Goal: Task Accomplishment & Management: Use online tool/utility

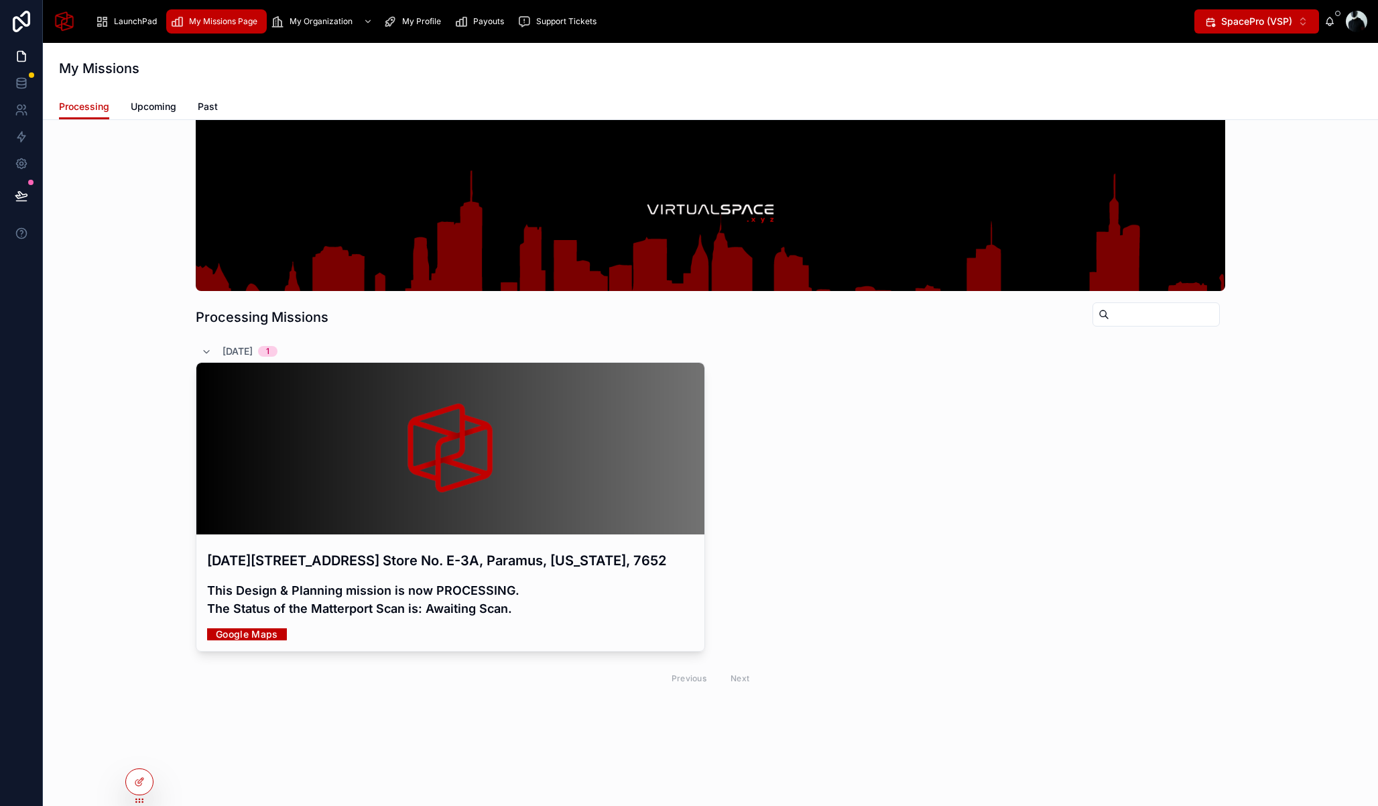
scroll to position [69, 0]
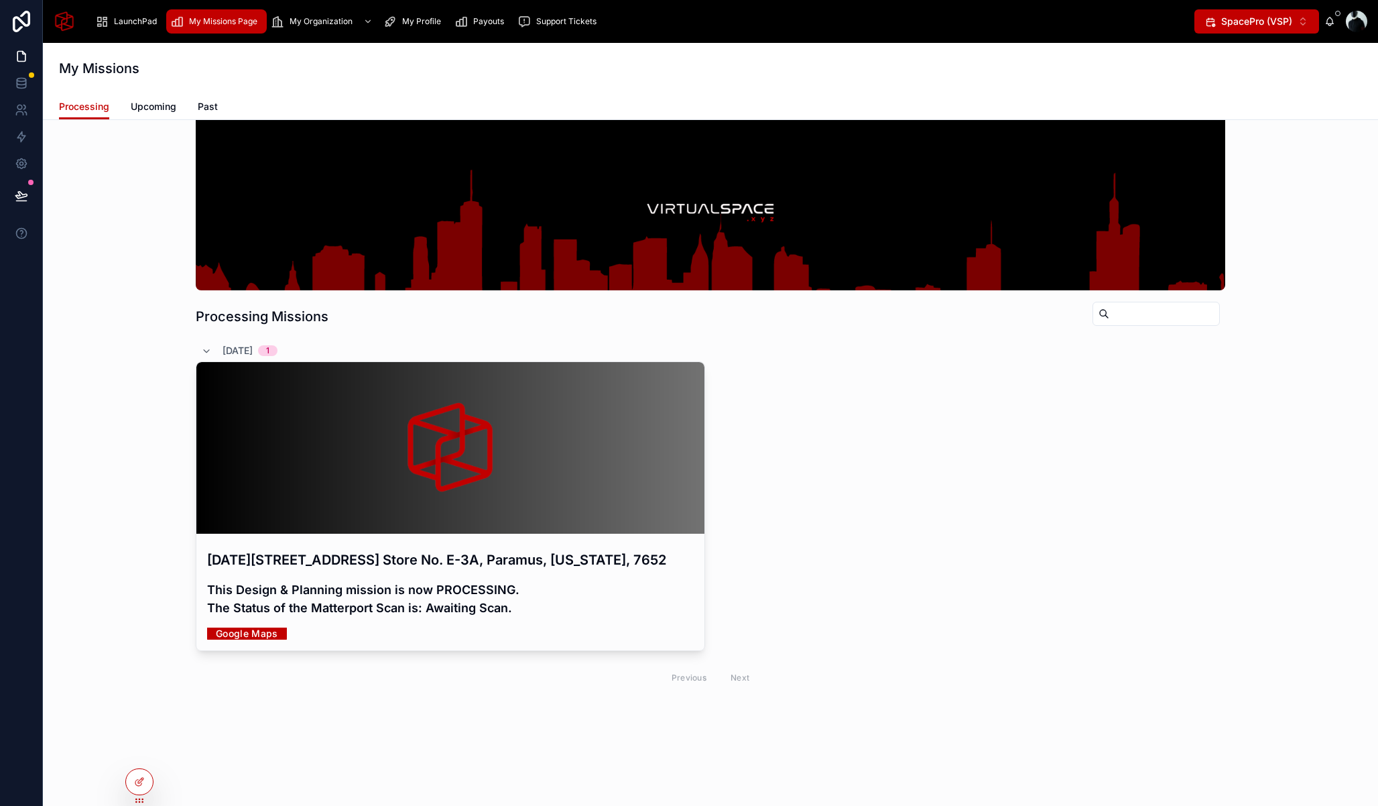
click at [0, 0] on icon at bounding box center [0, 0] width 0 height 0
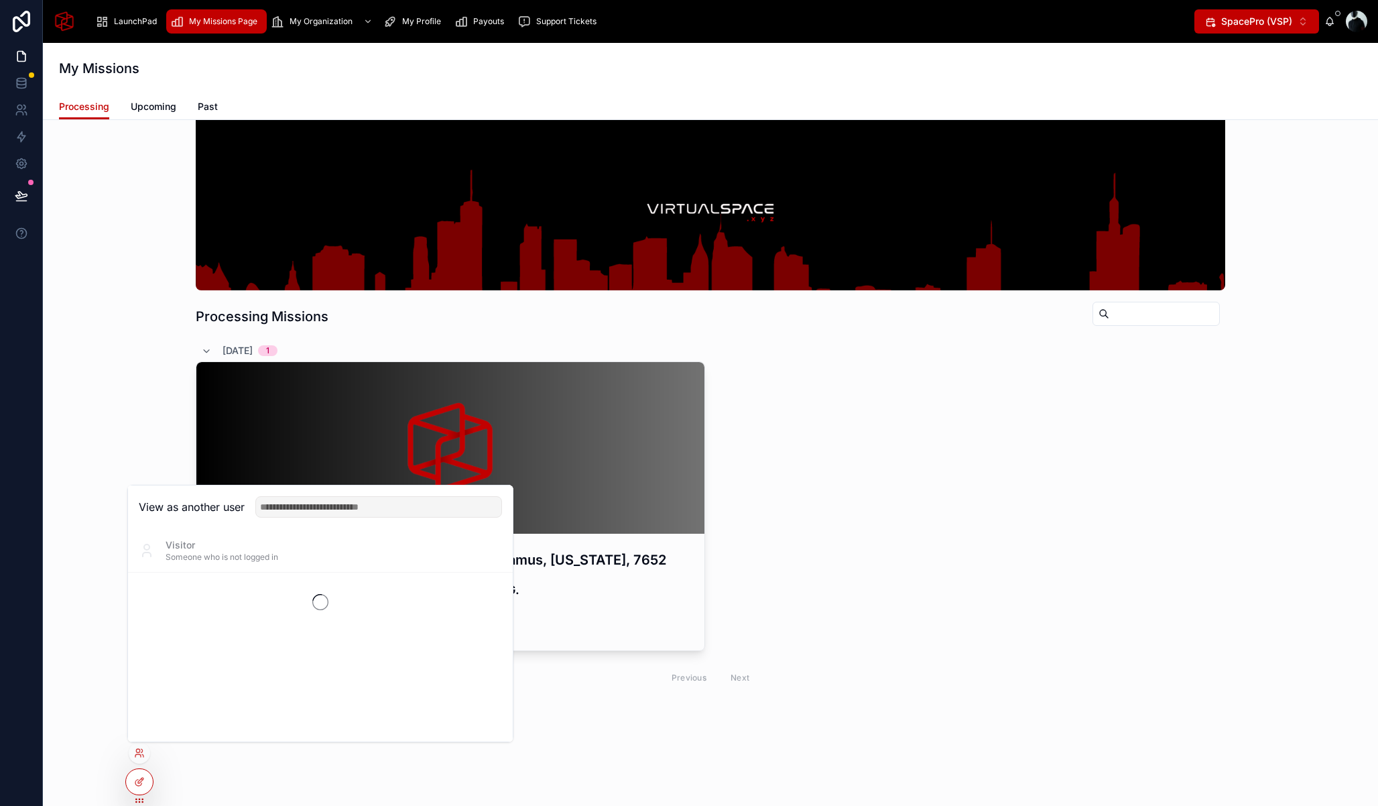
click at [110, 428] on div "Processing Missions 02/10/2025 1 October 2, 2025 - Paramus - 2701 Bergen Town C…" at bounding box center [711, 384] width 1314 height 628
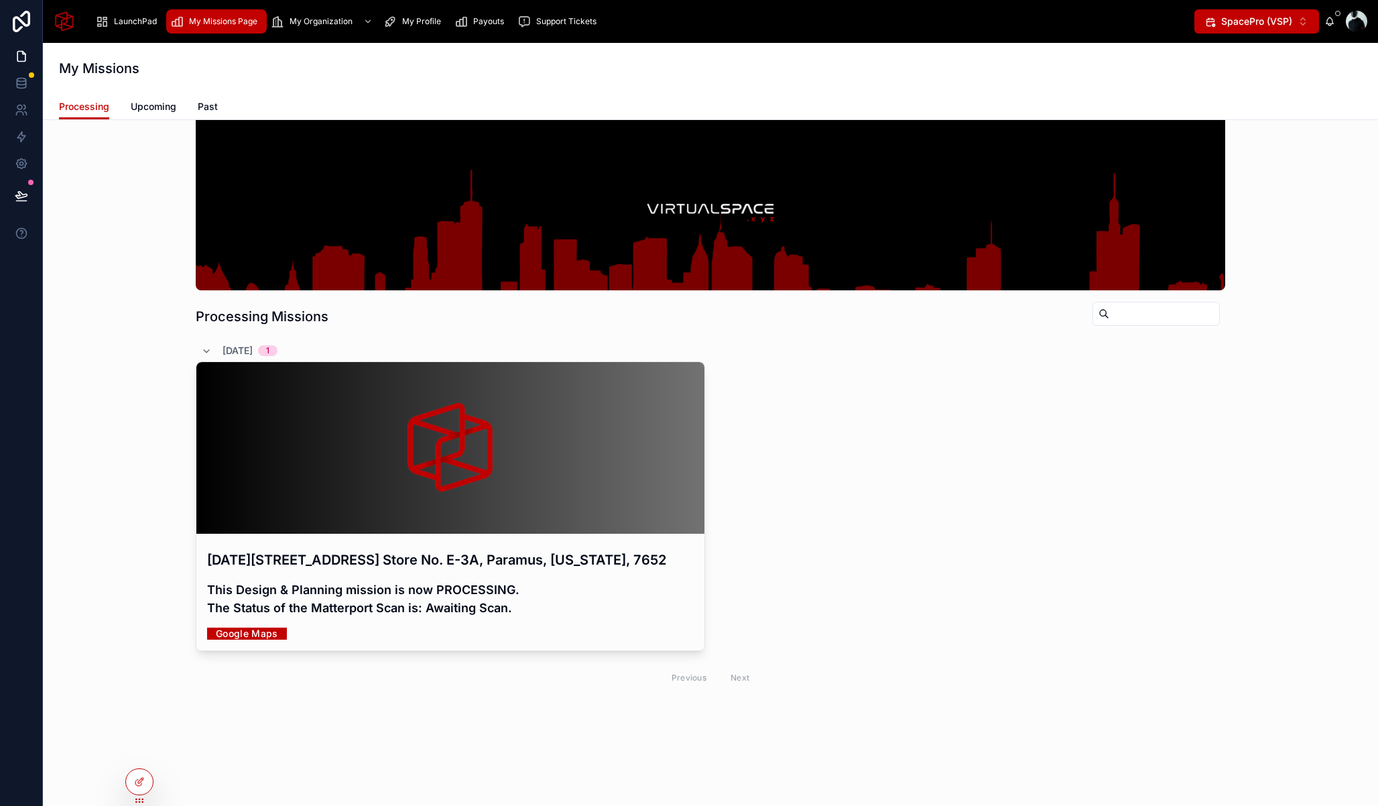
click at [438, 585] on div "October 2, 2025 - Paramus - 2701 Bergen Town Ctr. Store No. E-3A, Paramus, New …" at bounding box center [450, 594] width 508 height 111
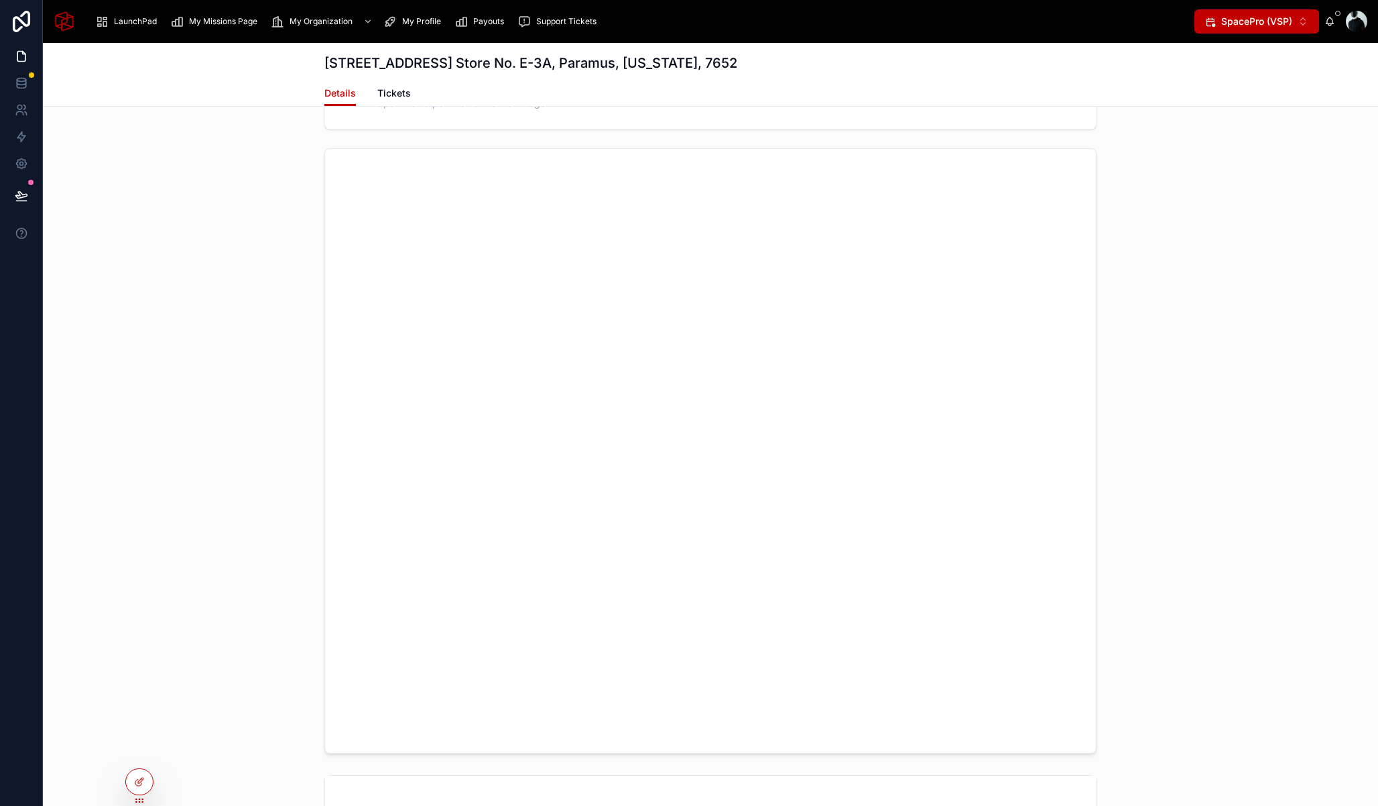
scroll to position [3600, 0]
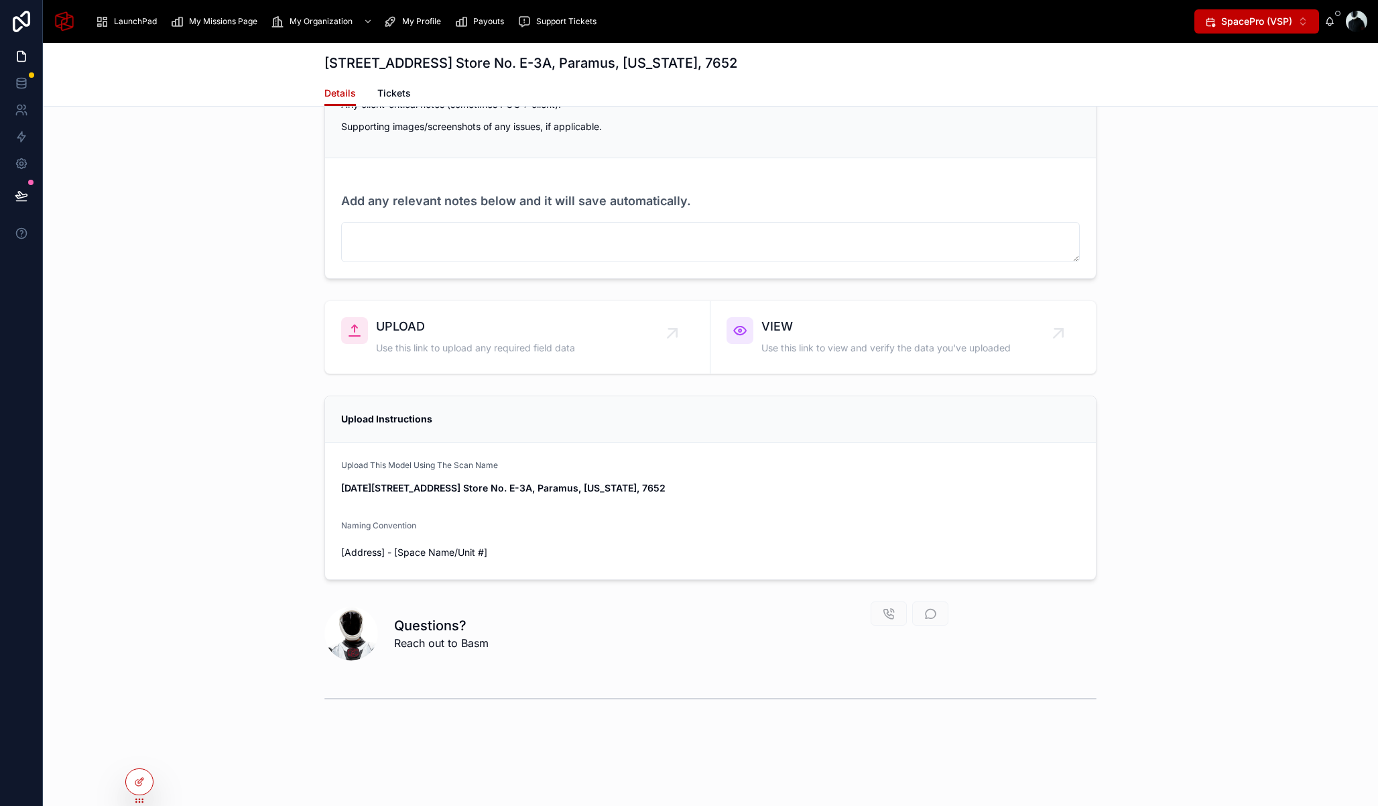
click at [144, 790] on div at bounding box center [139, 781] width 27 height 25
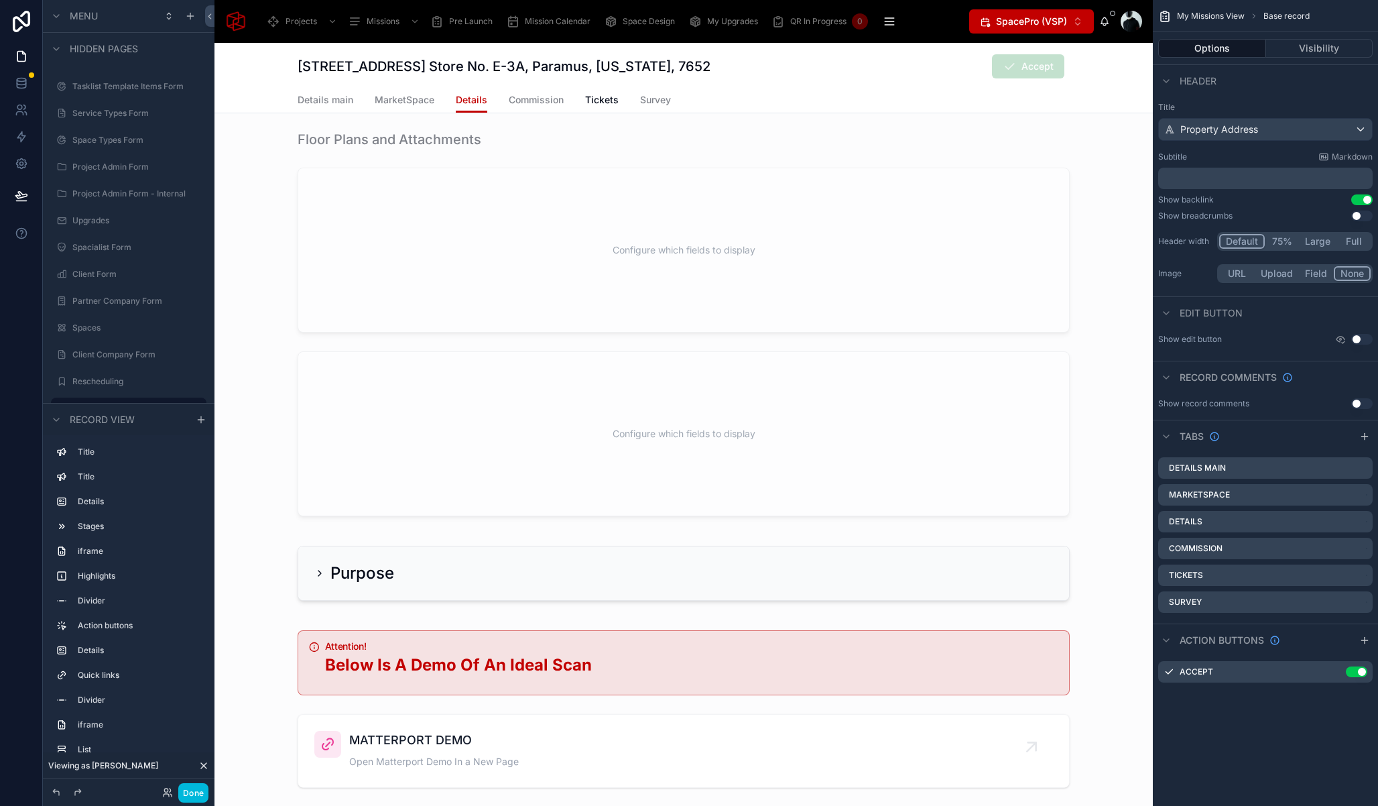
scroll to position [2591, 0]
click at [657, 88] on link "Survey" at bounding box center [655, 101] width 31 height 27
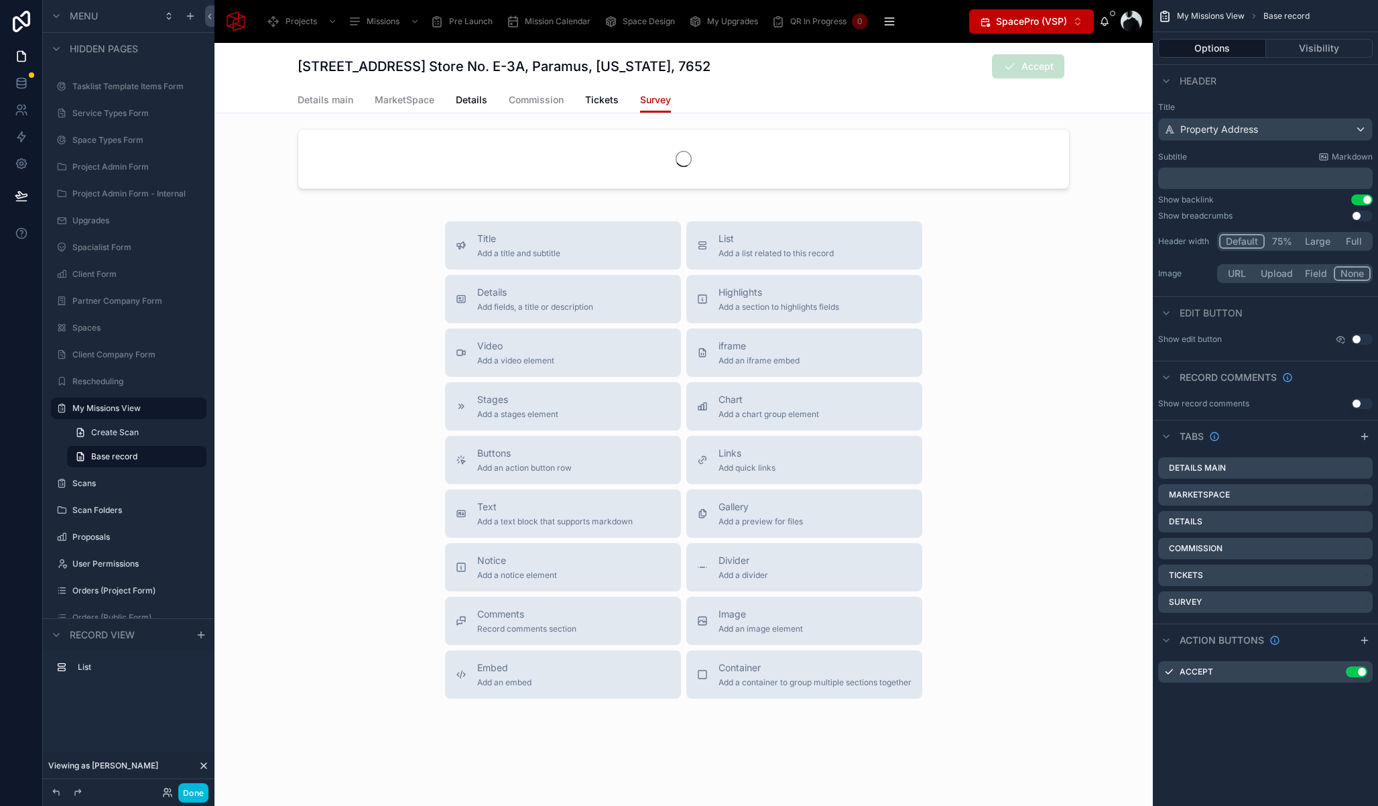
scroll to position [6, 0]
click at [646, 99] on span "Survey" at bounding box center [655, 99] width 31 height 13
click at [1320, 49] on button "Visibility" at bounding box center [1319, 48] width 107 height 19
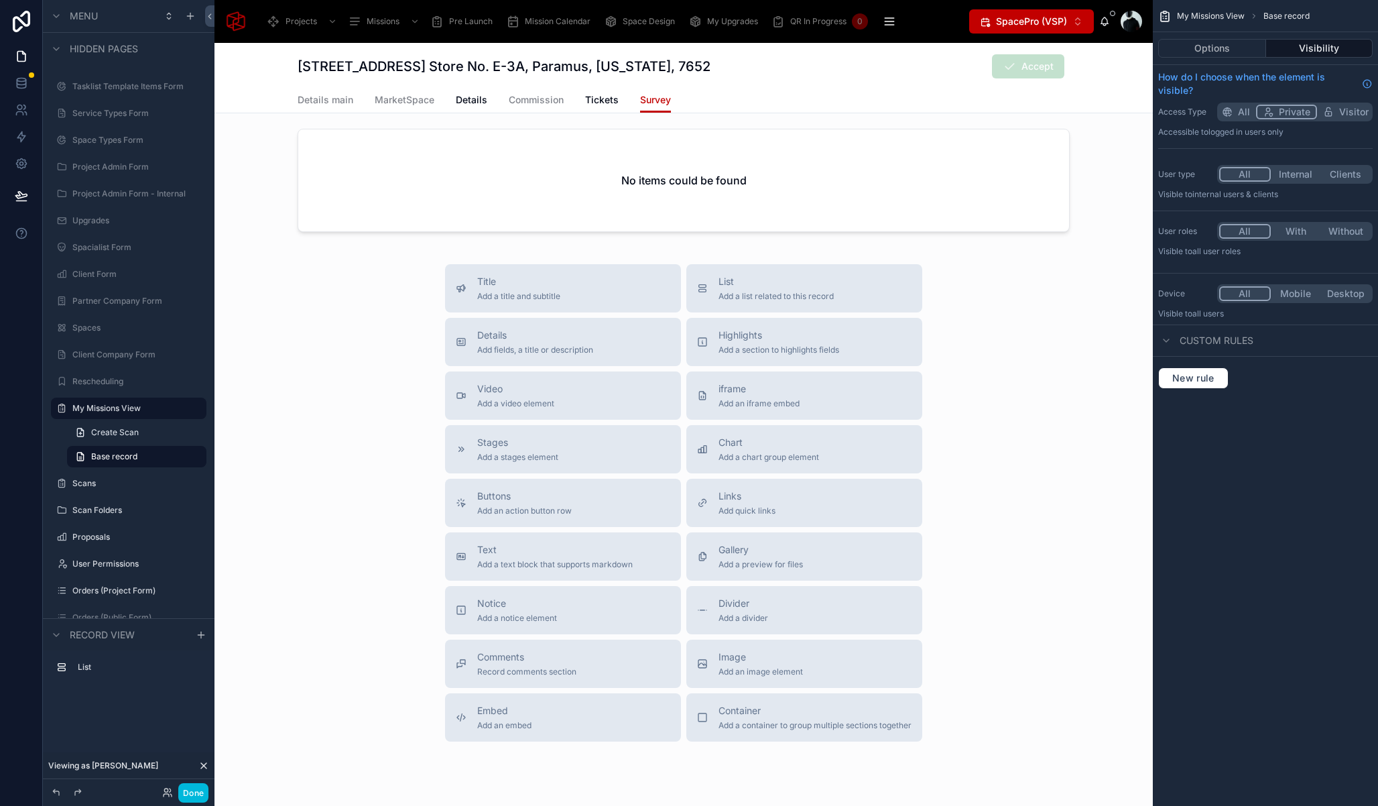
click at [739, 140] on div at bounding box center [684, 182] width 938 height 119
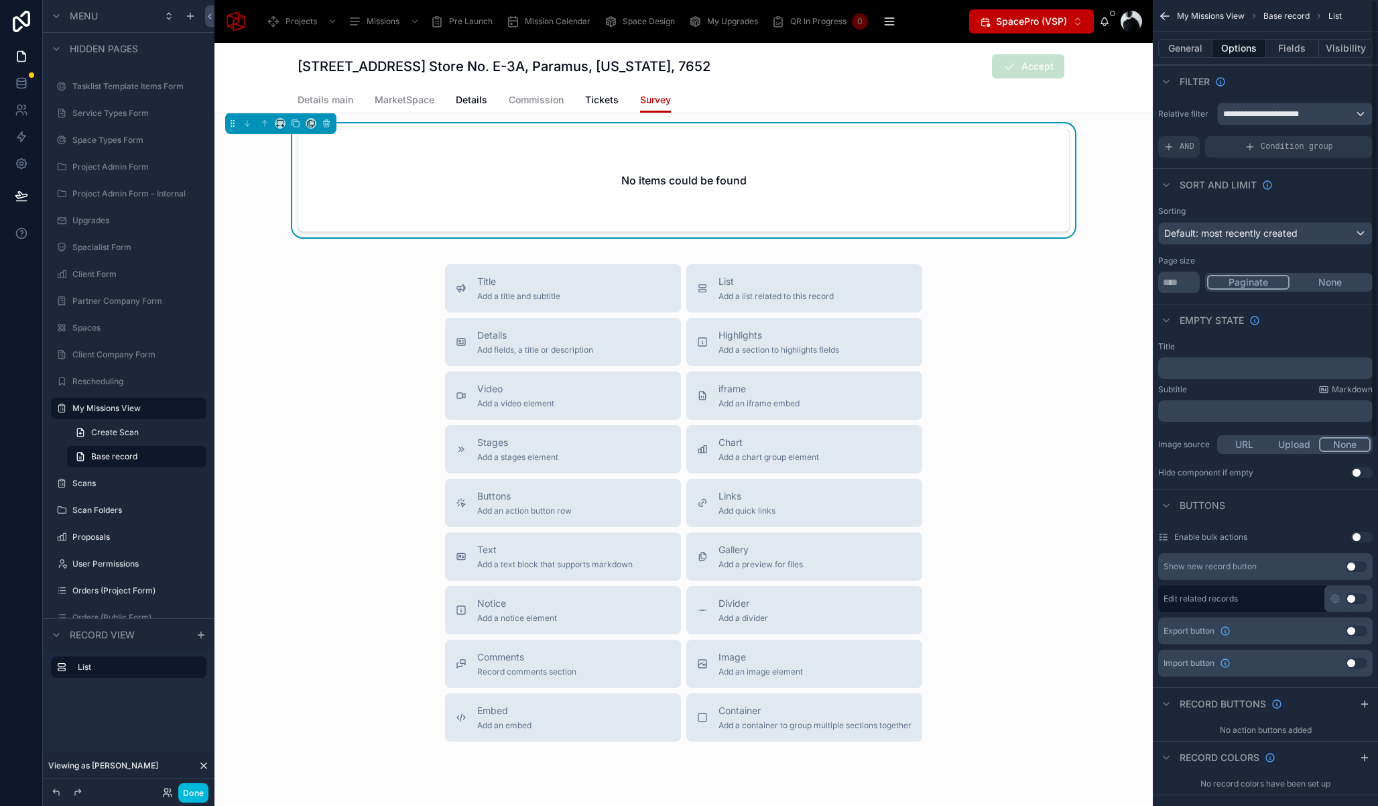
click at [1340, 51] on button "Visibility" at bounding box center [1346, 48] width 54 height 19
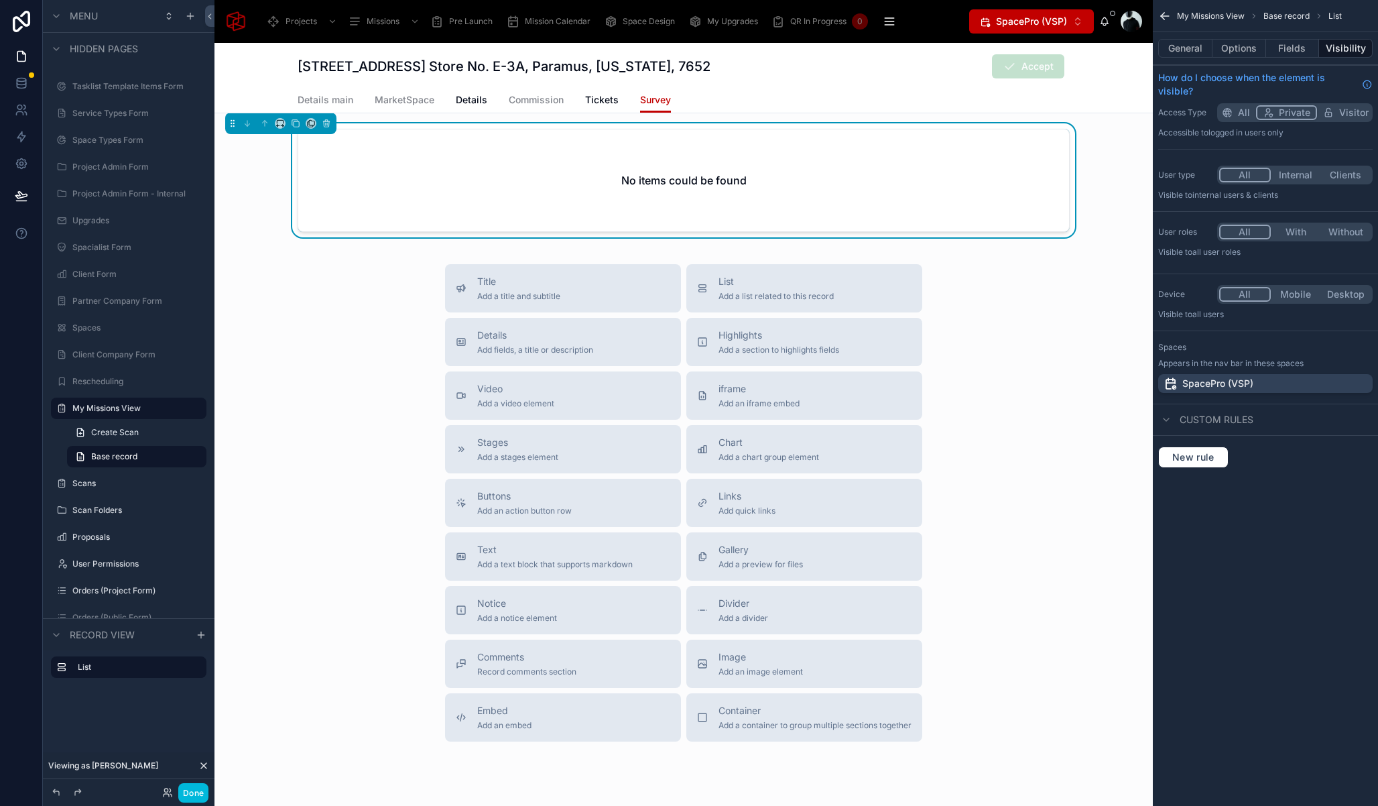
click at [585, 95] on span "Tickets" at bounding box center [602, 99] width 34 height 13
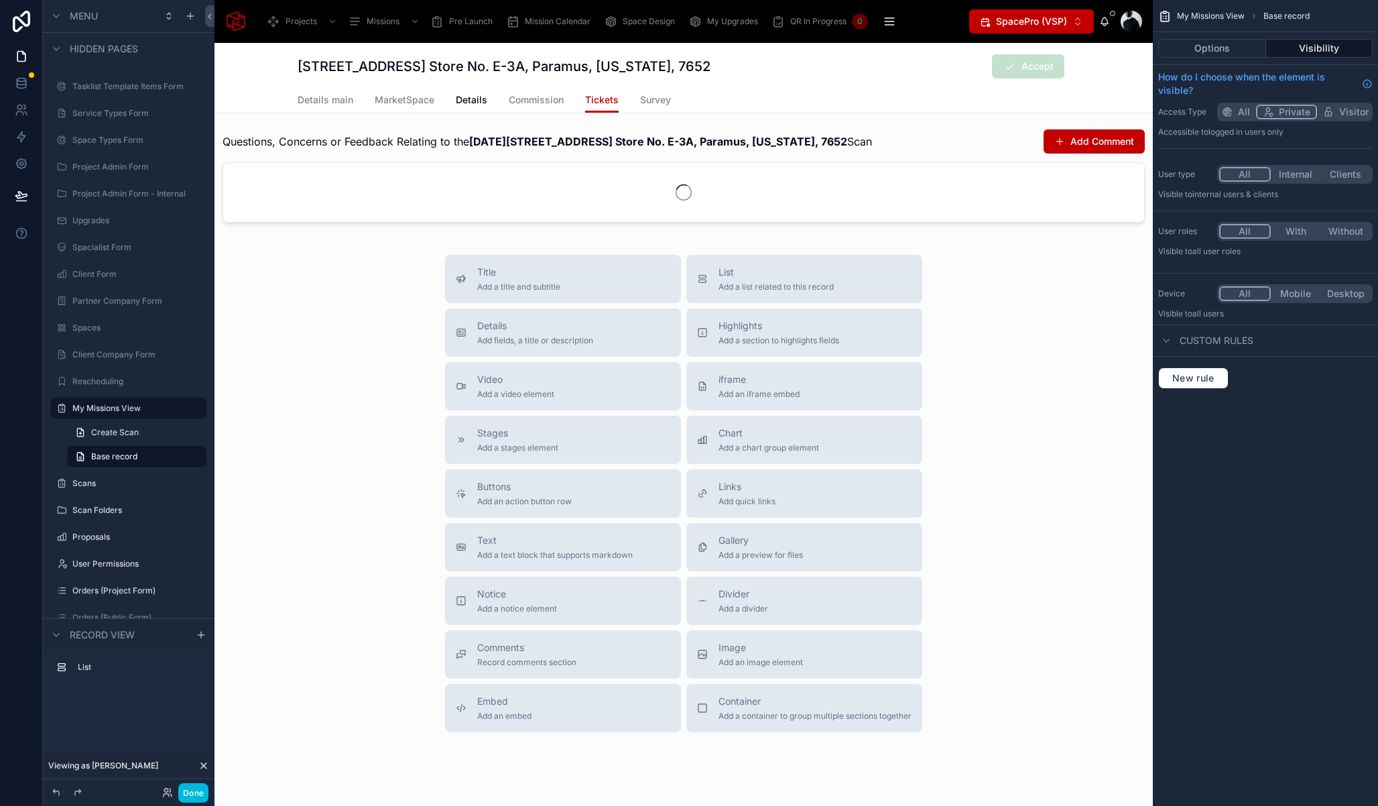
click at [315, 99] on span "Details main" at bounding box center [326, 99] width 56 height 13
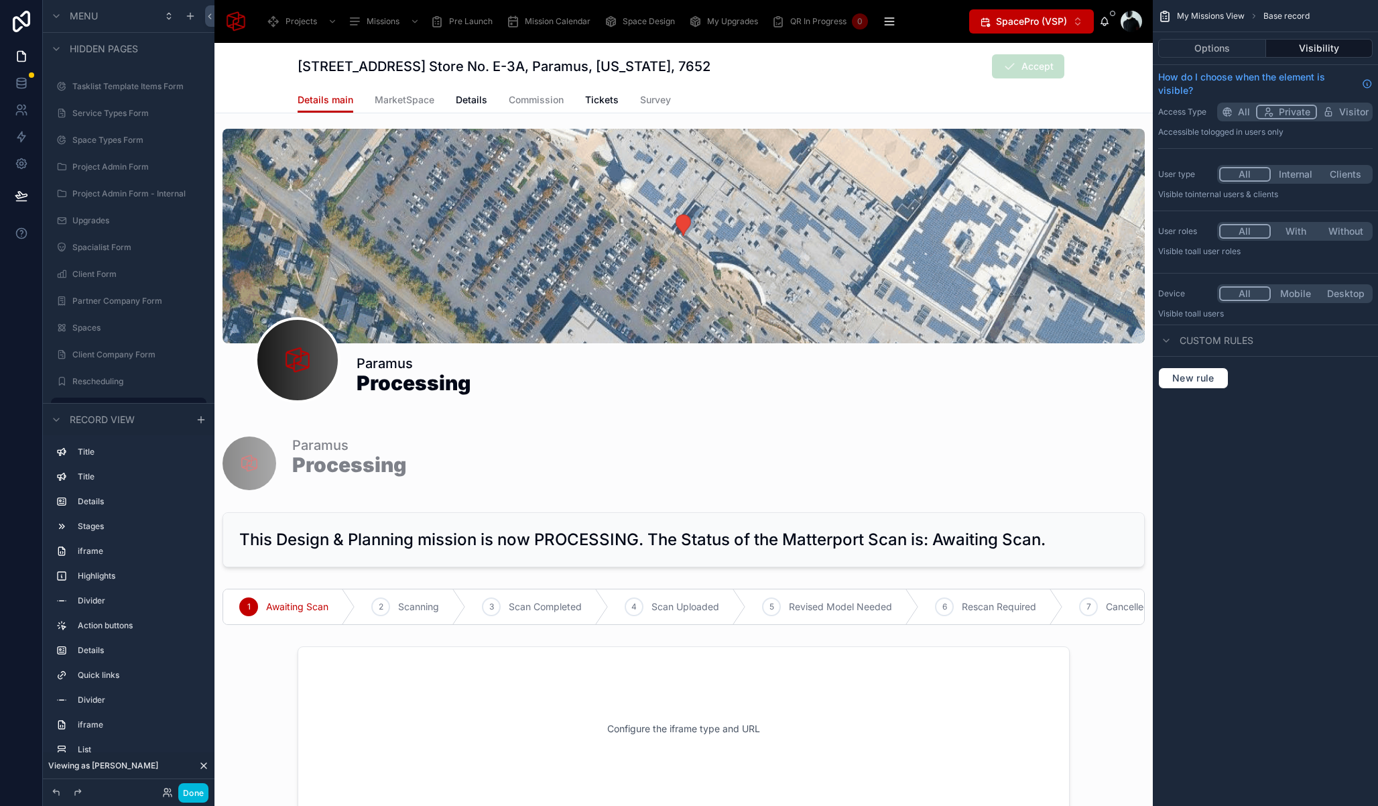
click at [446, 103] on div "Details main MarketSpace Details Commission Tickets Survey" at bounding box center [684, 99] width 772 height 25
click at [469, 104] on span "Details" at bounding box center [472, 99] width 32 height 13
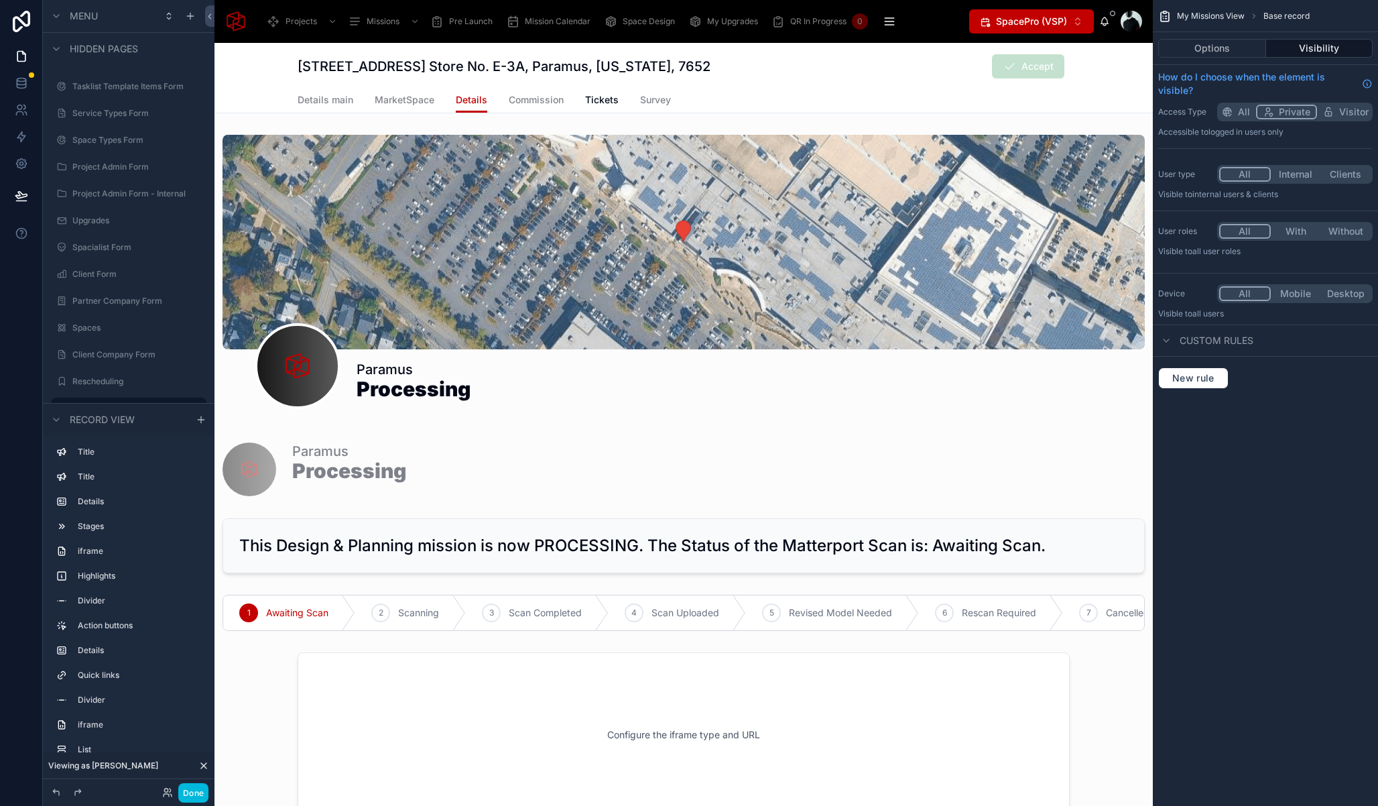
click at [642, 98] on span "Survey" at bounding box center [655, 99] width 31 height 13
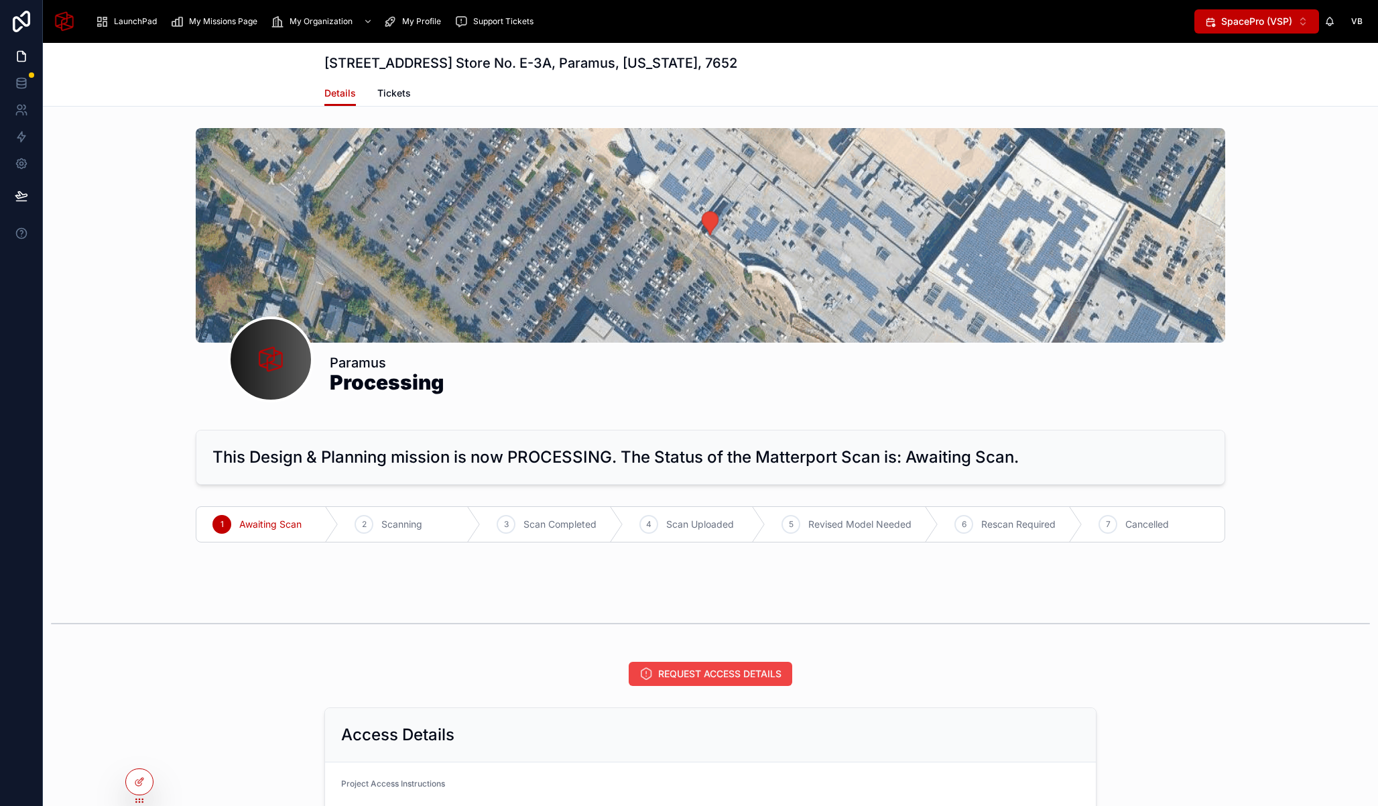
scroll to position [4, 0]
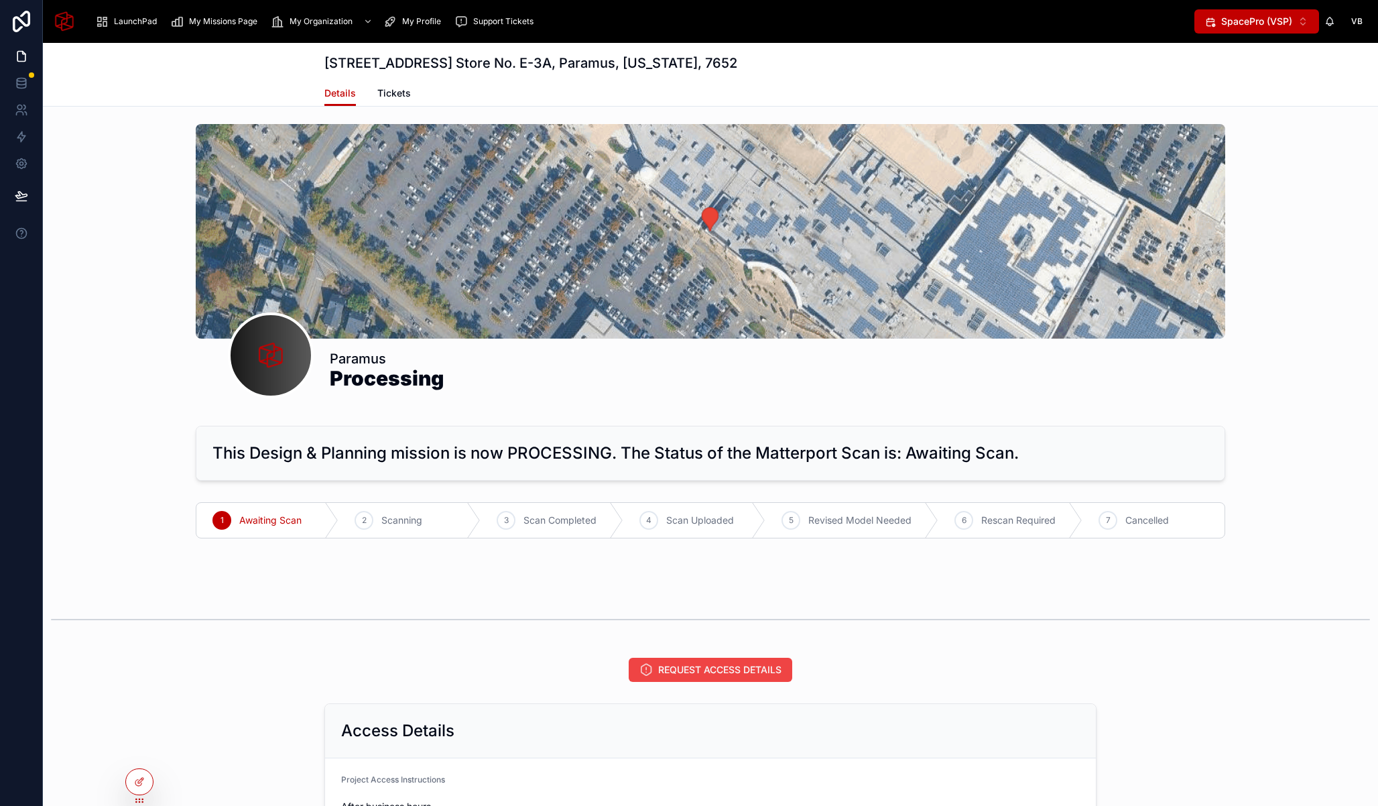
click at [395, 93] on span "Tickets" at bounding box center [394, 92] width 34 height 13
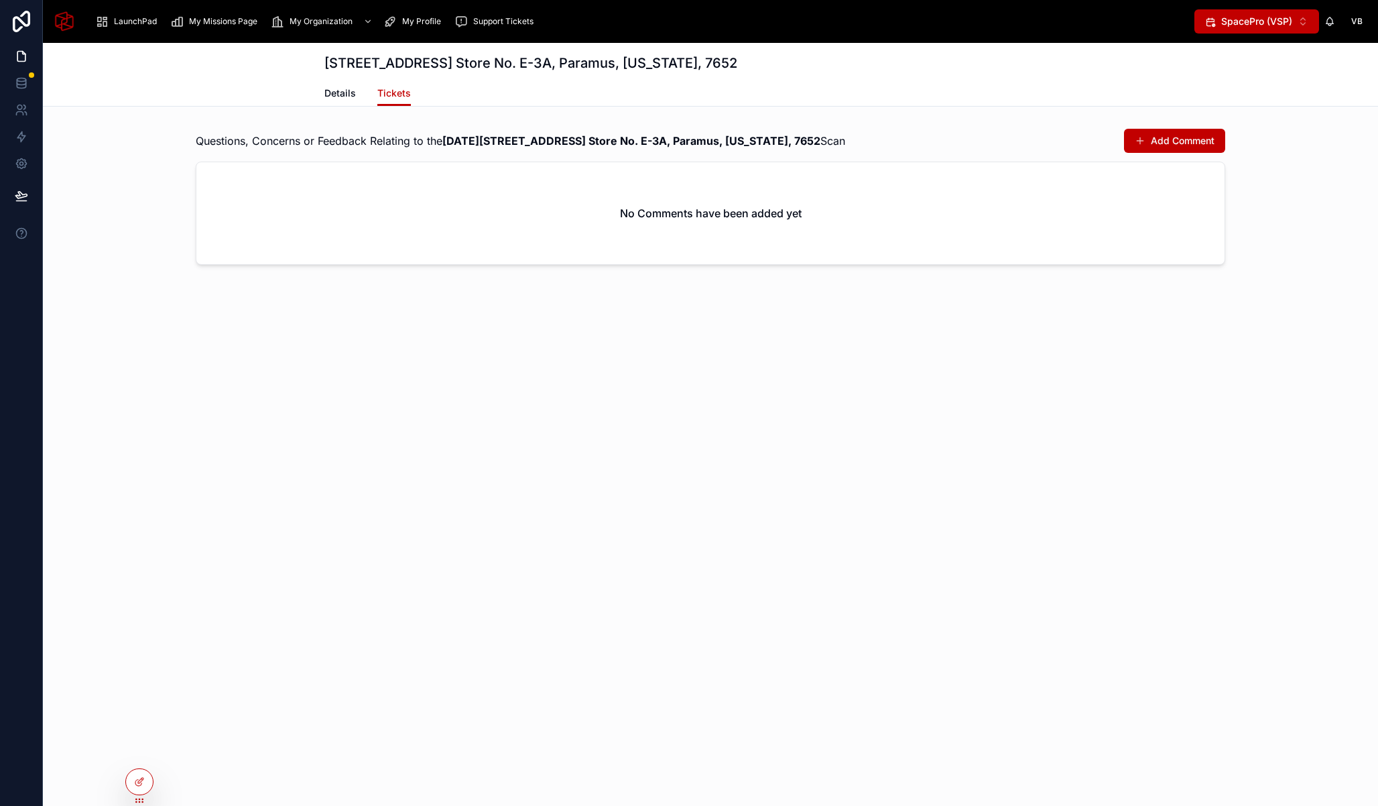
click at [149, 777] on div at bounding box center [139, 781] width 27 height 25
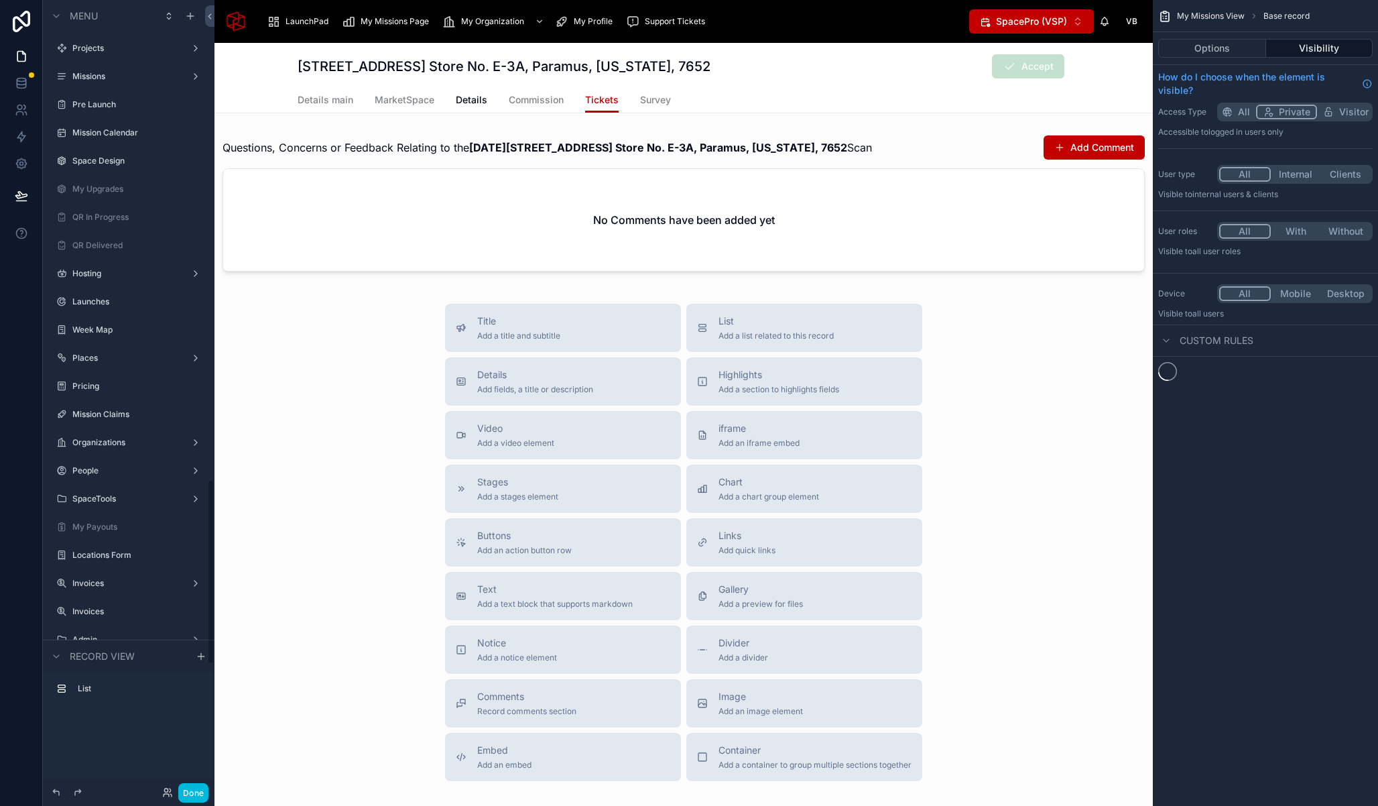
scroll to position [2053, 0]
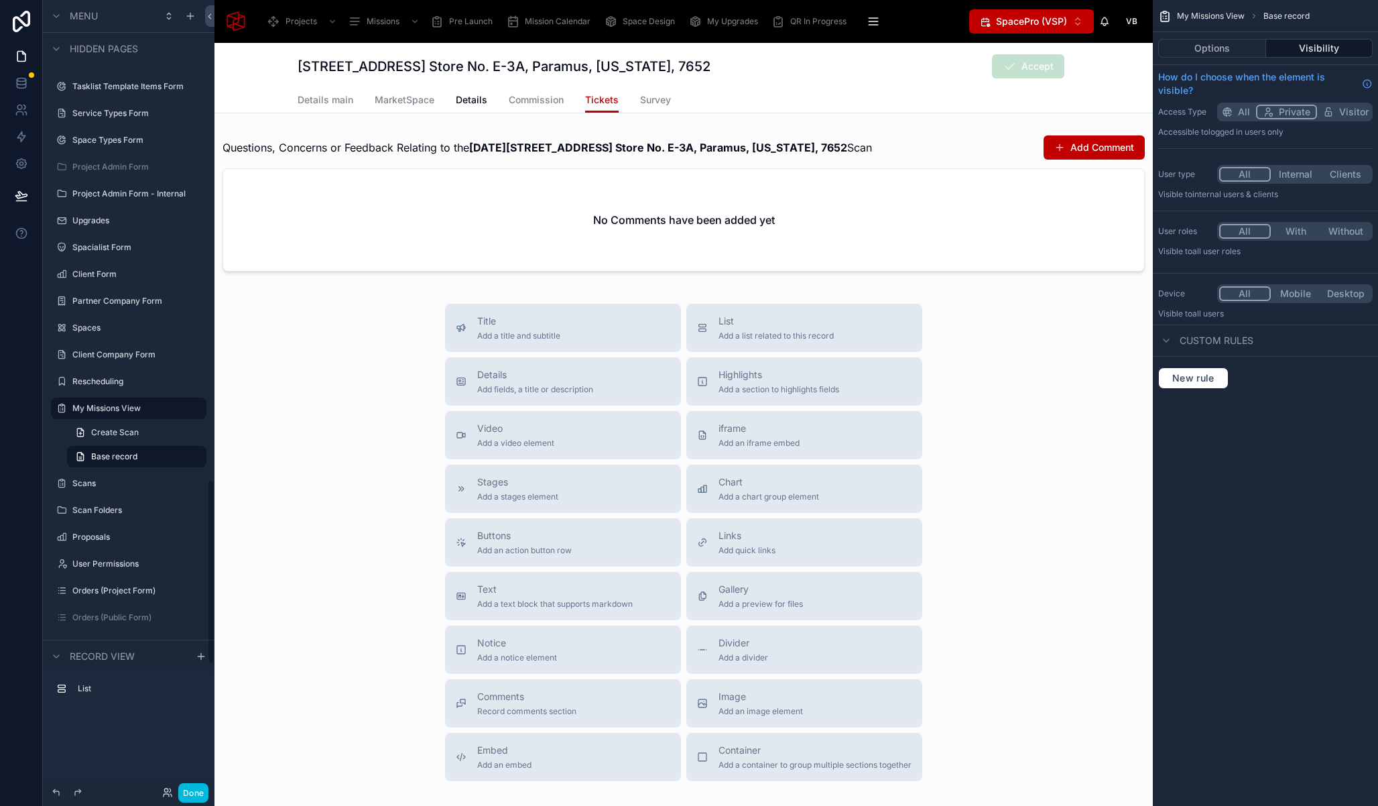
click at [654, 106] on span "Survey" at bounding box center [655, 99] width 31 height 13
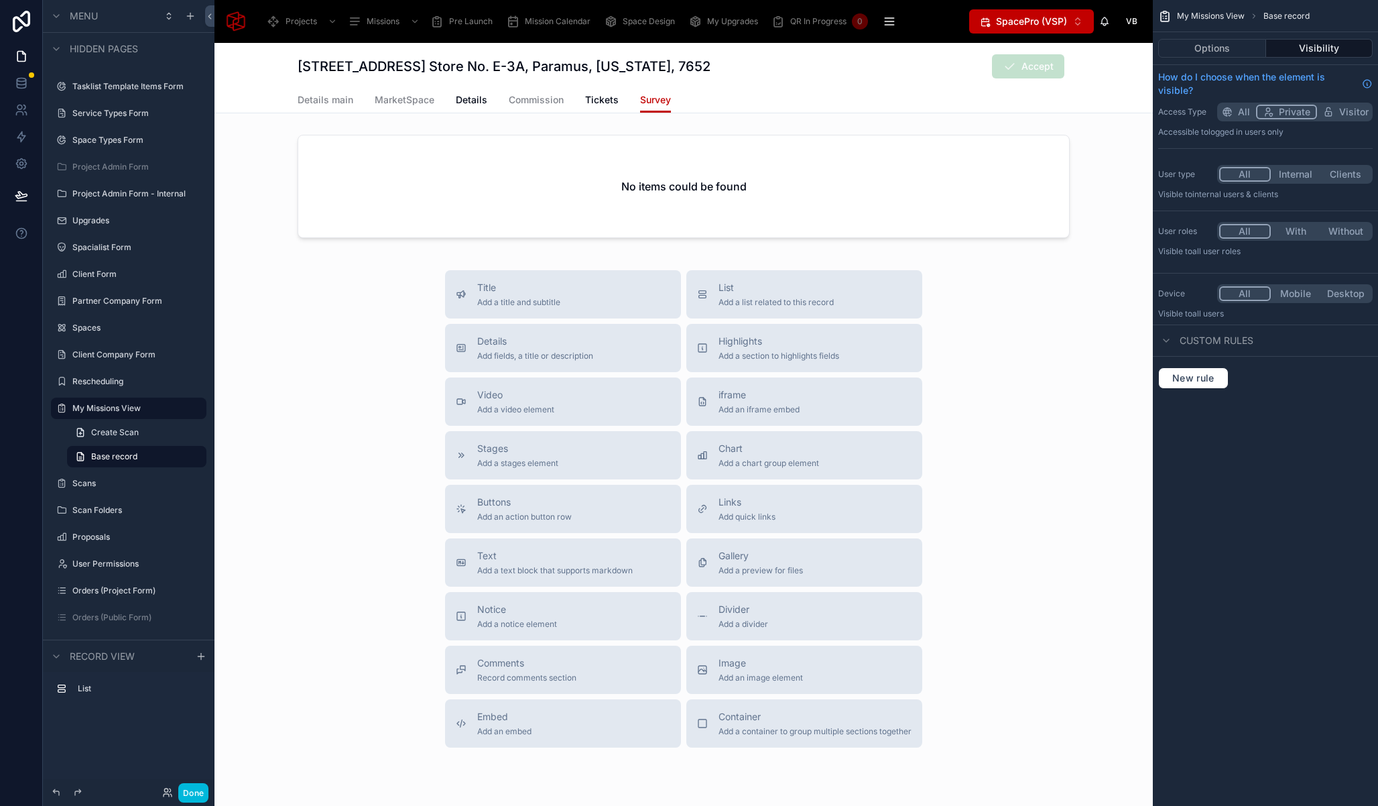
click at [419, 202] on div at bounding box center [684, 188] width 938 height 119
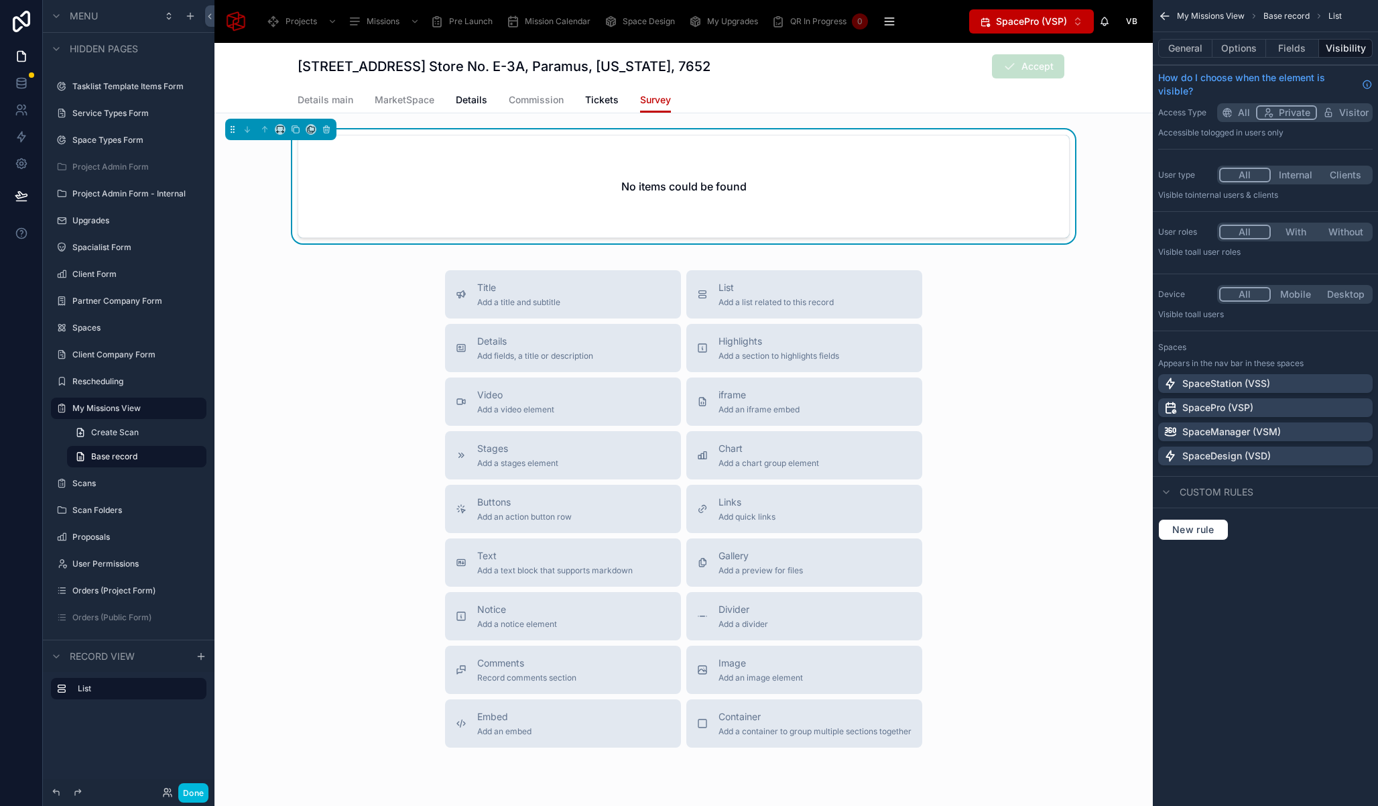
click at [1185, 38] on div "General Options Fields Visibility" at bounding box center [1265, 48] width 225 height 32
click at [1183, 43] on button "General" at bounding box center [1185, 48] width 54 height 19
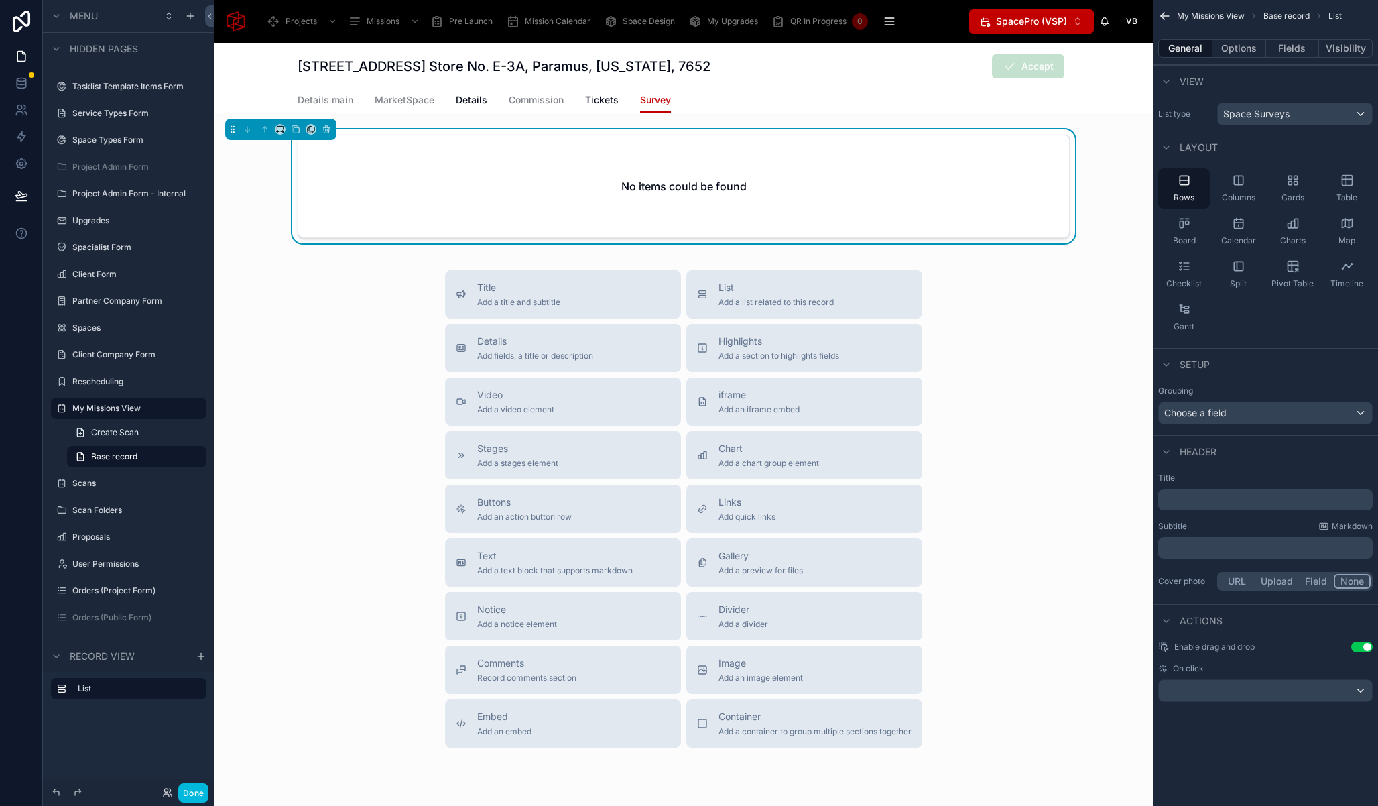
click at [1242, 46] on button "Options" at bounding box center [1240, 48] width 54 height 19
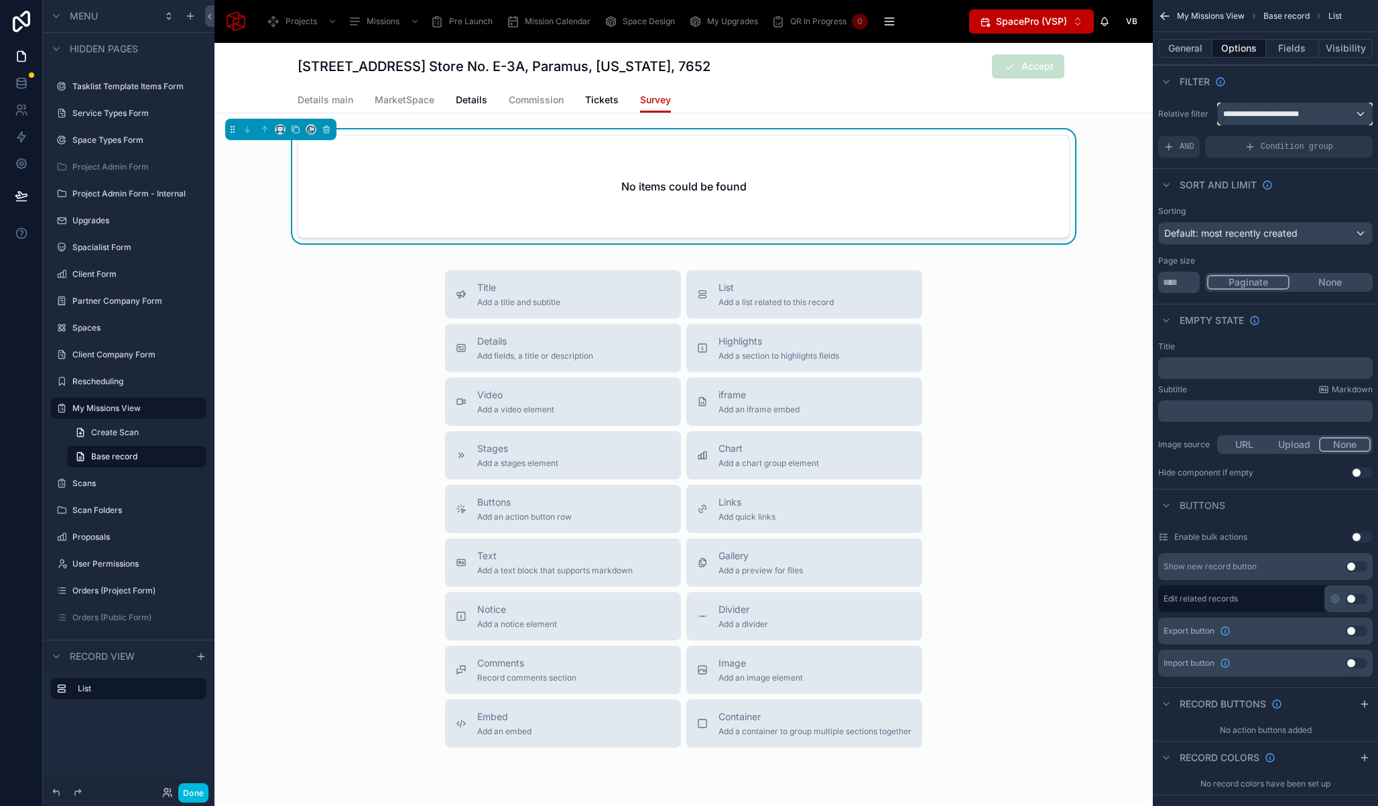
click at [1288, 115] on span "**********" at bounding box center [1267, 114] width 89 height 11
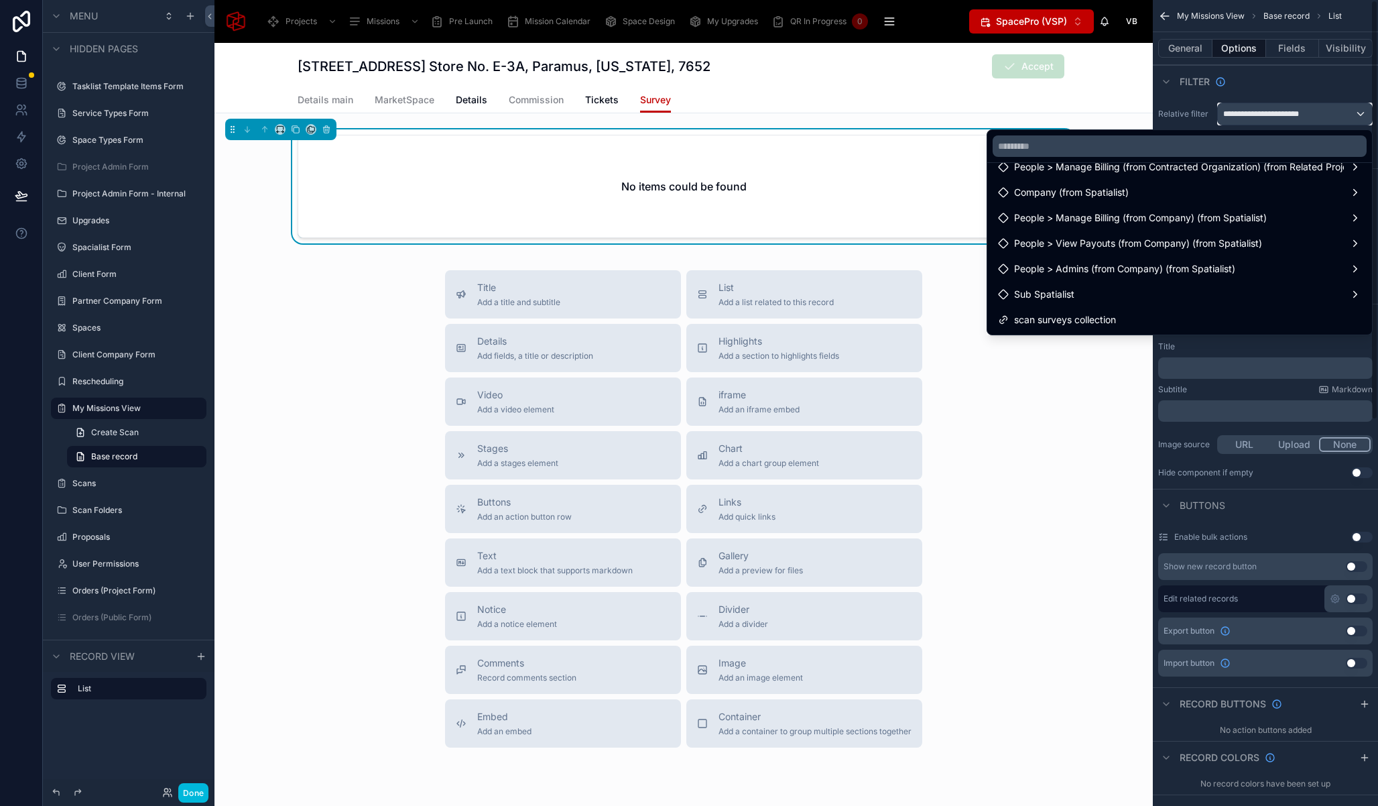
scroll to position [49, 0]
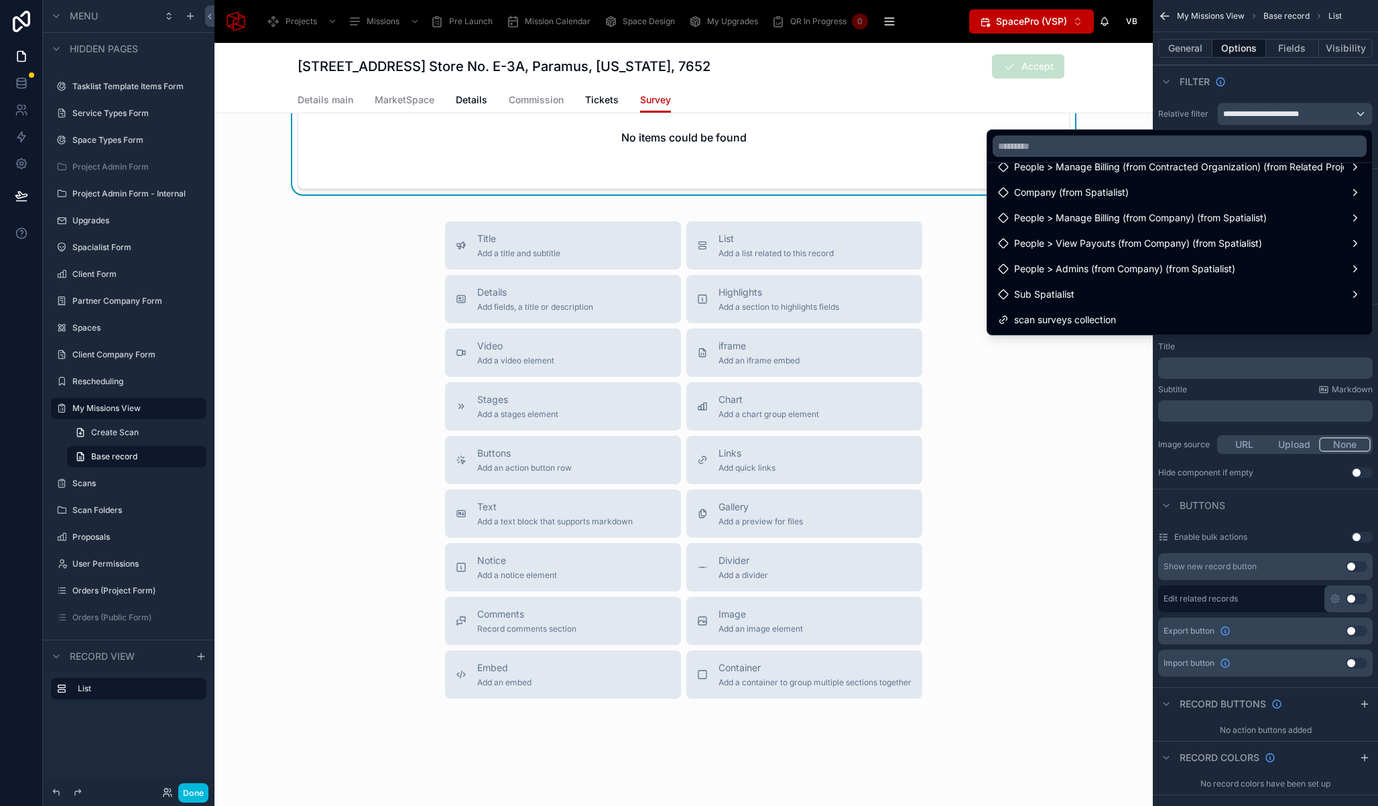
click at [1085, 383] on div "Title Add a title and subtitle List Add a list related to this record Details A…" at bounding box center [684, 459] width 938 height 477
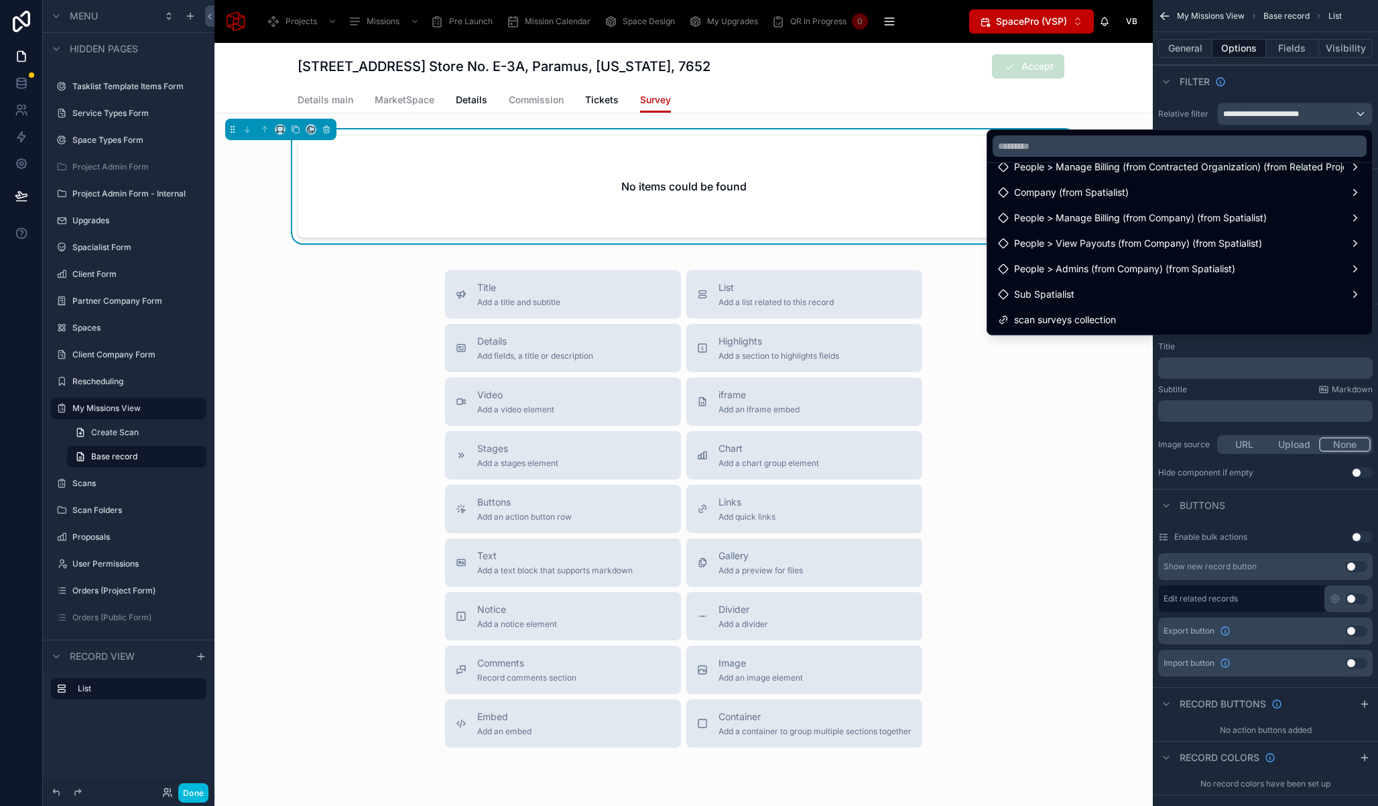
click at [996, 383] on div "Title Add a title and subtitle List Add a list related to this record Details A…" at bounding box center [684, 508] width 938 height 477
click at [337, 294] on div "Title Add a title and subtitle List Add a list related to this record Details A…" at bounding box center [684, 508] width 938 height 477
click at [312, 330] on div "Title Add a title and subtitle List Add a list related to this record Details A…" at bounding box center [684, 508] width 938 height 477
click at [1298, 80] on div "scrollable content" at bounding box center [689, 403] width 1378 height 806
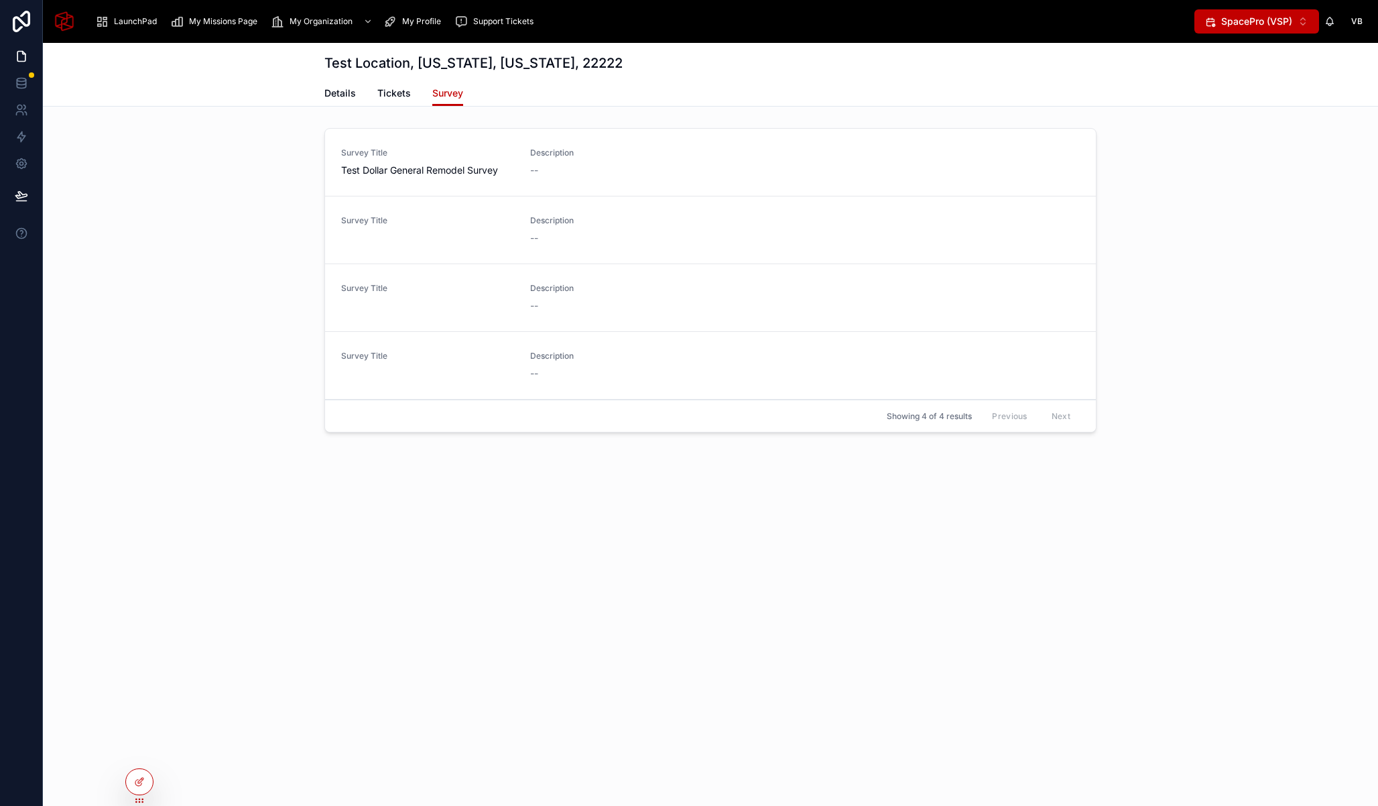
click at [151, 788] on div at bounding box center [139, 781] width 27 height 25
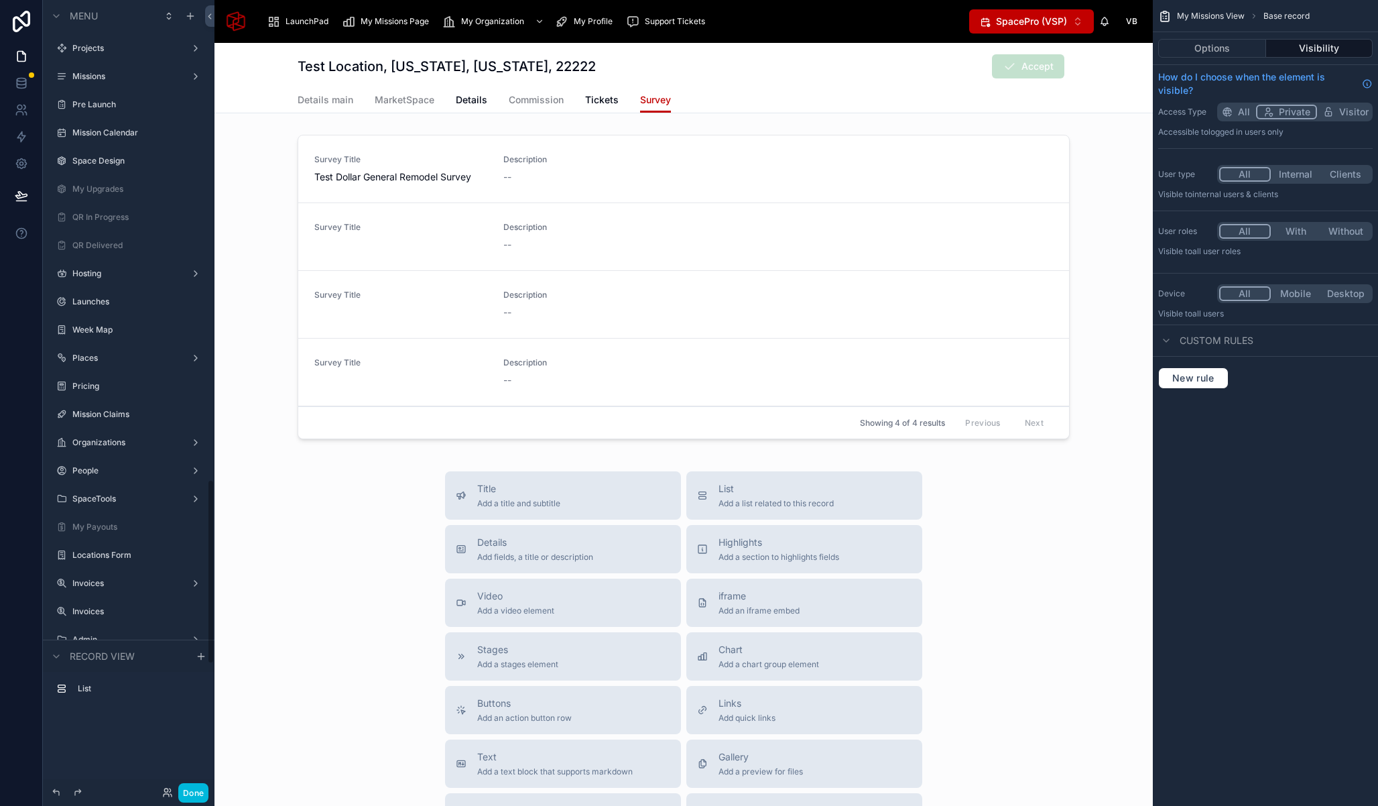
scroll to position [2053, 0]
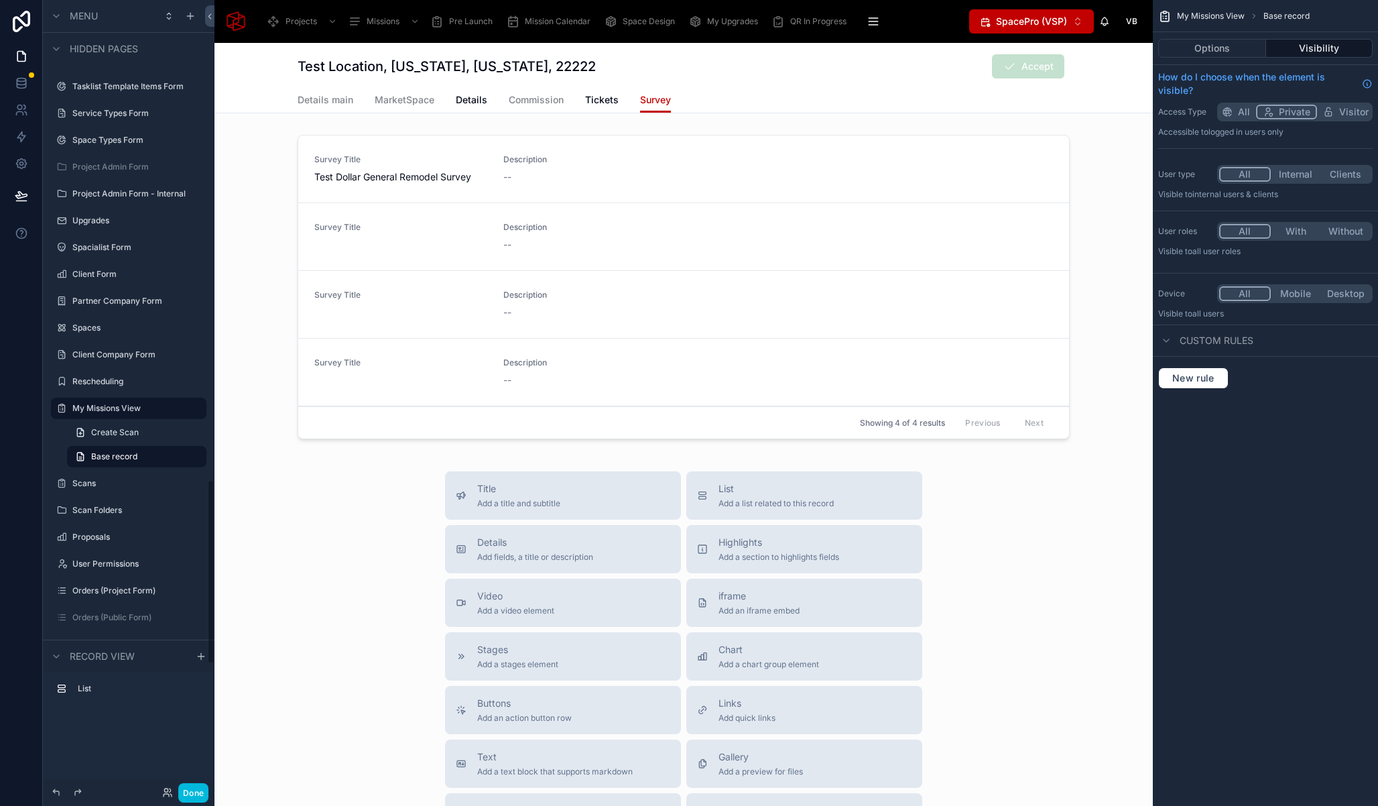
click at [664, 160] on div at bounding box center [684, 289] width 938 height 320
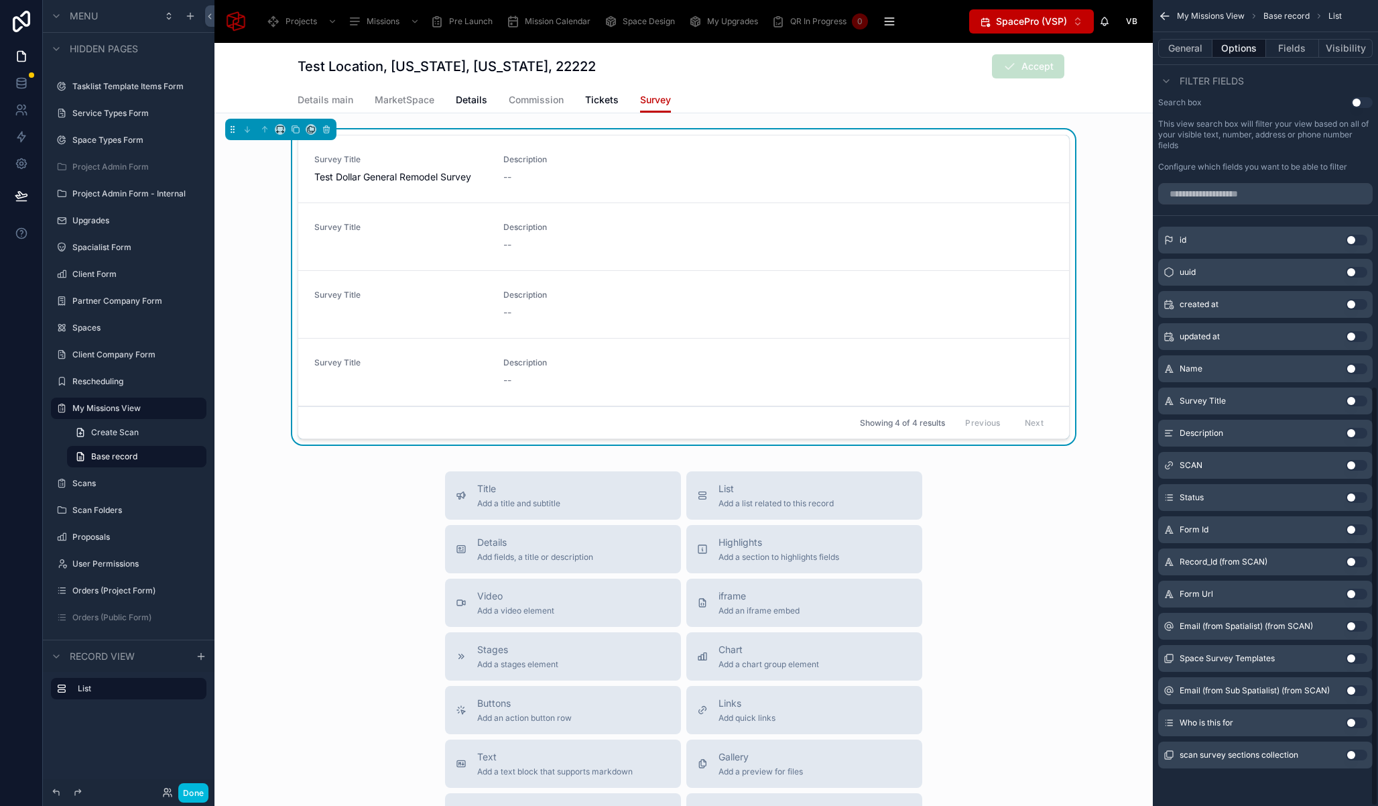
scroll to position [736, 0]
click at [1190, 47] on button "General" at bounding box center [1185, 48] width 54 height 19
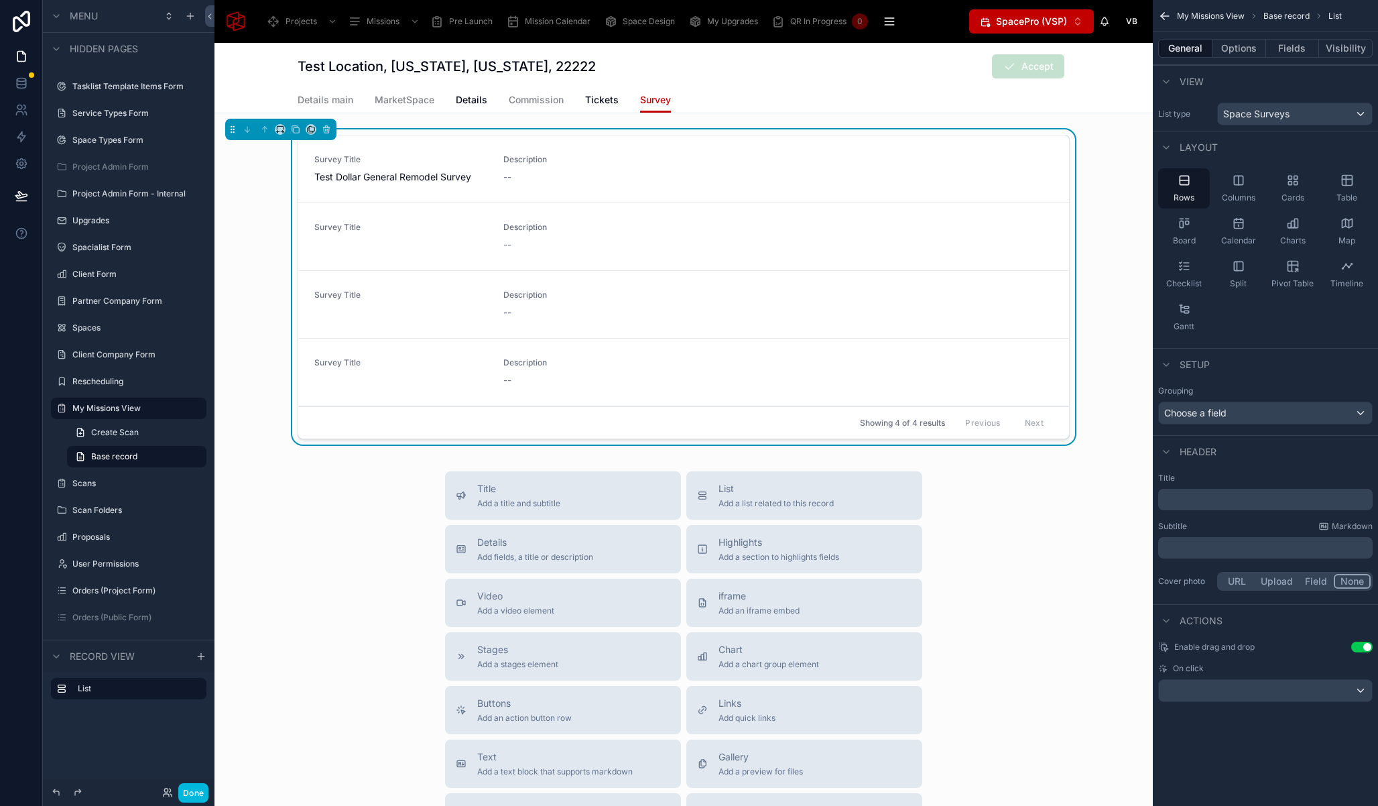
scroll to position [0, 0]
click at [1327, 692] on div "scrollable content" at bounding box center [1265, 690] width 213 height 21
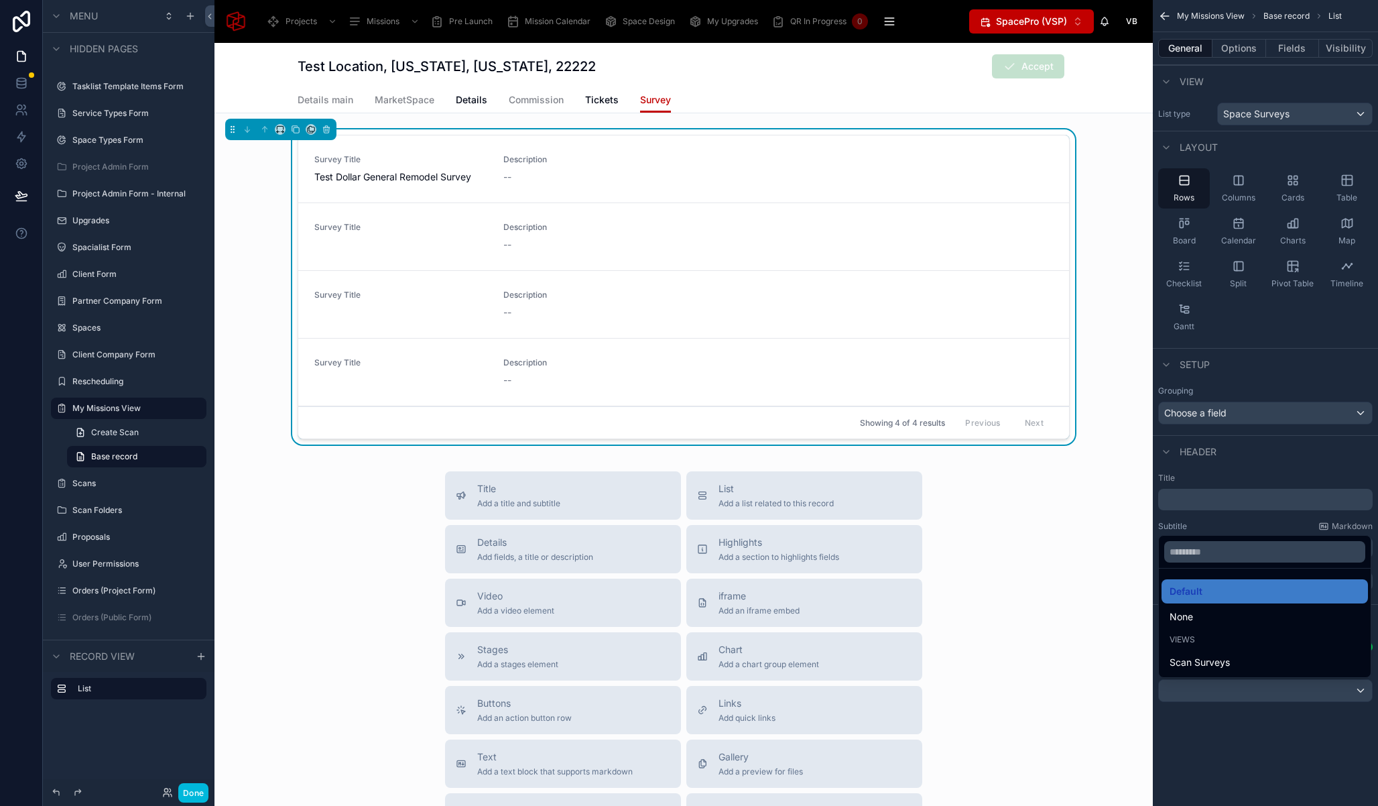
click at [1225, 612] on div "None" at bounding box center [1265, 617] width 190 height 16
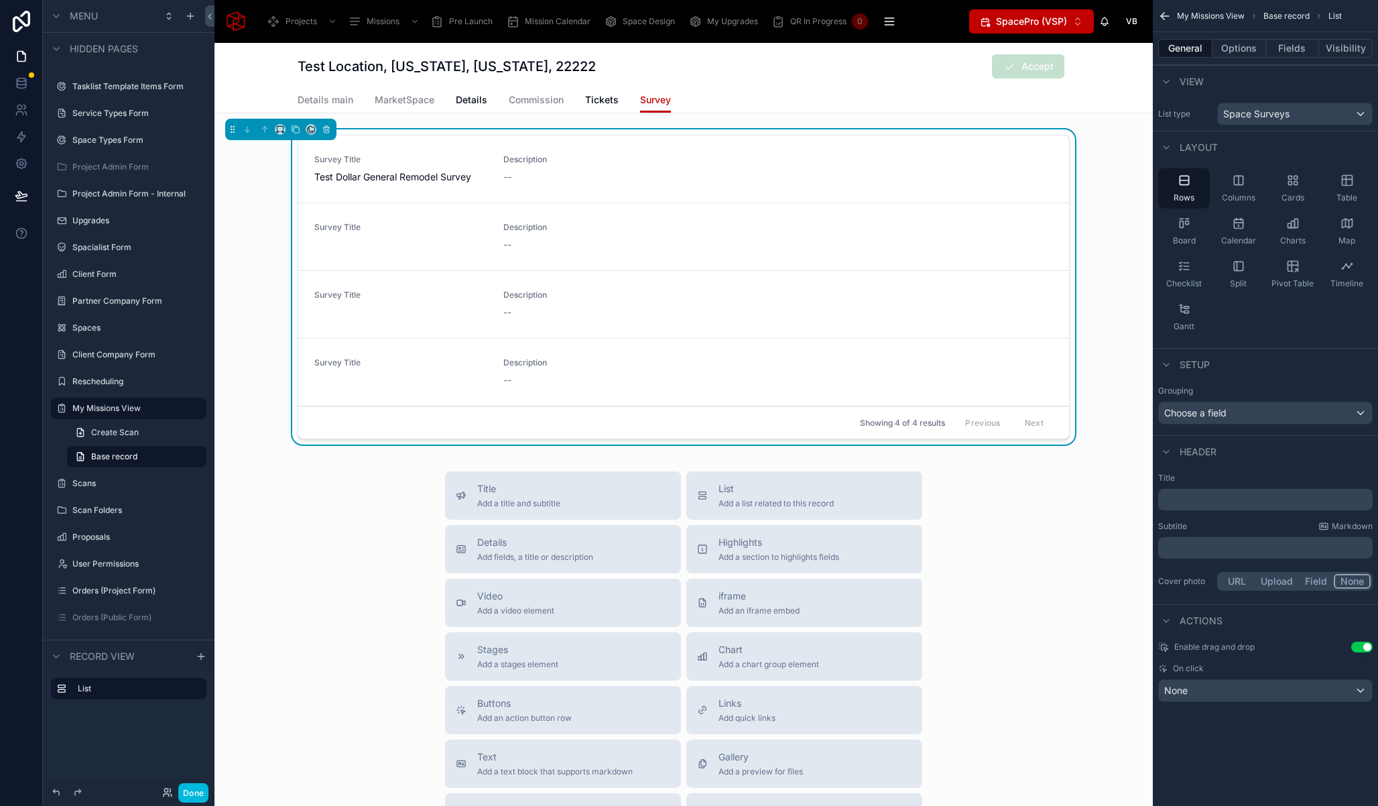
click at [1070, 536] on div "Title Add a title and subtitle List Add a list related to this record Details A…" at bounding box center [684, 709] width 938 height 477
click at [1260, 48] on button "Options" at bounding box center [1240, 48] width 54 height 19
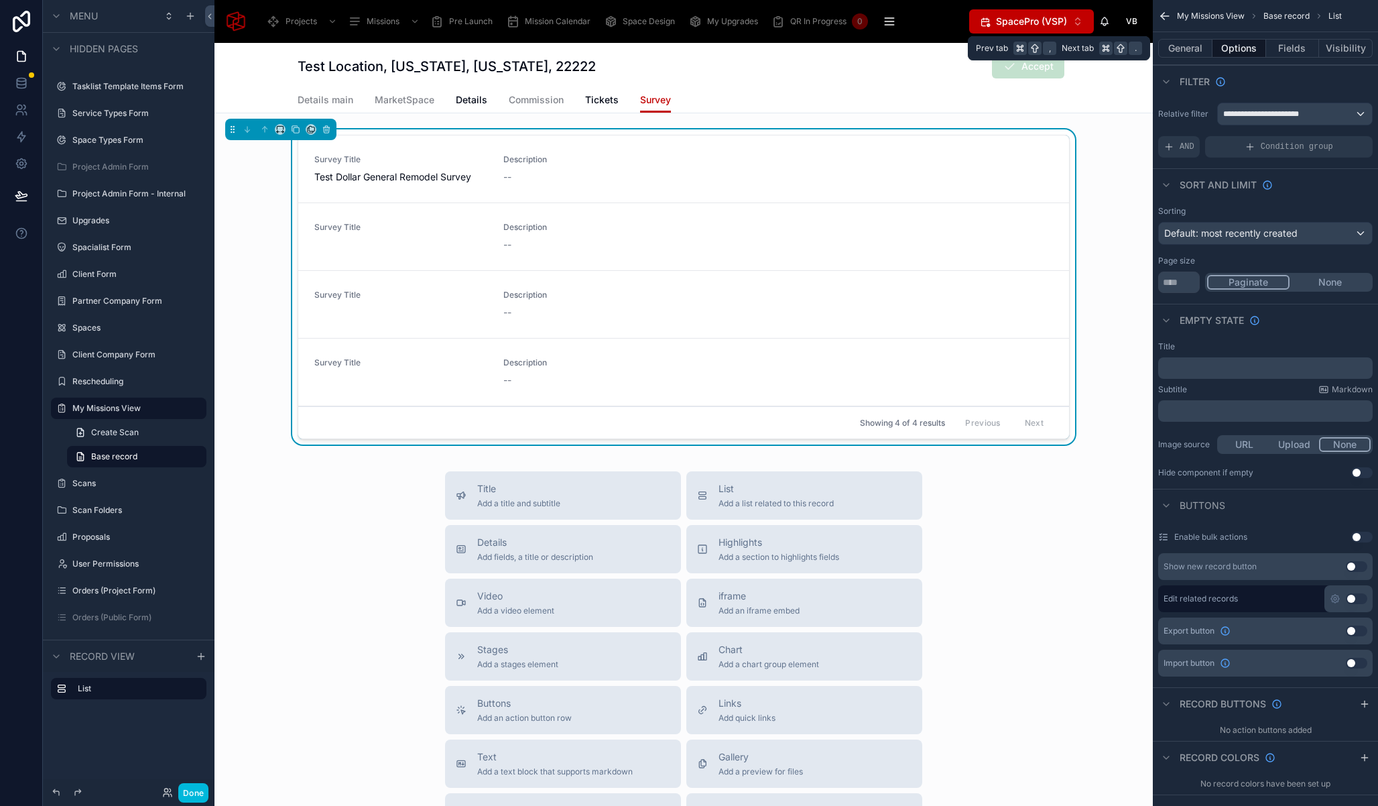
click at [1298, 48] on button "Fields" at bounding box center [1293, 48] width 54 height 19
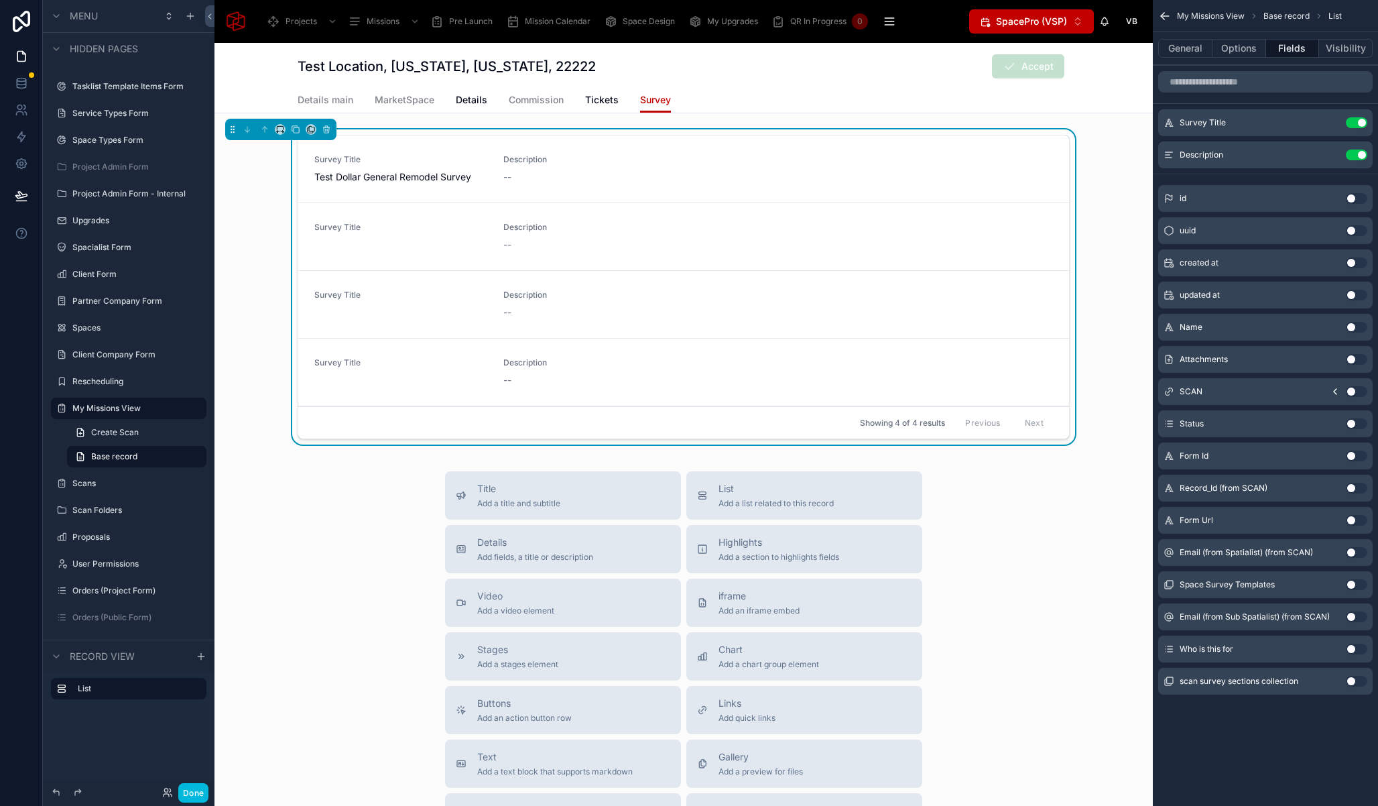
click at [1351, 520] on button "Use setting" at bounding box center [1356, 520] width 21 height 11
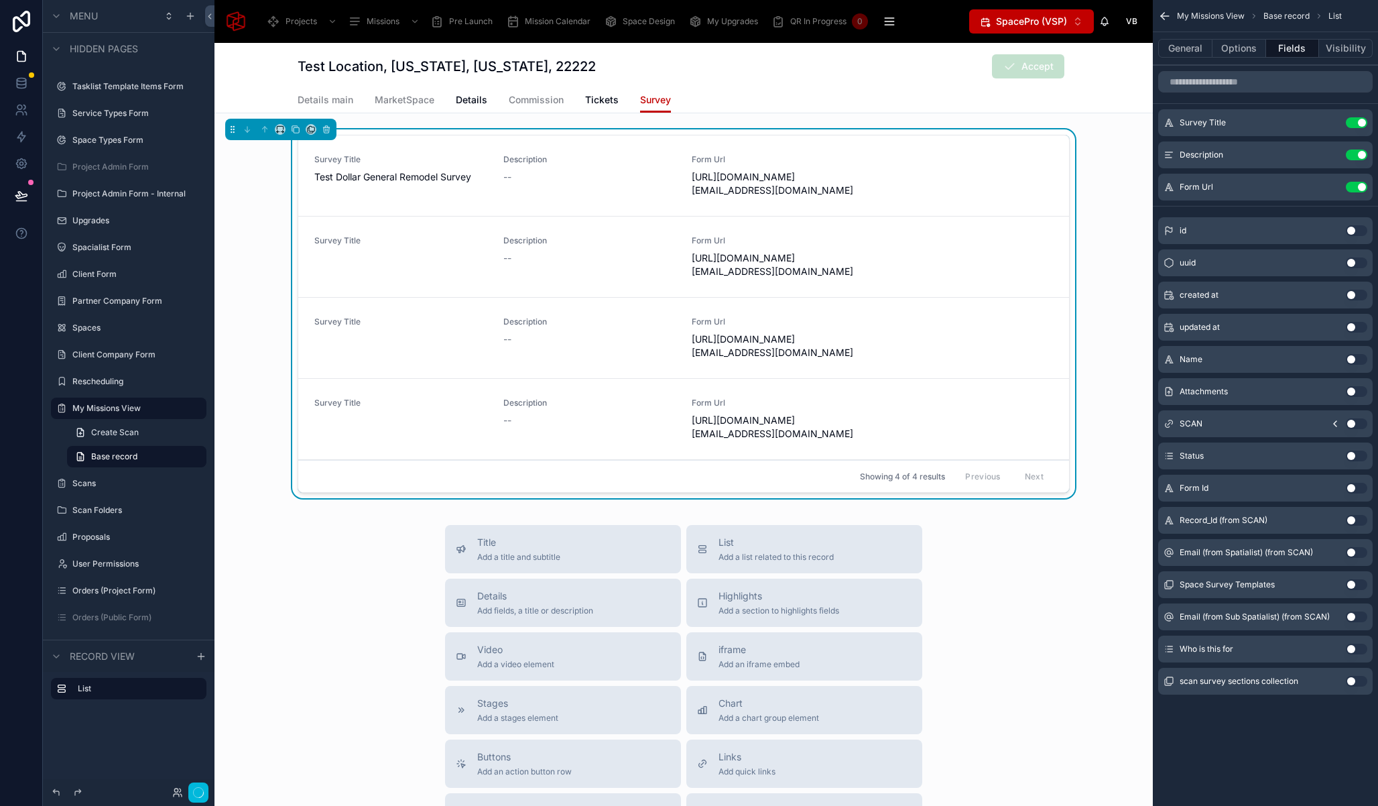
click at [0, 0] on icon "scrollable content" at bounding box center [0, 0] width 0 height 0
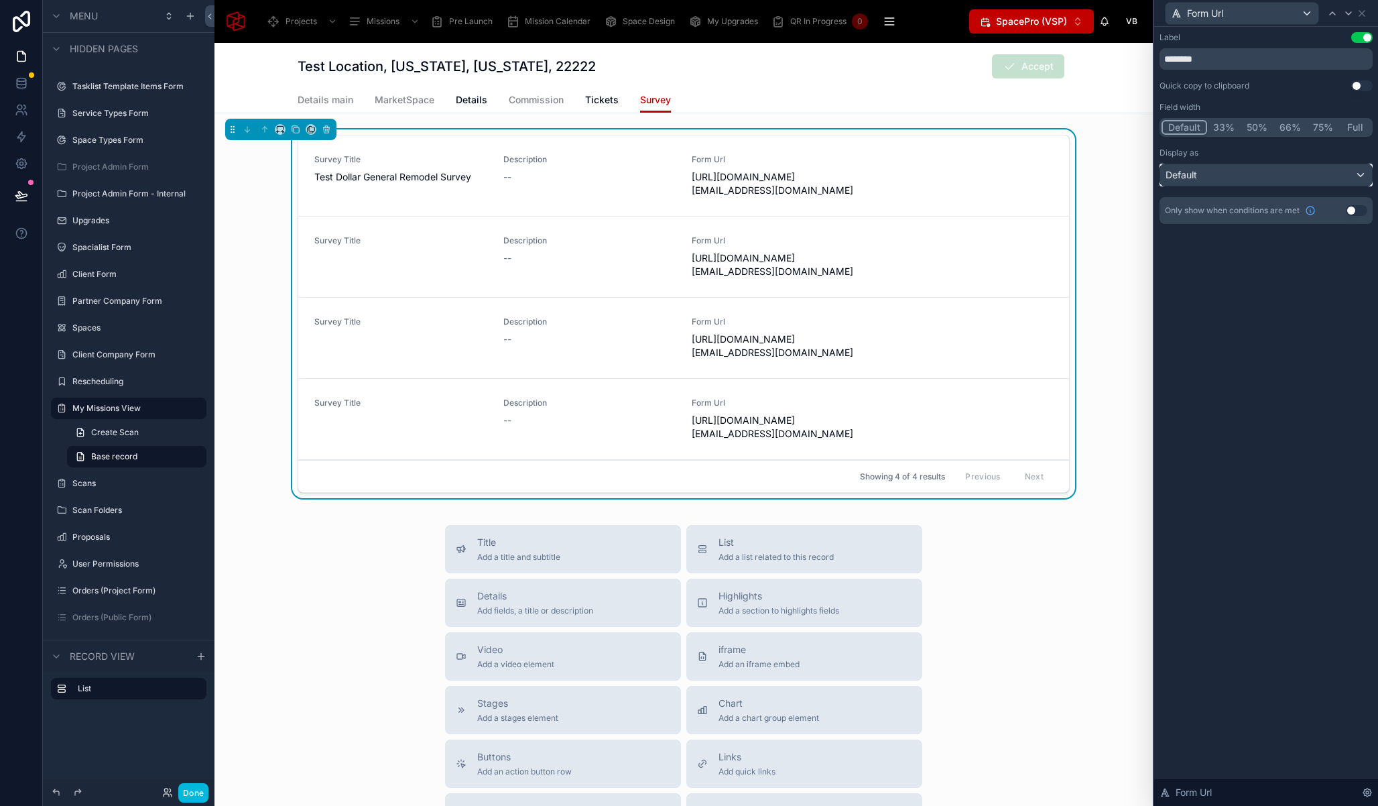
click at [1243, 173] on div "Default" at bounding box center [1266, 174] width 212 height 21
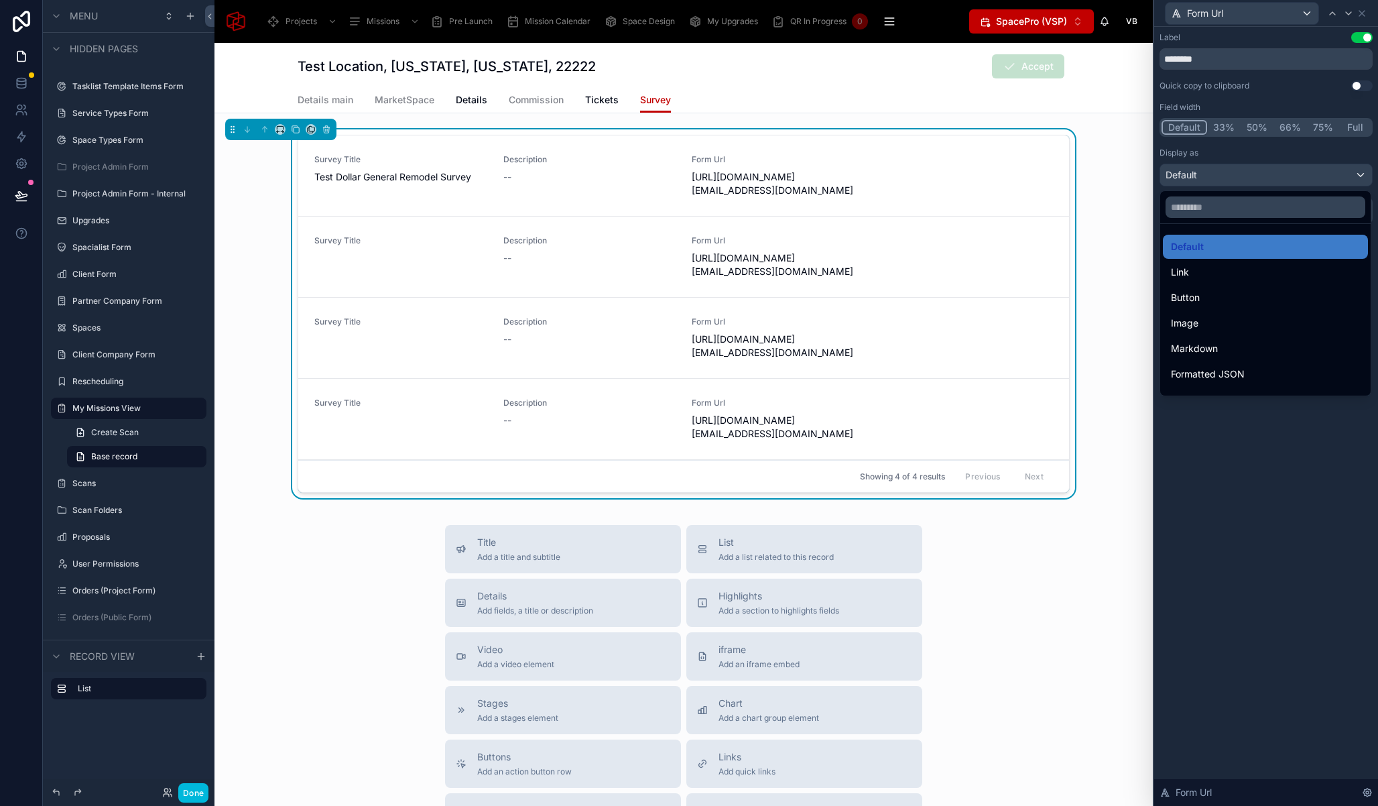
click at [1248, 304] on div "Button" at bounding box center [1265, 298] width 189 height 16
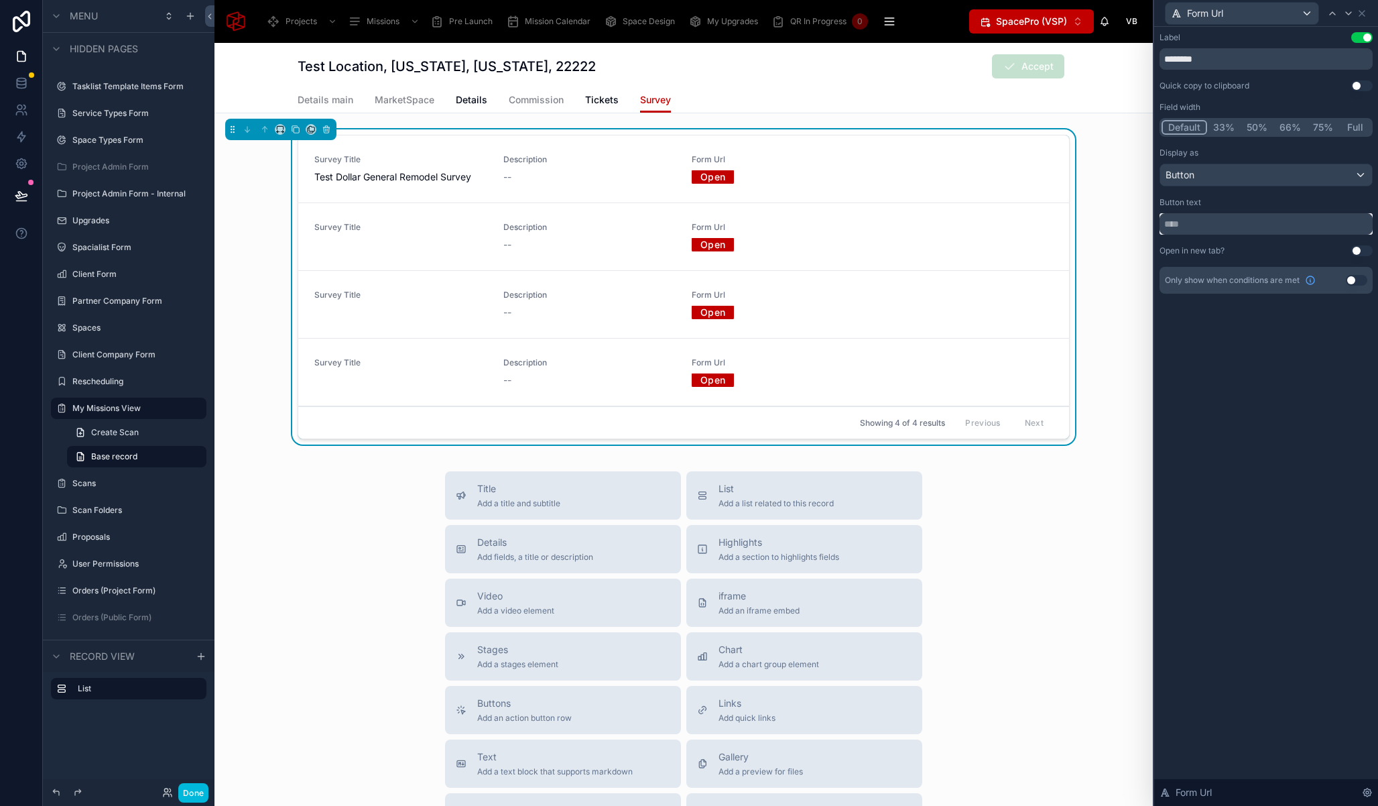
click at [1256, 229] on input "text" at bounding box center [1266, 223] width 213 height 21
click at [1283, 410] on div "Label Use setting ******** Quick copy to clipboard Use setting Field width Defa…" at bounding box center [1266, 416] width 224 height 779
click at [1357, 252] on button "Use setting" at bounding box center [1361, 250] width 21 height 11
click at [1363, 15] on icon at bounding box center [1361, 13] width 5 height 5
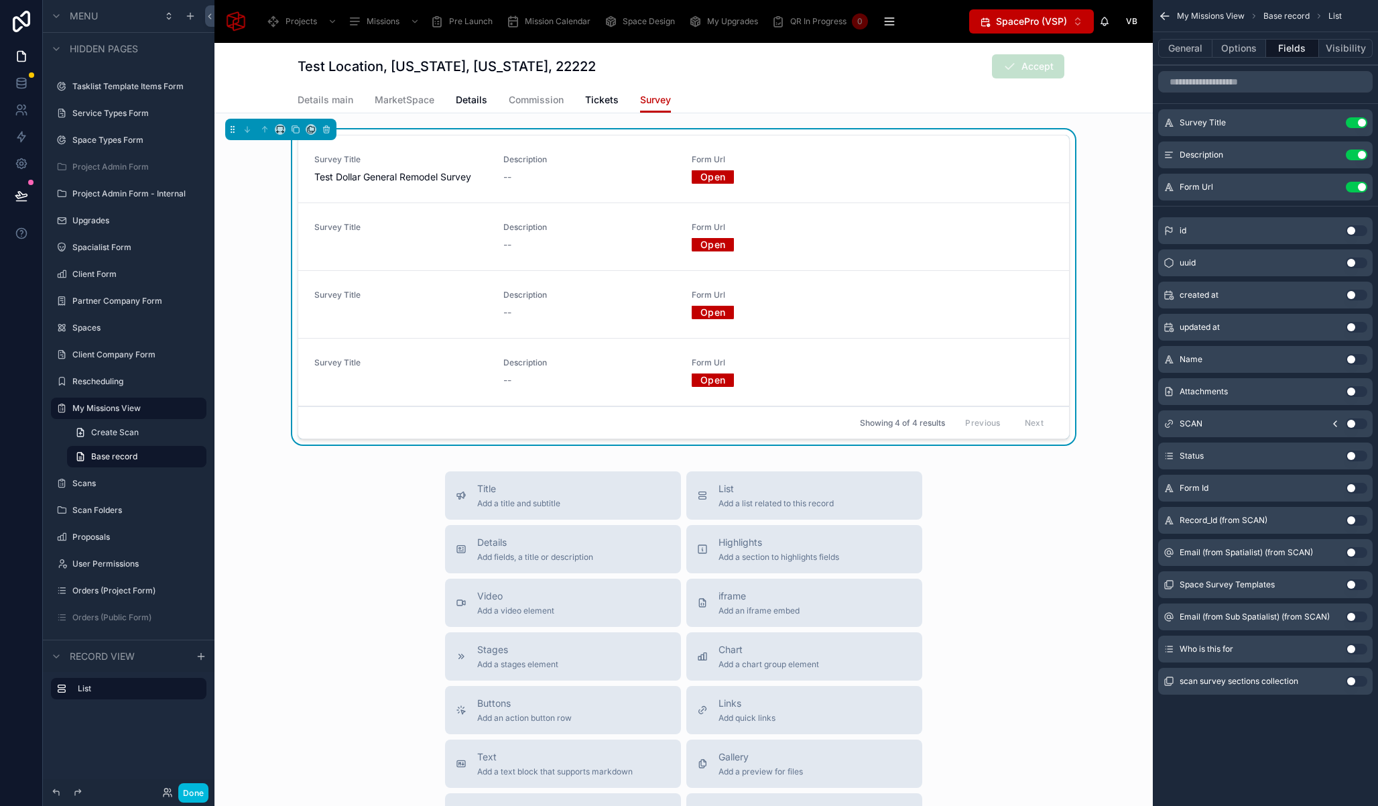
click at [1235, 48] on button "Options" at bounding box center [1240, 48] width 54 height 19
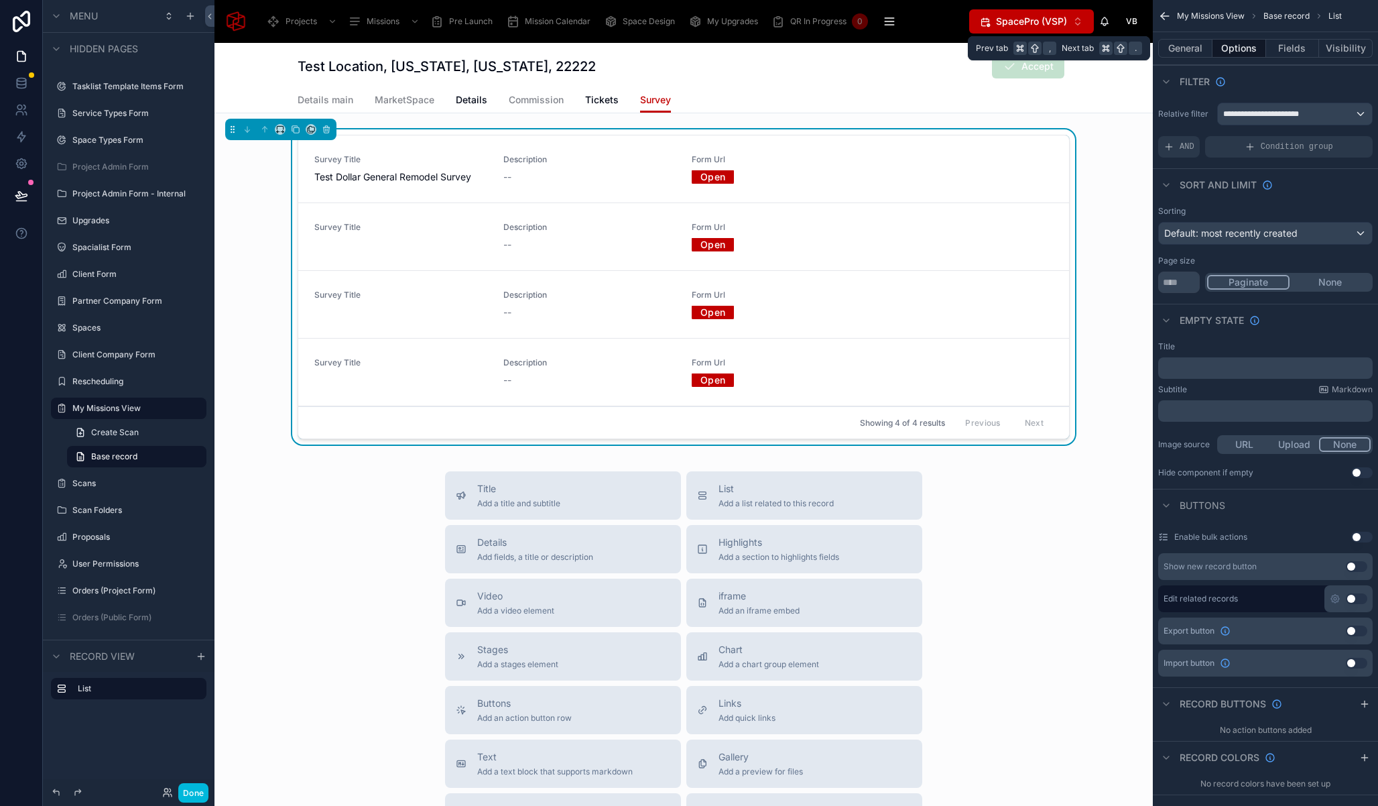
click at [1178, 50] on button "General" at bounding box center [1185, 48] width 54 height 19
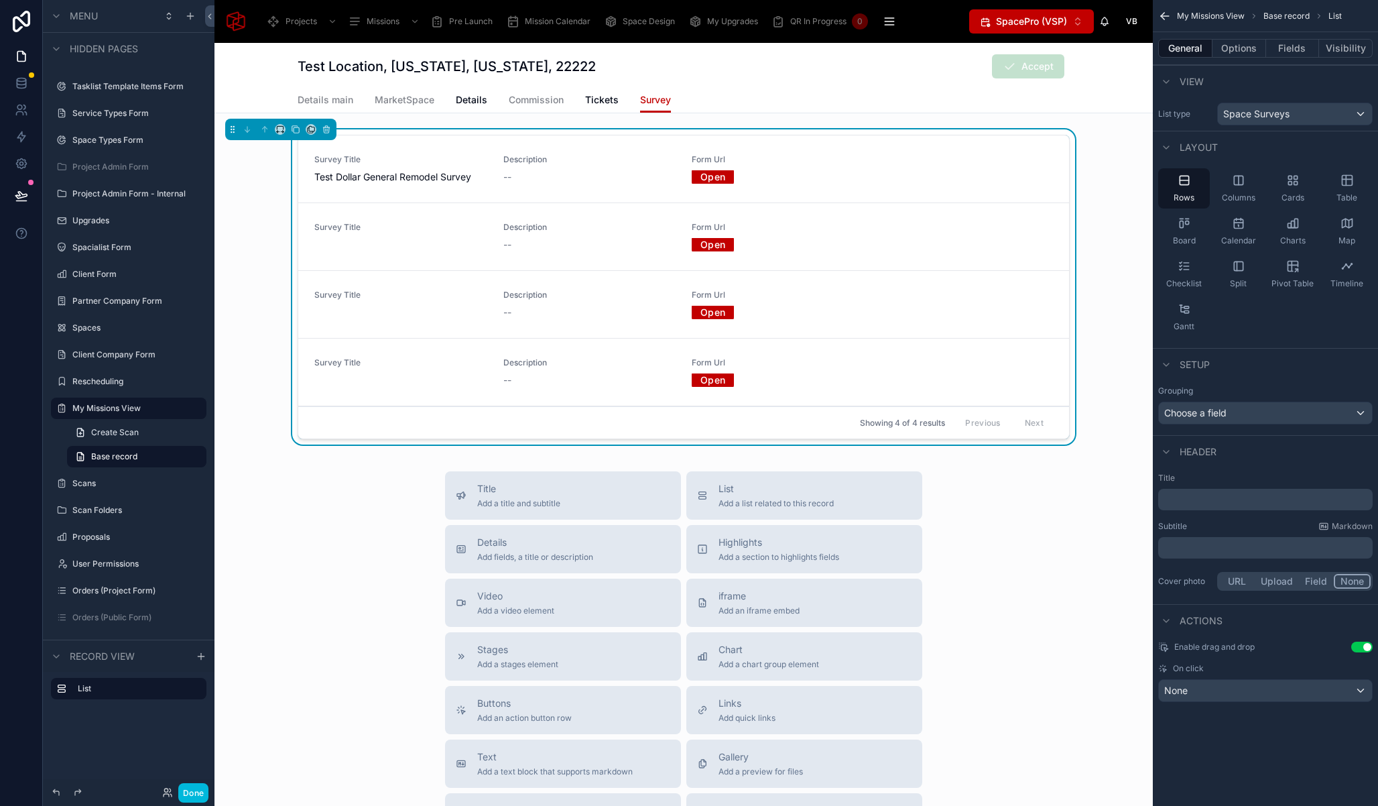
click at [1300, 186] on div "Cards" at bounding box center [1293, 188] width 52 height 40
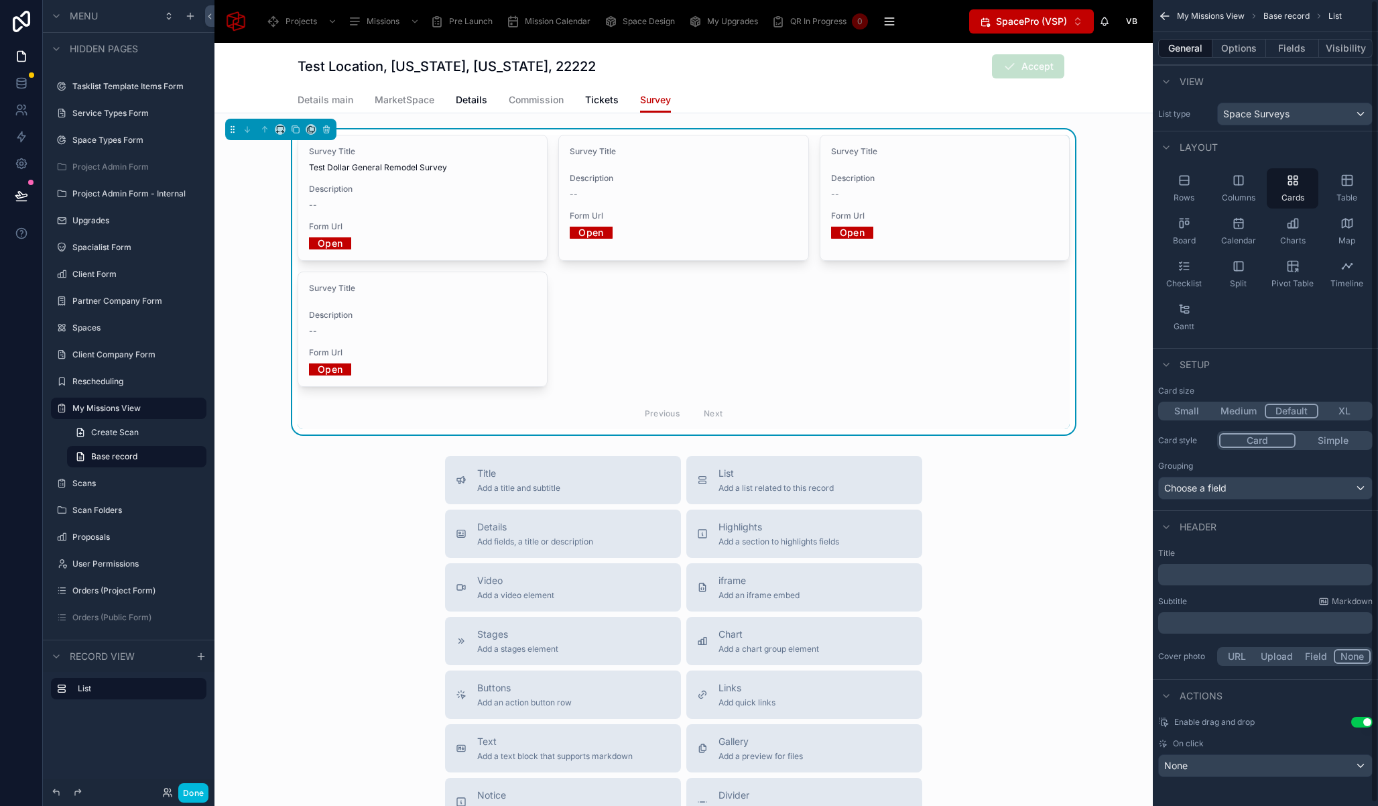
click at [1242, 186] on icon "scrollable content" at bounding box center [1238, 180] width 13 height 13
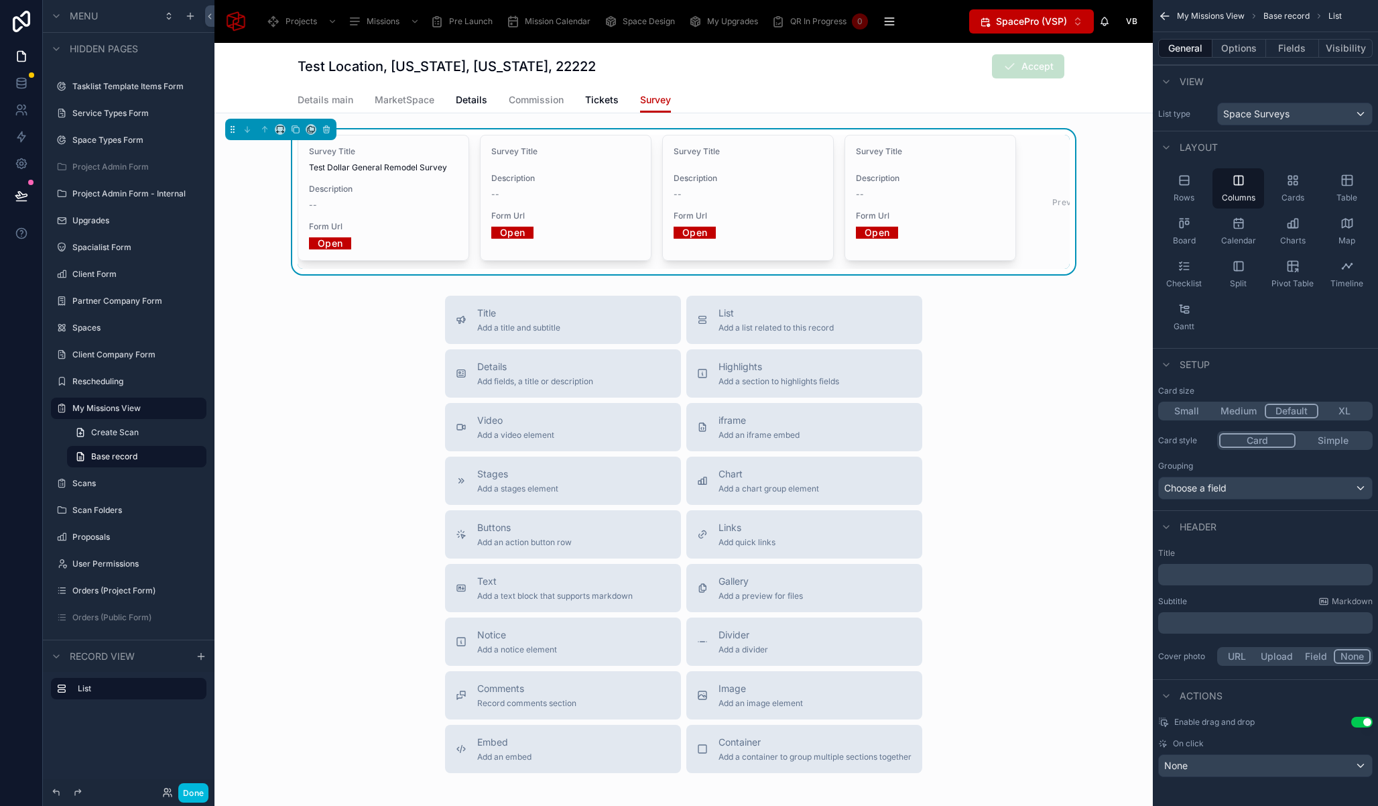
click at [1163, 186] on div "Rows" at bounding box center [1184, 188] width 52 height 40
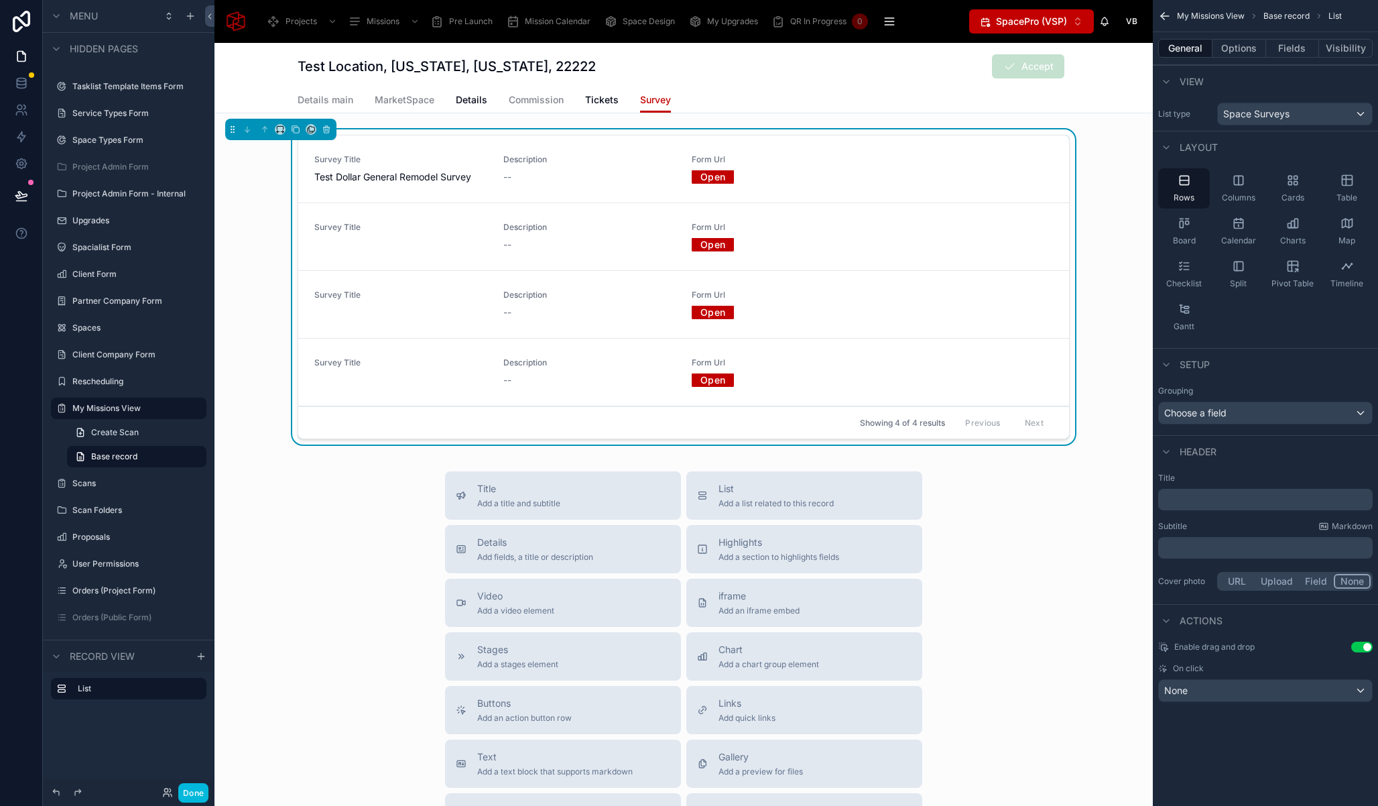
click at [1300, 190] on div "Cards" at bounding box center [1293, 188] width 52 height 40
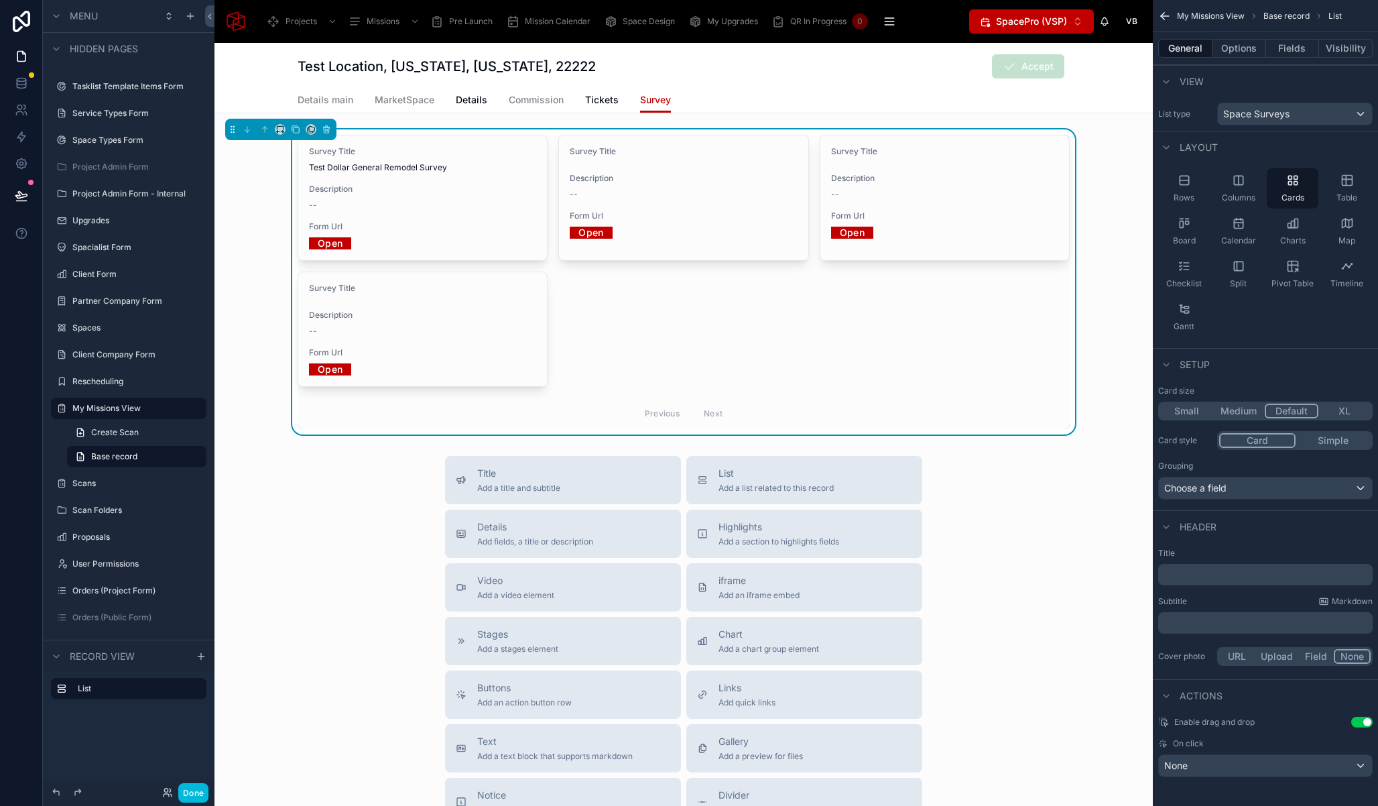
click at [1297, 50] on button "Fields" at bounding box center [1293, 48] width 54 height 19
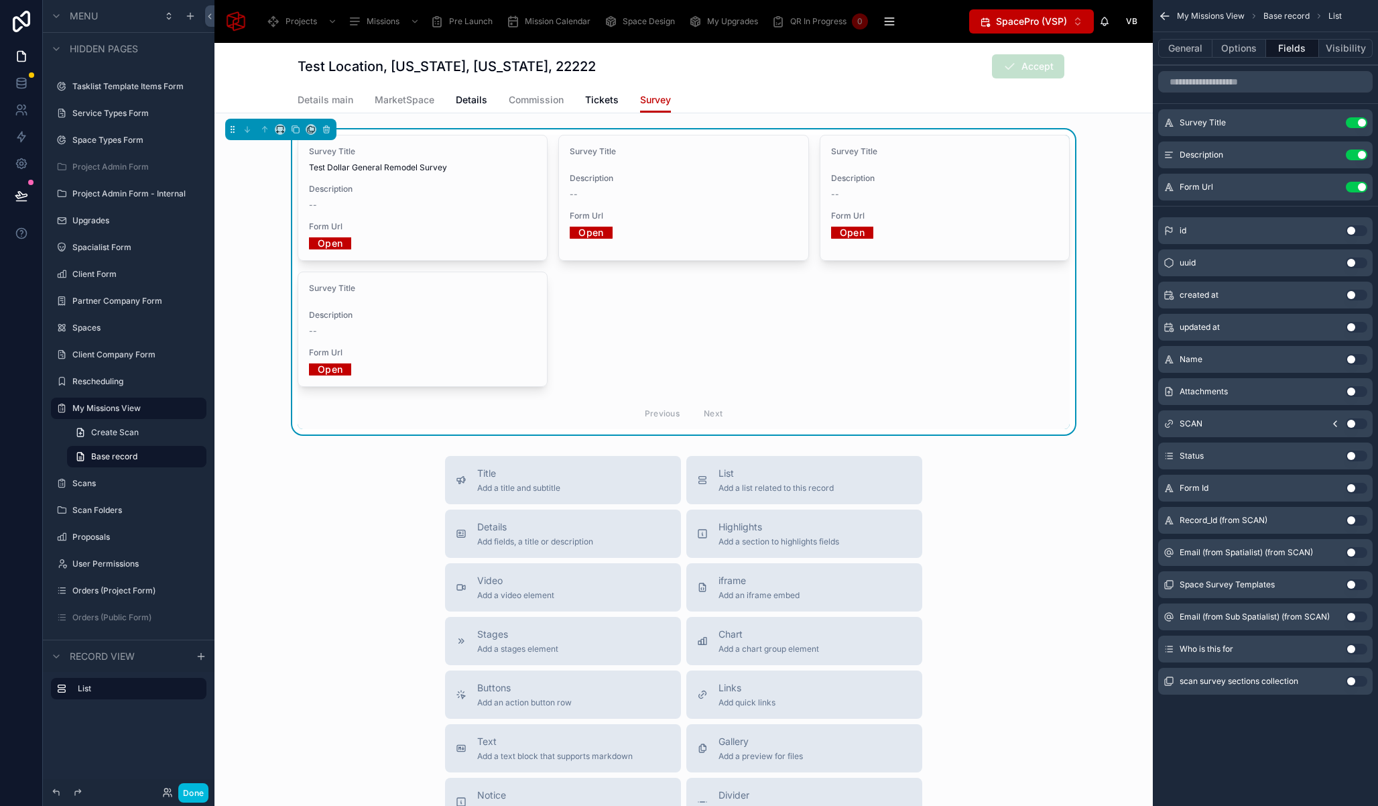
click at [1354, 190] on button "Use setting" at bounding box center [1356, 187] width 21 height 11
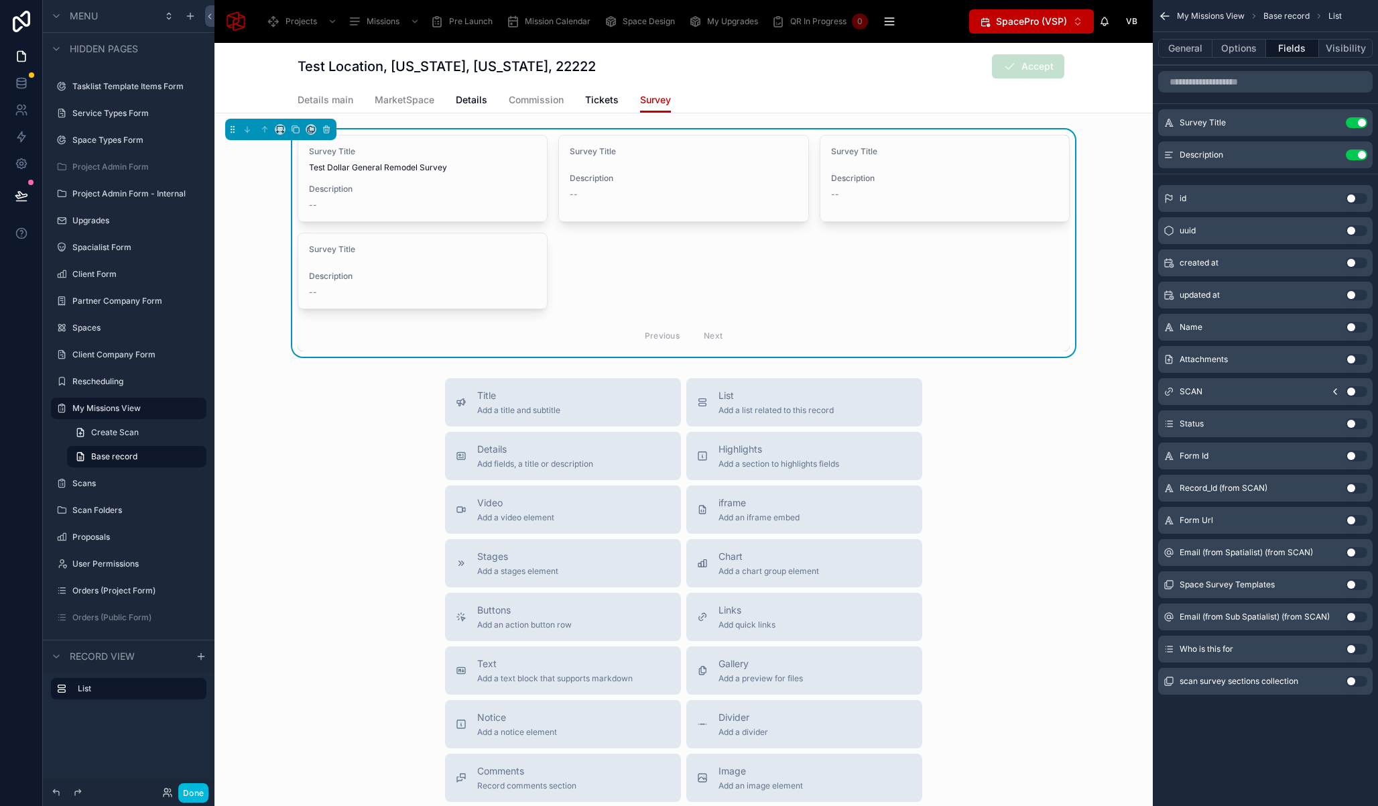
click at [1352, 155] on button "Use setting" at bounding box center [1356, 154] width 21 height 11
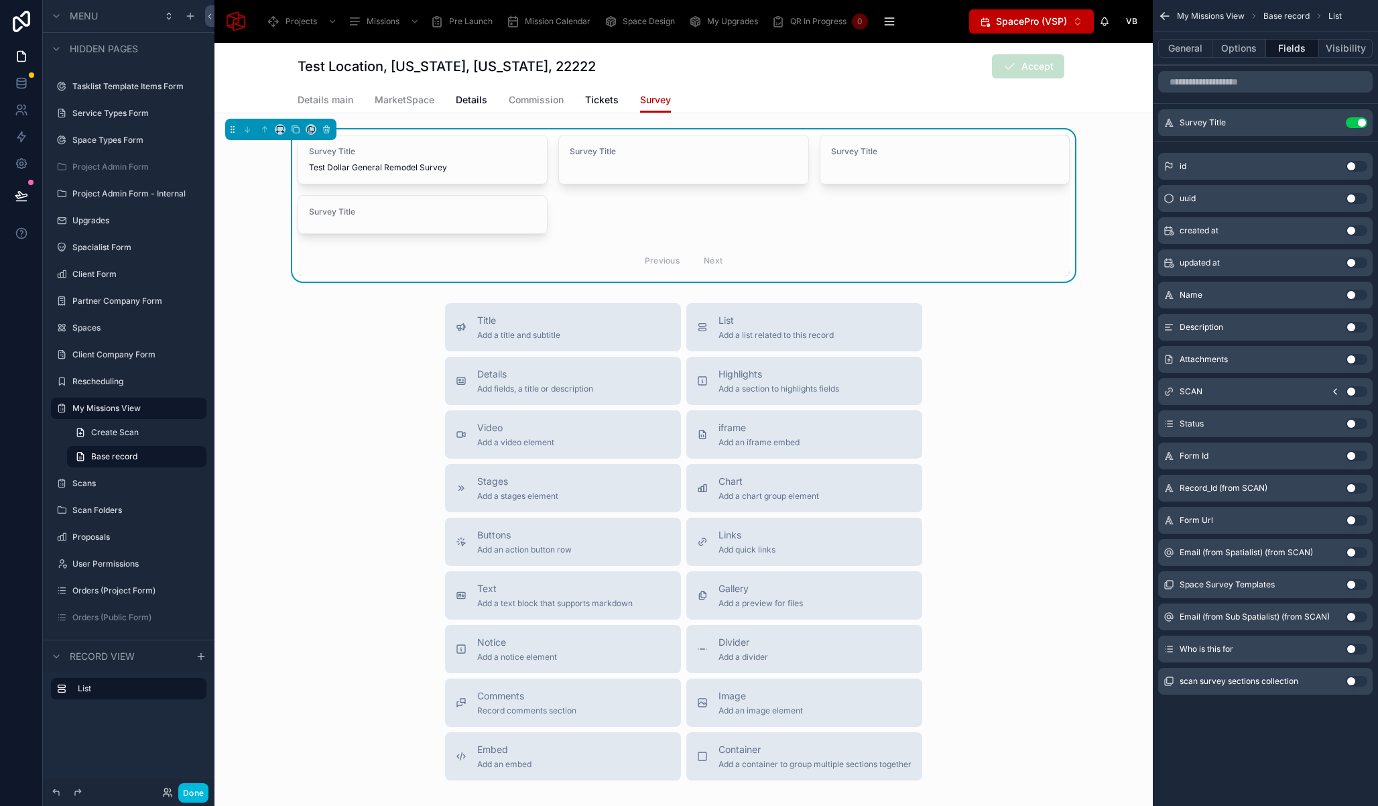
click at [1356, 647] on button "Use setting" at bounding box center [1356, 649] width 21 height 11
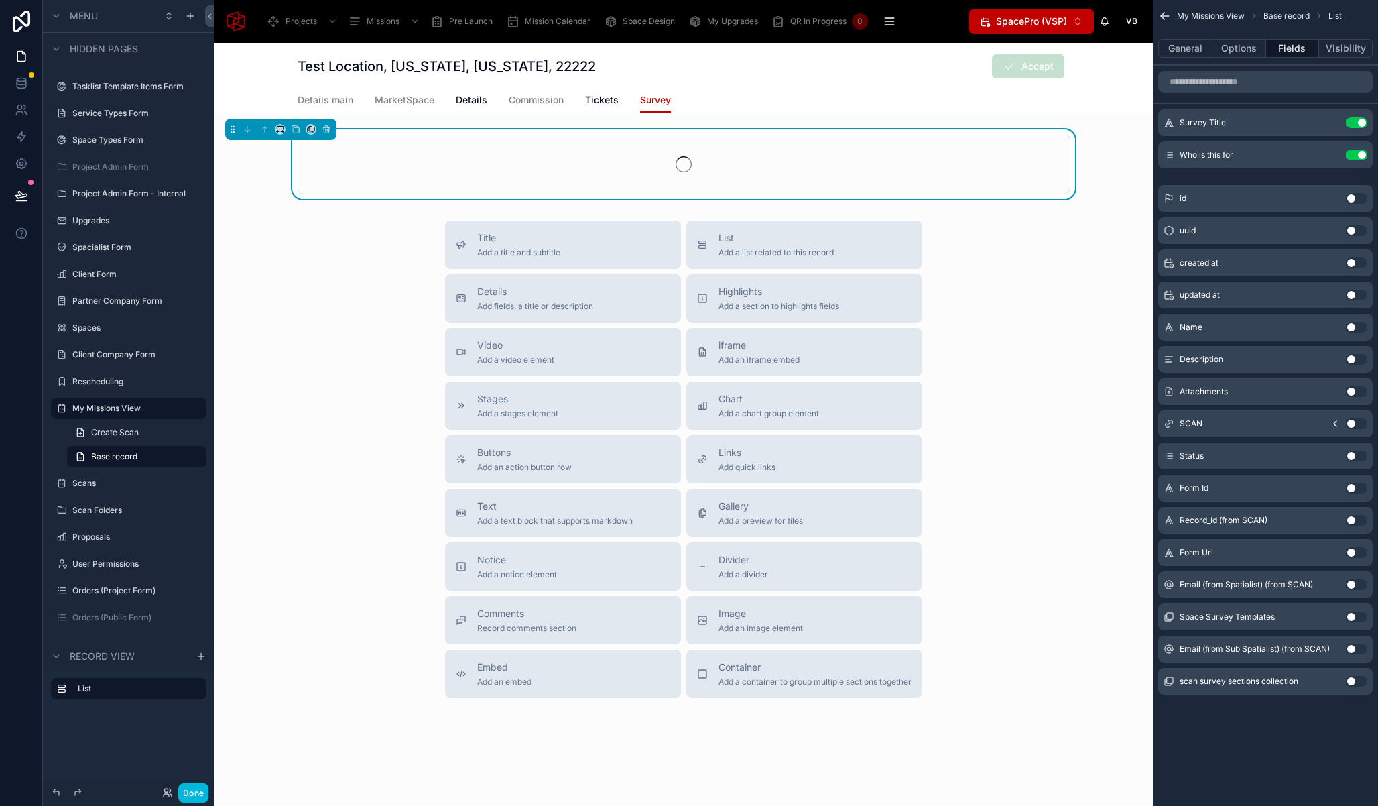
click at [1354, 457] on button "Use setting" at bounding box center [1356, 455] width 21 height 11
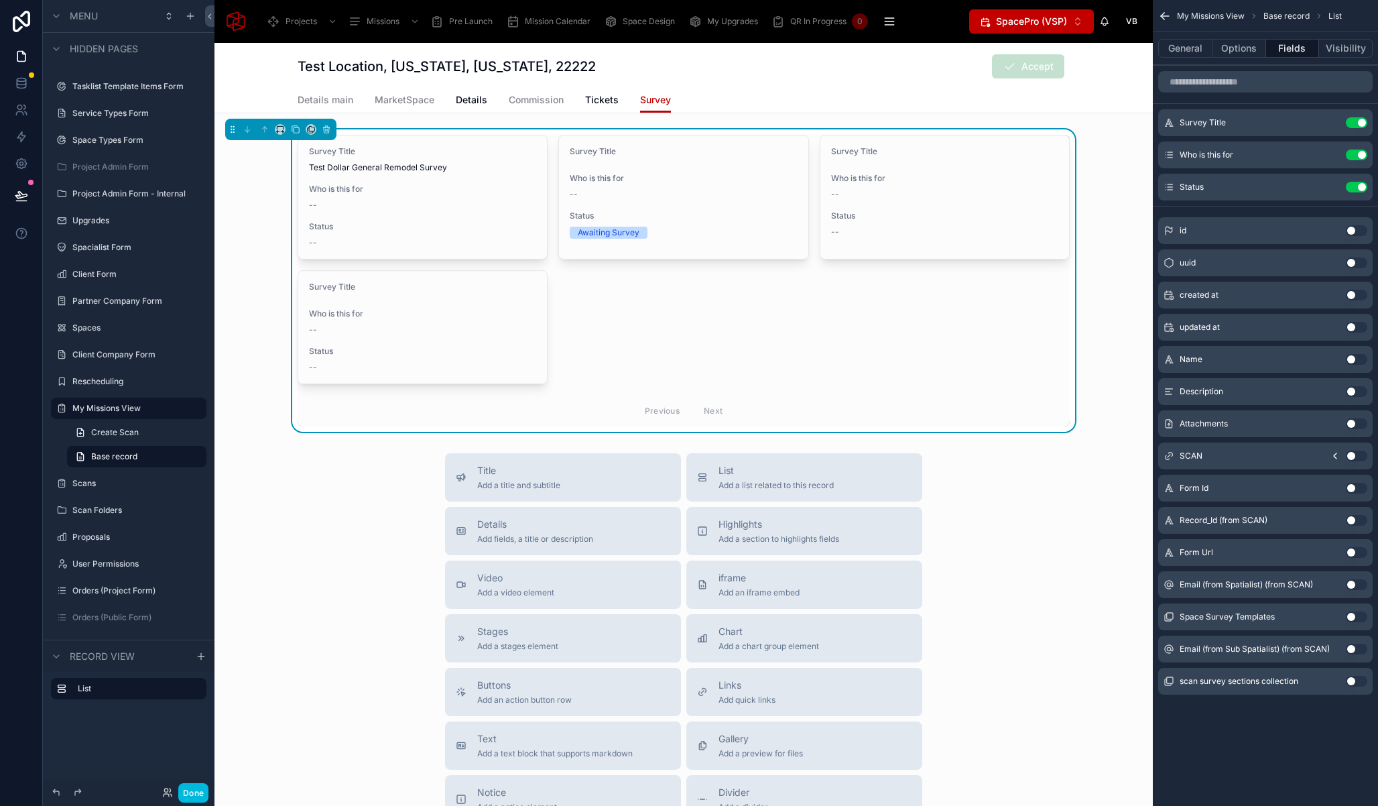
click at [1238, 52] on button "Options" at bounding box center [1240, 48] width 54 height 19
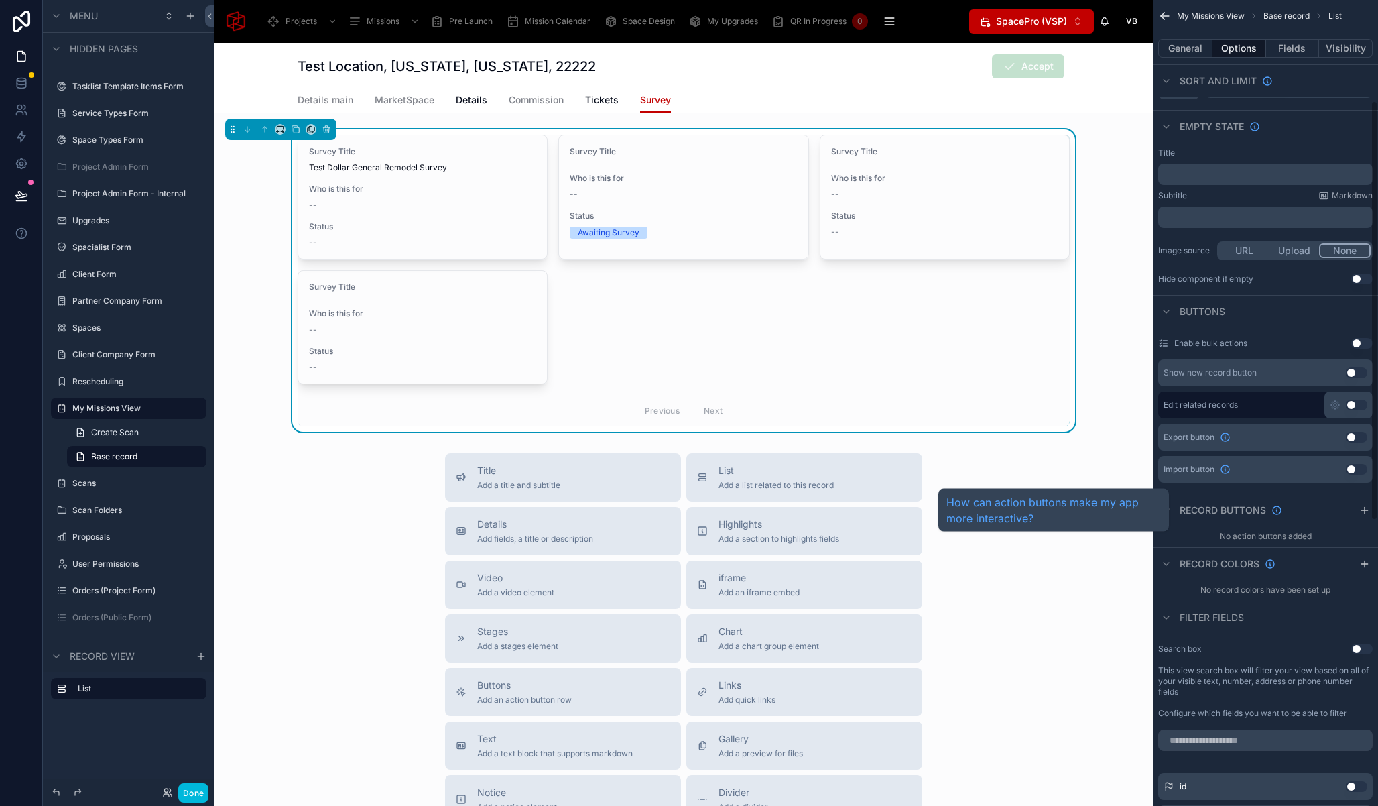
scroll to position [190, 0]
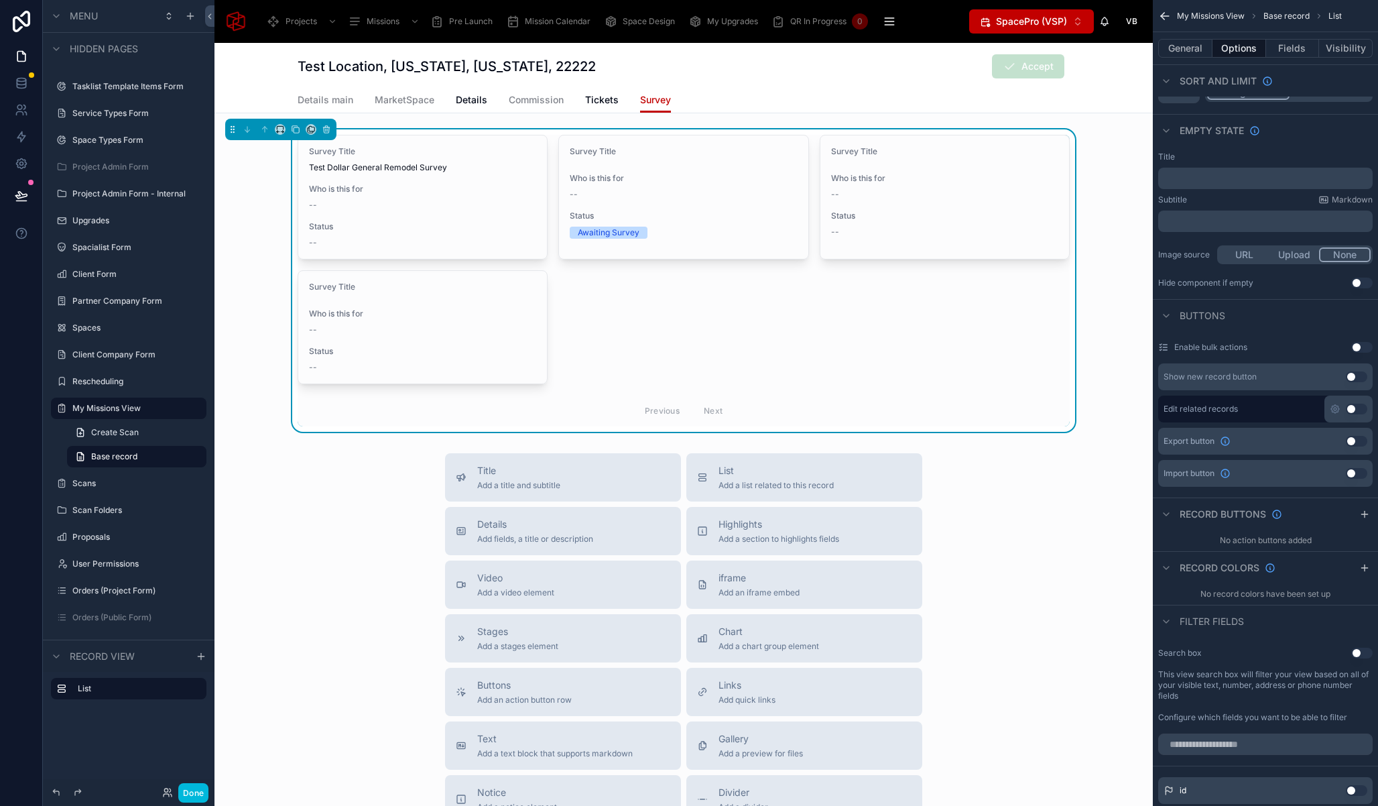
click at [1363, 514] on icon "scrollable content" at bounding box center [1364, 514] width 11 height 11
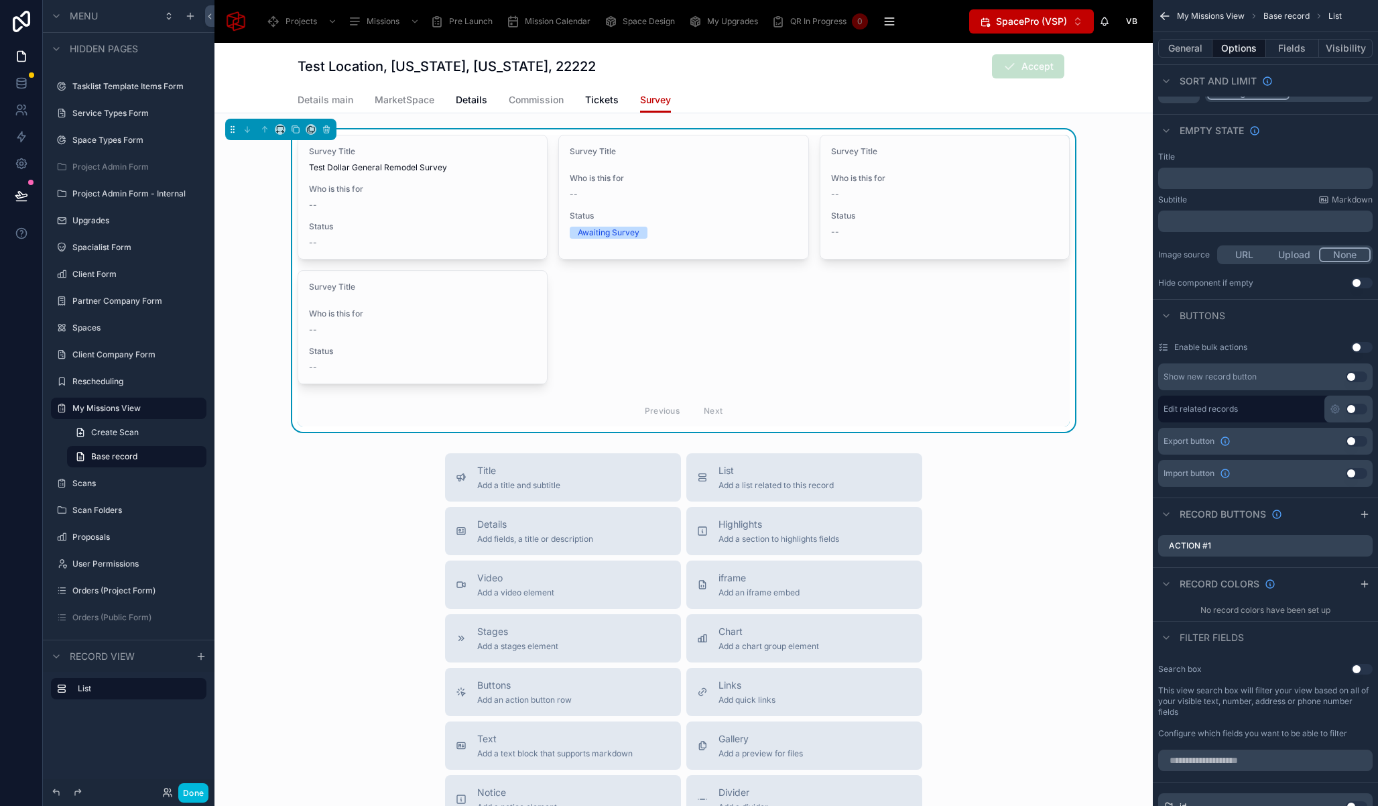
click at [0, 0] on icon "scrollable content" at bounding box center [0, 0] width 0 height 0
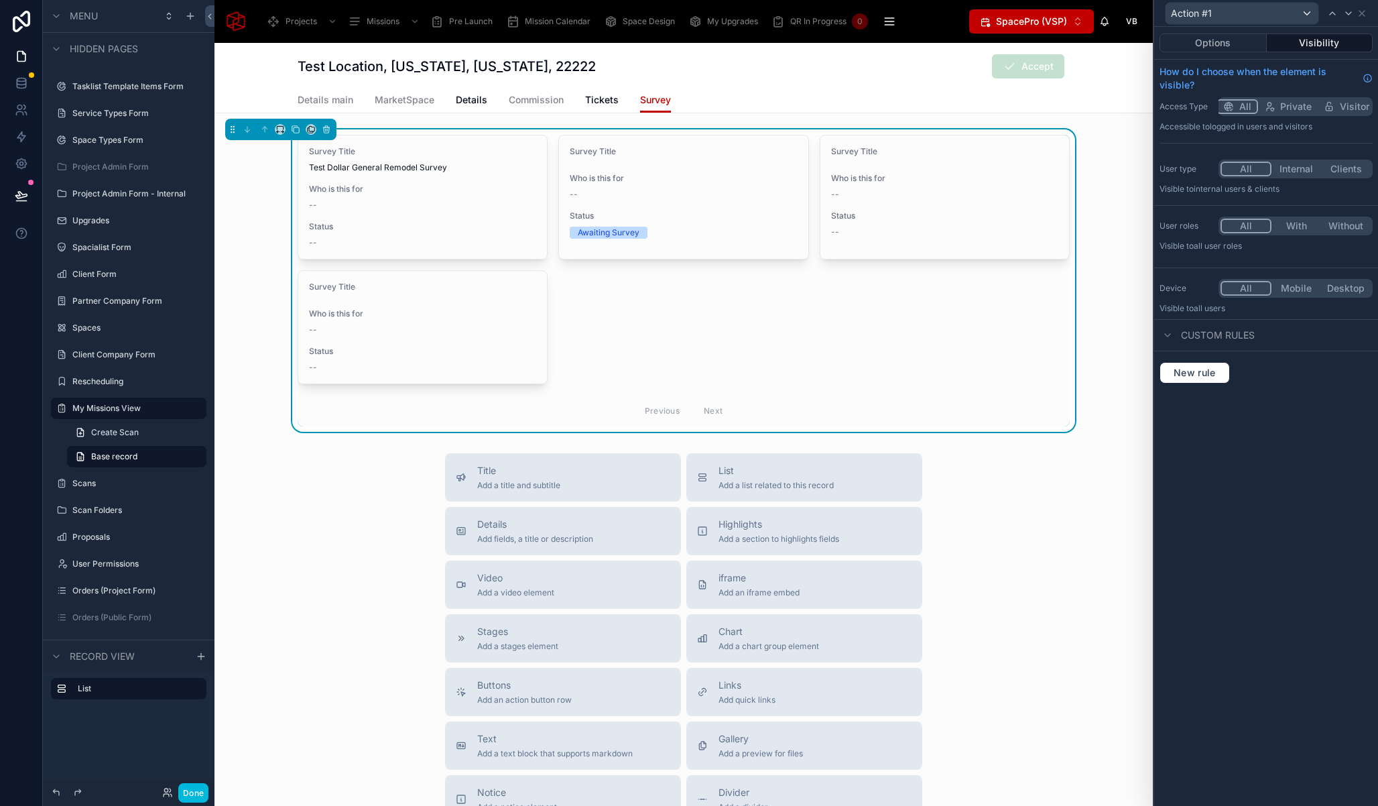
click at [1209, 44] on button "Options" at bounding box center [1213, 43] width 107 height 19
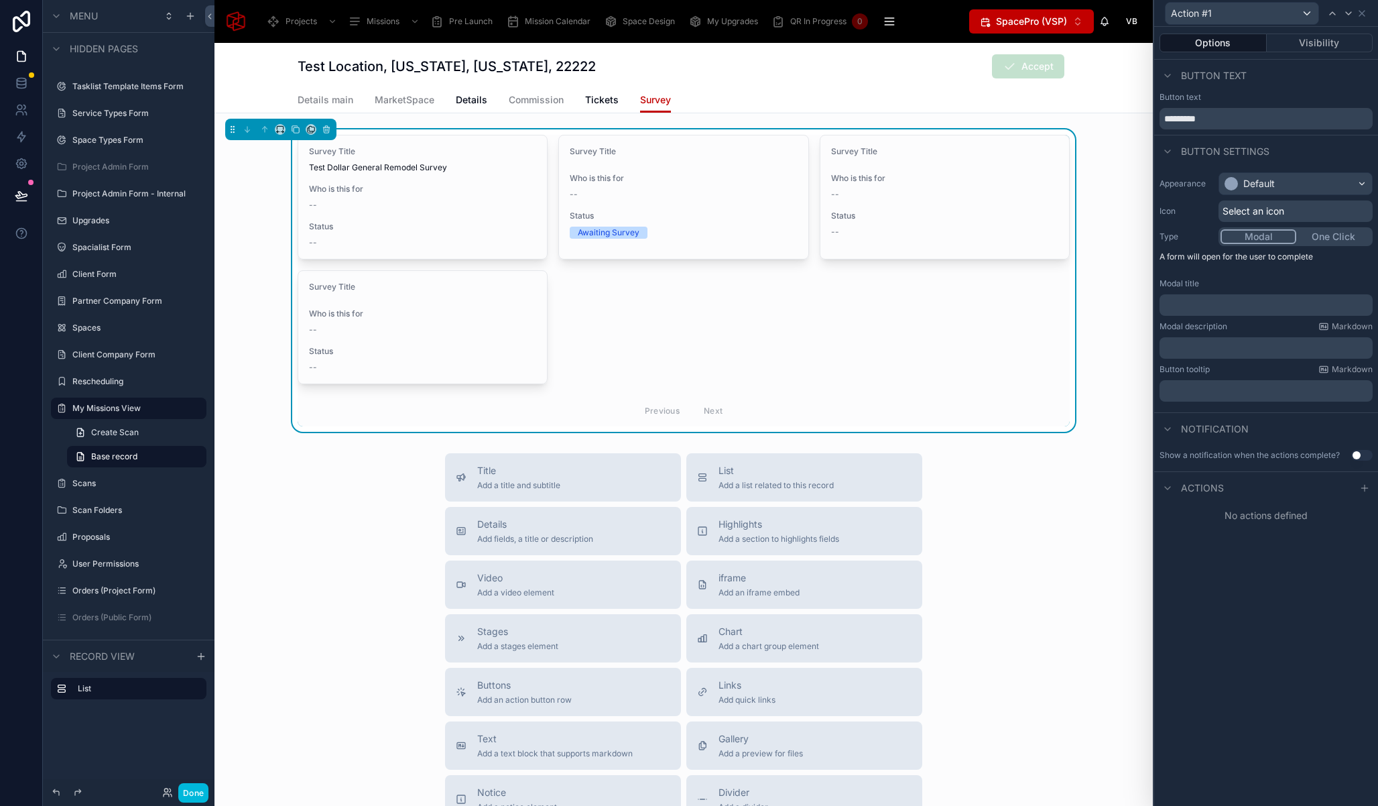
click at [1263, 170] on div "Appearance Default Icon Select an icon Type Modal One Click A form will open fo…" at bounding box center [1266, 287] width 224 height 240
click at [1269, 178] on div "Default" at bounding box center [1259, 183] width 32 height 13
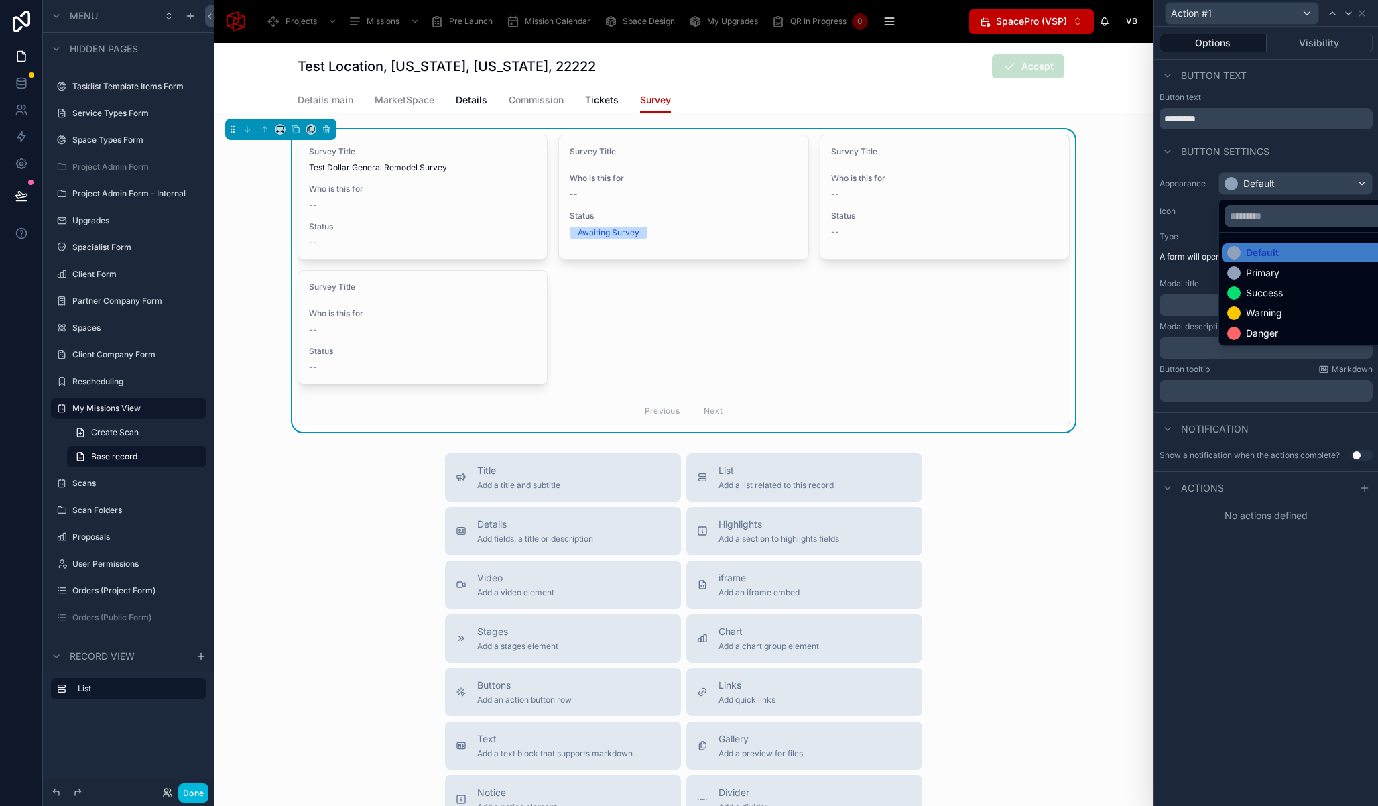
click at [1269, 178] on div at bounding box center [1266, 403] width 224 height 806
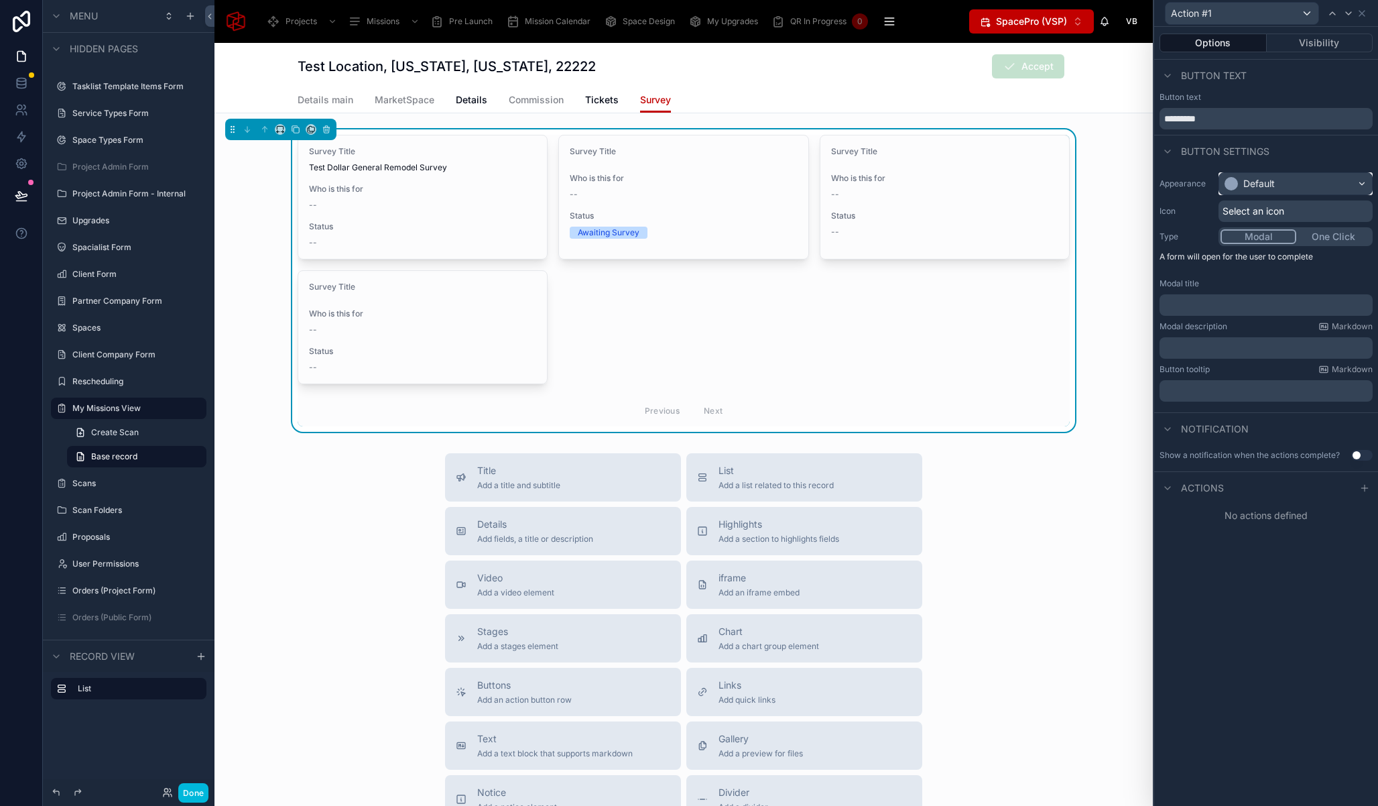
click at [1269, 178] on div "Default" at bounding box center [1259, 183] width 32 height 13
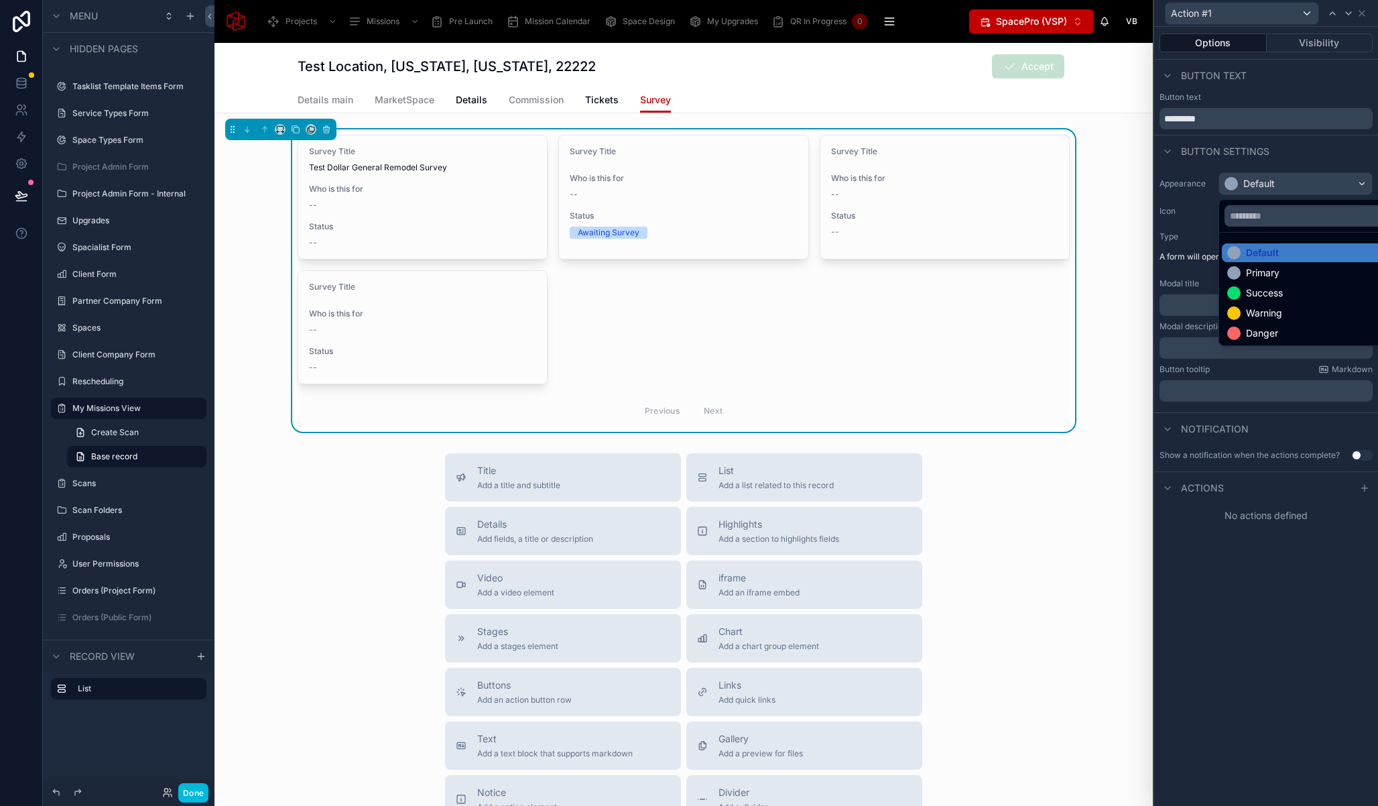
click at [1290, 289] on div "Success" at bounding box center [1311, 292] width 168 height 13
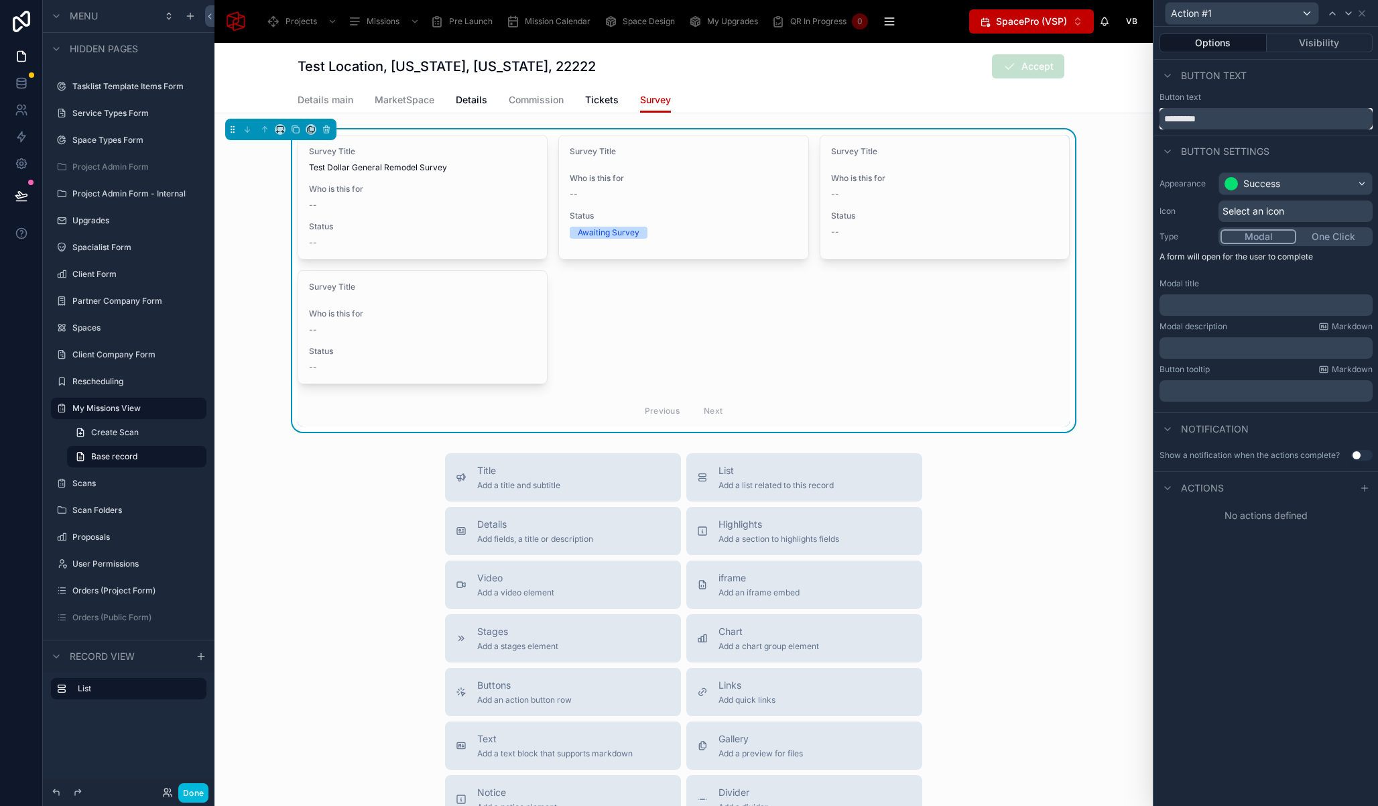
click at [1228, 123] on input "*********" at bounding box center [1266, 118] width 213 height 21
click at [1227, 122] on input "*********" at bounding box center [1266, 118] width 213 height 21
click at [1190, 113] on input "******" at bounding box center [1266, 118] width 213 height 21
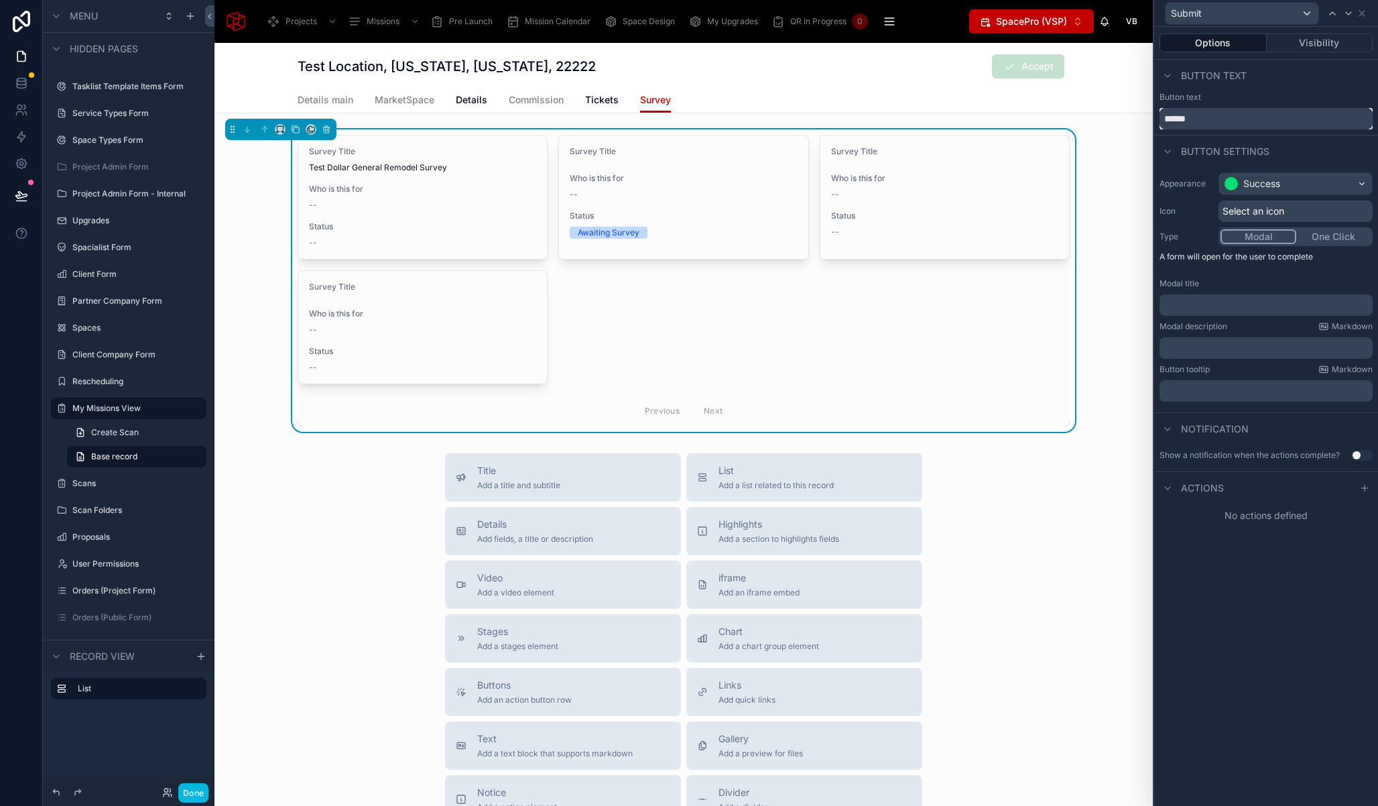
click at [1190, 113] on input "******" at bounding box center [1266, 118] width 213 height 21
type input "*"
type input "**********"
click at [1264, 211] on span "Select an icon" at bounding box center [1254, 210] width 62 height 13
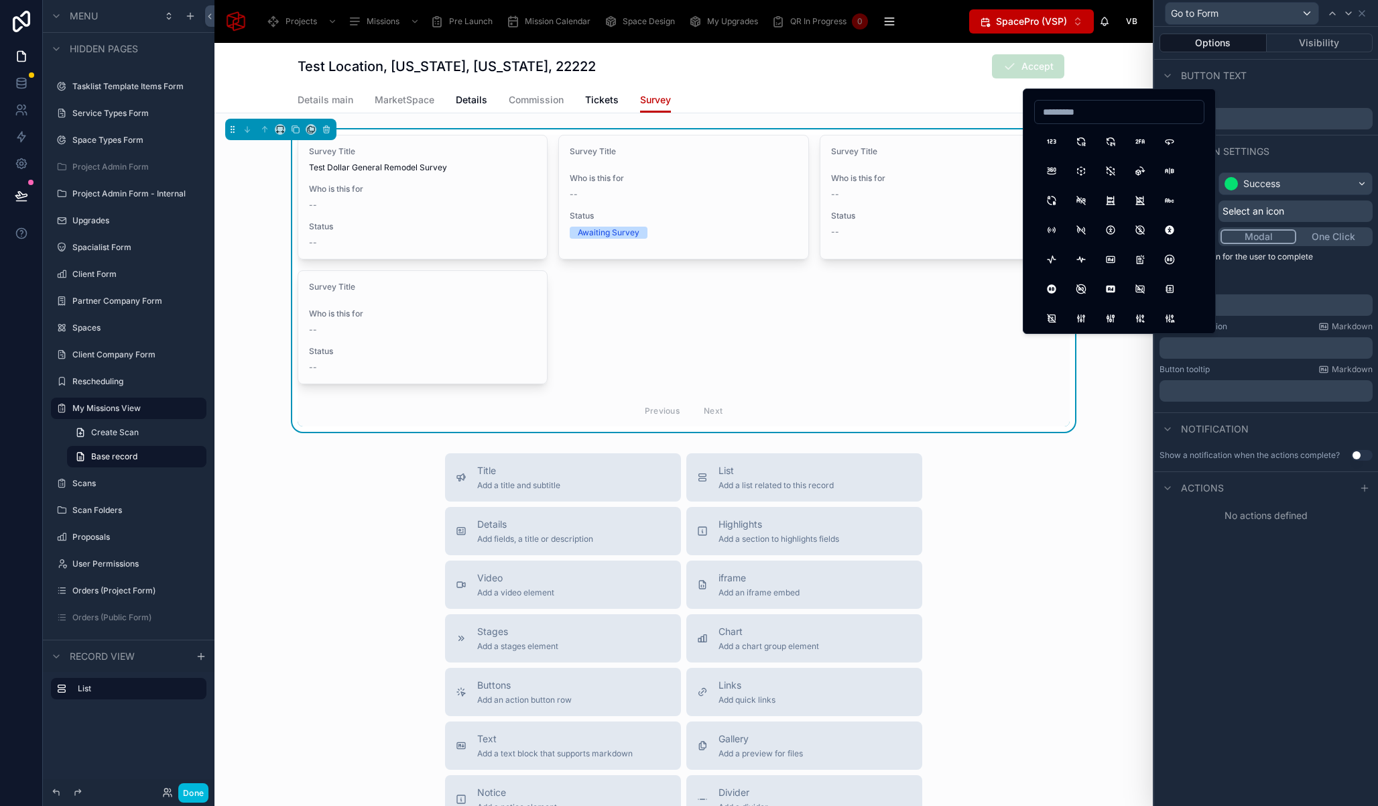
click at [1094, 110] on input at bounding box center [1119, 112] width 169 height 19
drag, startPoint x: 1091, startPoint y: 119, endPoint x: 1008, endPoint y: 115, distance: 83.2
click at [1008, 115] on div "**********" at bounding box center [689, 403] width 1378 height 806
drag, startPoint x: 1083, startPoint y: 117, endPoint x: 1029, endPoint y: 108, distance: 55.0
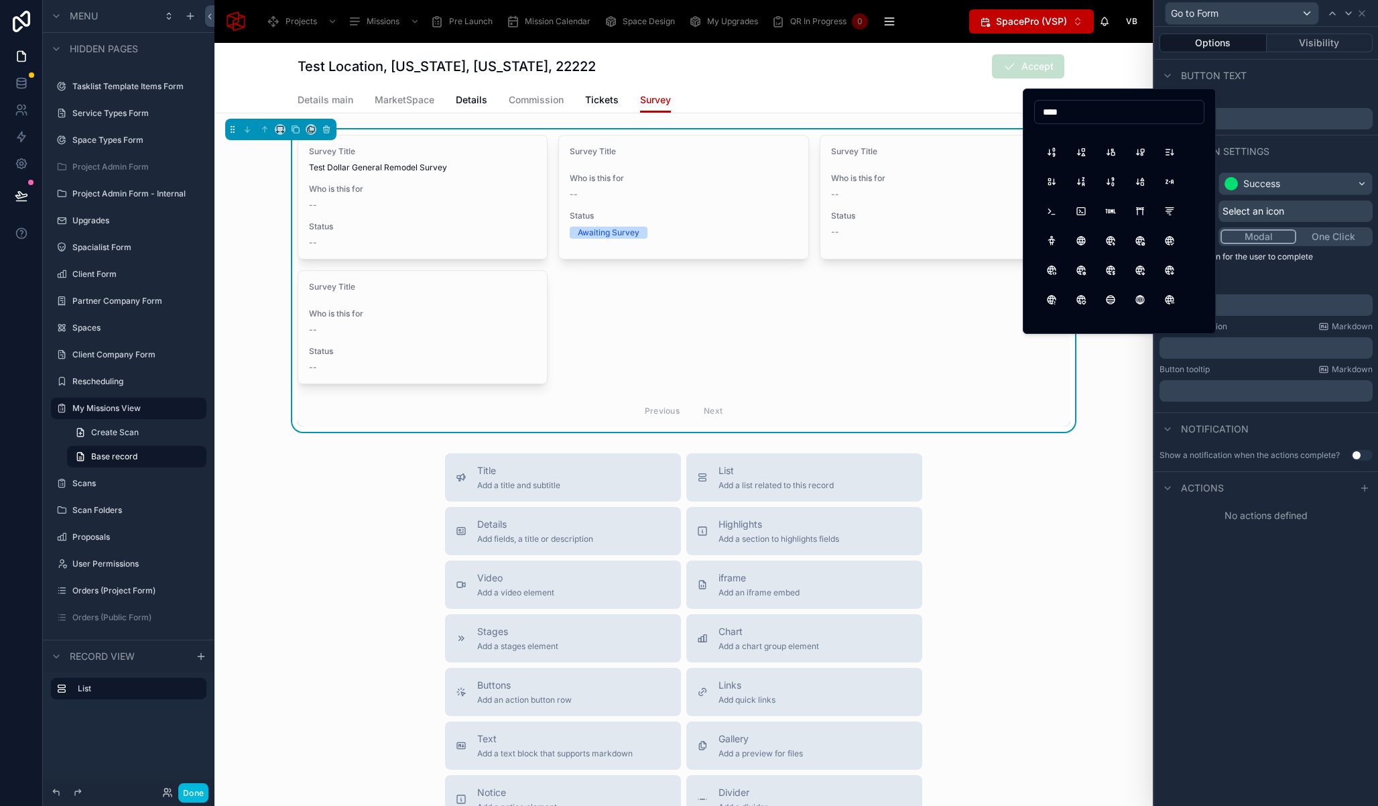
click at [1030, 108] on div "****" at bounding box center [1119, 210] width 193 height 245
drag, startPoint x: 1087, startPoint y: 112, endPoint x: 982, endPoint y: 113, distance: 105.3
click at [982, 113] on div "**********" at bounding box center [689, 403] width 1378 height 806
type input "*"
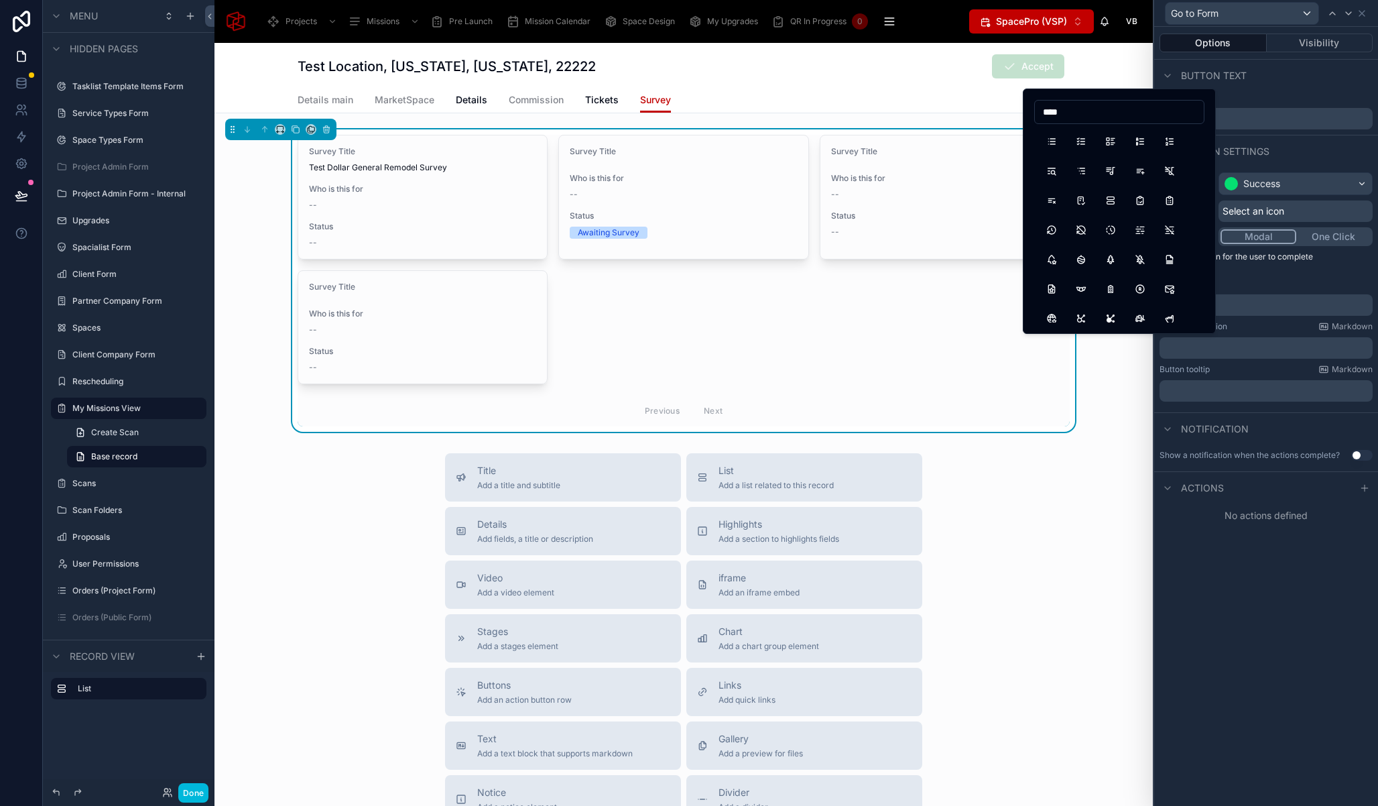
type input "****"
click at [1137, 200] on button "CheckupList" at bounding box center [1140, 200] width 24 height 24
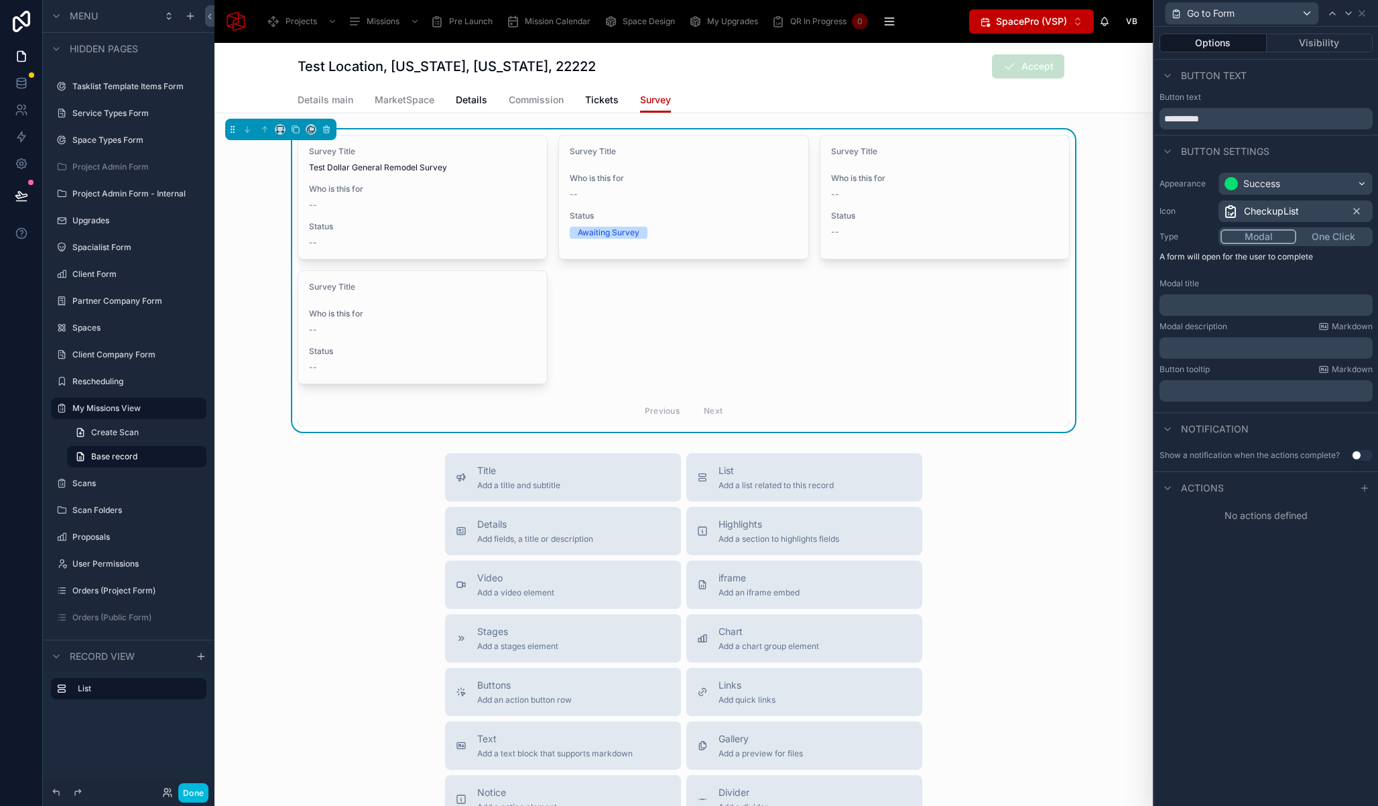
click at [1333, 235] on button "One Click" at bounding box center [1333, 236] width 74 height 15
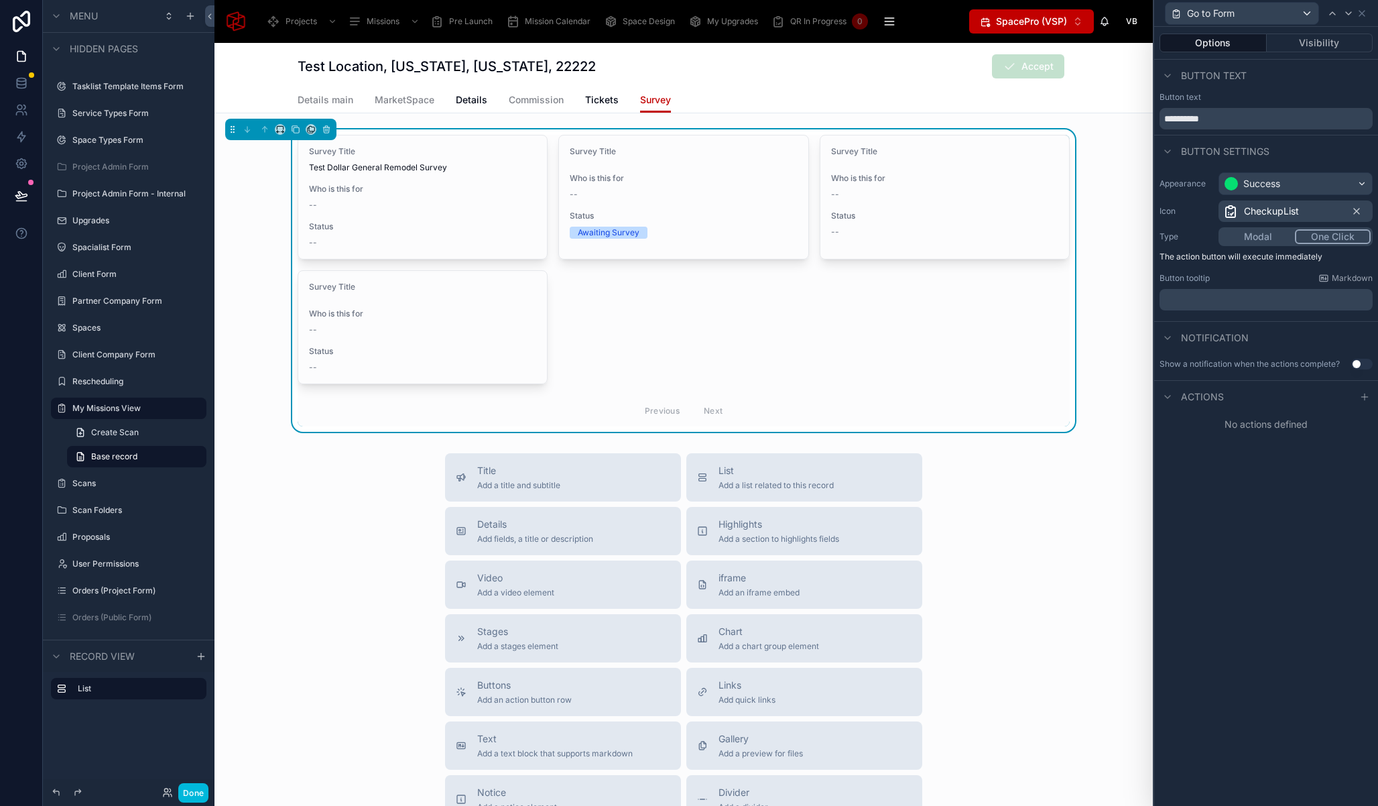
click at [1243, 304] on p "﻿" at bounding box center [1267, 299] width 205 height 13
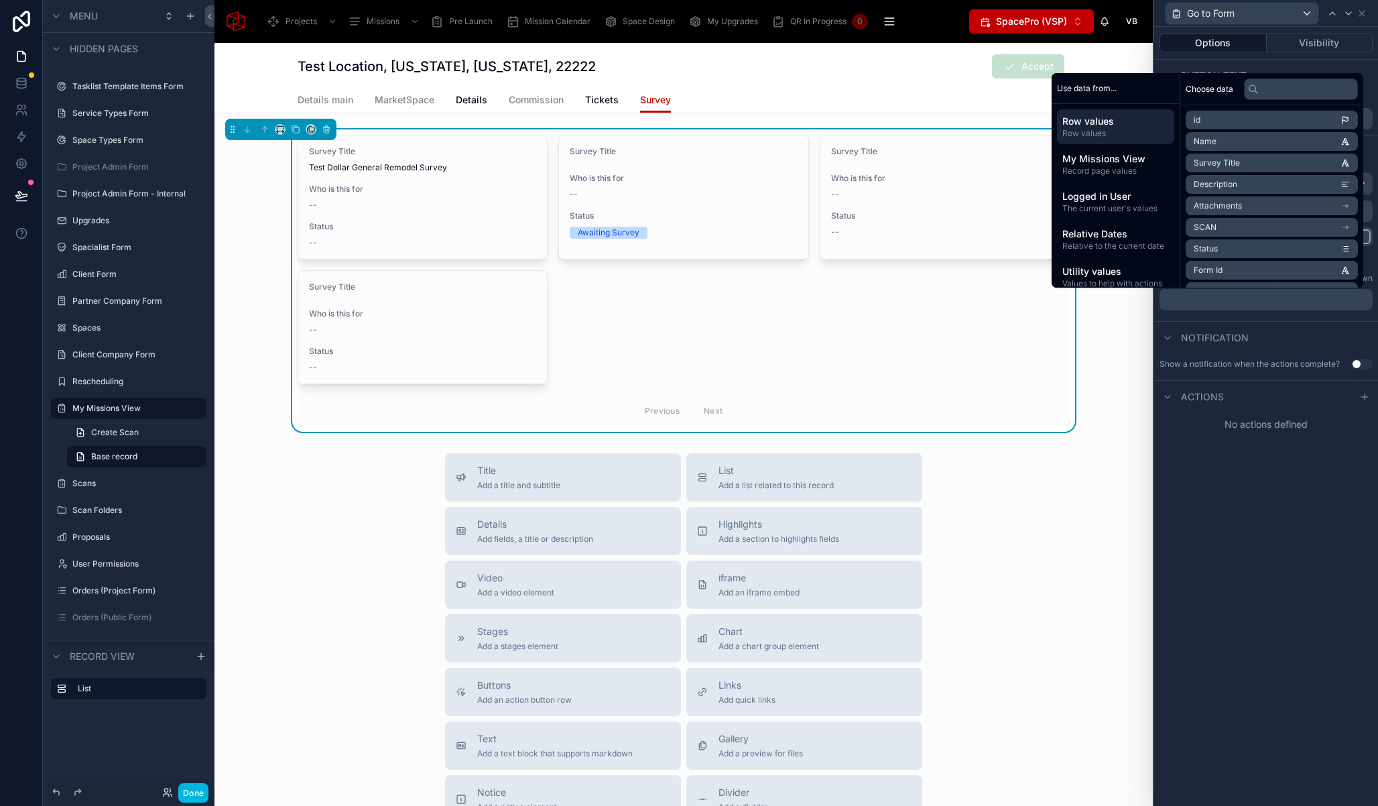
click at [1327, 397] on div "Actions" at bounding box center [1266, 396] width 224 height 32
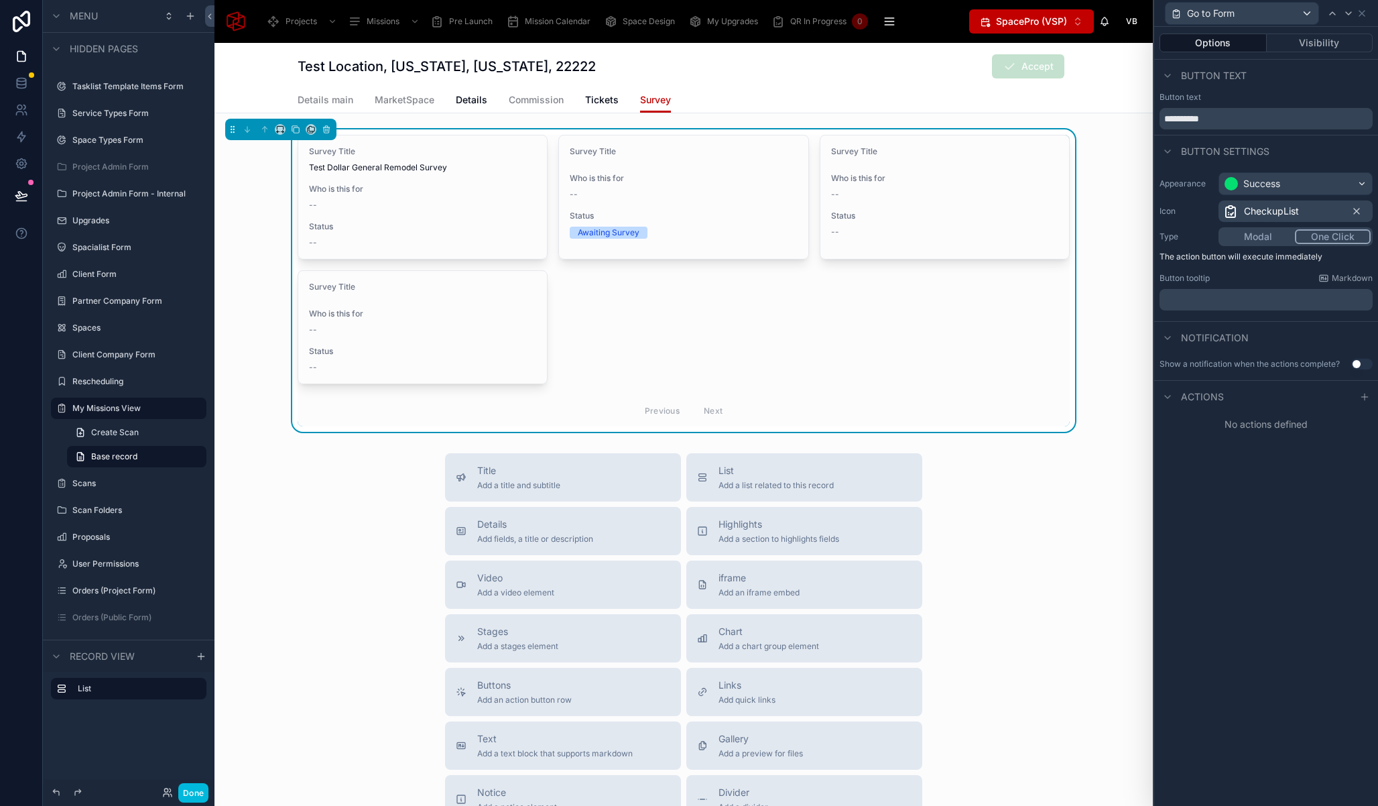
click at [1375, 396] on div "Actions" at bounding box center [1266, 396] width 224 height 32
click at [1370, 396] on div at bounding box center [1365, 397] width 16 height 16
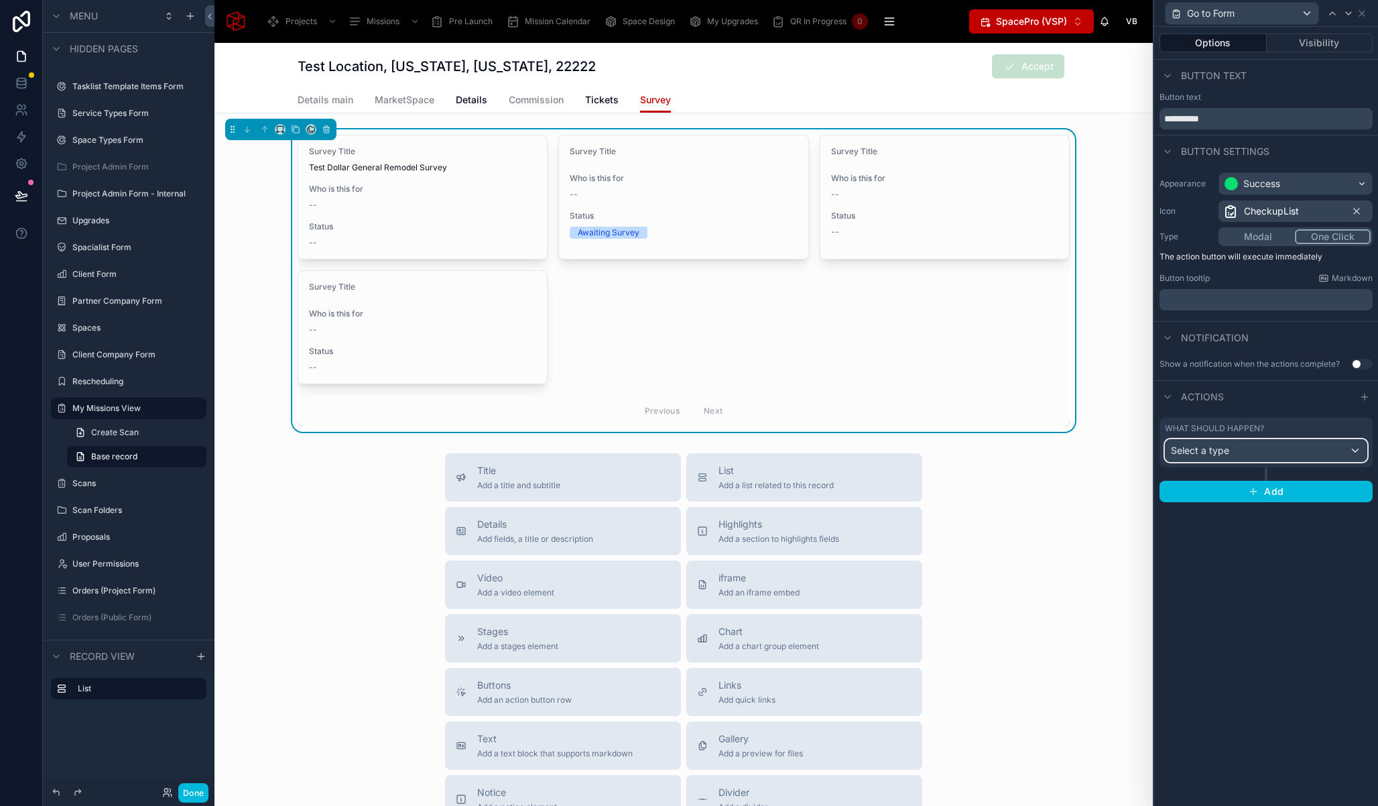
click at [1224, 458] on div "Select a type" at bounding box center [1266, 450] width 201 height 21
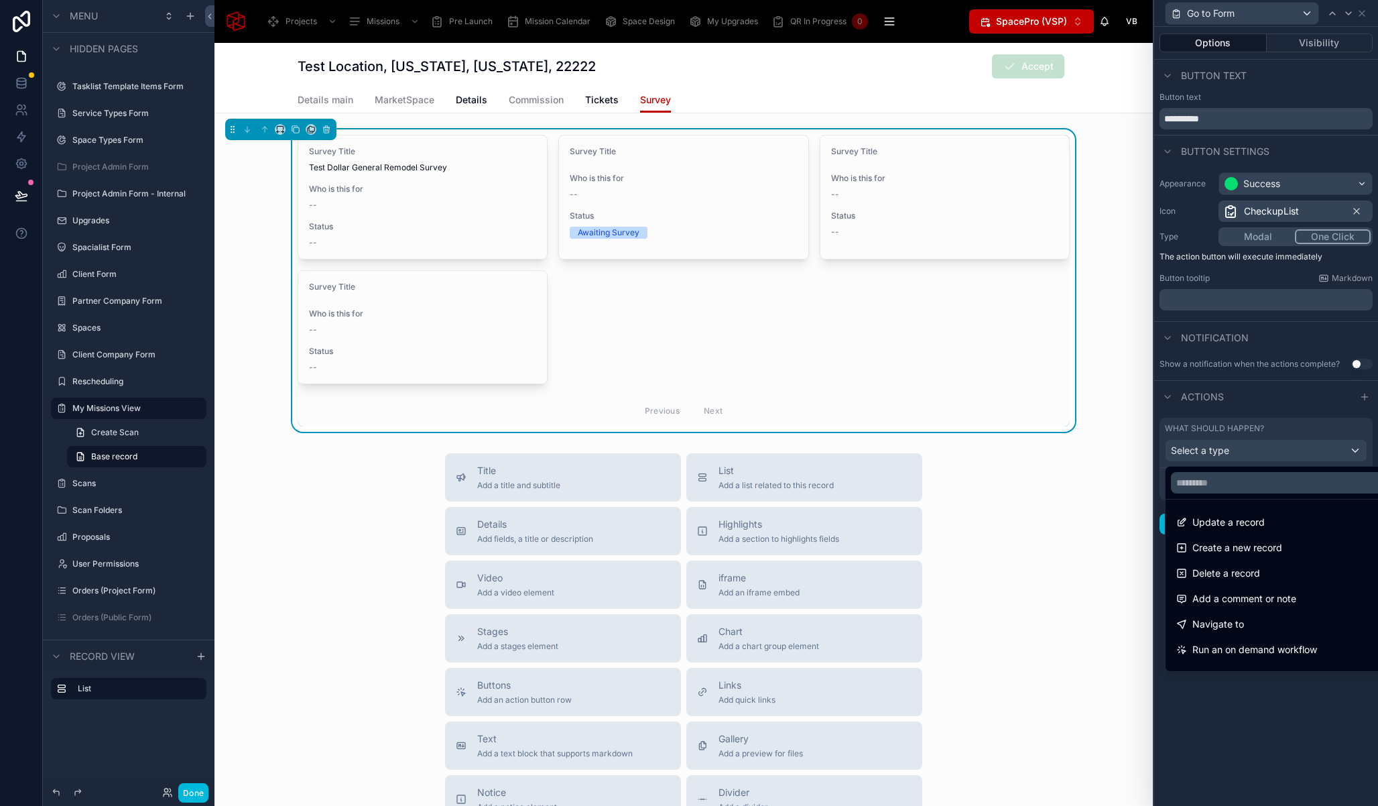
click at [1279, 627] on div "Navigate to" at bounding box center [1281, 624] width 210 height 16
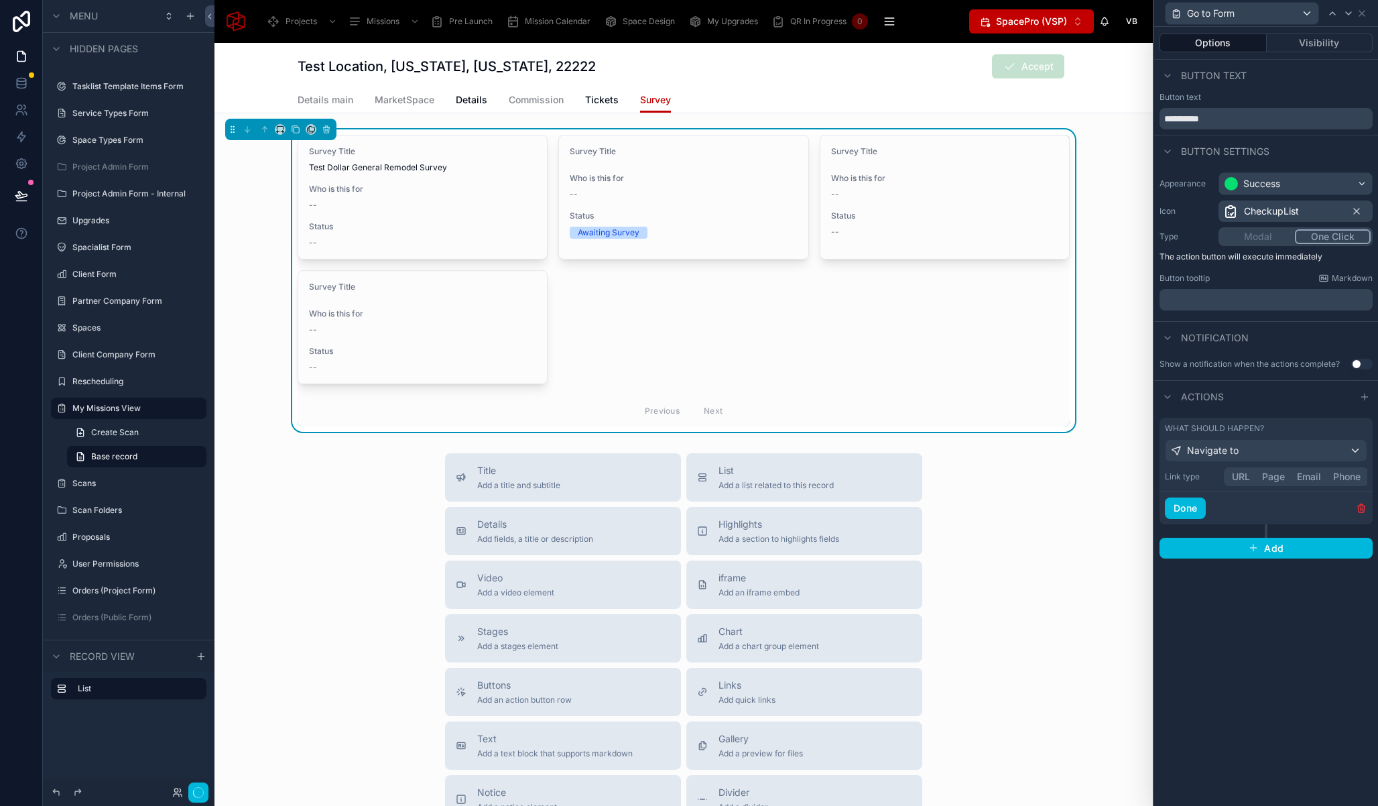
click at [1246, 479] on button "URL" at bounding box center [1241, 476] width 30 height 15
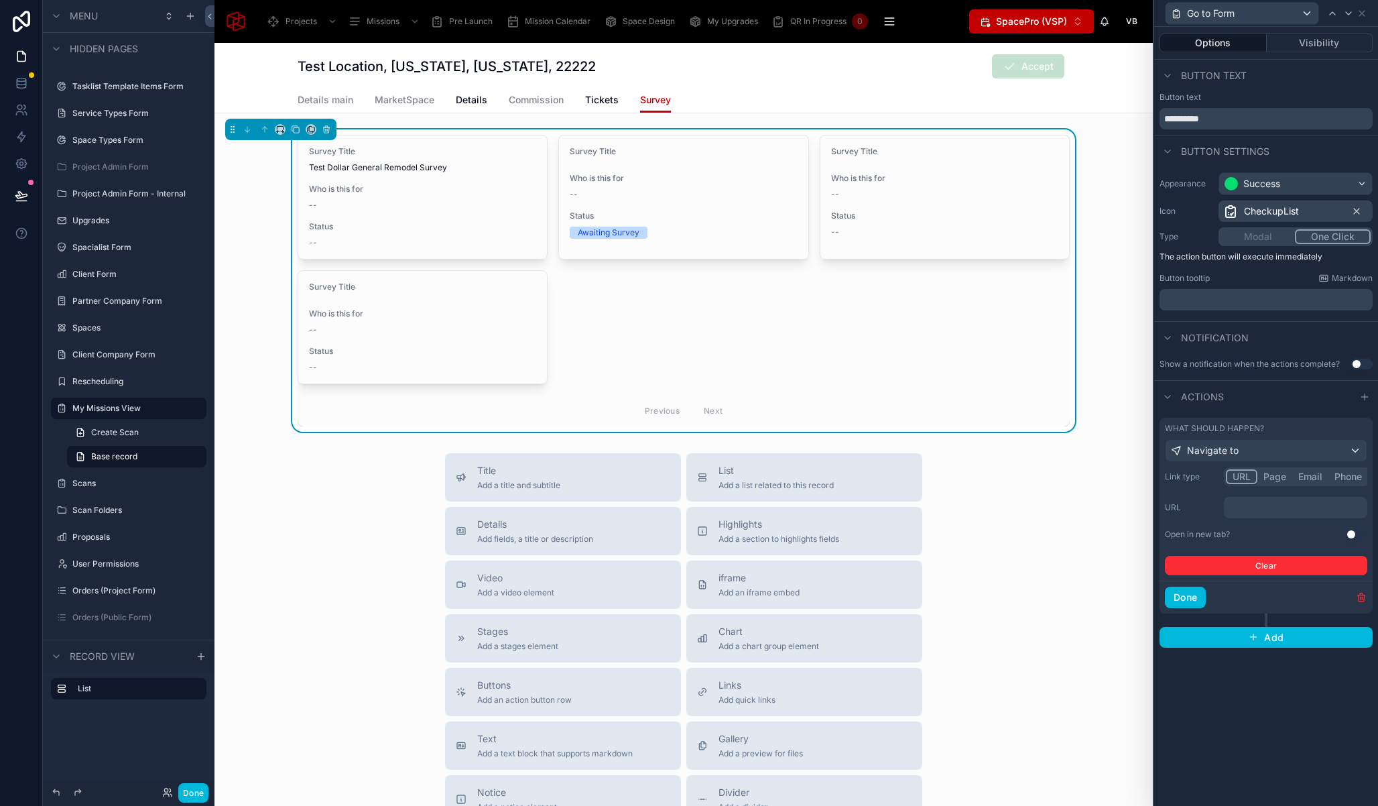
drag, startPoint x: 1351, startPoint y: 535, endPoint x: 1283, endPoint y: 518, distance: 70.6
click at [1352, 536] on button "Use setting" at bounding box center [1356, 534] width 21 height 11
click at [1280, 516] on div "﻿" at bounding box center [1295, 507] width 143 height 21
click at [1266, 513] on p "﻿" at bounding box center [1296, 507] width 135 height 13
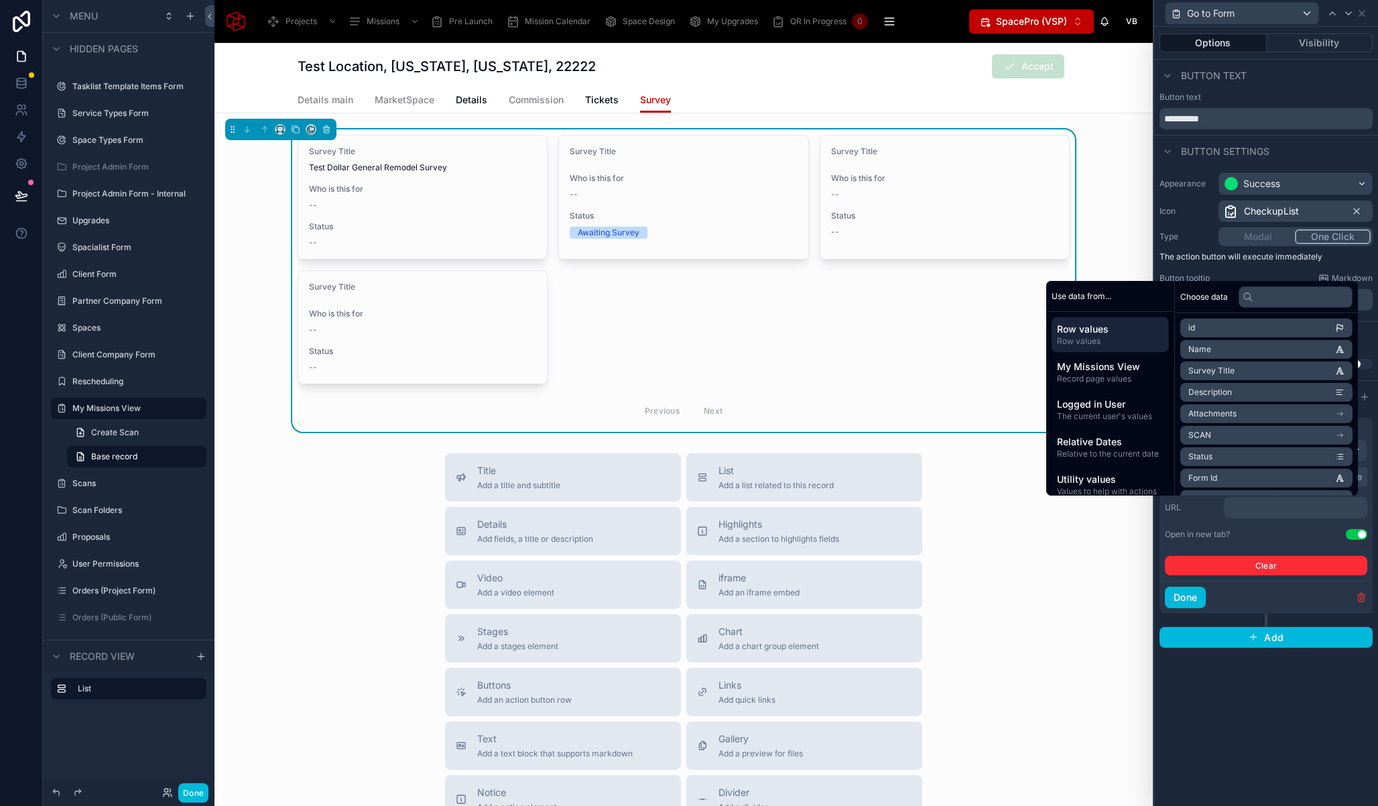
click at [1110, 335] on span "Row values" at bounding box center [1110, 328] width 107 height 13
click at [1225, 418] on li "Form Url" at bounding box center [1266, 415] width 172 height 19
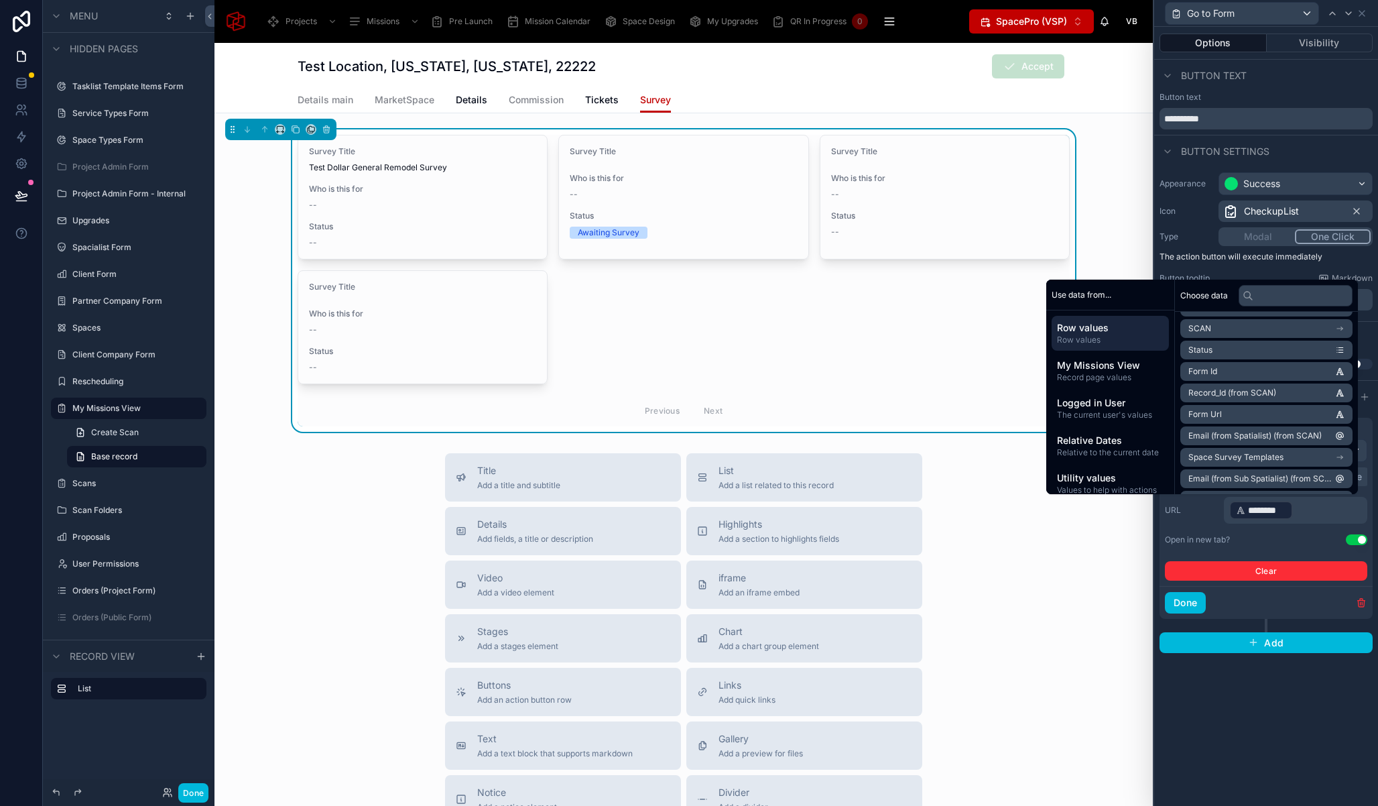
click at [1300, 682] on div "**********" at bounding box center [1266, 416] width 224 height 779
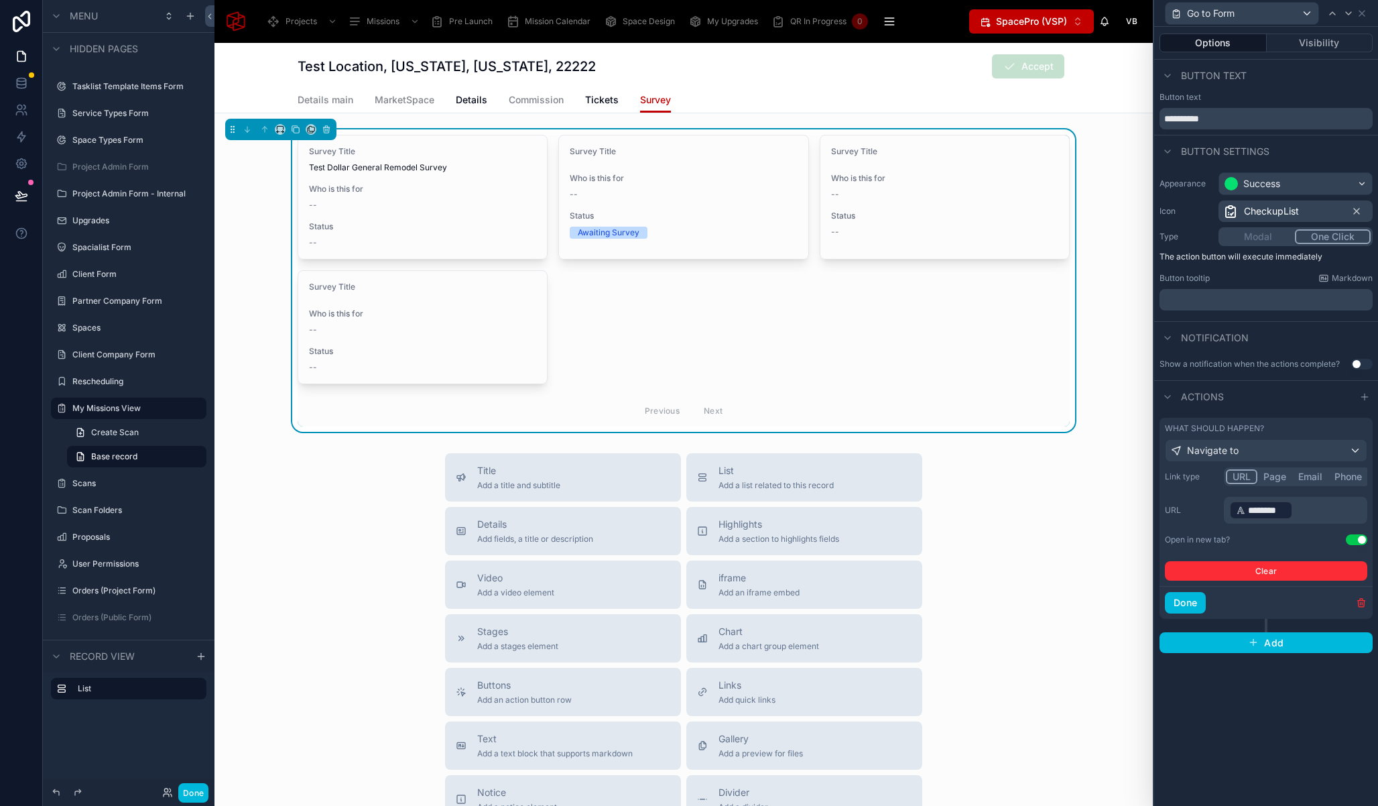
click at [1187, 603] on button "Done" at bounding box center [1185, 602] width 41 height 21
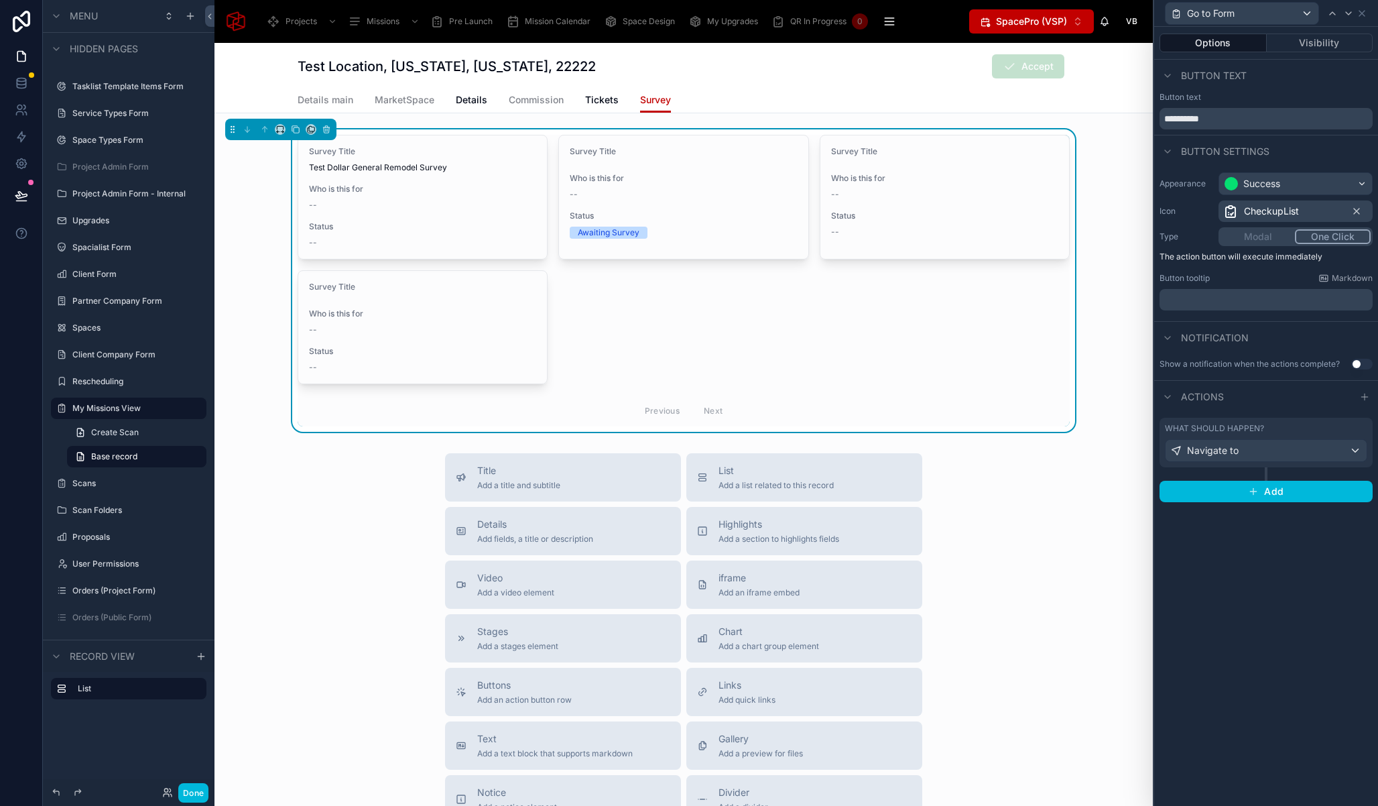
click at [174, 794] on div "Done" at bounding box center [182, 792] width 53 height 19
click at [184, 792] on button "Done" at bounding box center [193, 792] width 30 height 19
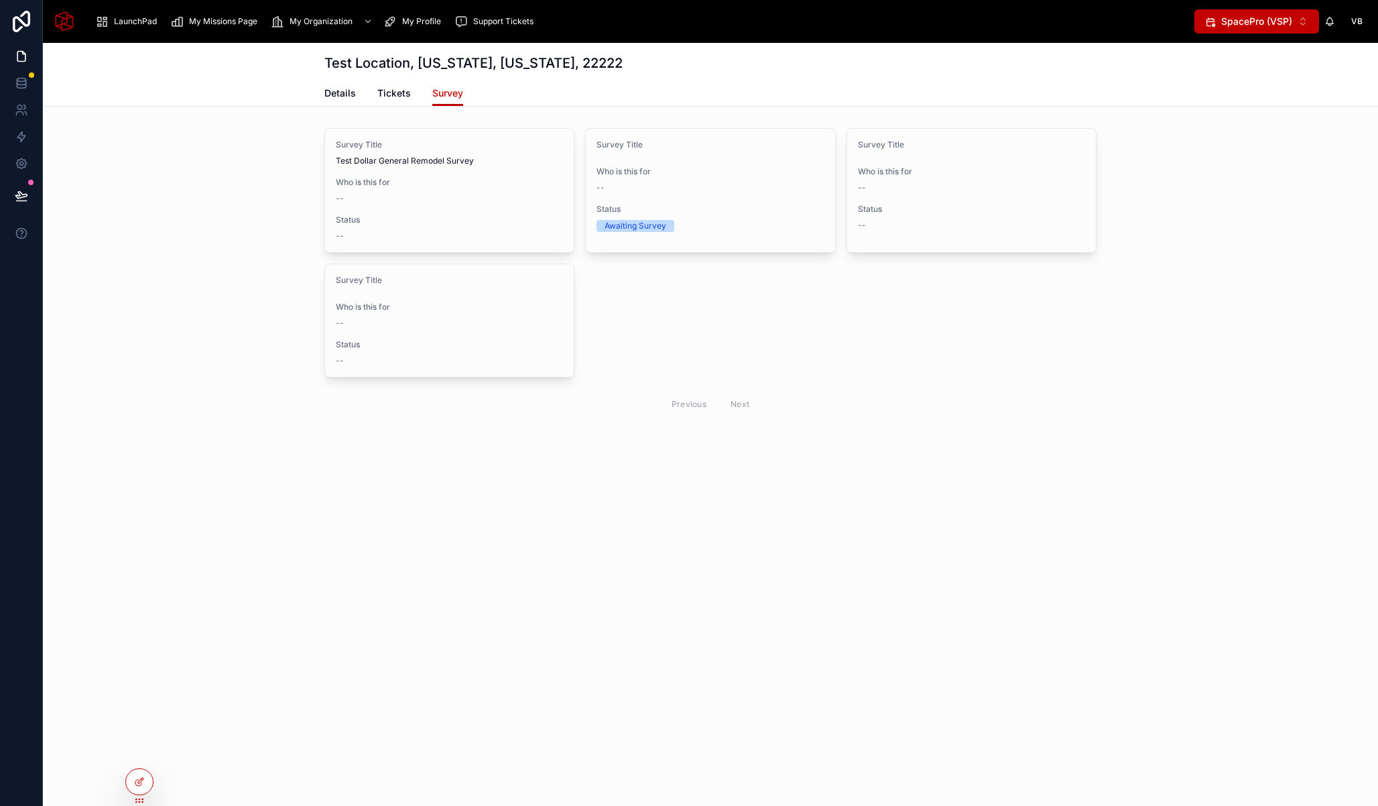
click at [863, 412] on div "Previous Next" at bounding box center [710, 404] width 772 height 32
click at [253, 222] on div "Survey Title Test Dollar General Remodel Survey Who is this for -- Status -- Go…" at bounding box center [710, 274] width 1335 height 302
click at [0, 0] on span "Go to Form" at bounding box center [0, 0] width 0 height 0
click at [137, 788] on div at bounding box center [139, 781] width 27 height 25
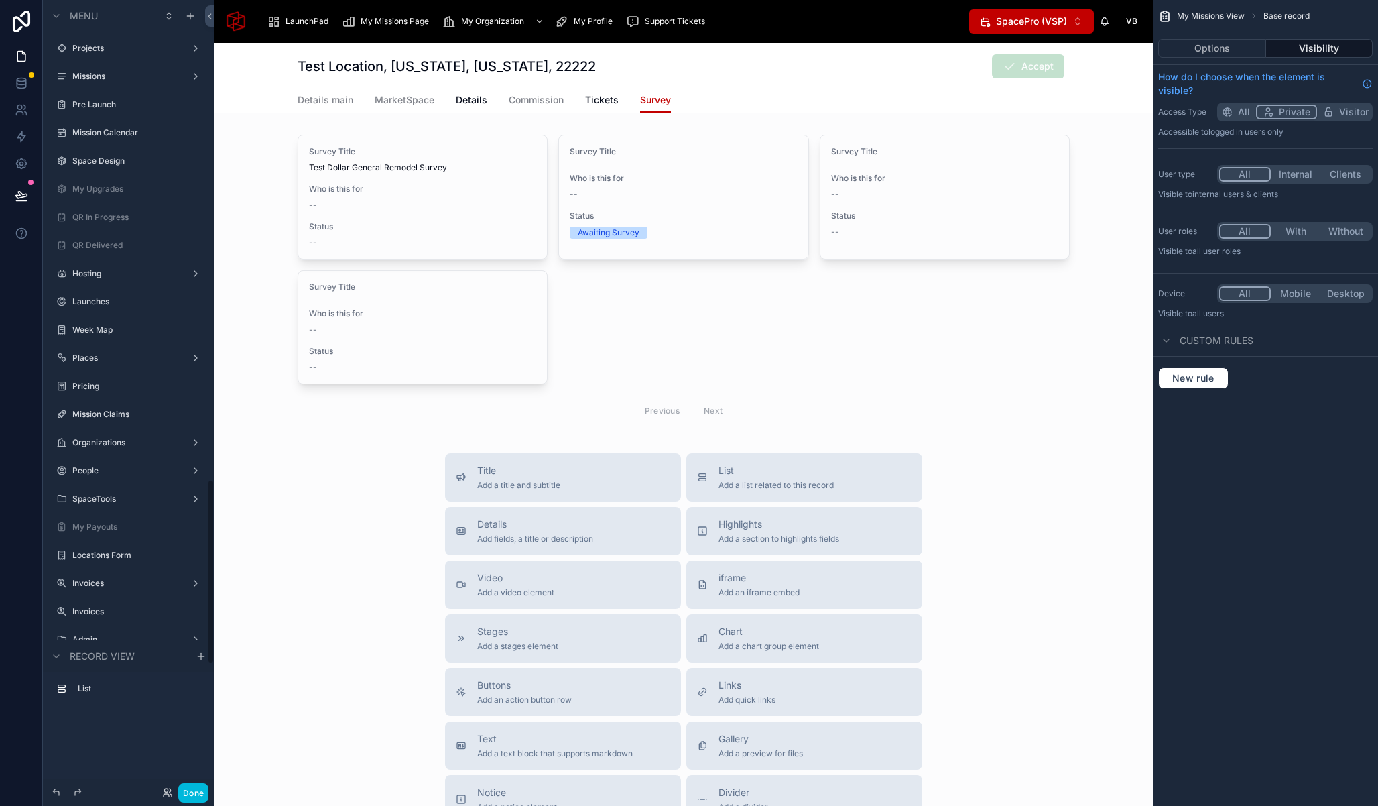
scroll to position [2053, 0]
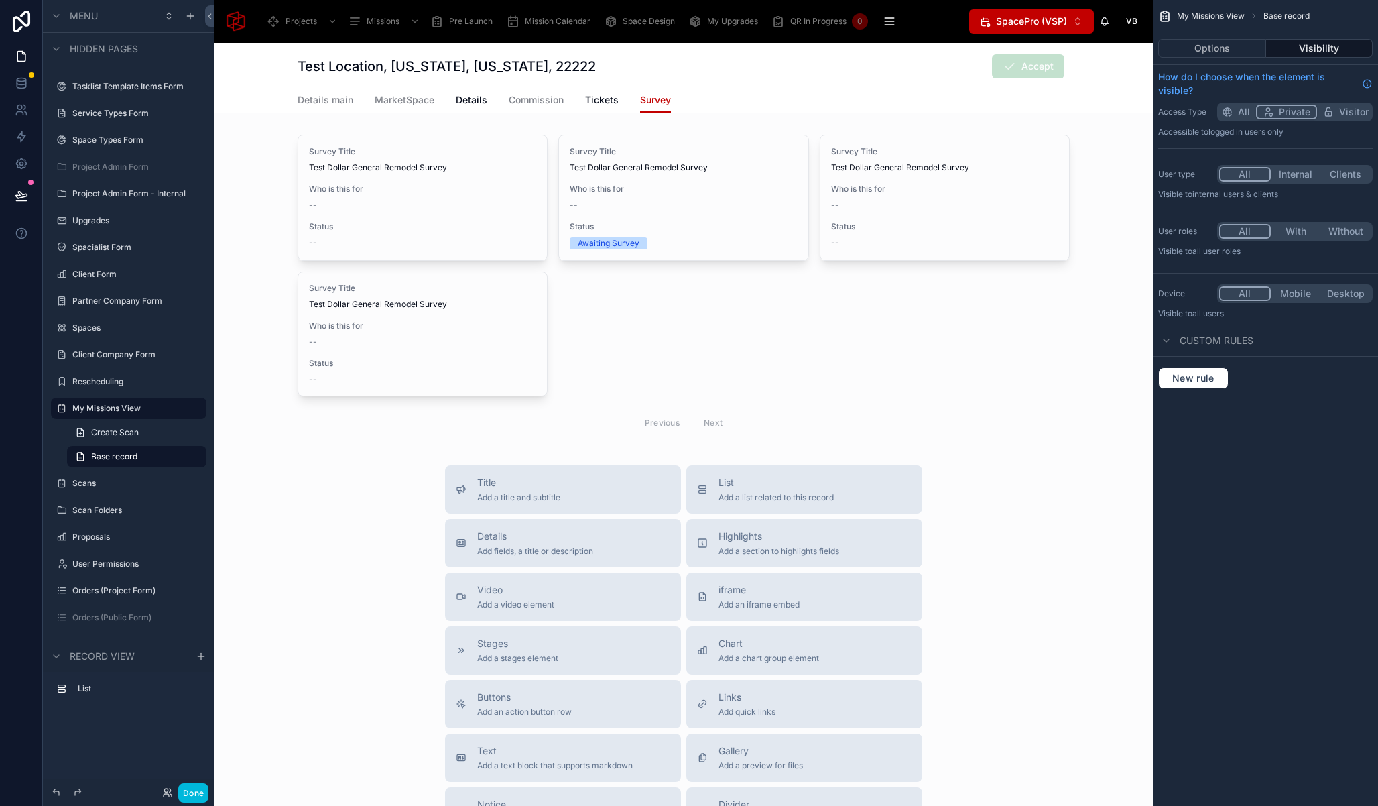
click at [751, 65] on div "Test Location, [US_STATE], [US_STATE], 22222 Accept" at bounding box center [684, 66] width 772 height 25
click at [752, 62] on div "Test Location, [US_STATE], [US_STATE], 22222 Accept" at bounding box center [684, 66] width 772 height 25
click at [670, 70] on div "Test Location, [US_STATE], [US_STATE], 22222 Accept" at bounding box center [684, 66] width 772 height 25
click at [1216, 47] on button "Options" at bounding box center [1212, 48] width 108 height 19
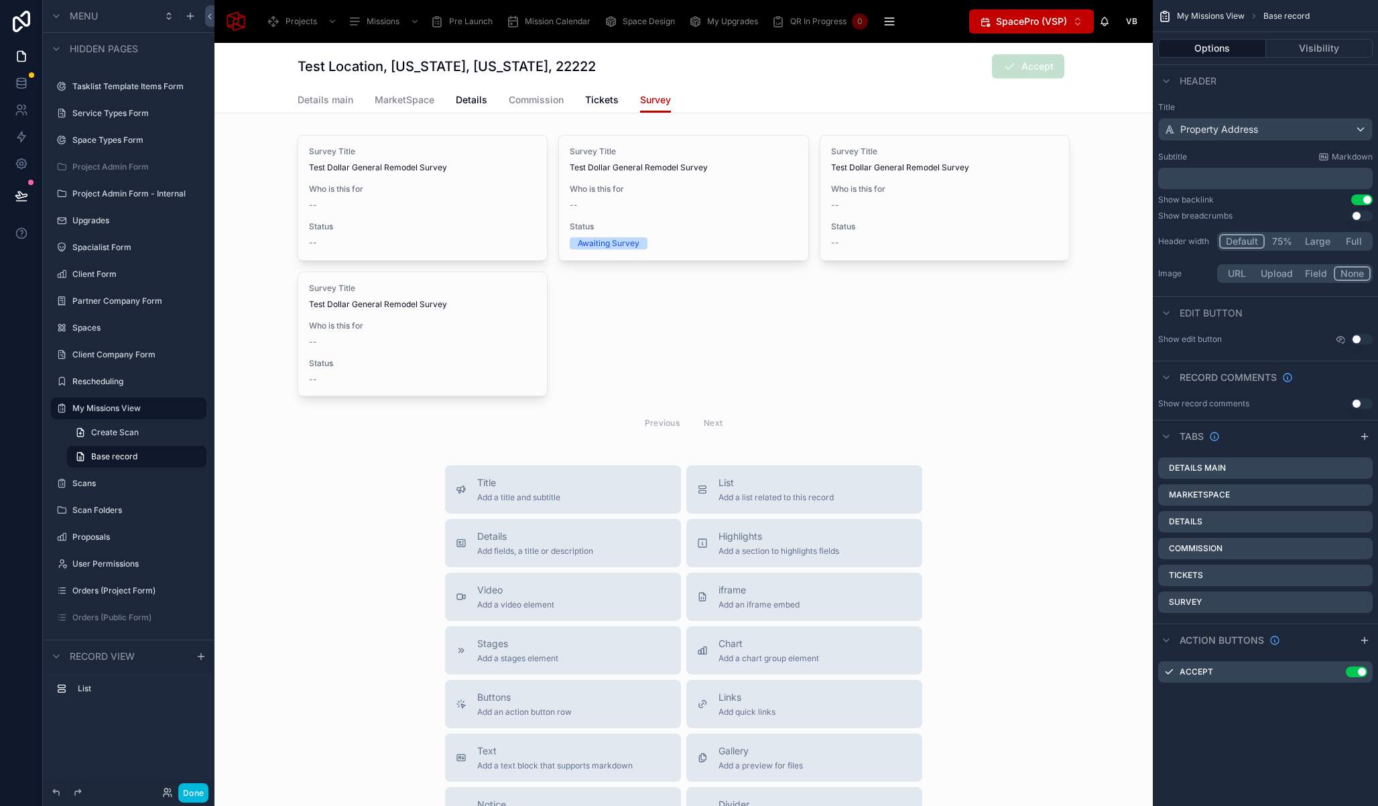
click at [0, 0] on icon "scrollable content" at bounding box center [0, 0] width 0 height 0
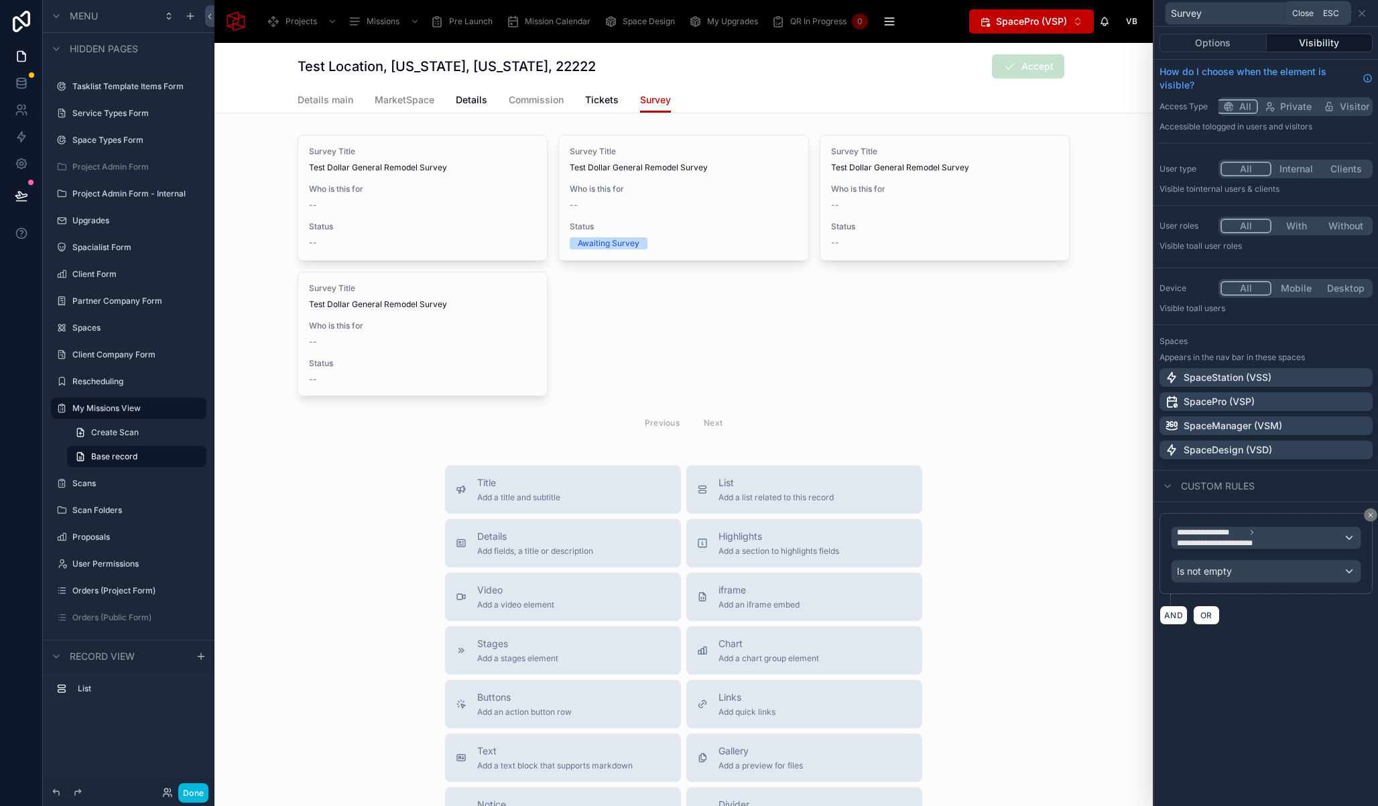
click at [1365, 15] on icon at bounding box center [1362, 13] width 11 height 11
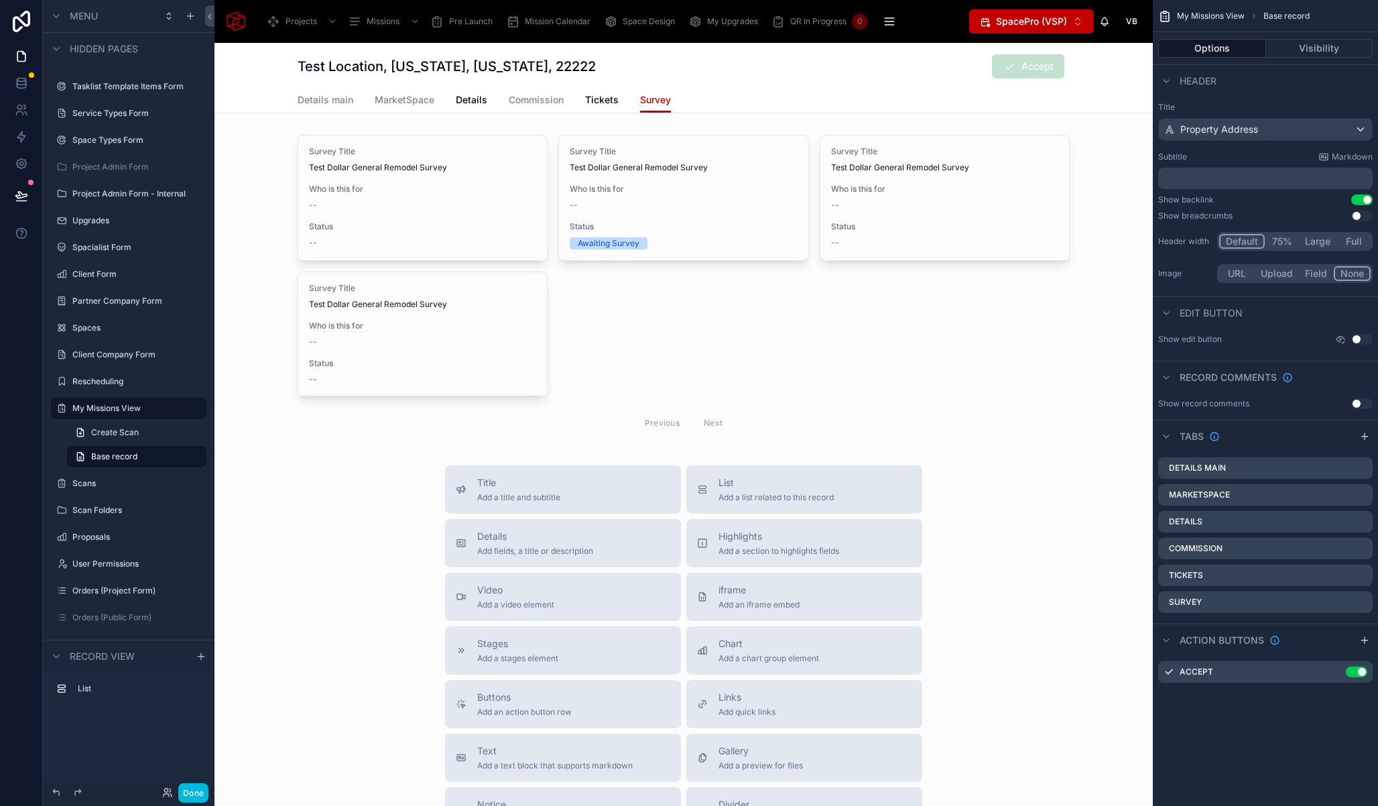
click at [1034, 526] on div "Title Add a title and subtitle List Add a list related to this record Details A…" at bounding box center [684, 703] width 938 height 477
drag, startPoint x: 198, startPoint y: 796, endPoint x: 237, endPoint y: 759, distance: 54.1
click at [198, 796] on button "Done" at bounding box center [193, 792] width 30 height 19
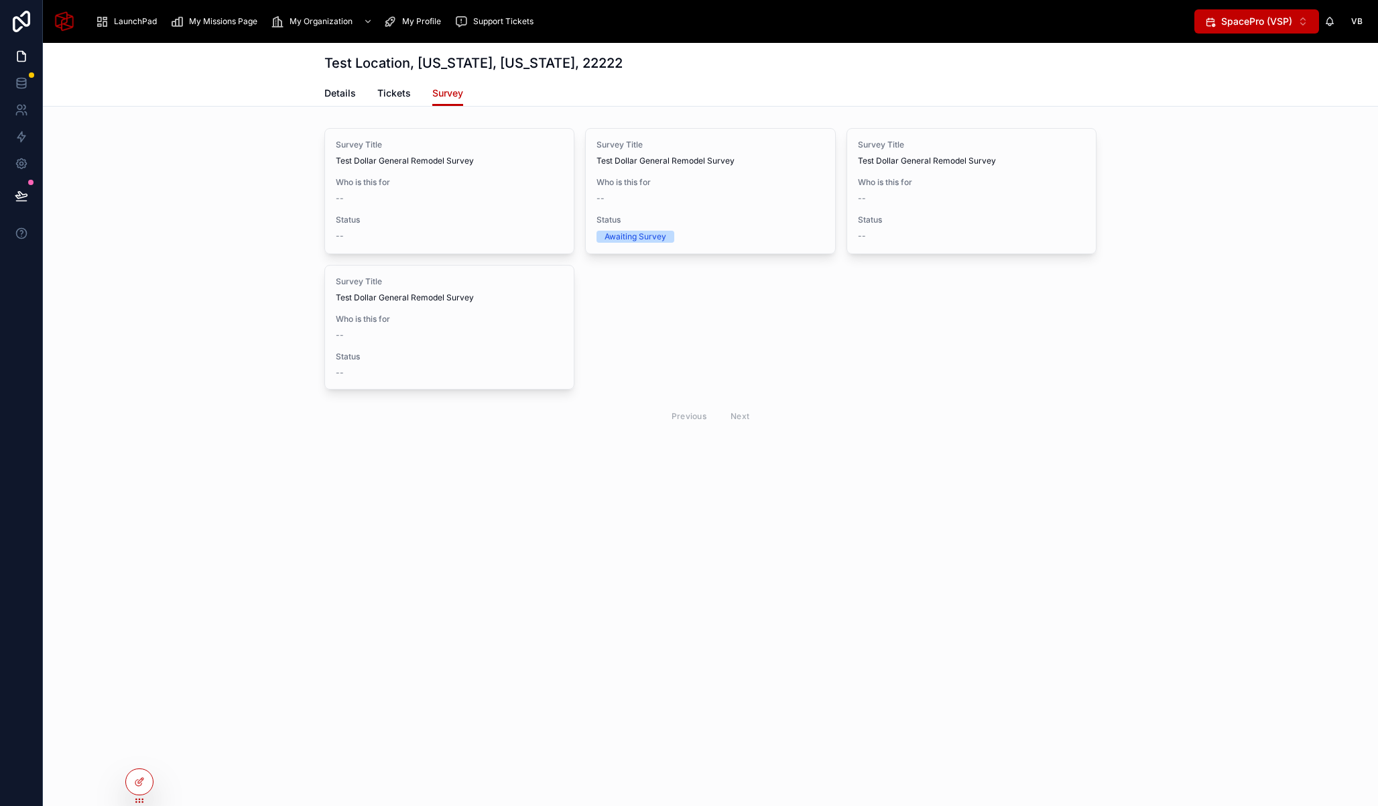
click at [141, 780] on icon at bounding box center [139, 781] width 11 height 11
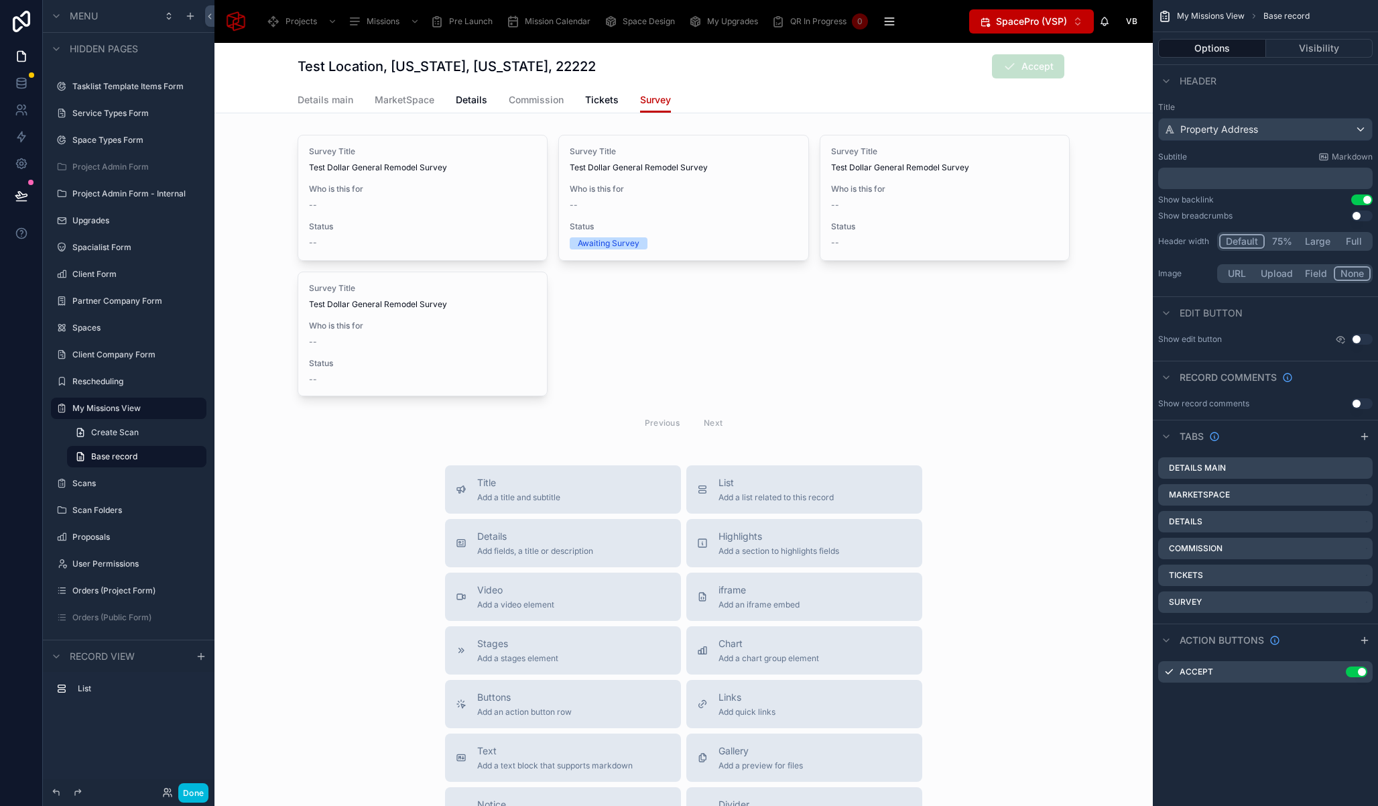
click at [569, 131] on div at bounding box center [684, 286] width 938 height 314
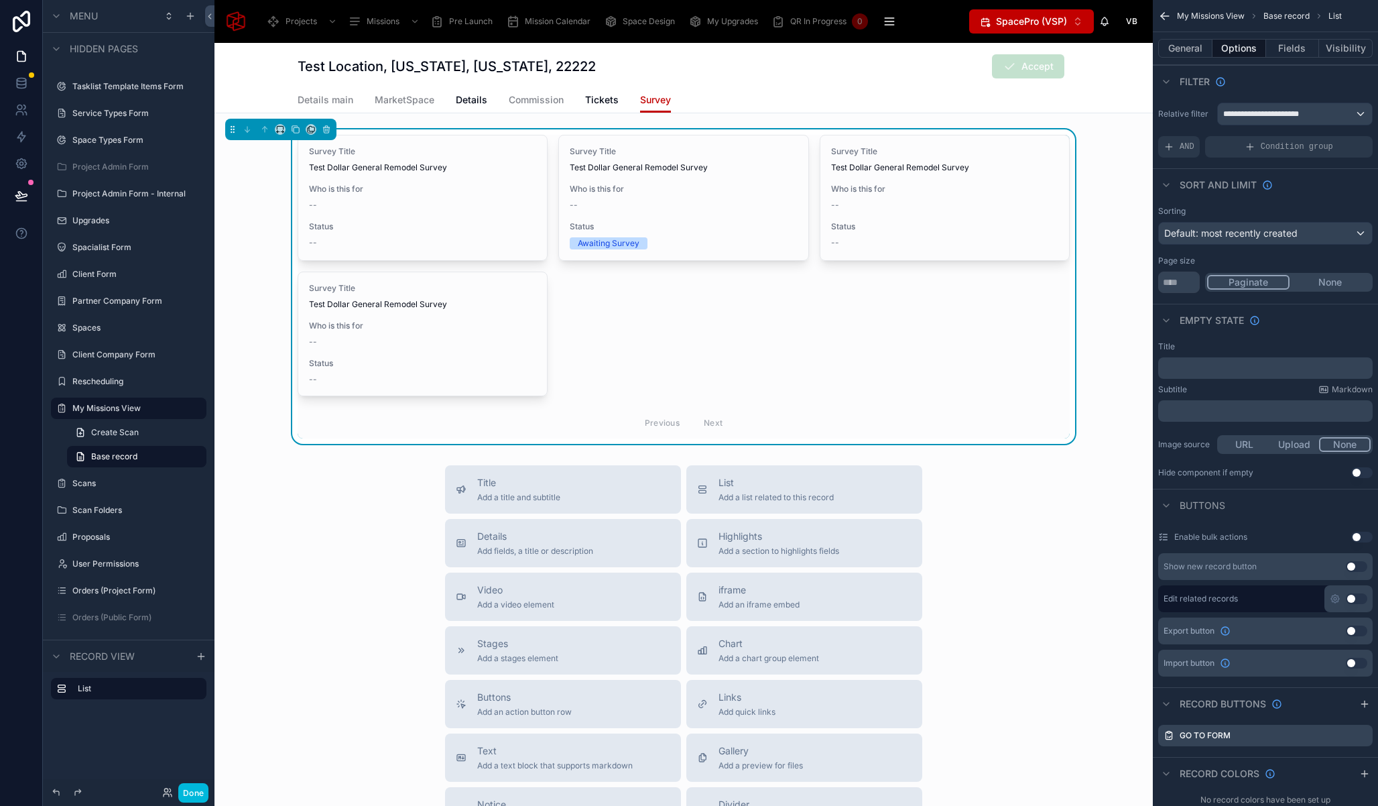
click at [1237, 147] on div "Condition group" at bounding box center [1289, 146] width 168 height 21
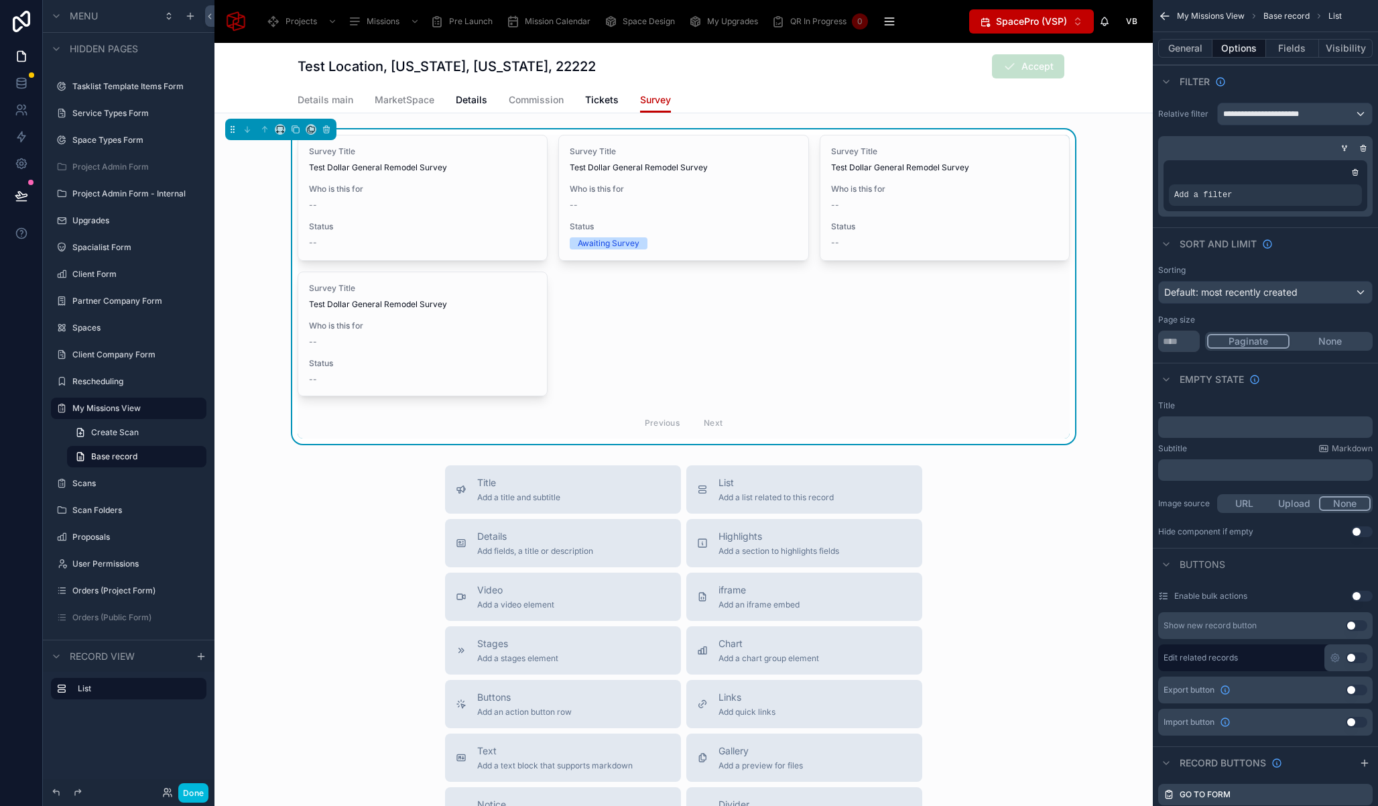
click at [0, 0] on icon "scrollable content" at bounding box center [0, 0] width 0 height 0
click at [1060, 170] on div "Select a field" at bounding box center [1039, 174] width 80 height 21
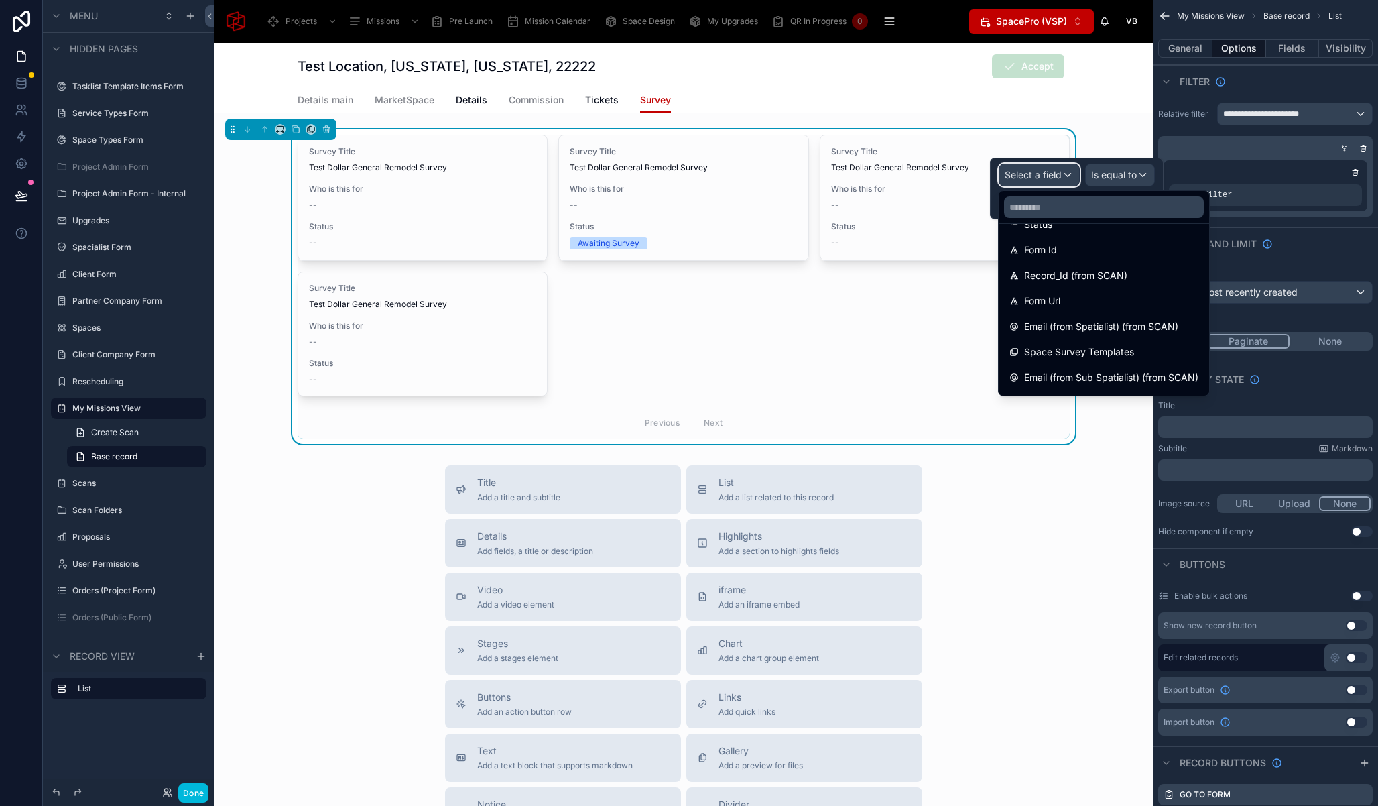
scroll to position [324, 0]
click at [1083, 333] on span "Who is this for" at bounding box center [1055, 330] width 62 height 16
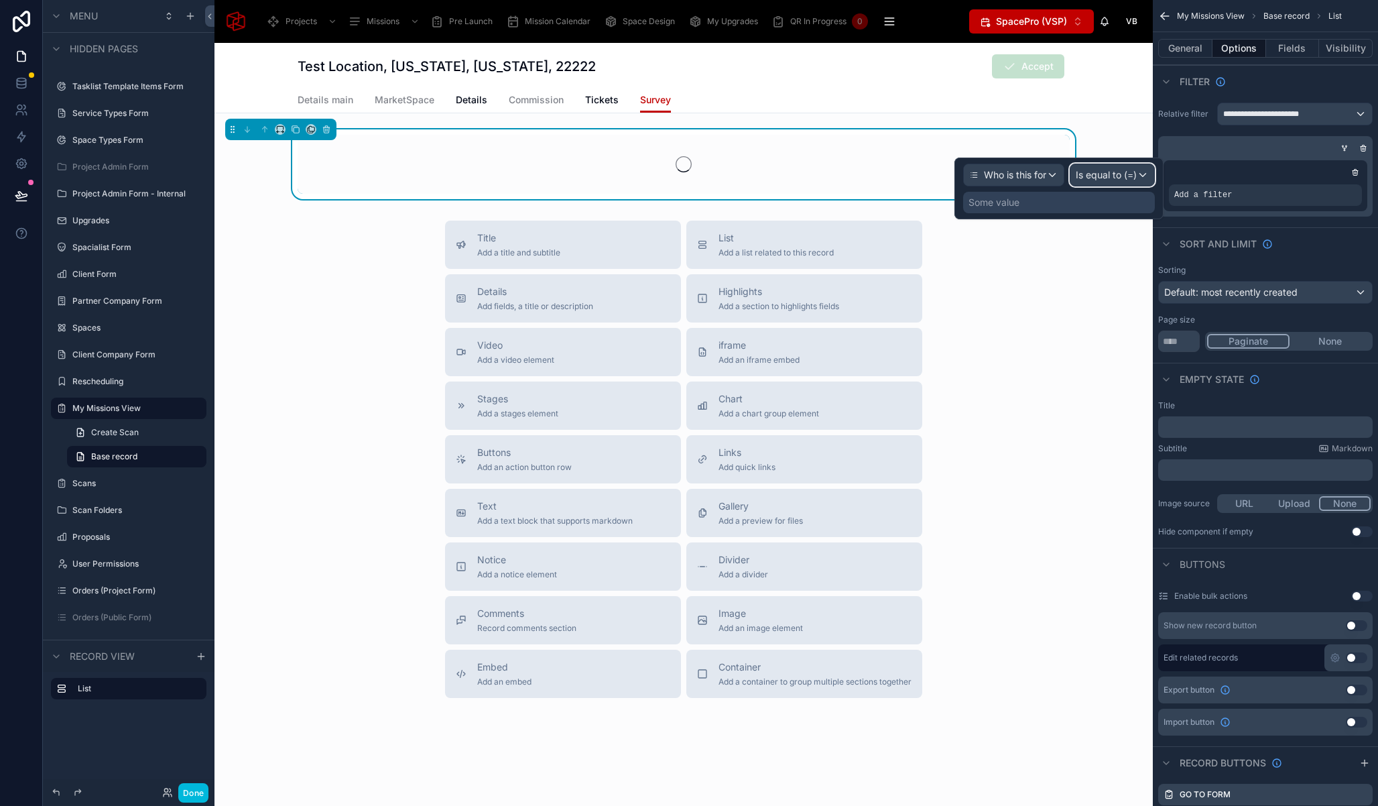
click at [1119, 178] on span "Is equal to (=)" at bounding box center [1106, 174] width 61 height 13
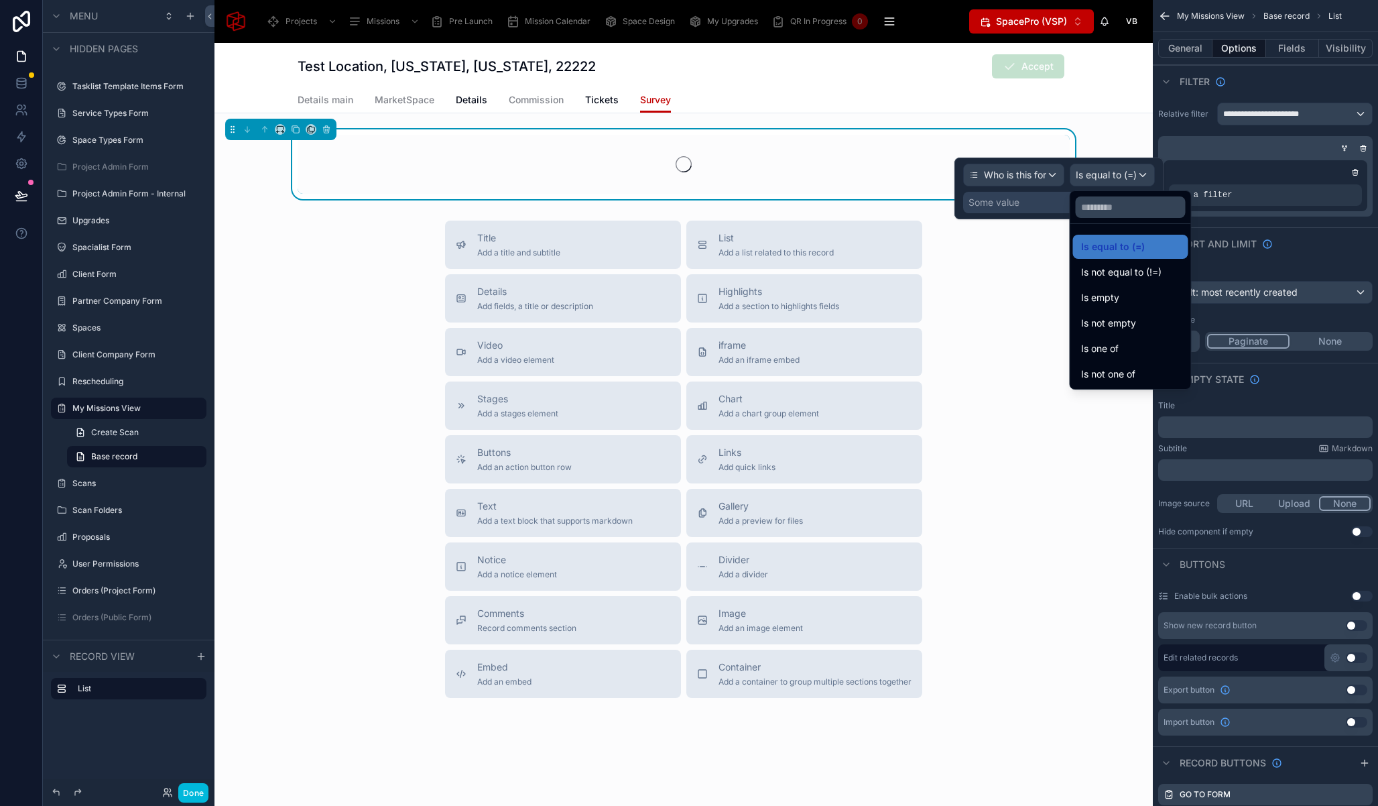
click at [1135, 247] on span "Is equal to (=)" at bounding box center [1113, 247] width 64 height 16
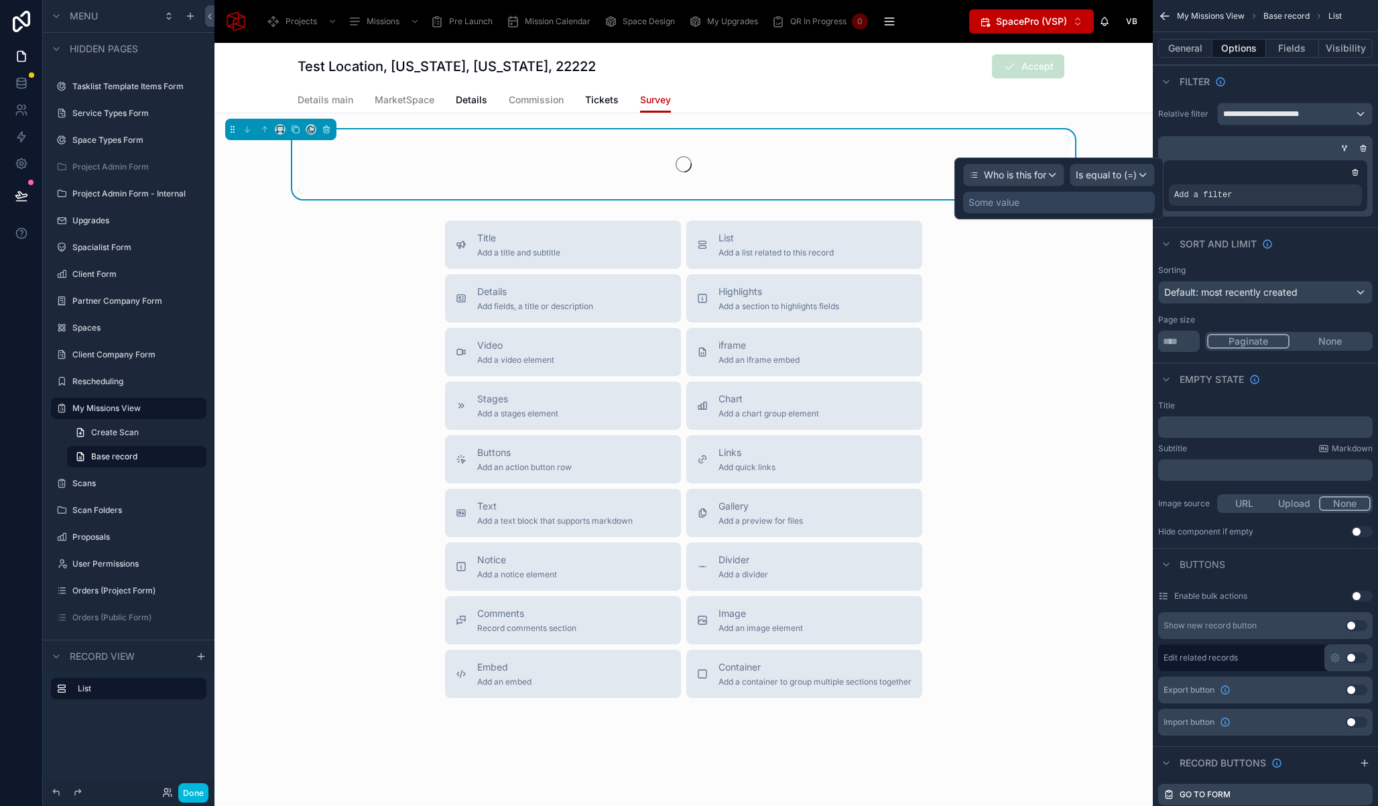
click at [1035, 200] on div "Some value" at bounding box center [1059, 202] width 192 height 21
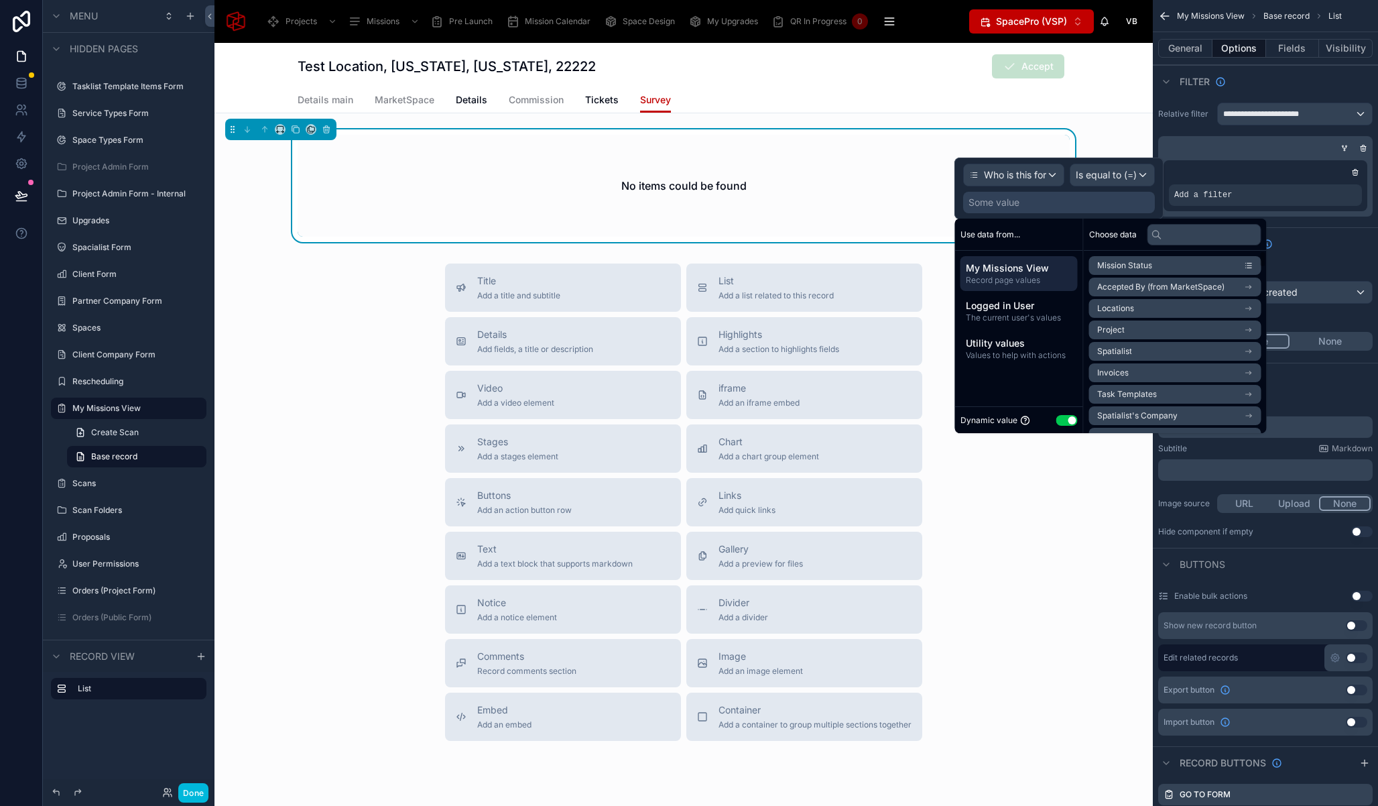
click at [1071, 418] on button "Use setting" at bounding box center [1066, 420] width 21 height 11
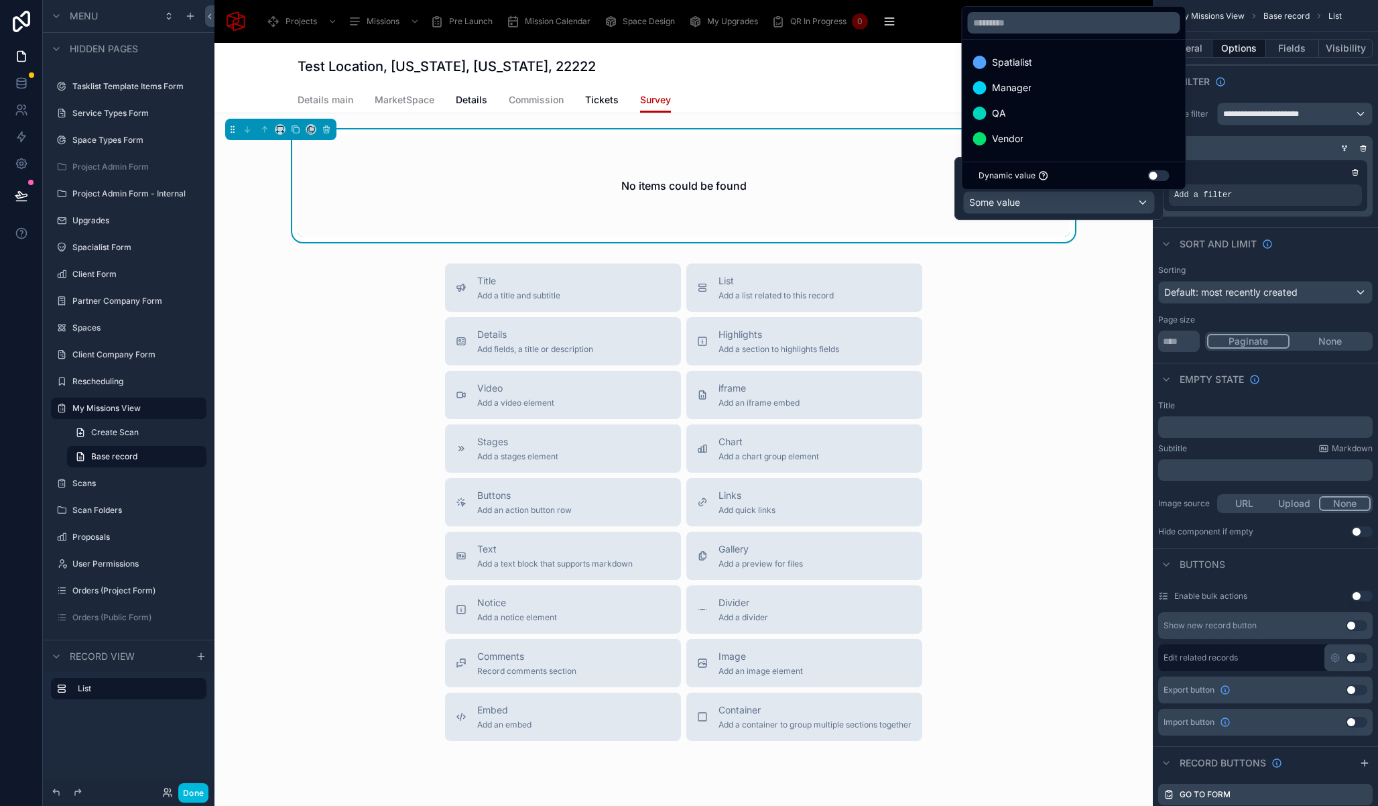
click at [1042, 62] on div "Spatialist" at bounding box center [1074, 62] width 202 height 16
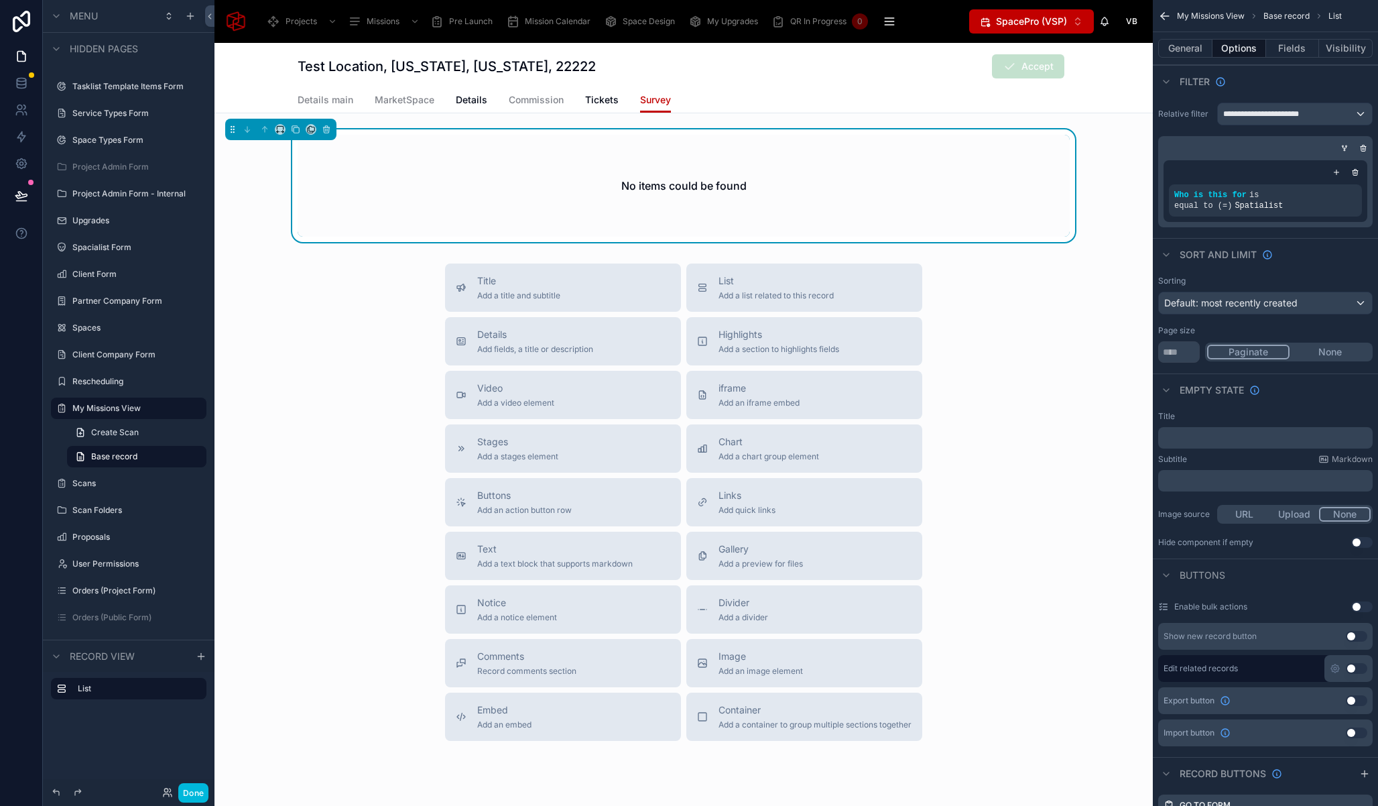
click at [1086, 396] on div "Title Add a title and subtitle List Add a list related to this record Details A…" at bounding box center [684, 501] width 938 height 477
click at [200, 790] on button "Done" at bounding box center [193, 792] width 30 height 19
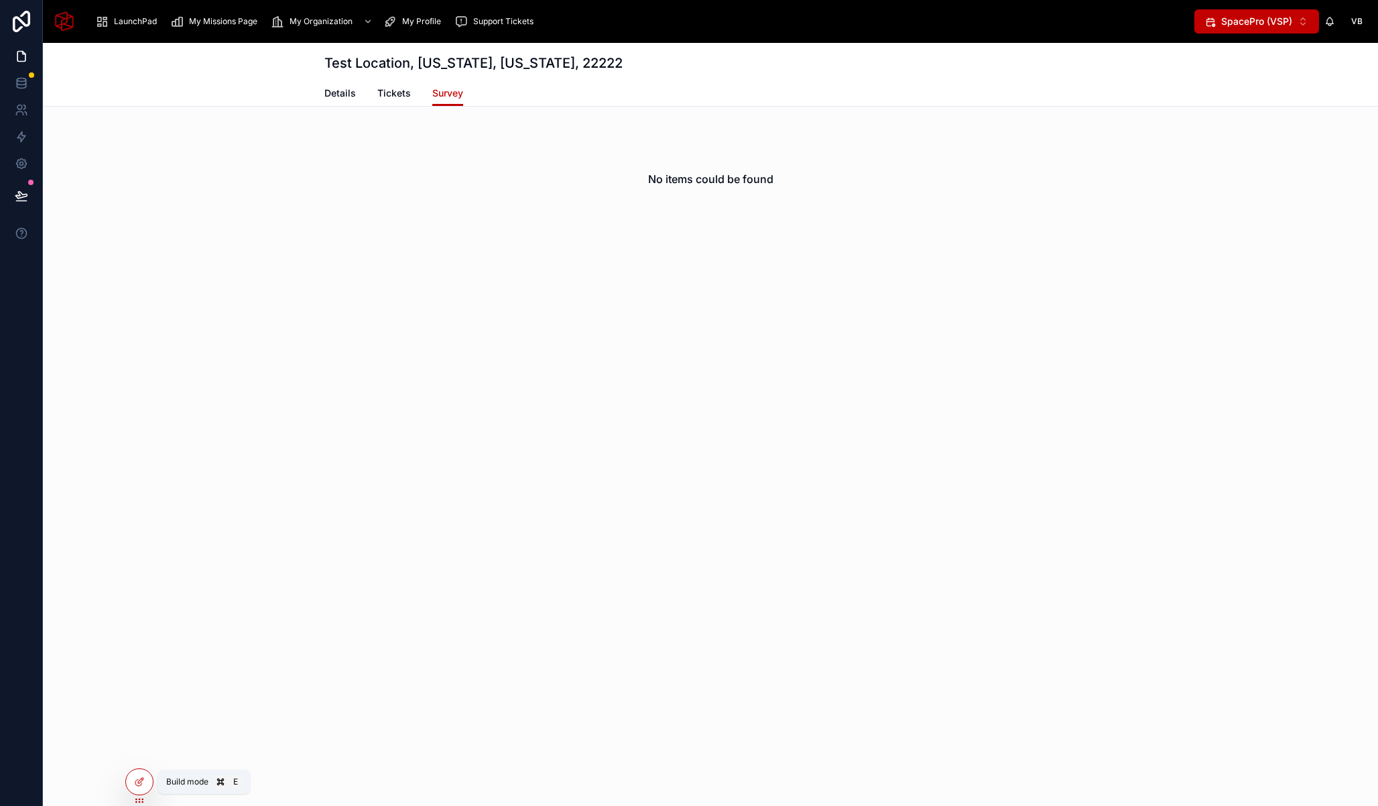
click at [135, 782] on icon at bounding box center [139, 781] width 11 height 11
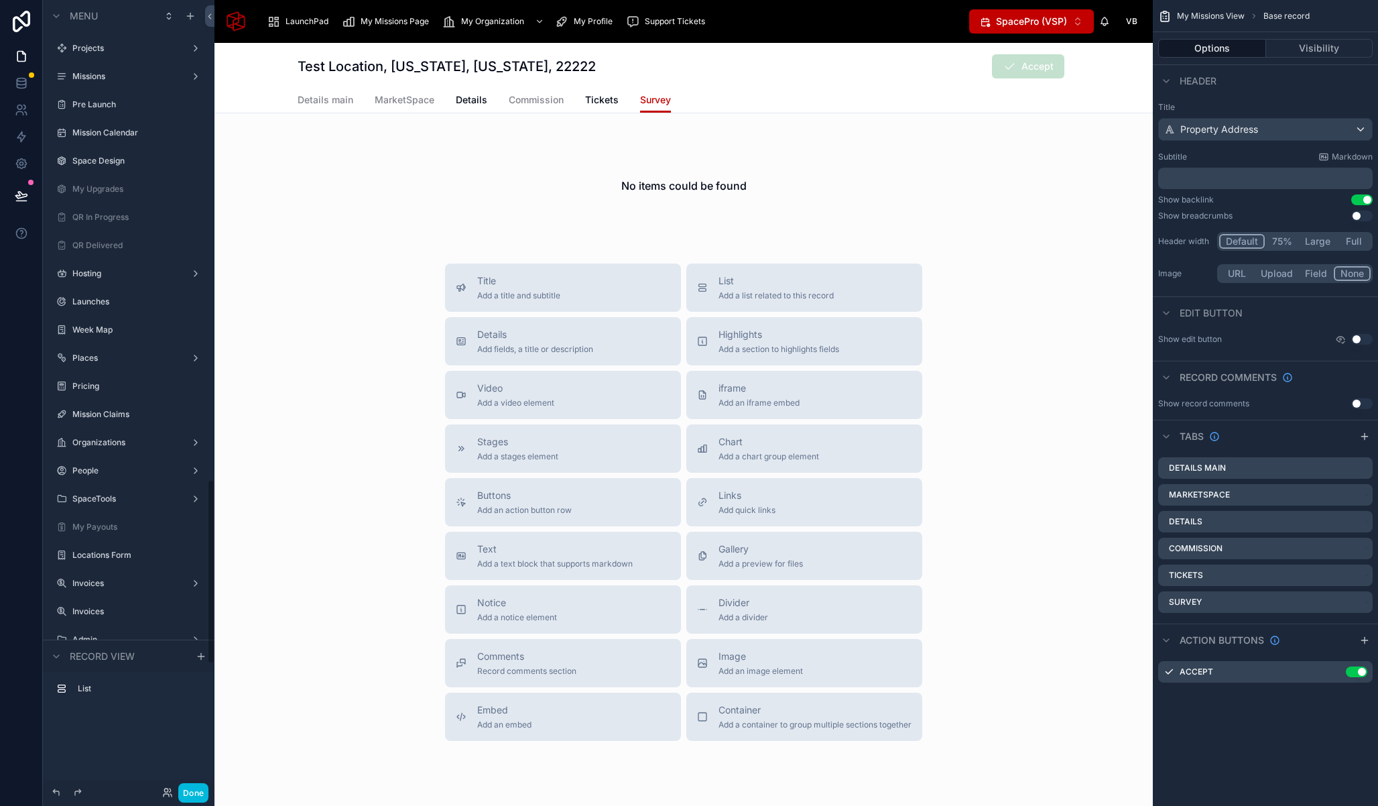
scroll to position [2053, 0]
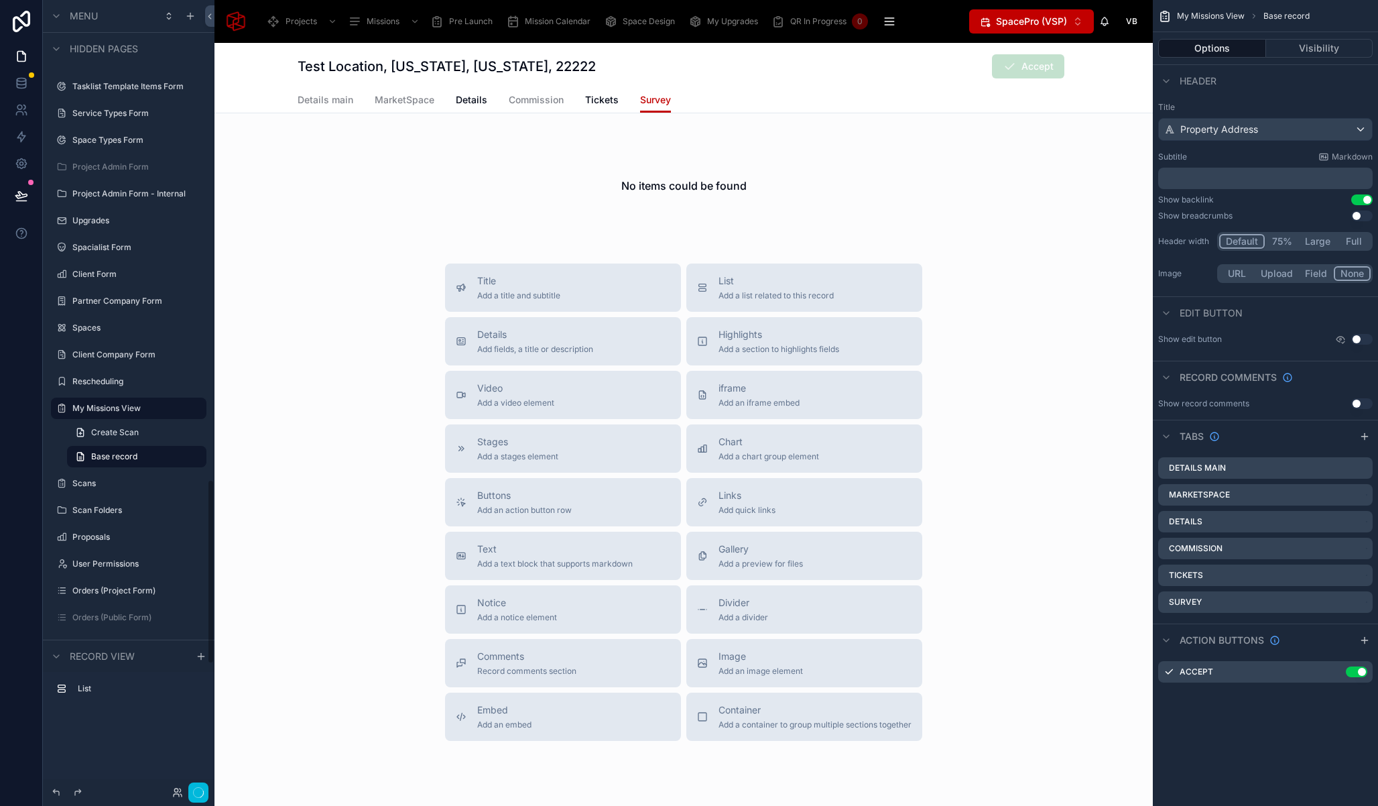
click at [330, 331] on div "Title Add a title and subtitle List Add a list related to this record Details A…" at bounding box center [684, 501] width 938 height 477
click at [204, 787] on button "Done" at bounding box center [193, 792] width 30 height 19
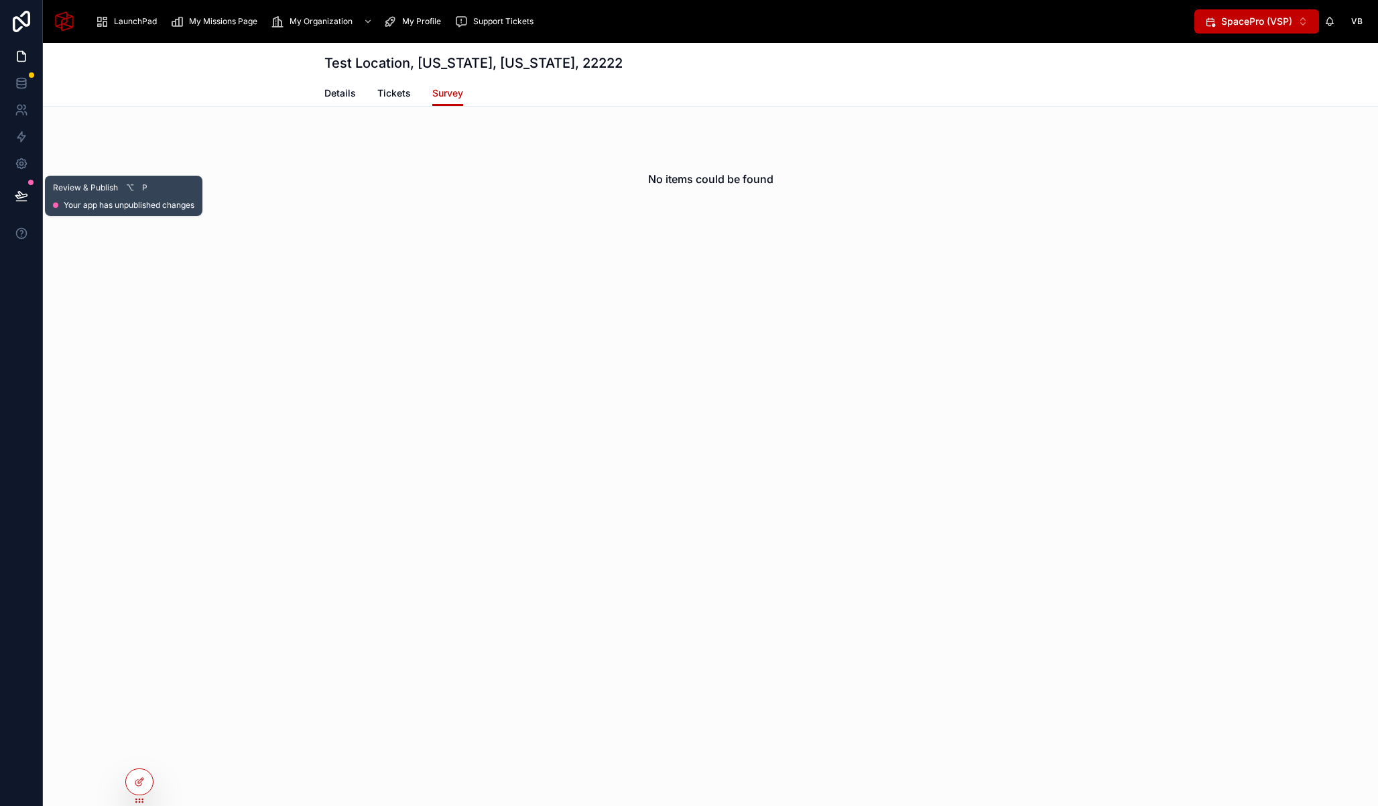
click at [26, 195] on icon at bounding box center [20, 195] width 11 height 7
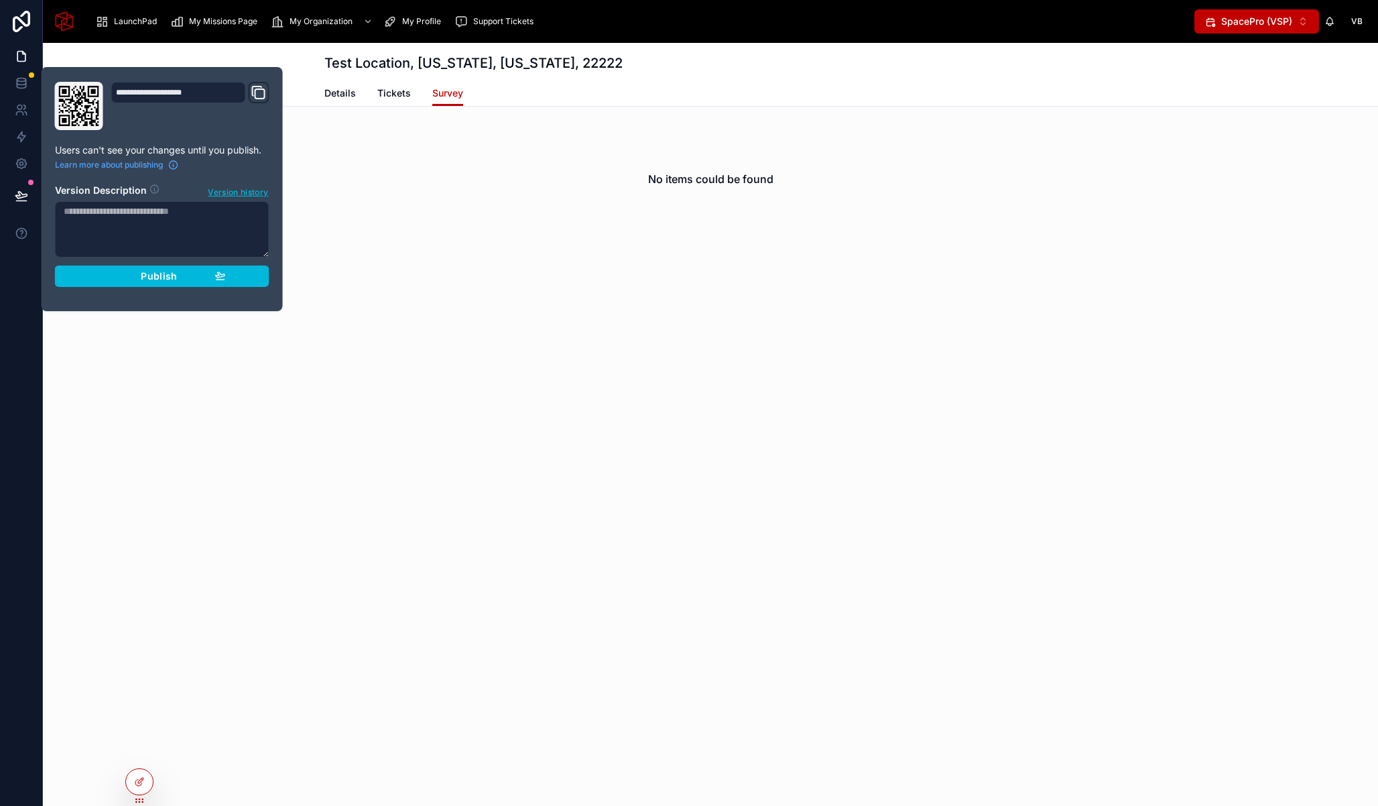
click at [149, 278] on span "Publish" at bounding box center [159, 276] width 36 height 12
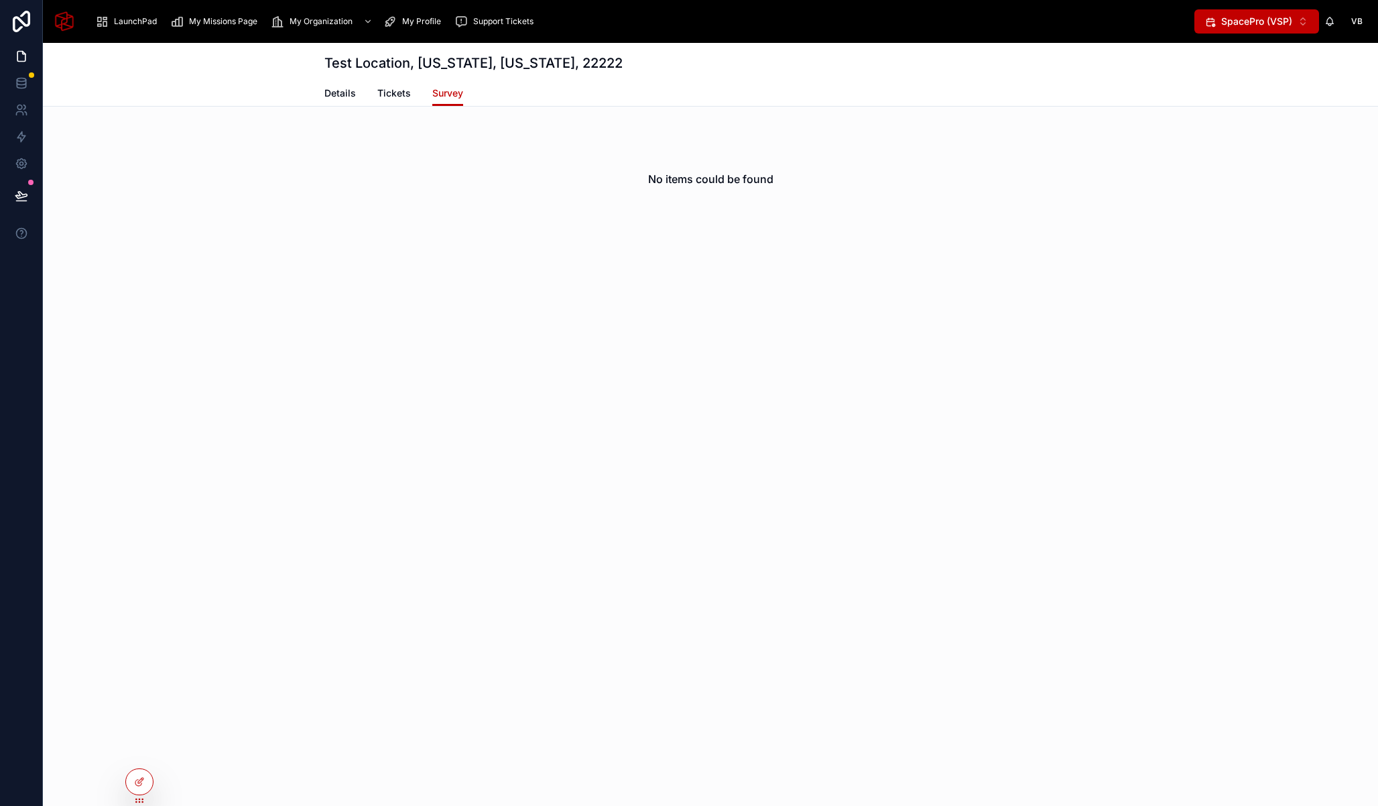
click at [442, 331] on div "Test Location, [US_STATE], [US_STATE], 22222 Survey Details Tickets Survey No i…" at bounding box center [710, 424] width 1335 height 763
click at [332, 194] on div "No items could be found" at bounding box center [710, 179] width 772 height 102
click at [25, 80] on icon at bounding box center [21, 82] width 9 height 5
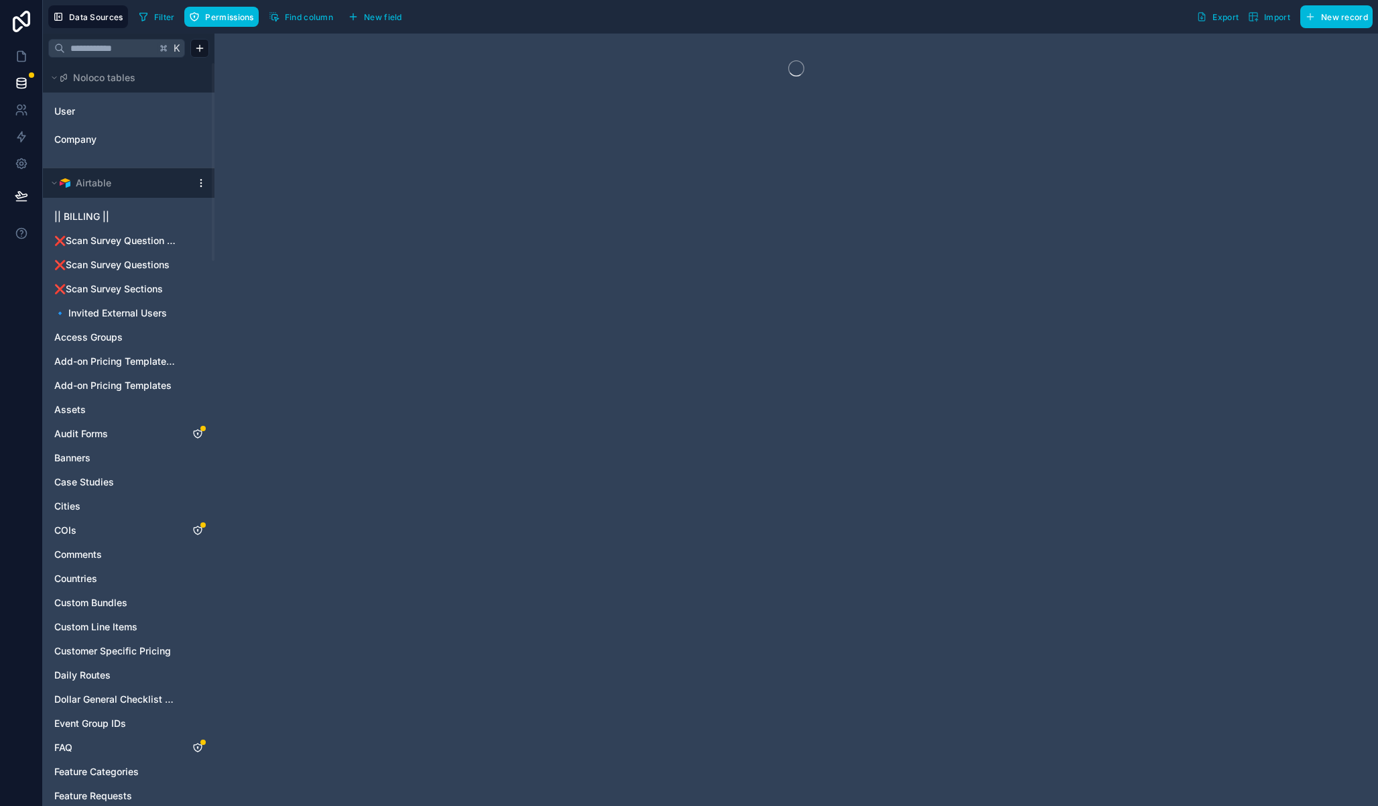
click at [201, 182] on html "Data Sources Filter Permissions Find column New field Export Import New record …" at bounding box center [689, 403] width 1378 height 806
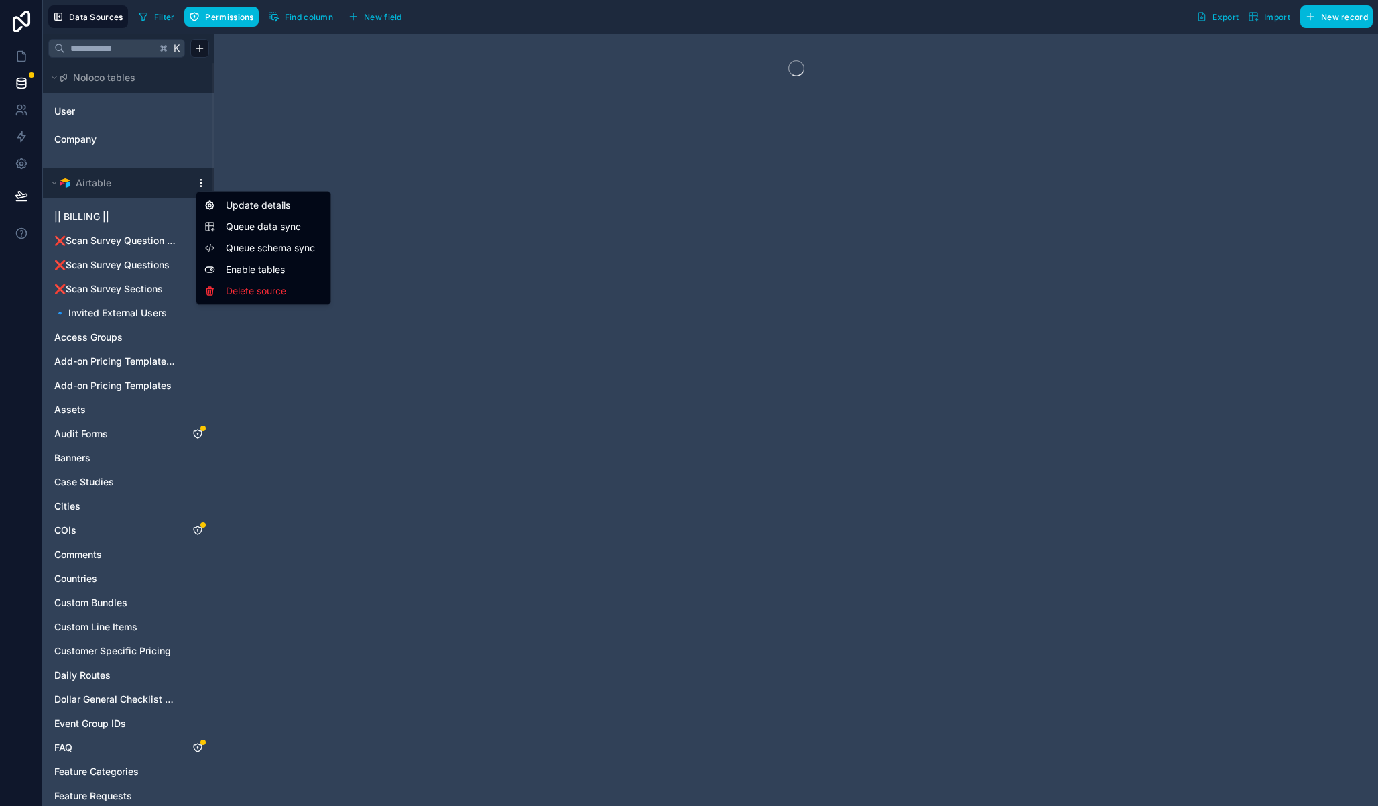
click at [265, 223] on span "Queue data sync" at bounding box center [274, 226] width 97 height 13
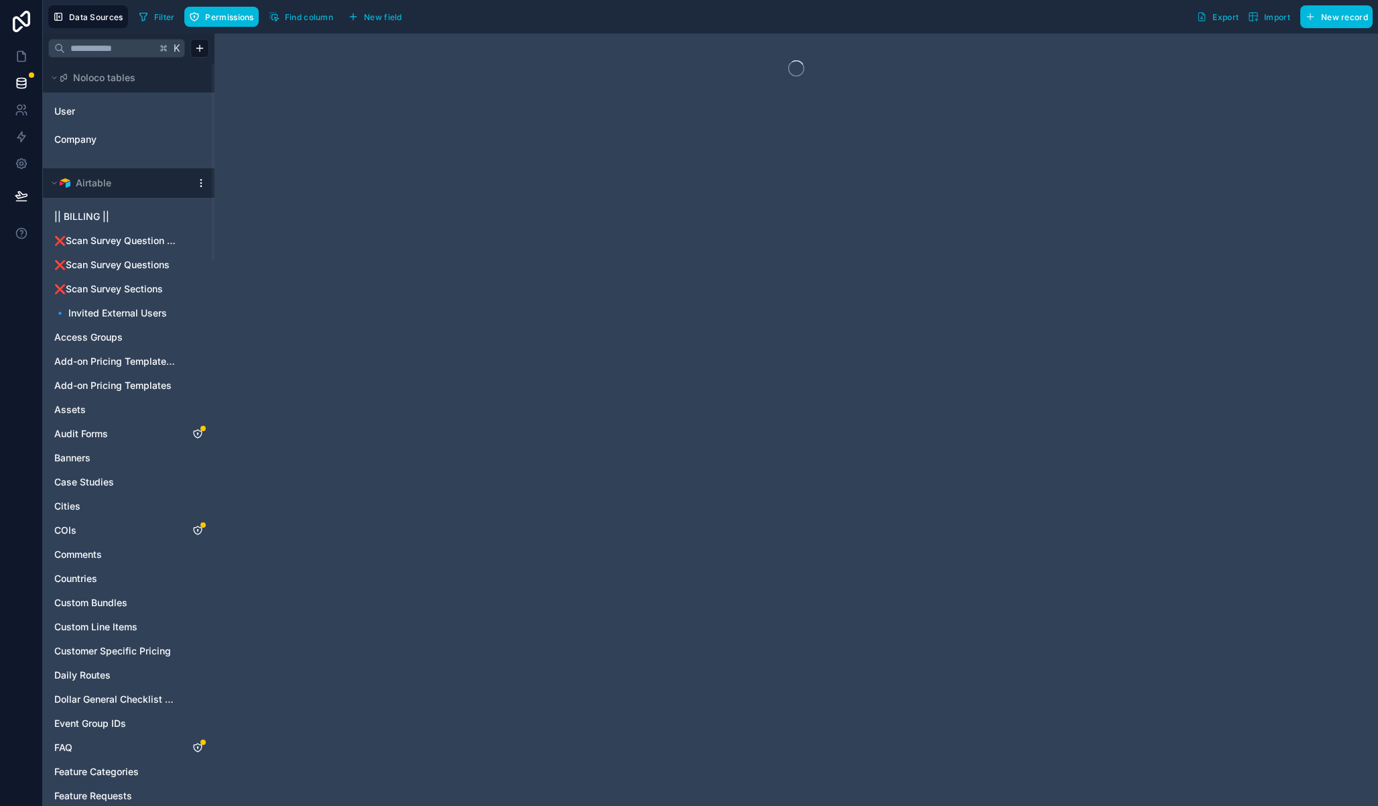
click at [201, 185] on html "Data Sources Filter Permissions Find column New field Export Import New record …" at bounding box center [689, 403] width 1378 height 806
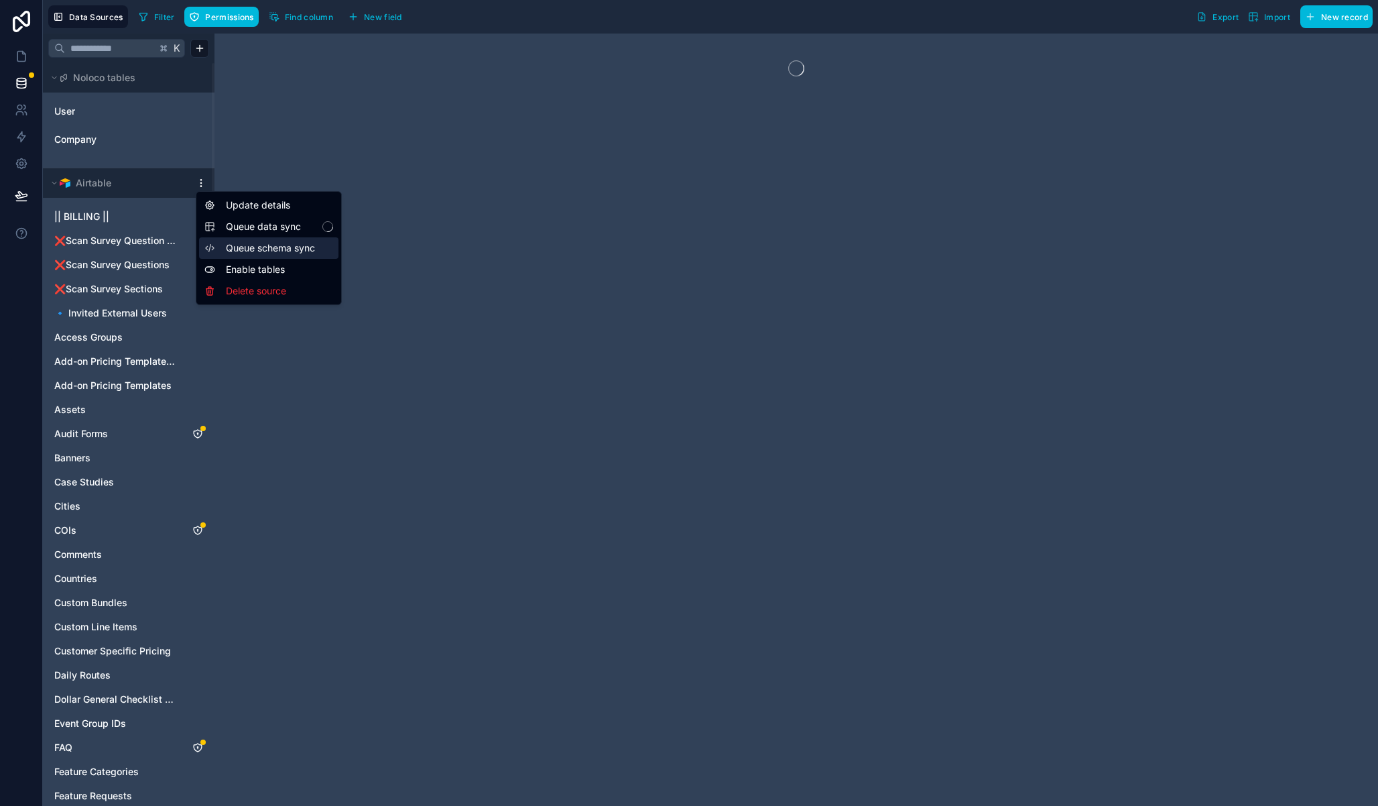
click at [283, 243] on span "Queue schema sync" at bounding box center [274, 247] width 97 height 13
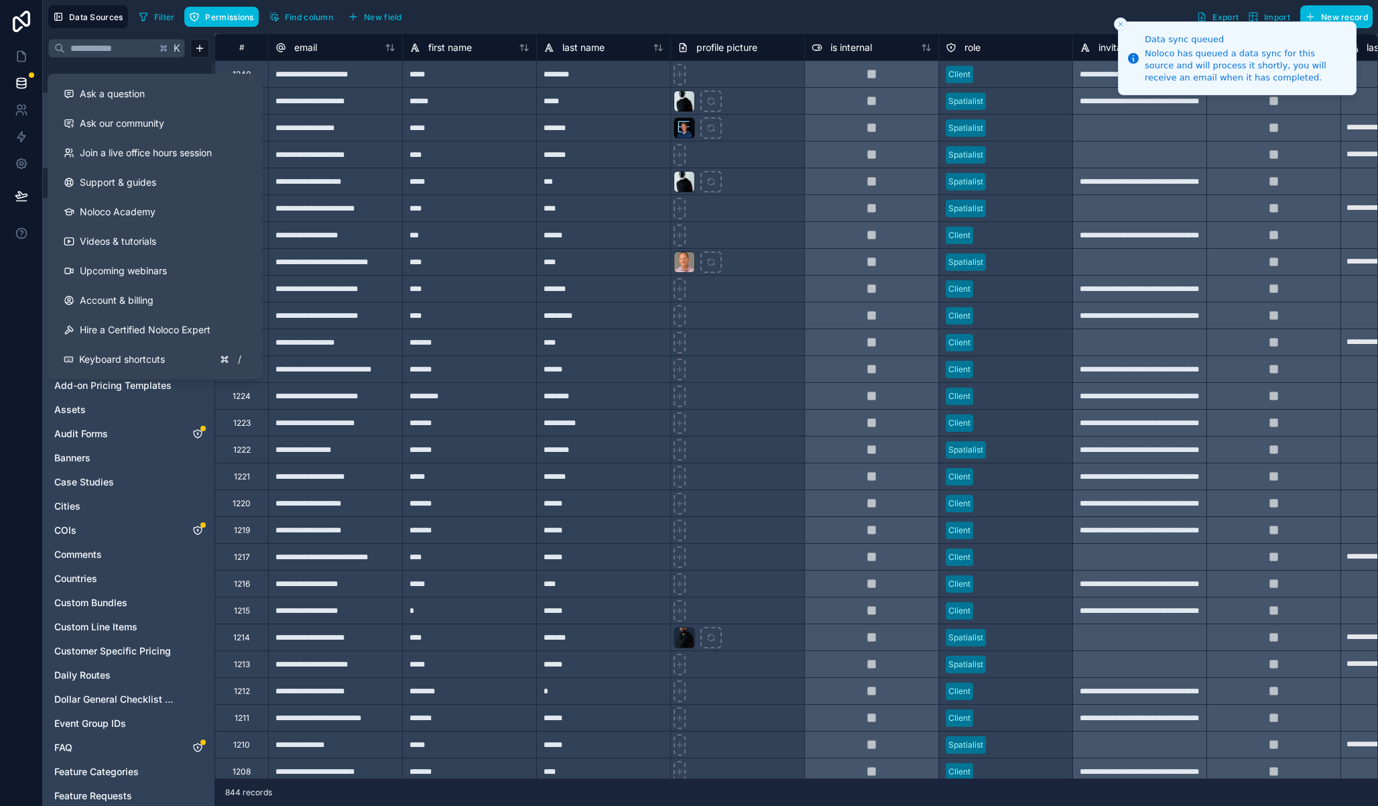
click at [17, 273] on div at bounding box center [21, 403] width 43 height 806
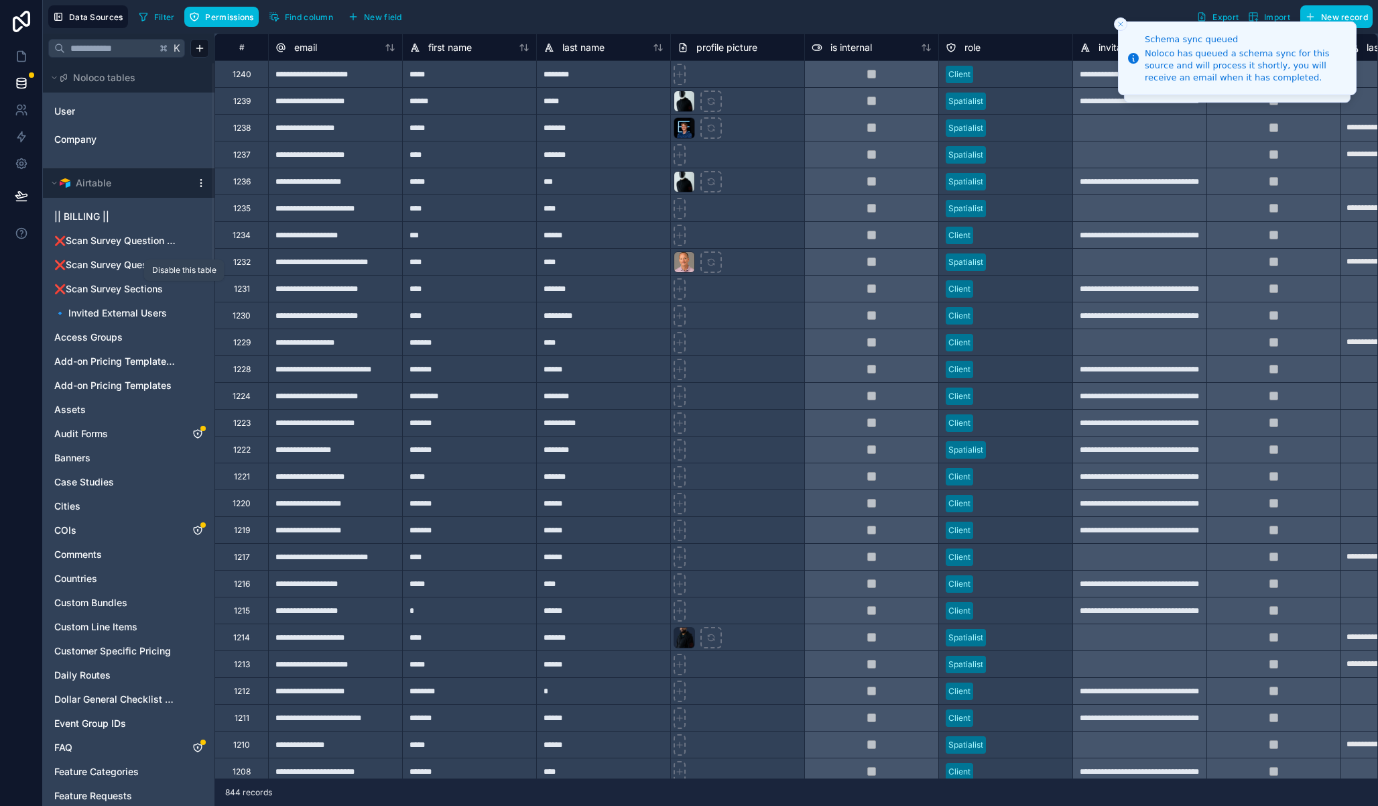
click at [183, 288] on icon "❌Scan Survey Sections" at bounding box center [184, 289] width 11 height 11
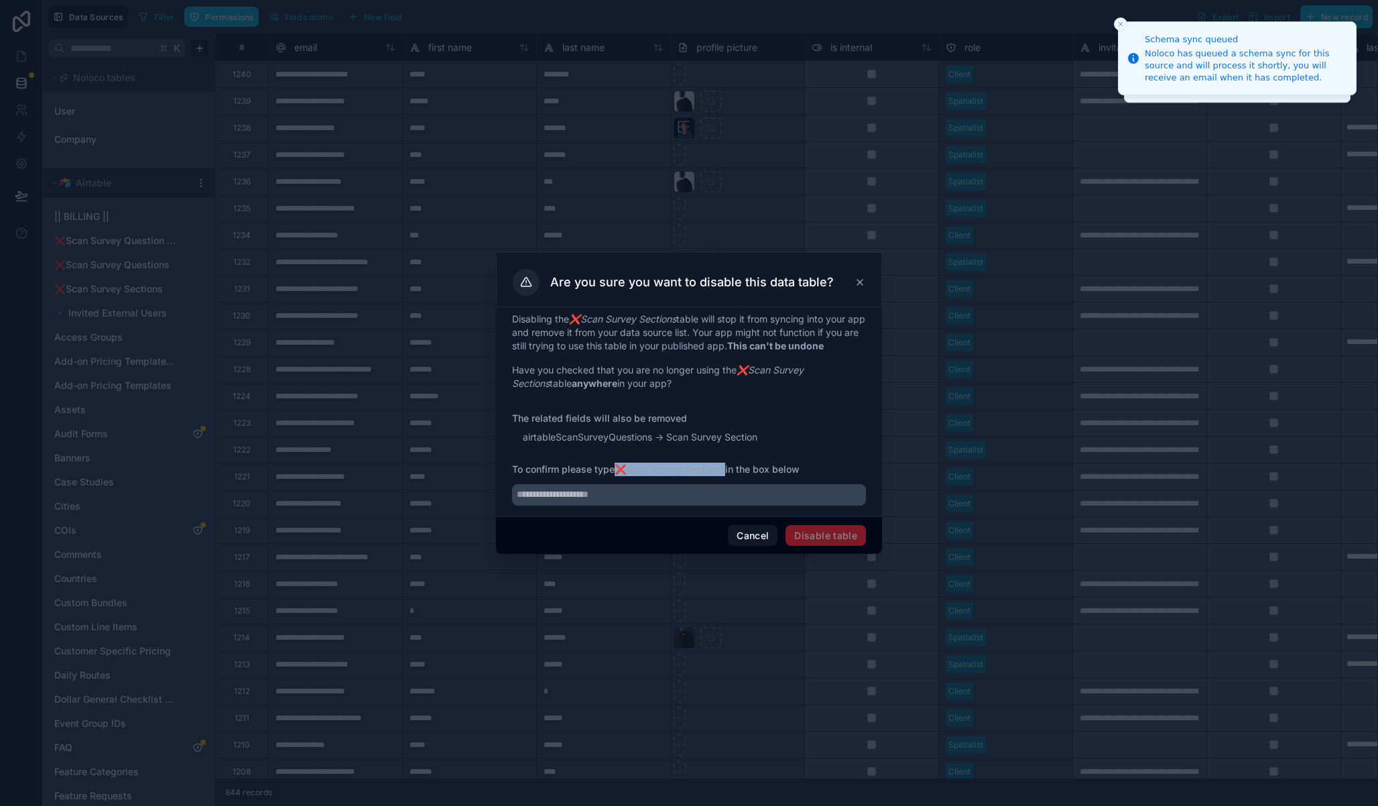
drag, startPoint x: 620, startPoint y: 468, endPoint x: 726, endPoint y: 463, distance: 106.1
click at [726, 463] on span "To confirm please type ❌Scan Survey Sections in the box below" at bounding box center [689, 469] width 354 height 13
copy strong "❌Scan Survey Sections"
click at [633, 489] on input "text" at bounding box center [689, 494] width 354 height 21
paste input "**********"
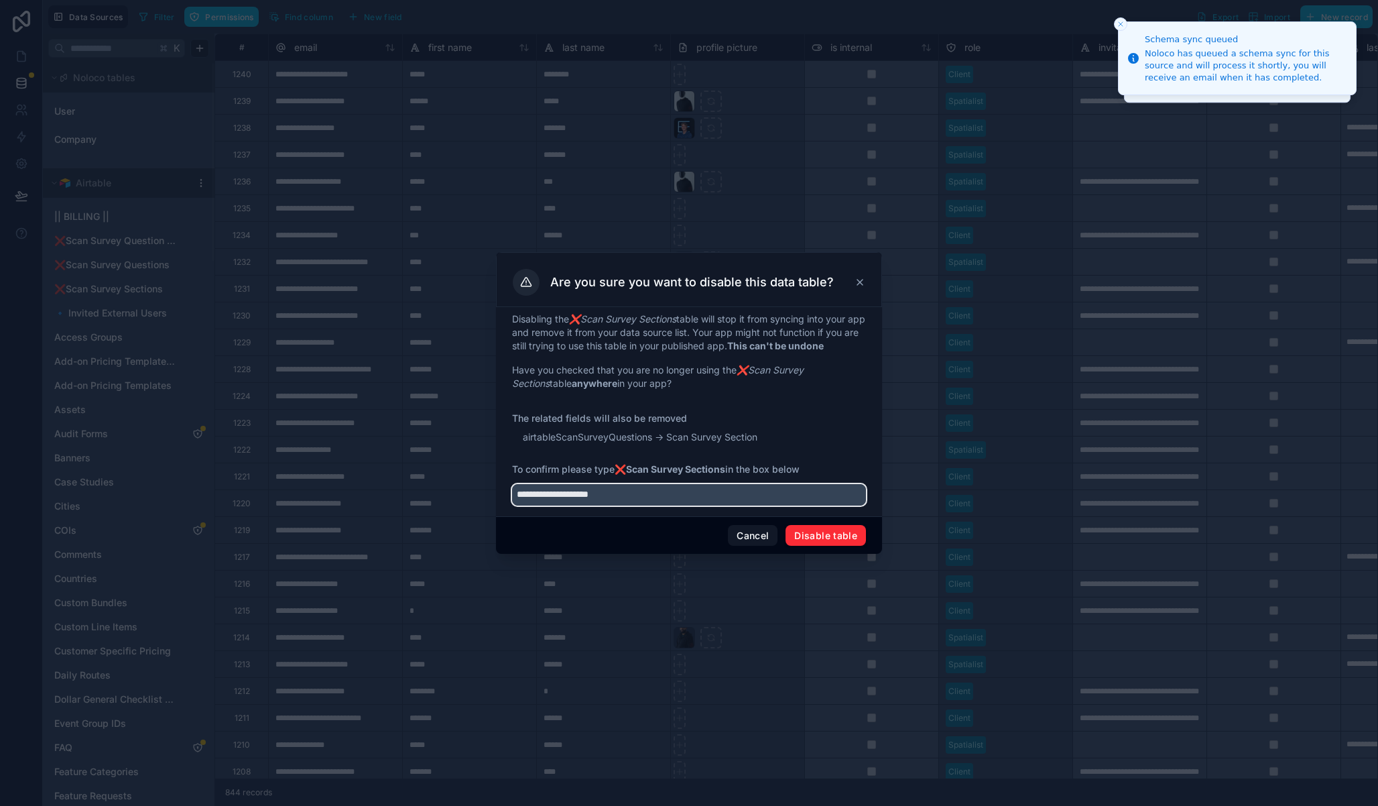
type input "**********"
click at [842, 533] on button "Disable table" at bounding box center [826, 535] width 80 height 21
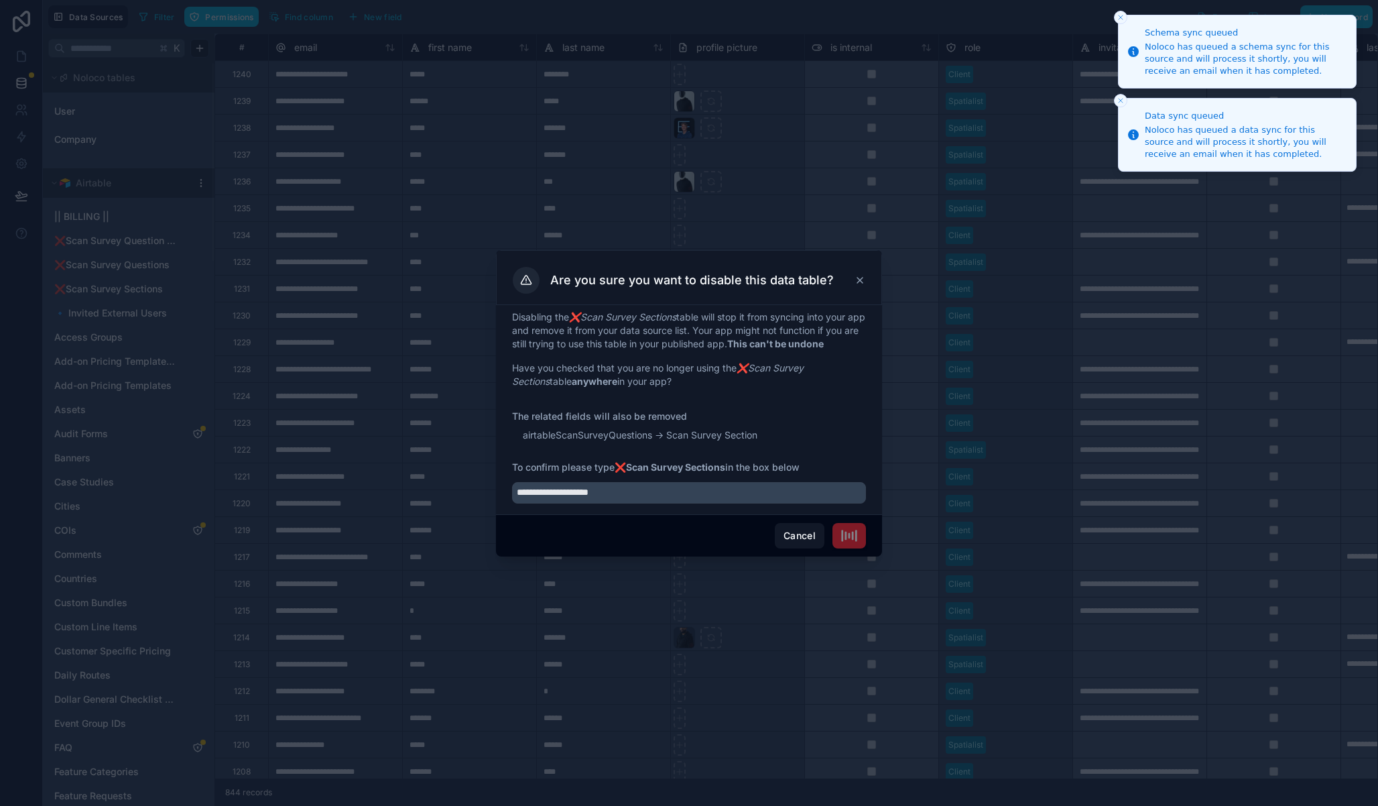
click at [1124, 13] on icon "Close toast" at bounding box center [1121, 17] width 8 height 8
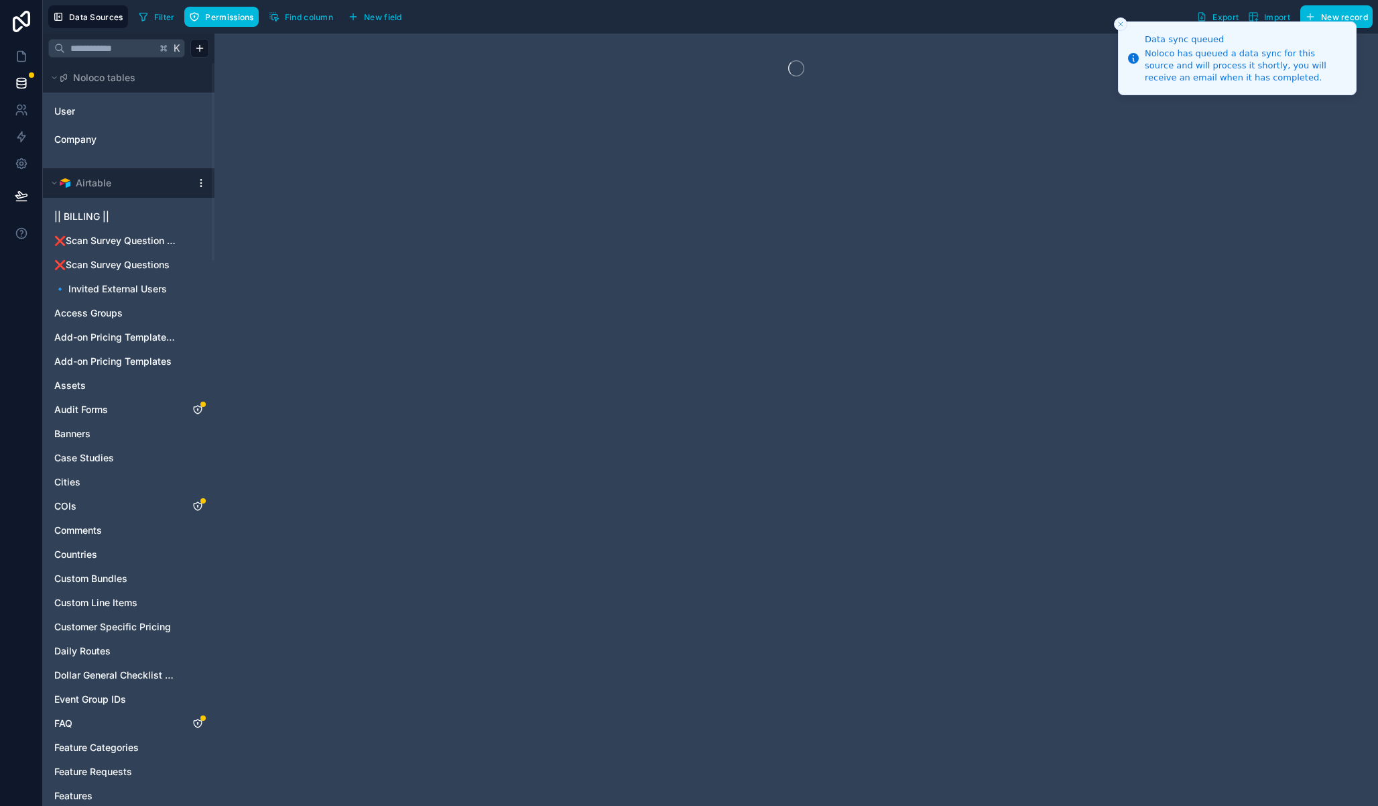
click at [1121, 20] on icon "Close toast" at bounding box center [1121, 24] width 8 height 8
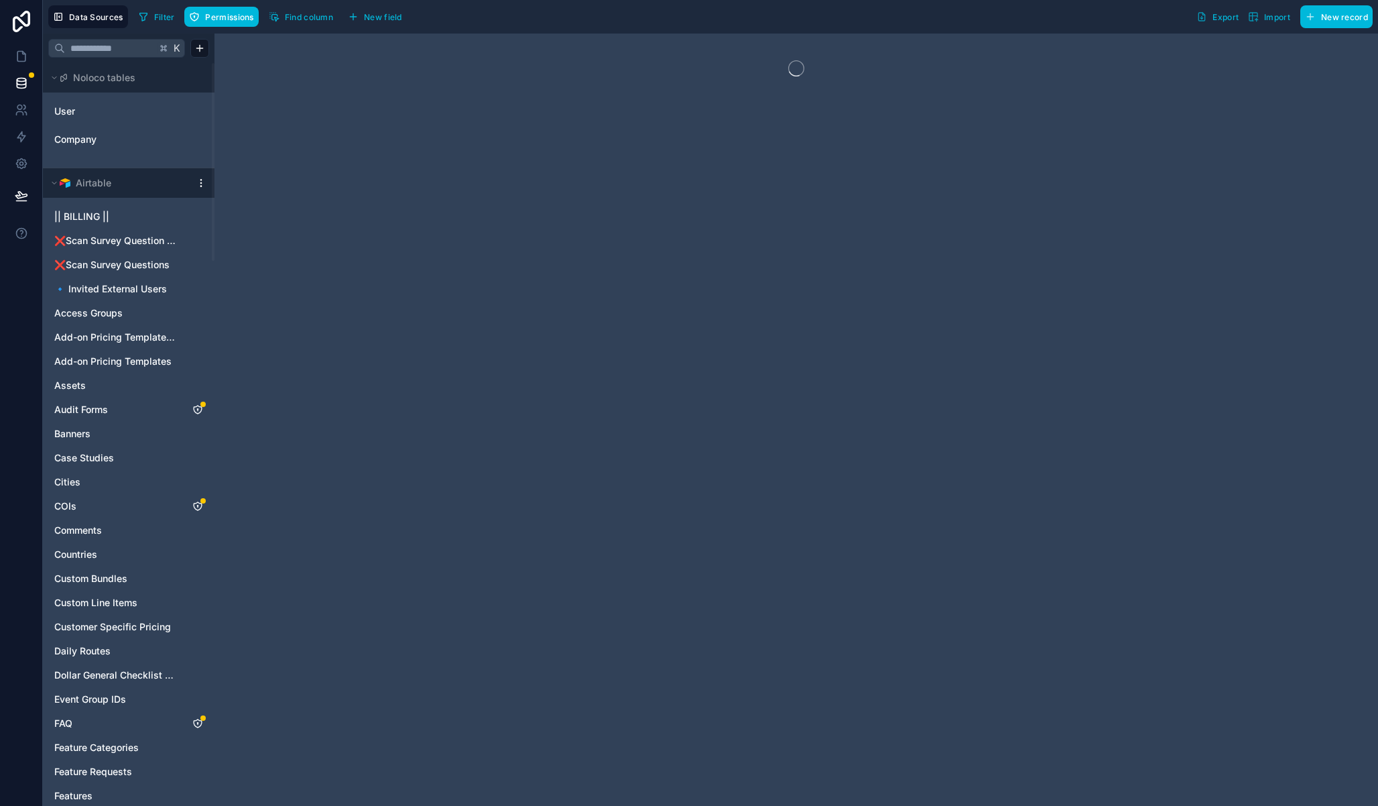
click at [119, 271] on div "❌Scan Survey Questions" at bounding box center [128, 264] width 161 height 21
click at [185, 267] on icon "❌Scan Survey Questions" at bounding box center [184, 264] width 11 height 11
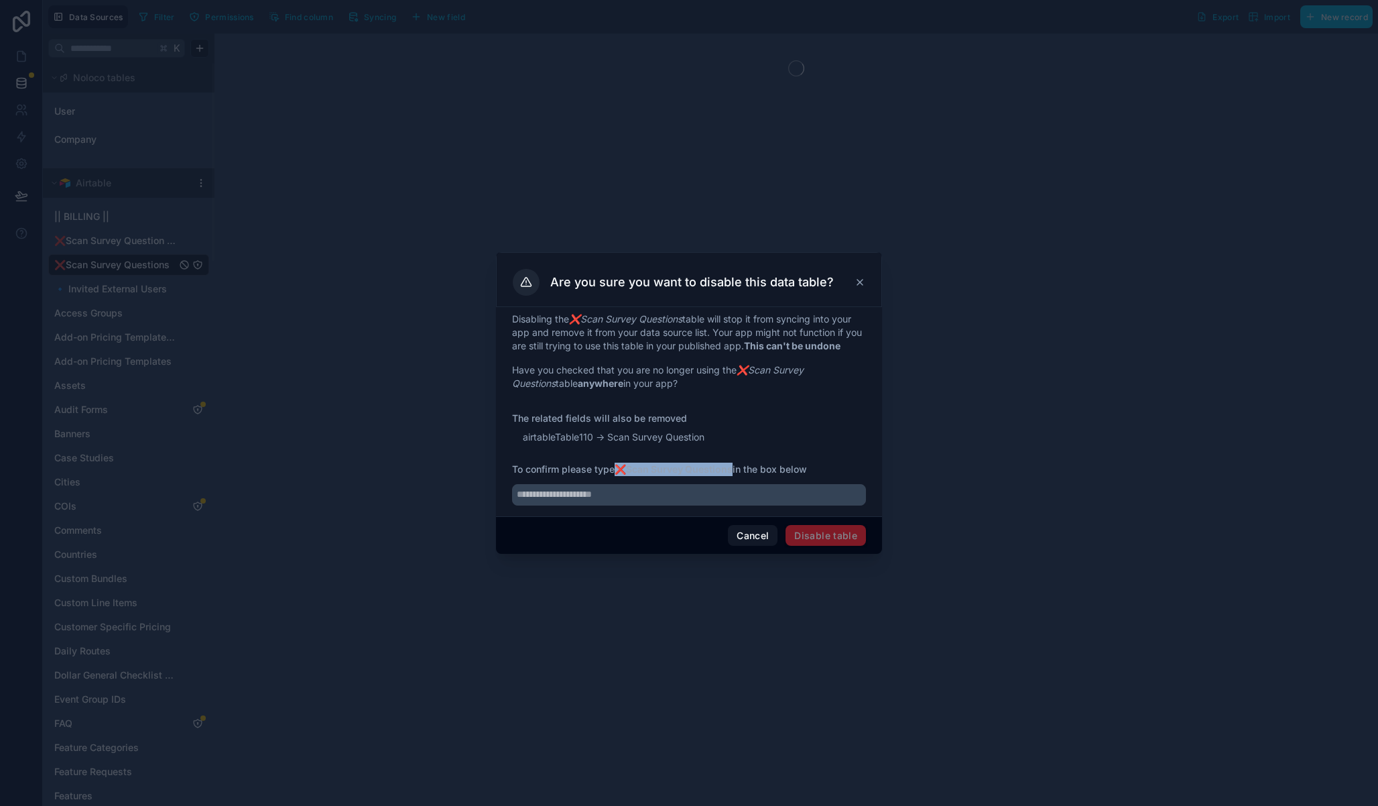
drag, startPoint x: 619, startPoint y: 467, endPoint x: 732, endPoint y: 466, distance: 113.3
click at [733, 466] on strong "❌Scan Survey Questions" at bounding box center [674, 468] width 118 height 11
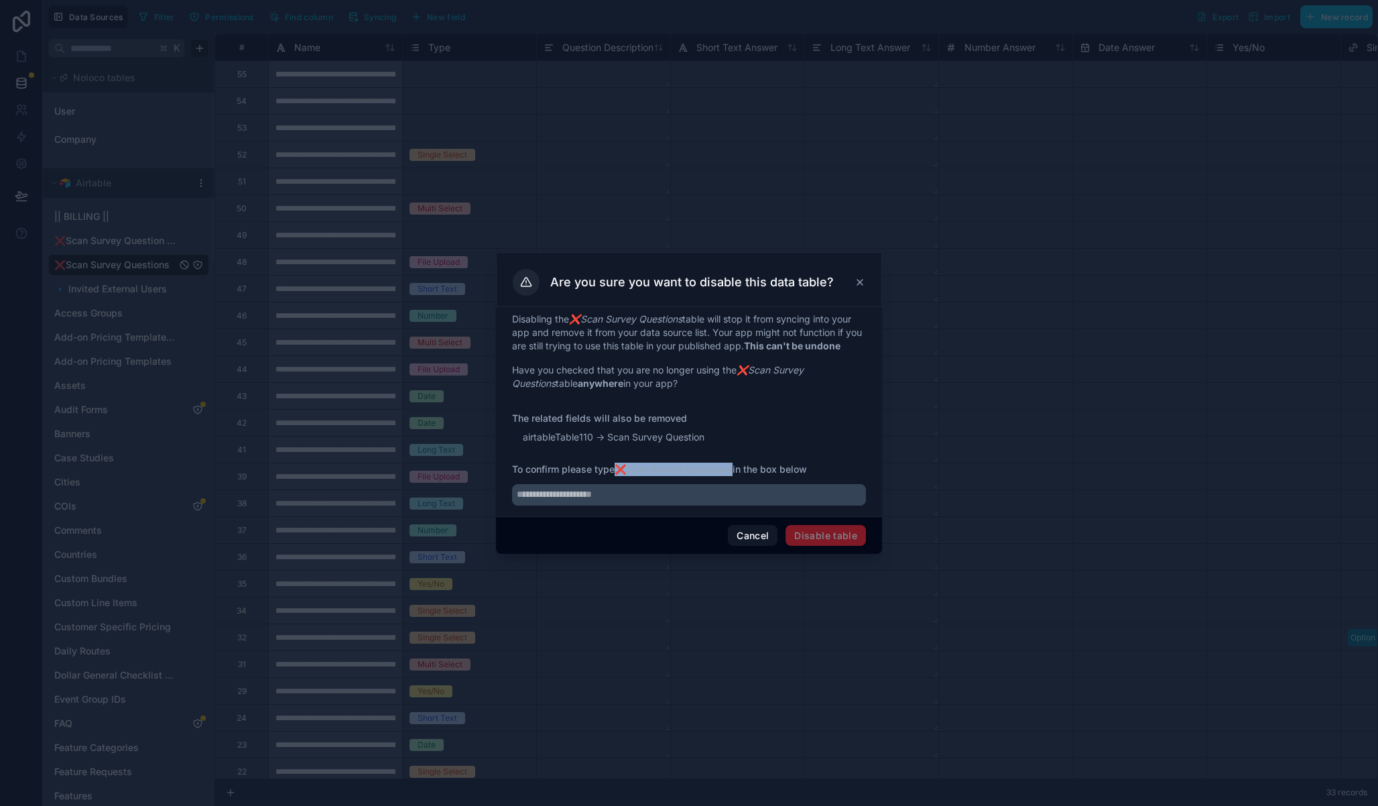
copy strong "❌Scan Survey Questions"
click at [600, 497] on input "text" at bounding box center [689, 494] width 354 height 21
paste input "**********"
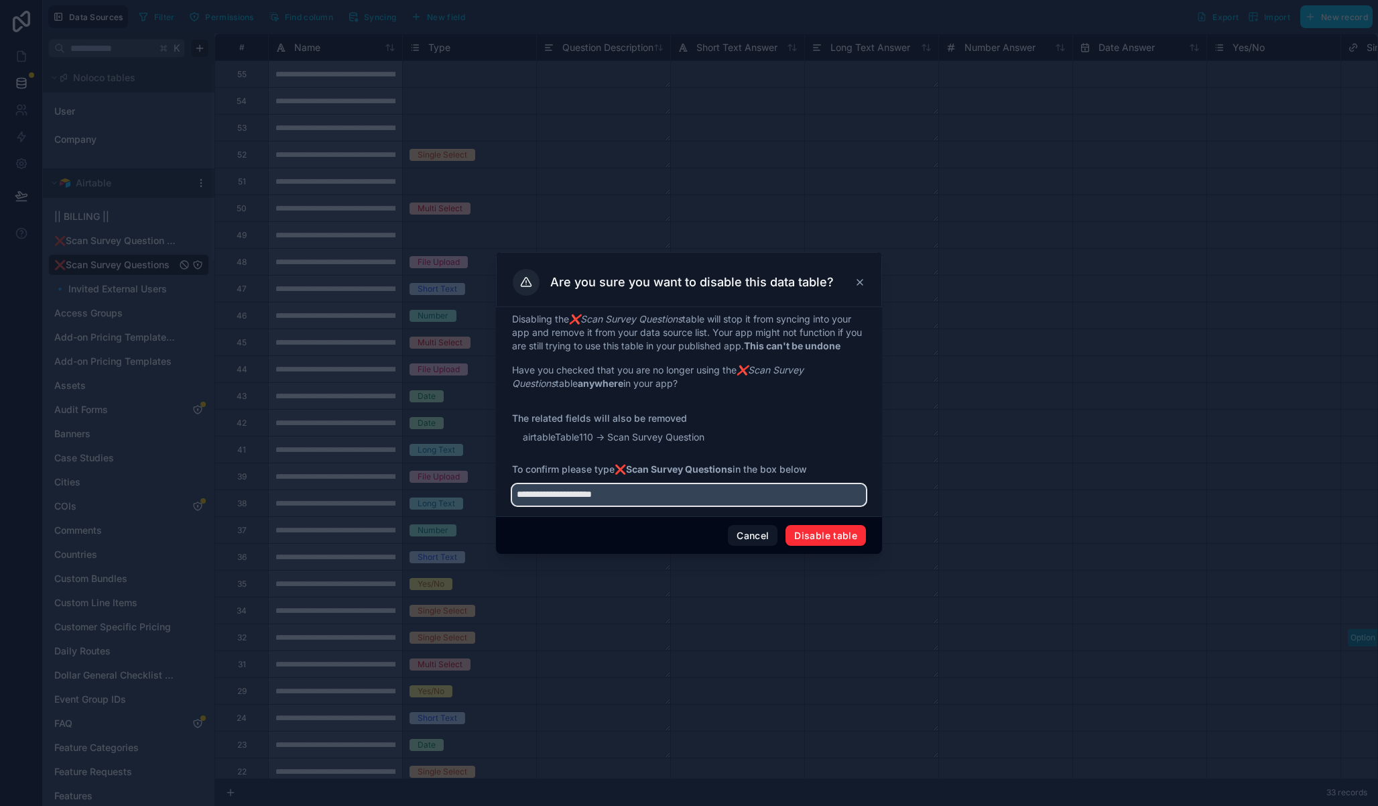
type input "**********"
click at [835, 542] on button "Disable table" at bounding box center [826, 535] width 80 height 21
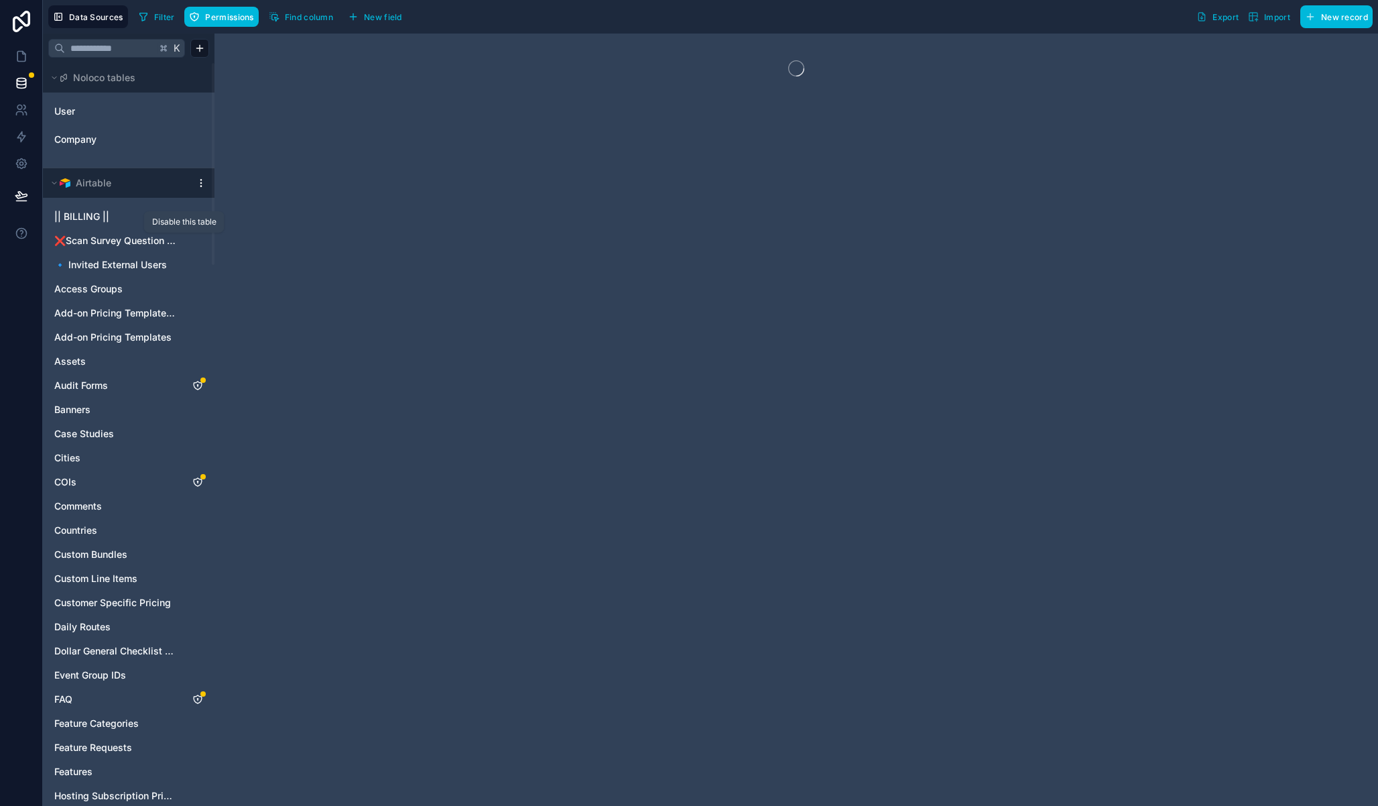
click at [184, 238] on icon "❌Scan Survey Question Options" at bounding box center [184, 240] width 11 height 11
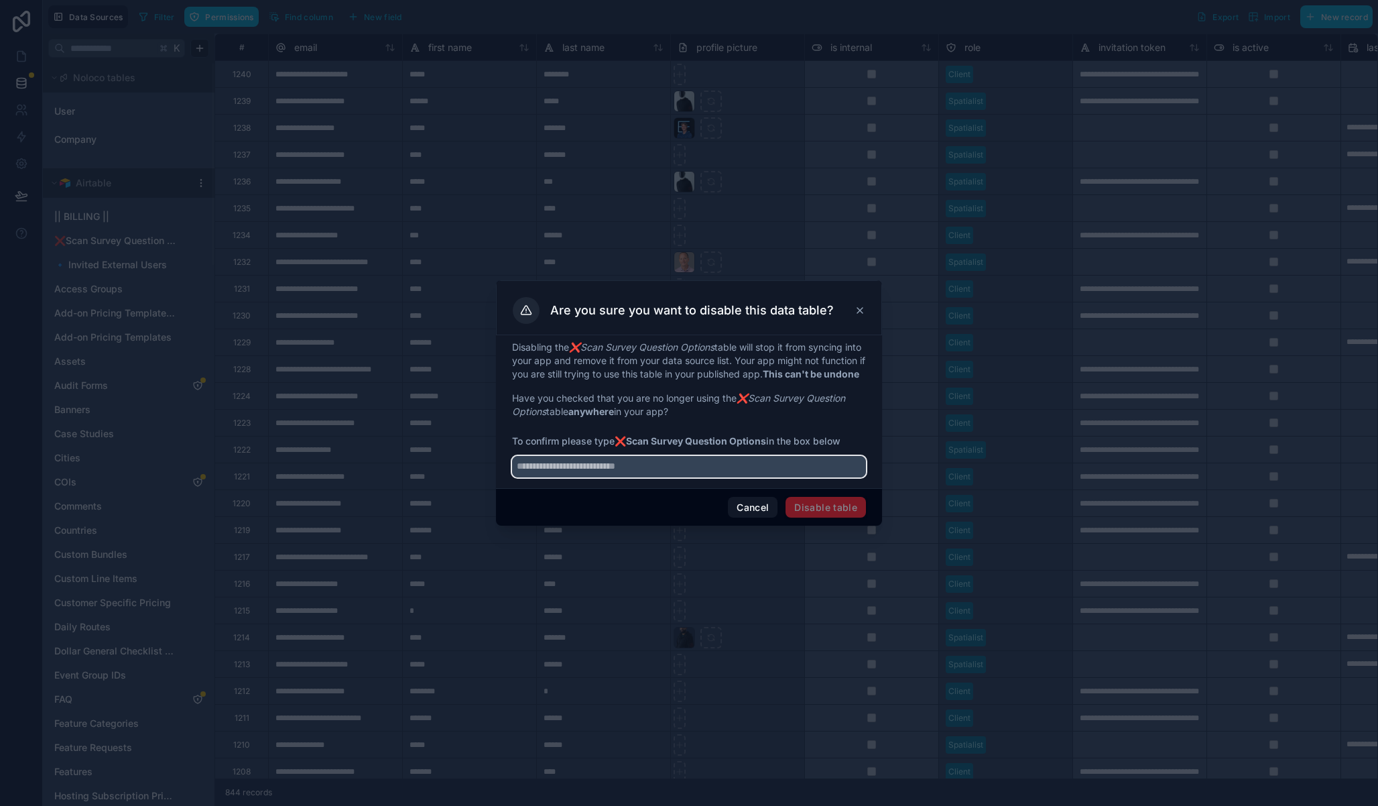
drag, startPoint x: 545, startPoint y: 471, endPoint x: 684, endPoint y: 480, distance: 139.7
click at [684, 477] on input "text" at bounding box center [689, 466] width 354 height 21
drag, startPoint x: 685, startPoint y: 475, endPoint x: 676, endPoint y: 475, distance: 8.7
click at [676, 475] on input "text" at bounding box center [689, 466] width 354 height 21
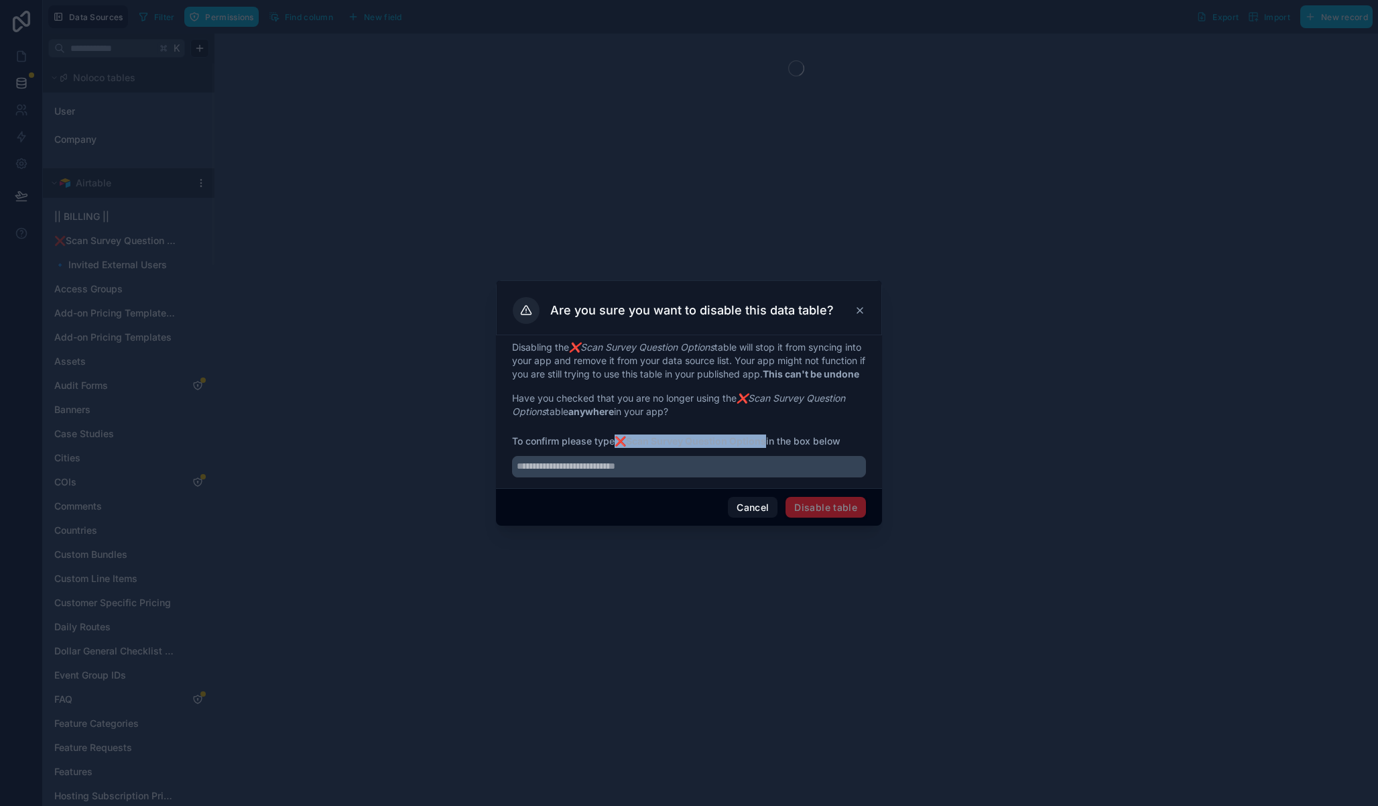
drag, startPoint x: 618, startPoint y: 446, endPoint x: 766, endPoint y: 444, distance: 147.5
click at [766, 444] on strong "❌Scan Survey Question Options" at bounding box center [690, 440] width 151 height 11
copy strong "❌Scan Survey Question Options"
click at [700, 466] on input "text" at bounding box center [689, 466] width 354 height 21
paste input "**********"
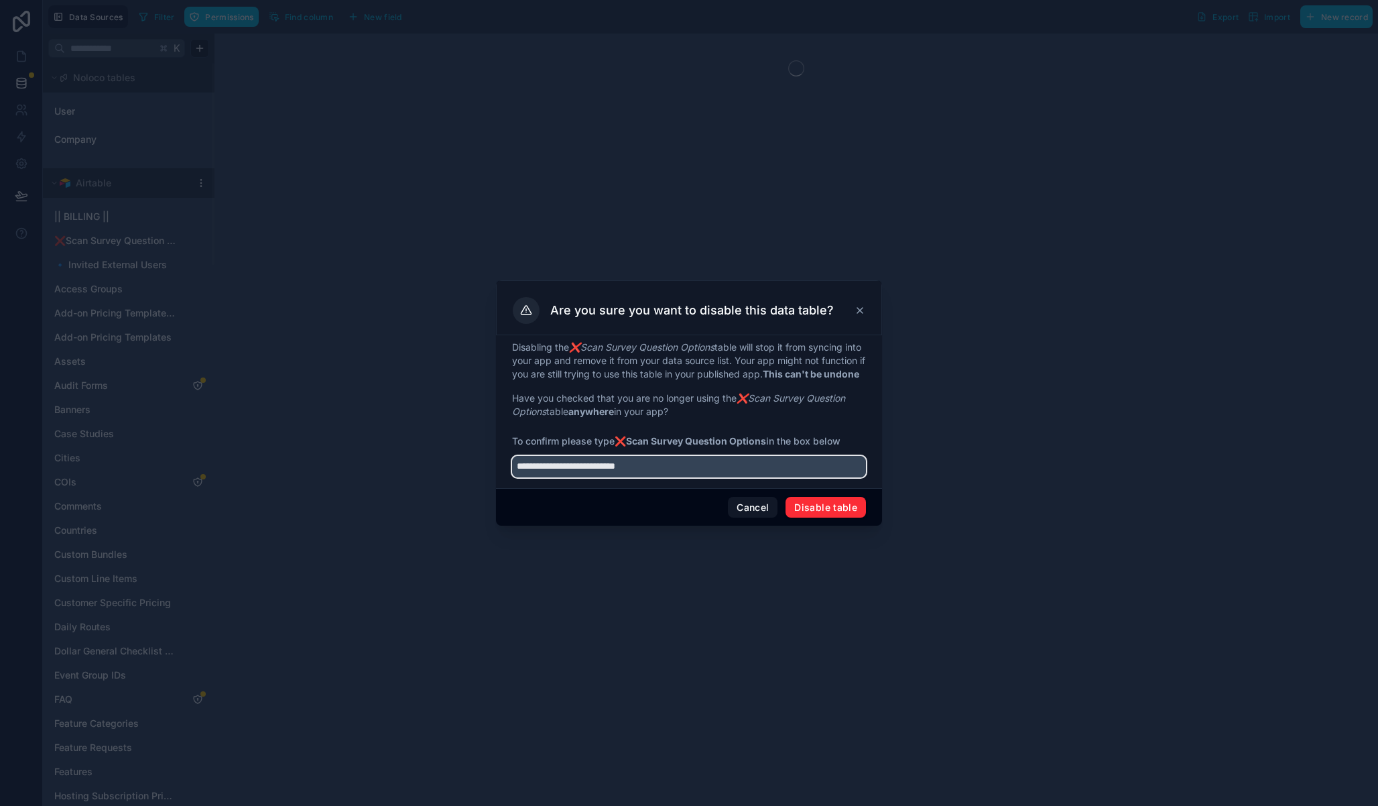
type input "**********"
click at [828, 516] on button "Disable table" at bounding box center [826, 507] width 80 height 21
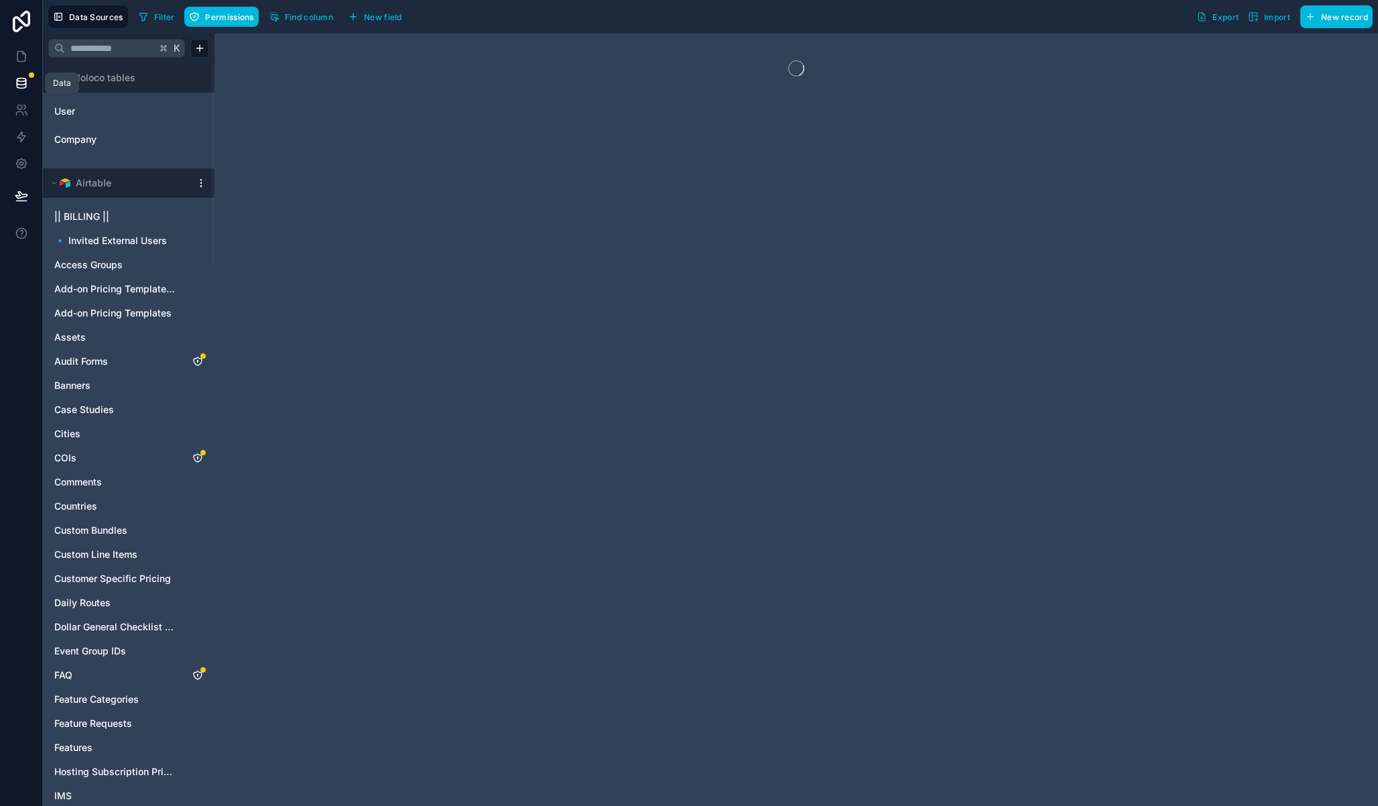
click at [23, 81] on icon at bounding box center [21, 79] width 9 height 3
click at [199, 182] on html "Data Sources Filter Permissions Find column New field Export Import New record …" at bounding box center [689, 403] width 1378 height 806
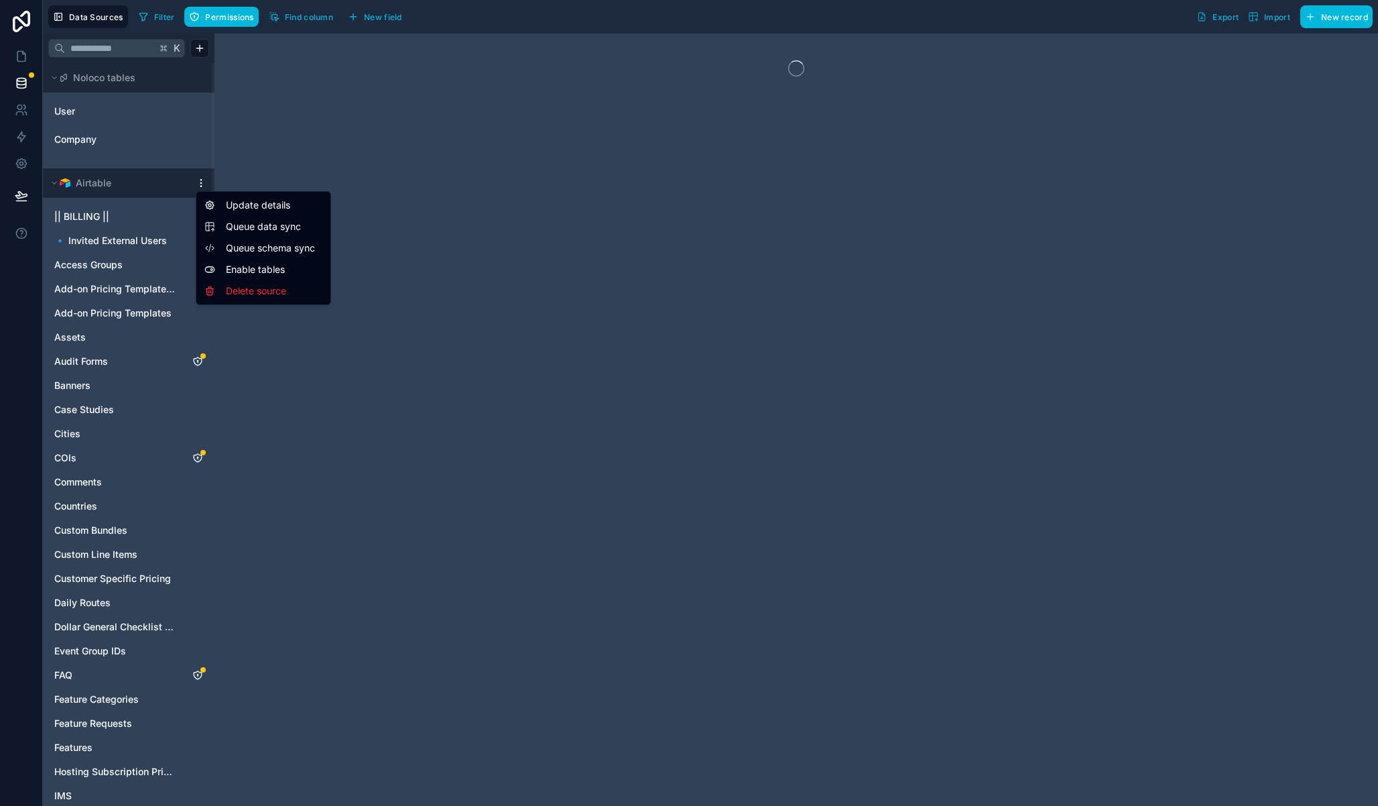
click at [275, 228] on span "Queue data sync" at bounding box center [274, 226] width 97 height 13
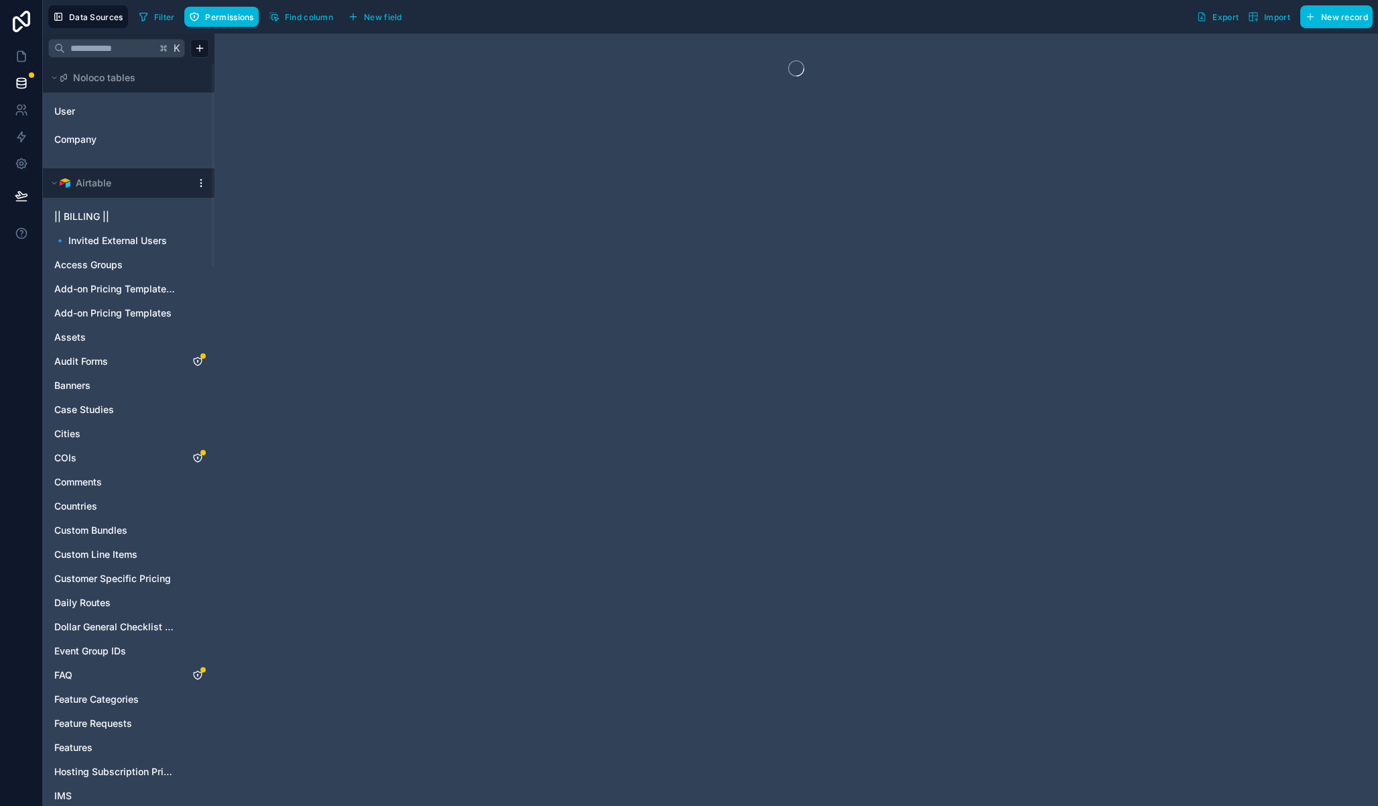
click at [200, 182] on html "Data Sources Filter Permissions Find column New field Export Import New record …" at bounding box center [689, 403] width 1378 height 806
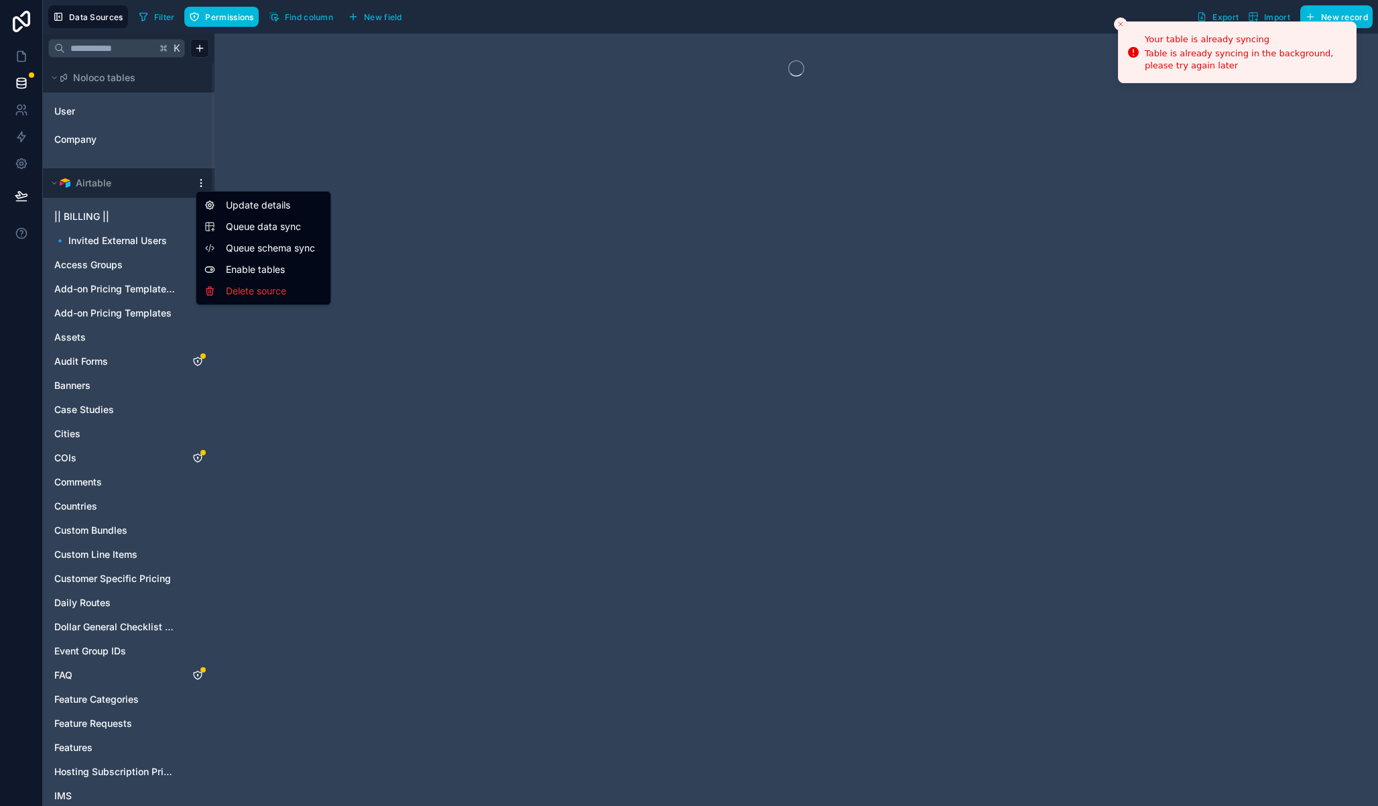
click at [287, 245] on span "Queue schema sync" at bounding box center [274, 247] width 97 height 13
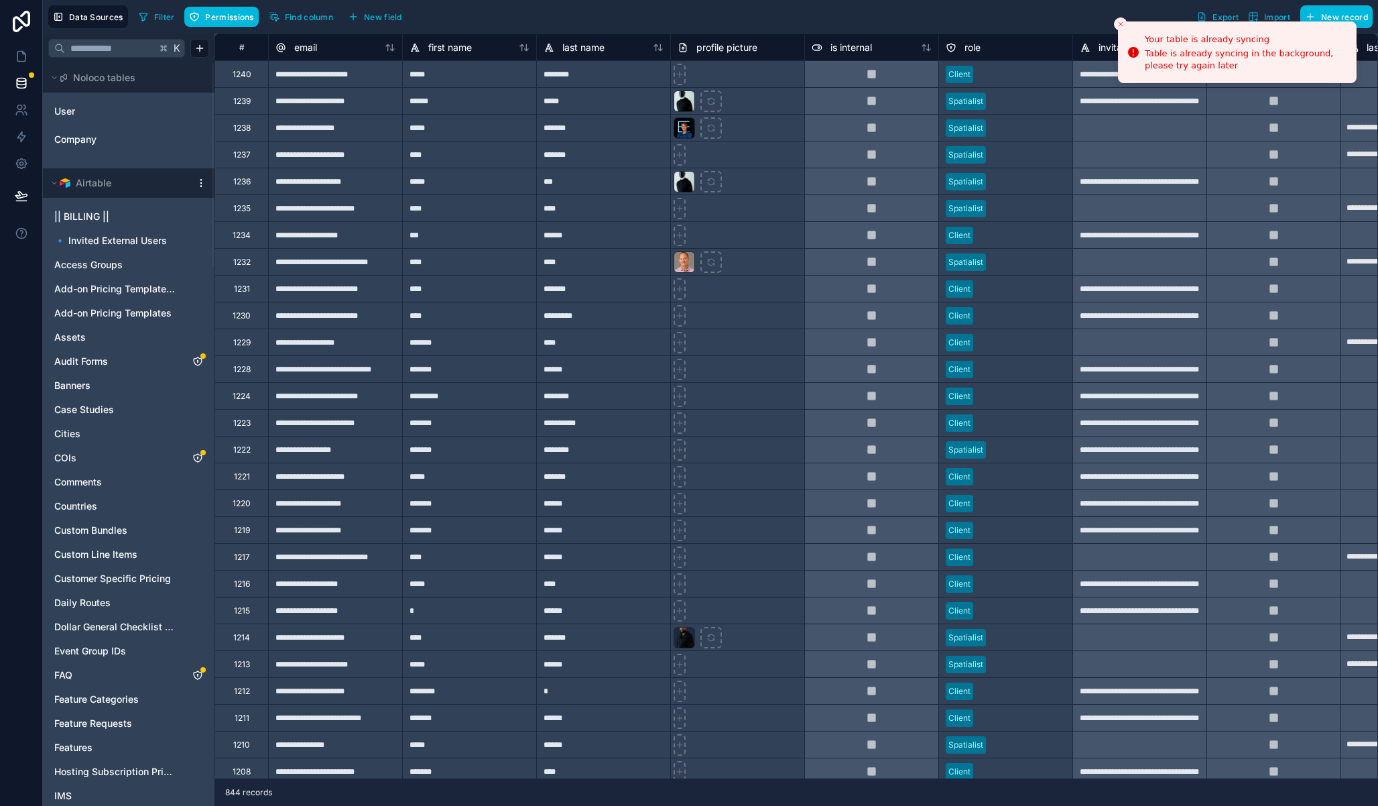
click at [1119, 23] on icon "Close toast" at bounding box center [1121, 24] width 8 height 8
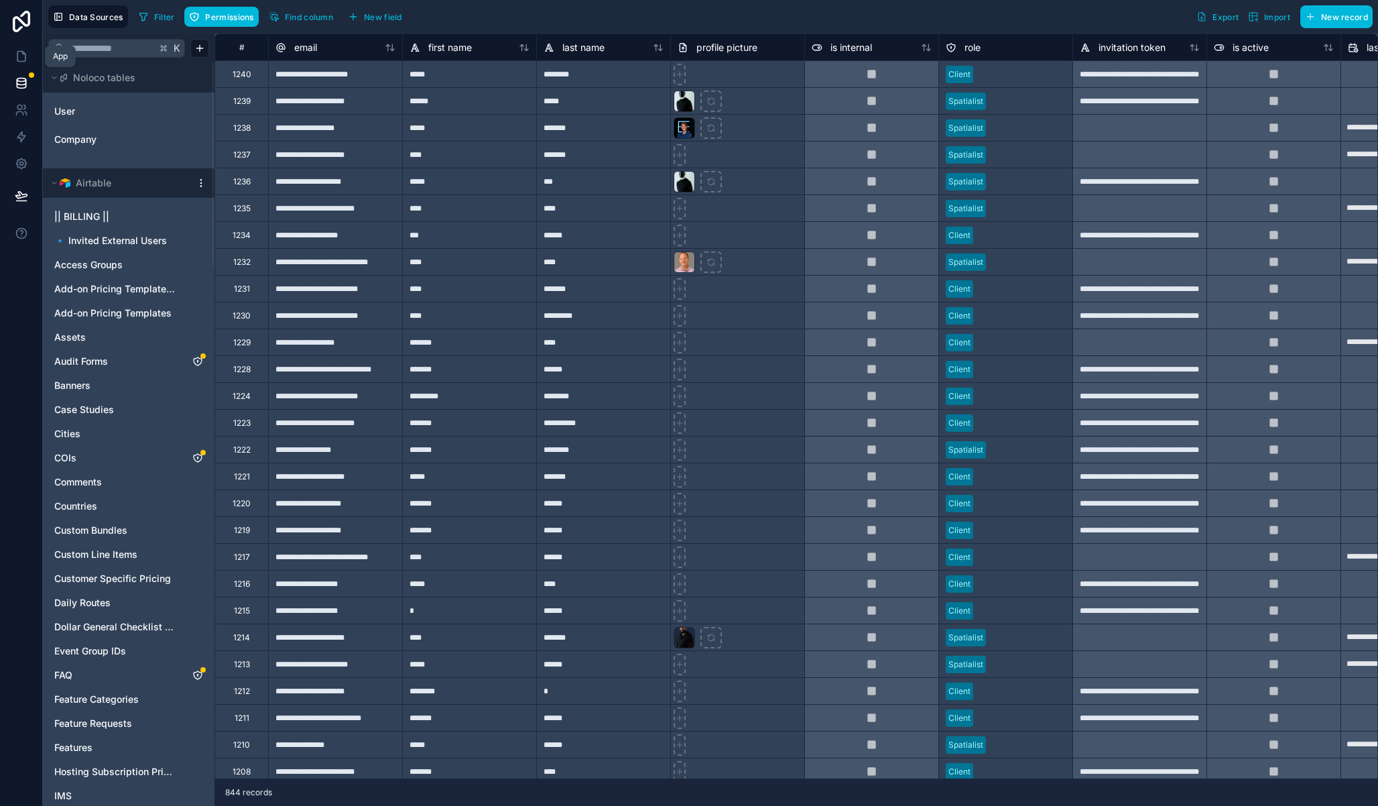
click at [15, 51] on icon at bounding box center [21, 56] width 13 height 13
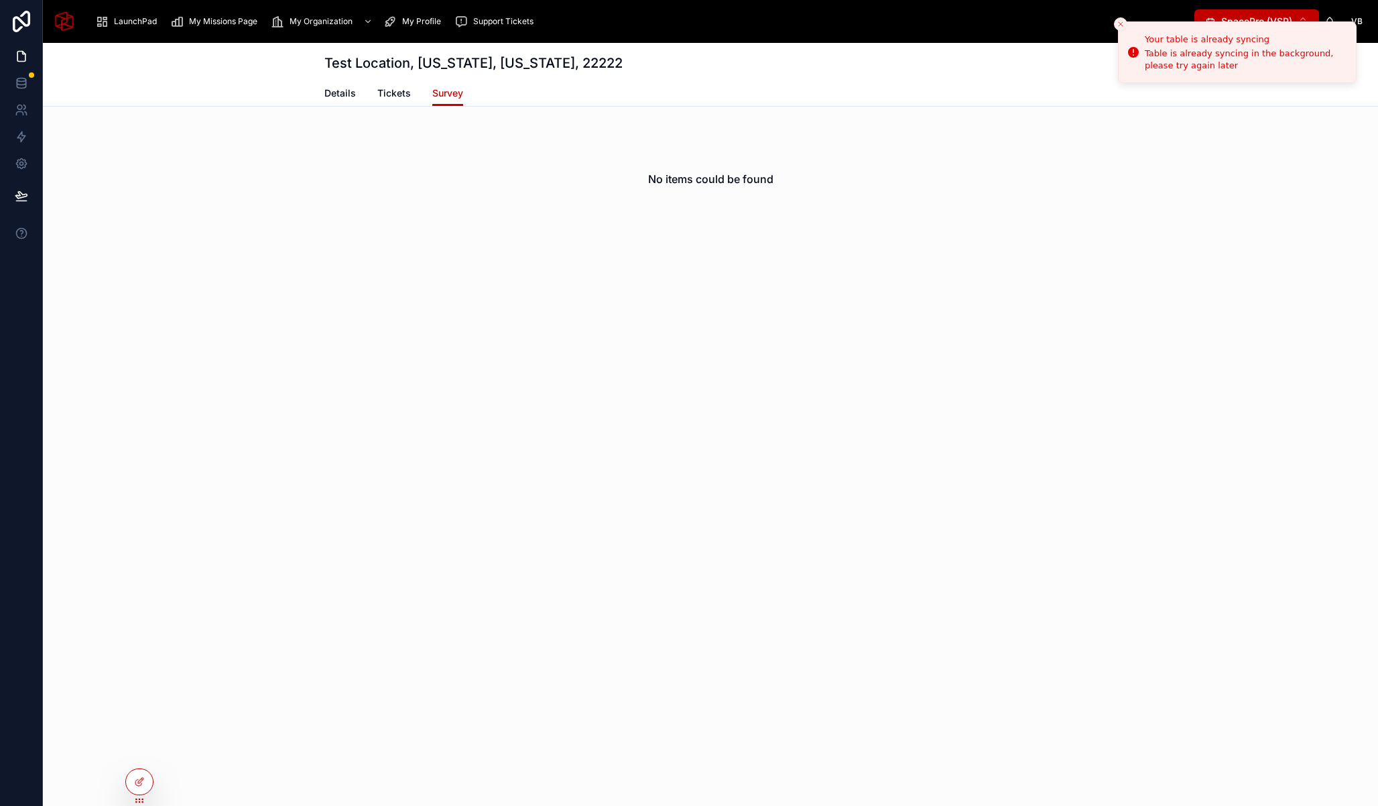
click at [1118, 23] on icon "Close toast" at bounding box center [1121, 24] width 8 height 8
